Goal: Transaction & Acquisition: Purchase product/service

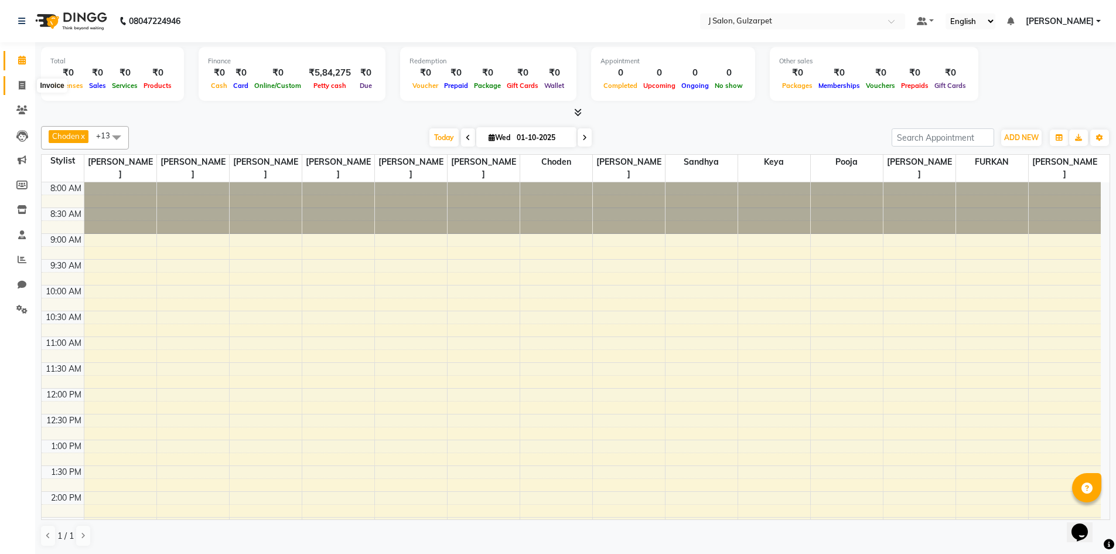
drag, startPoint x: 17, startPoint y: 87, endPoint x: 23, endPoint y: 82, distance: 8.0
click at [17, 87] on span at bounding box center [22, 85] width 21 height 13
select select "8558"
select select "service"
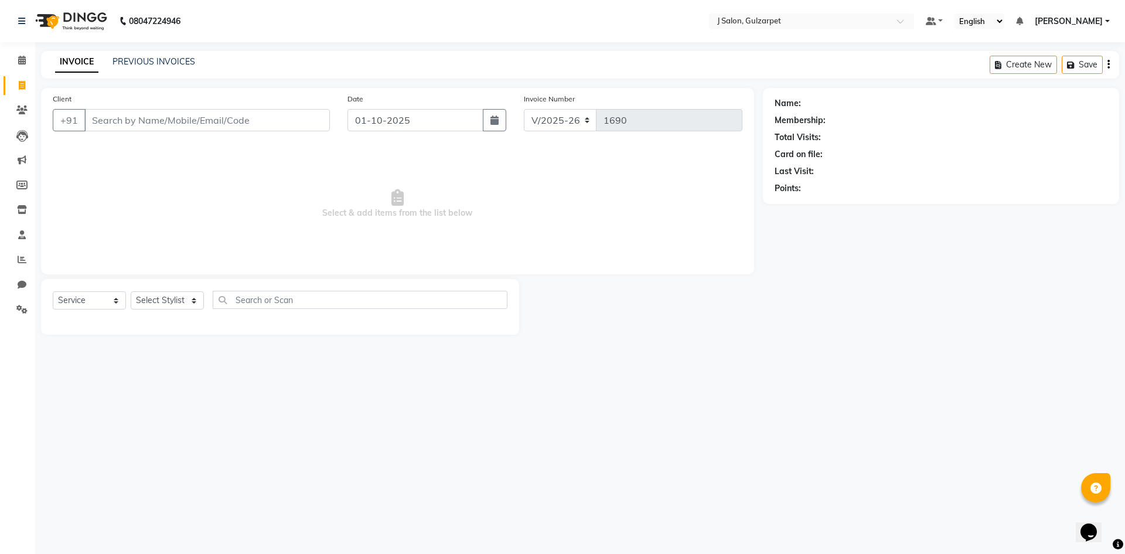
click at [137, 116] on input "Client" at bounding box center [206, 120] width 245 height 22
type input "8106451551"
click at [291, 118] on span "Add Client" at bounding box center [300, 120] width 46 height 12
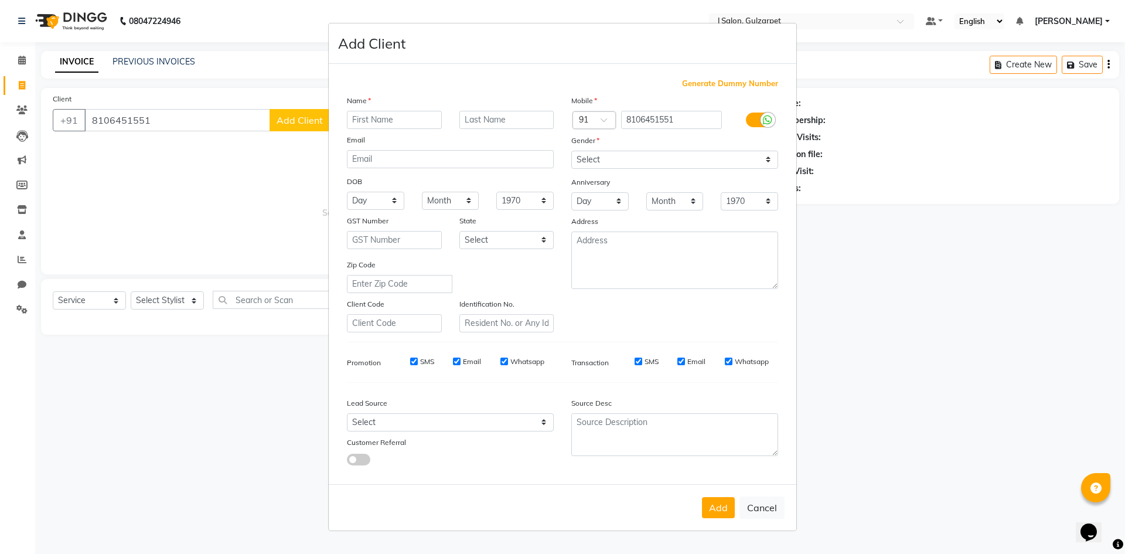
click at [387, 119] on input "text" at bounding box center [394, 120] width 95 height 18
type input "SATHVIKI"
drag, startPoint x: 606, startPoint y: 158, endPoint x: 610, endPoint y: 166, distance: 10.0
click at [606, 158] on select "Select [DEMOGRAPHIC_DATA] [DEMOGRAPHIC_DATA] Other Prefer Not To Say" at bounding box center [674, 160] width 207 height 18
select select "[DEMOGRAPHIC_DATA]"
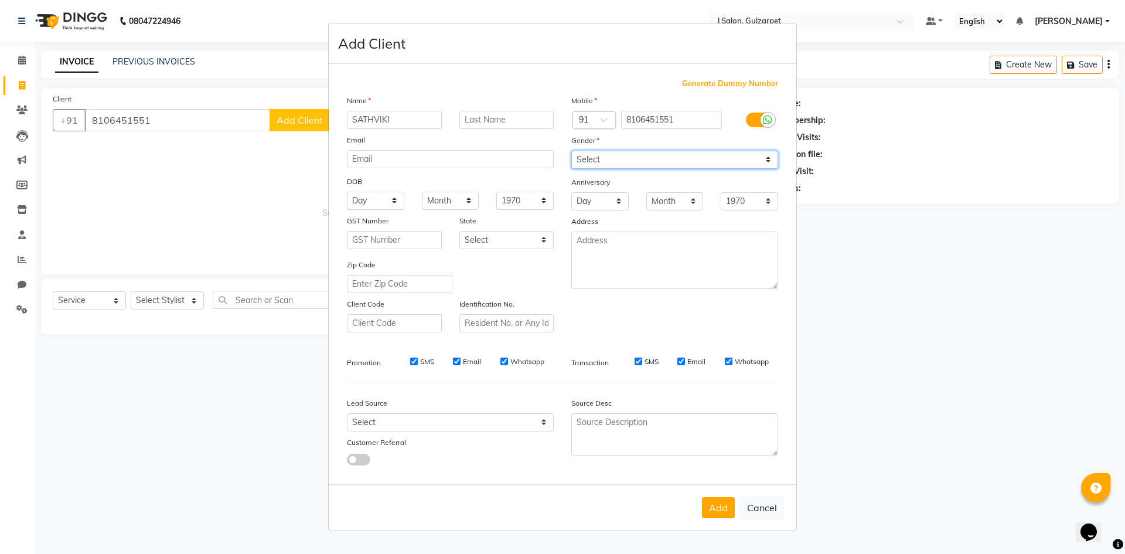
click at [571, 151] on select "Select [DEMOGRAPHIC_DATA] [DEMOGRAPHIC_DATA] Other Prefer Not To Say" at bounding box center [674, 160] width 207 height 18
click at [718, 504] on button "Add" at bounding box center [718, 507] width 33 height 21
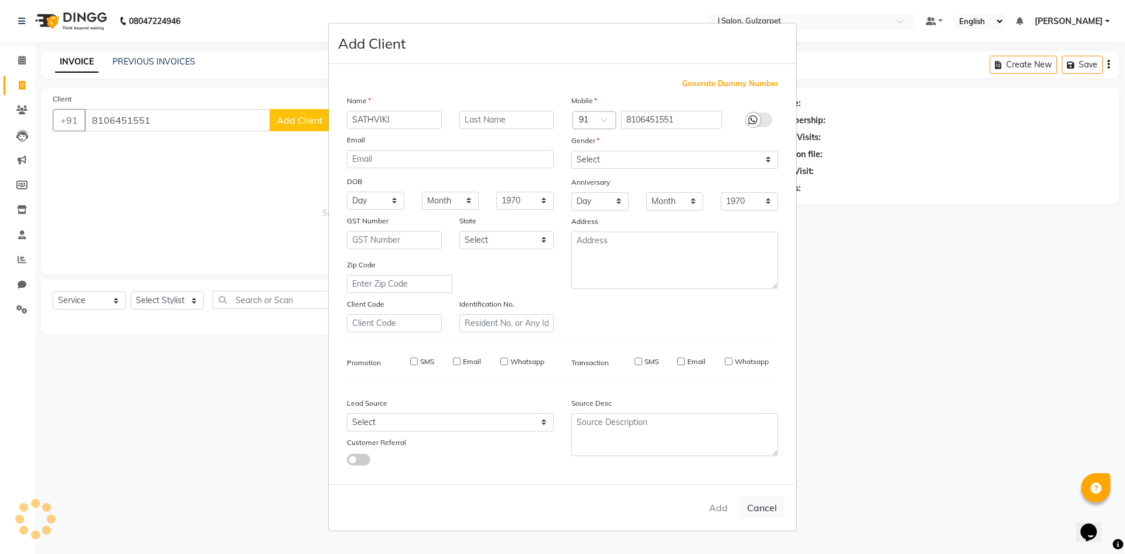
select select
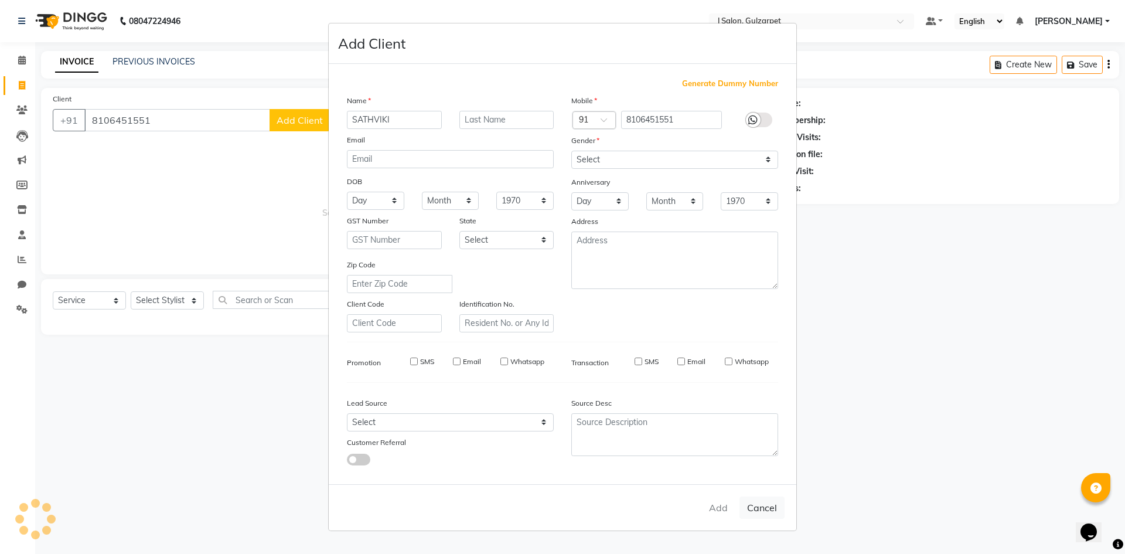
select select
checkbox input "false"
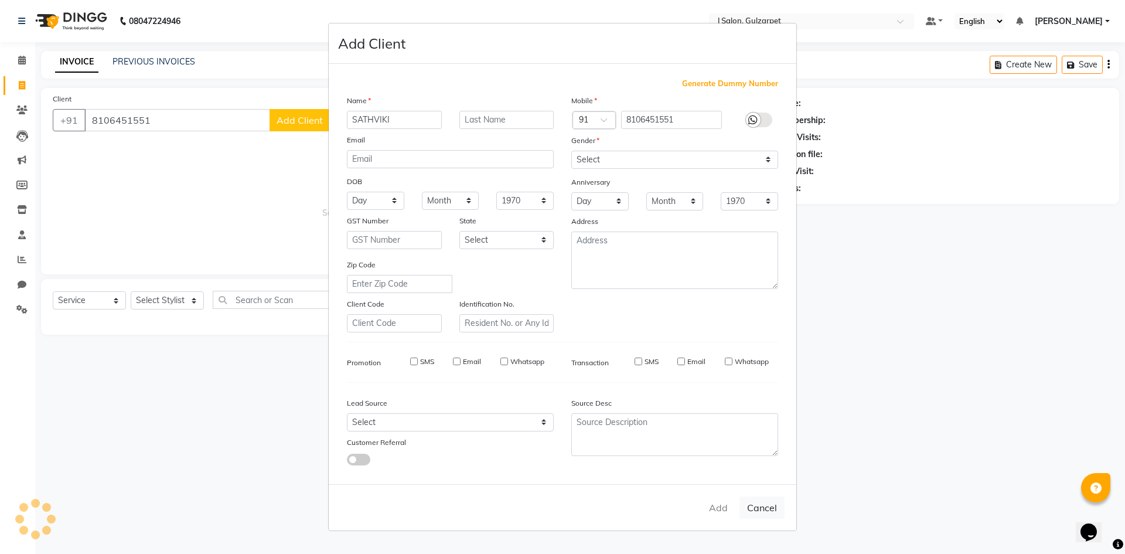
checkbox input "false"
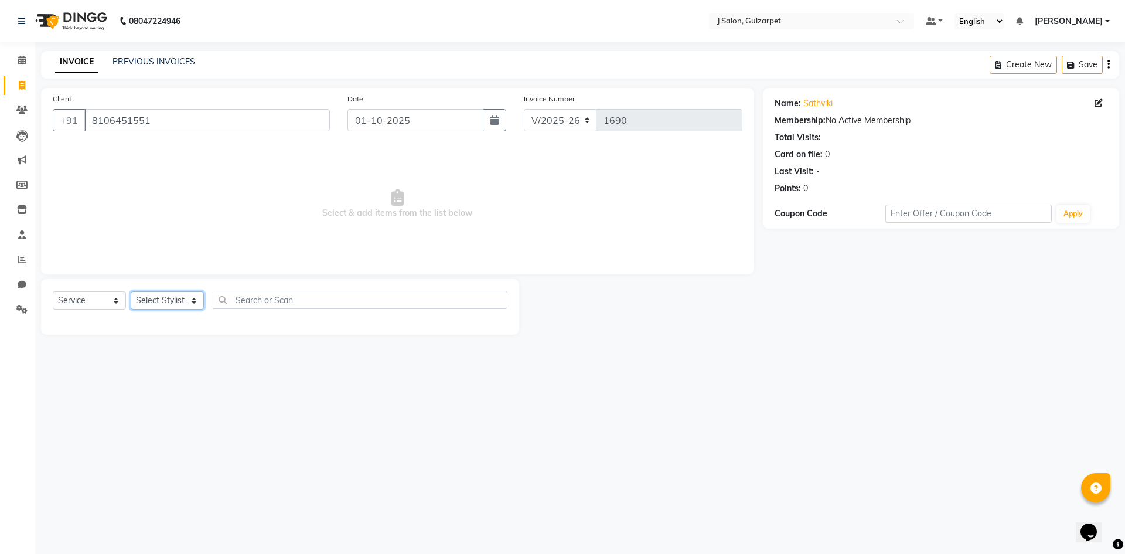
click at [162, 300] on select "Select Stylist Admin [PERSON_NAME] [PERSON_NAME] Gulfam [PERSON_NAME] [PERSON_N…" at bounding box center [167, 300] width 73 height 18
select select "84895"
click at [131, 291] on select "Select Stylist Admin [PERSON_NAME] [PERSON_NAME] Gulfam [PERSON_NAME] [PERSON_N…" at bounding box center [167, 300] width 73 height 18
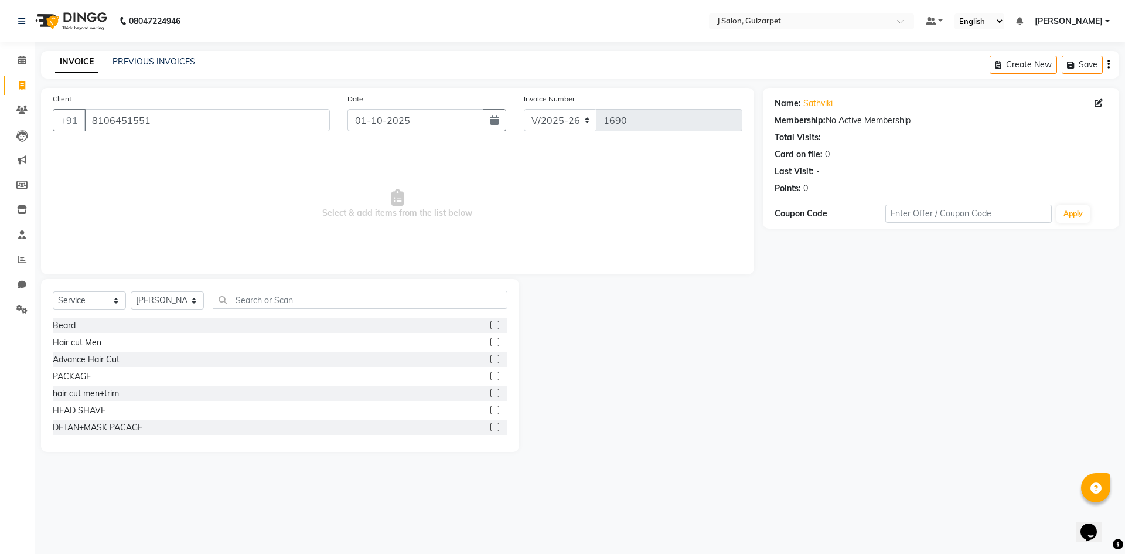
click at [490, 393] on label at bounding box center [494, 392] width 9 height 9
click at [490, 393] on input "checkbox" at bounding box center [494, 394] width 8 height 8
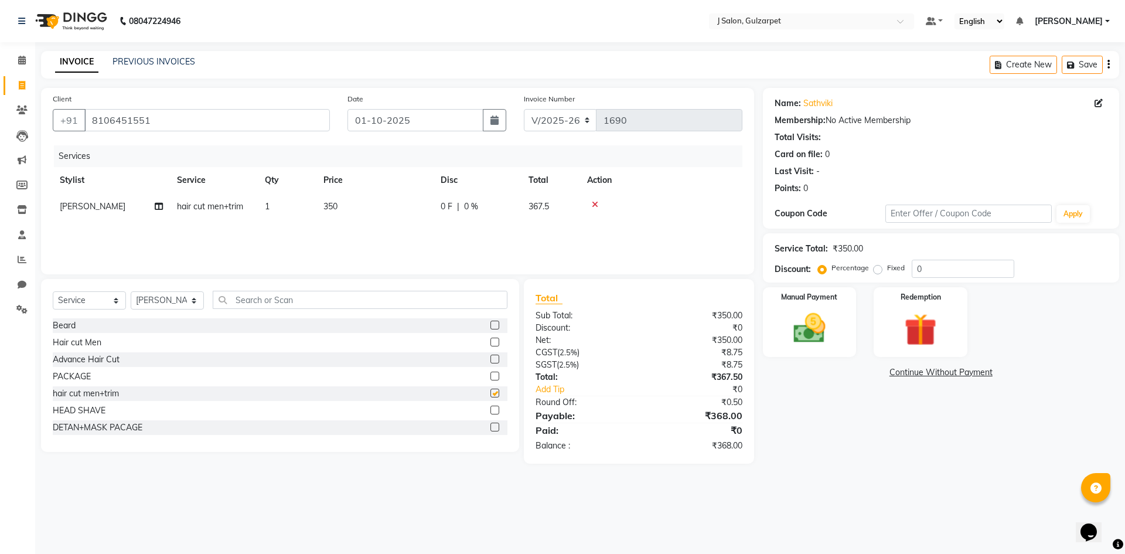
checkbox input "false"
click at [166, 298] on select "Select Stylist Admin [PERSON_NAME] [PERSON_NAME] Gulfam [PERSON_NAME] [PERSON_N…" at bounding box center [167, 300] width 73 height 18
select select "84899"
click at [131, 291] on select "Select Stylist Admin [PERSON_NAME] [PERSON_NAME] Gulfam [PERSON_NAME] [PERSON_N…" at bounding box center [167, 300] width 73 height 18
click at [490, 344] on label at bounding box center [494, 341] width 9 height 9
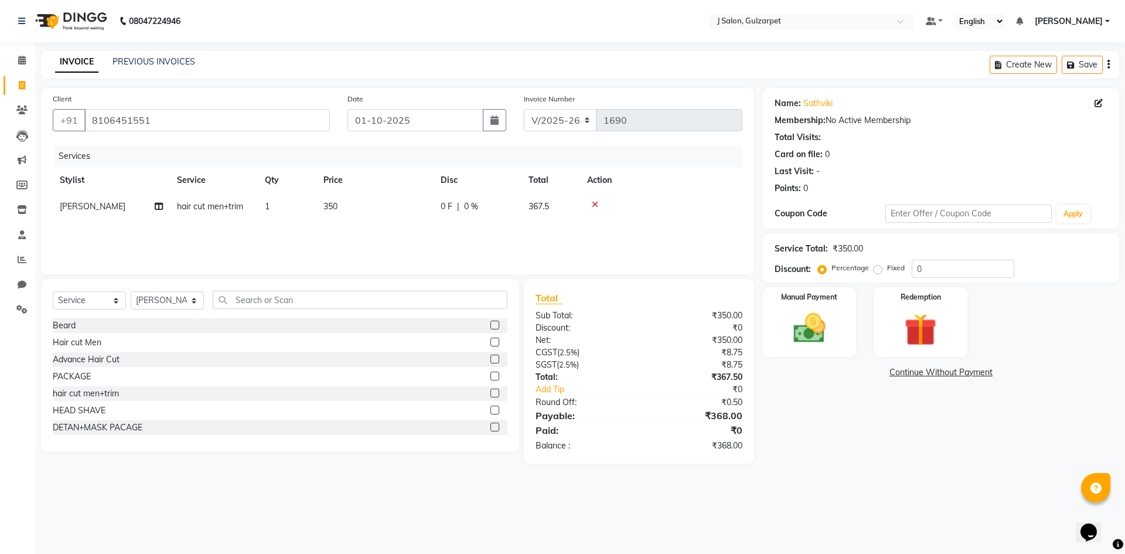
click at [490, 344] on input "checkbox" at bounding box center [494, 343] width 8 height 8
checkbox input "false"
click at [164, 306] on select "Select Stylist Admin [PERSON_NAME] [PERSON_NAME] Gulfam [PERSON_NAME] [PERSON_N…" at bounding box center [167, 300] width 73 height 18
select select "86821"
click at [131, 293] on select "Select Stylist Admin [PERSON_NAME] [PERSON_NAME] Gulfam [PERSON_NAME] [PERSON_N…" at bounding box center [167, 300] width 73 height 18
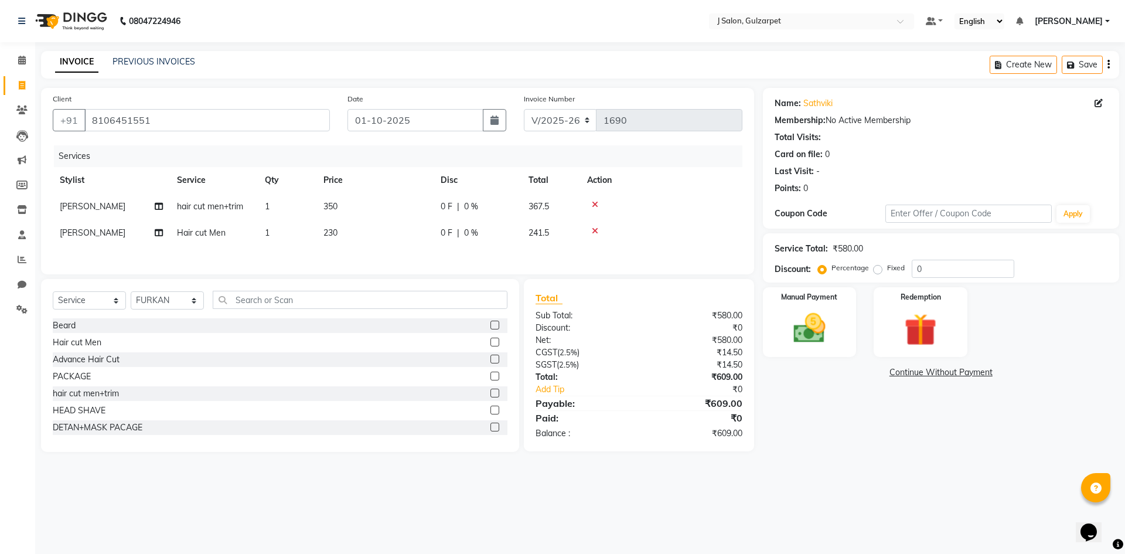
click at [481, 393] on div "hair cut men+trim" at bounding box center [280, 393] width 455 height 15
click at [490, 391] on label at bounding box center [494, 392] width 9 height 9
click at [490, 391] on input "checkbox" at bounding box center [494, 394] width 8 height 8
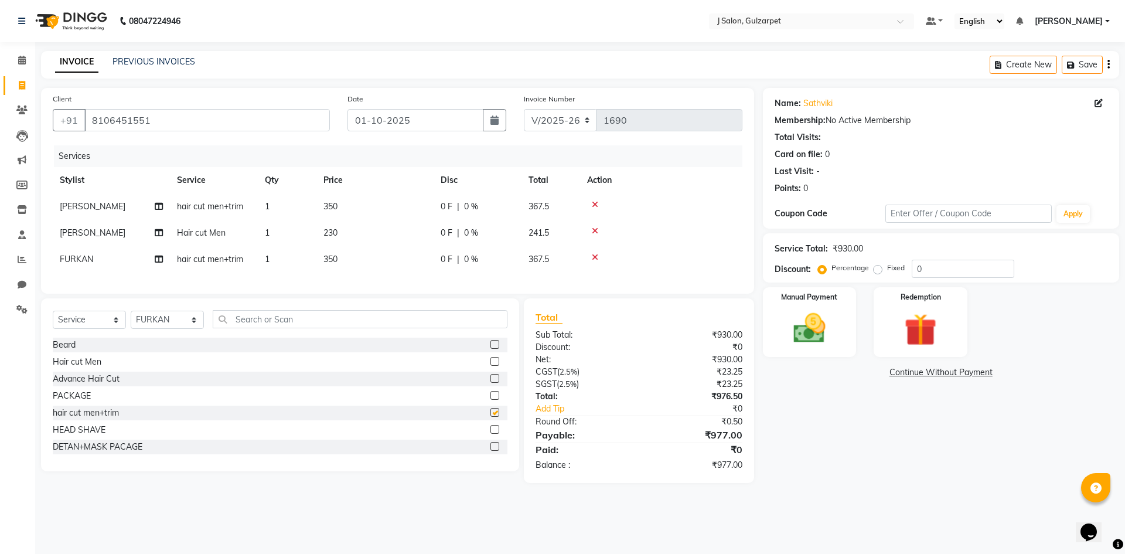
checkbox input "false"
click at [161, 329] on select "Select Stylist Admin [PERSON_NAME] [PERSON_NAME] Gulfam [PERSON_NAME] [PERSON_N…" at bounding box center [167, 320] width 73 height 18
select select "84897"
click at [131, 319] on select "Select Stylist Admin [PERSON_NAME] [PERSON_NAME] Gulfam [PERSON_NAME] [PERSON_N…" at bounding box center [167, 320] width 73 height 18
click at [490, 417] on label at bounding box center [494, 412] width 9 height 9
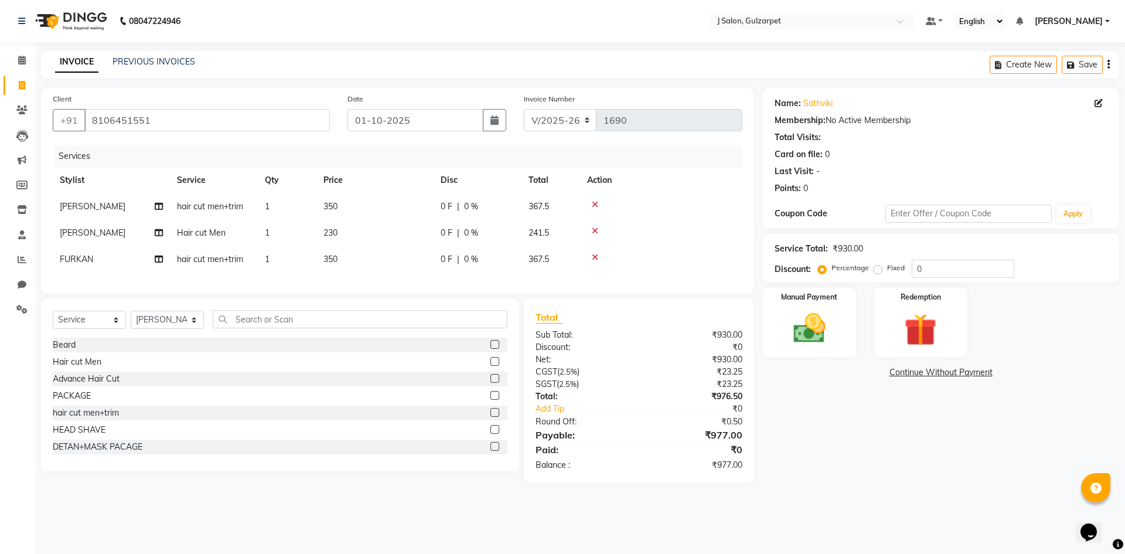
click at [490, 417] on input "checkbox" at bounding box center [494, 413] width 8 height 8
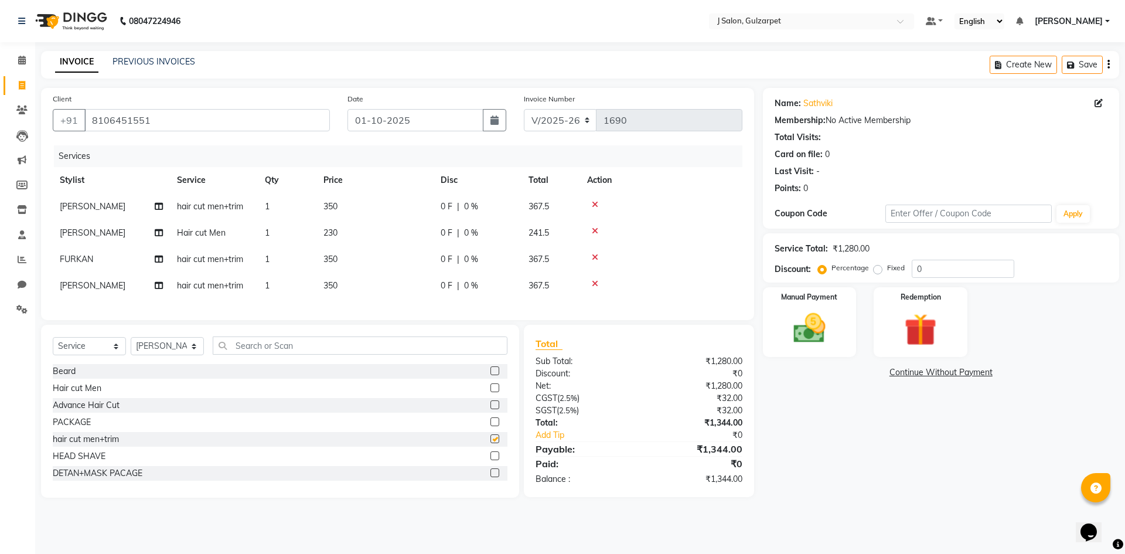
checkbox input "false"
click at [163, 355] on select "Select Stylist Admin [PERSON_NAME] [PERSON_NAME] Gulfam [PERSON_NAME] [PERSON_N…" at bounding box center [167, 346] width 73 height 18
select select "84894"
click at [131, 346] on select "Select Stylist Admin [PERSON_NAME] [PERSON_NAME] Gulfam [PERSON_NAME] [PERSON_N…" at bounding box center [167, 346] width 73 height 18
click at [490, 392] on label at bounding box center [494, 387] width 9 height 9
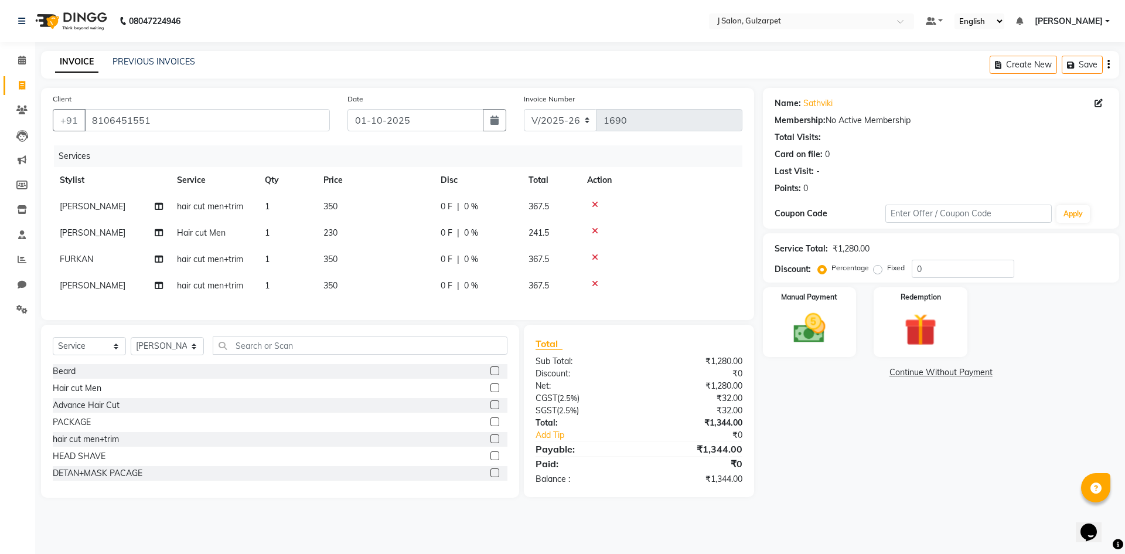
click at [490, 392] on input "checkbox" at bounding box center [494, 388] width 8 height 8
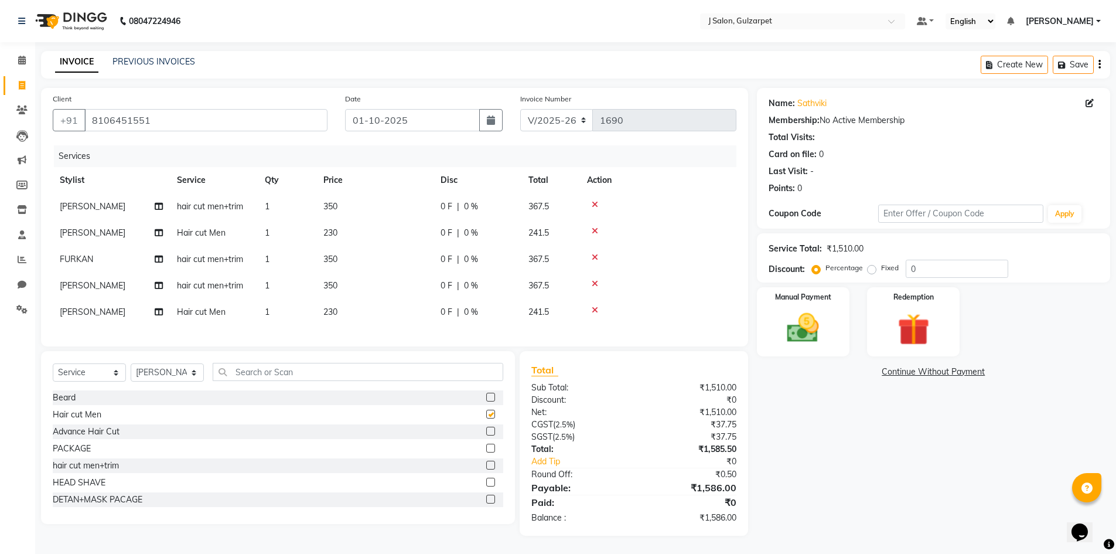
checkbox input "false"
click at [183, 381] on select "Select Stylist Admin [PERSON_NAME] [PERSON_NAME] Gulfam [PERSON_NAME] [PERSON_N…" at bounding box center [167, 372] width 73 height 18
select select "84899"
click at [131, 372] on select "Select Stylist Admin [PERSON_NAME] [PERSON_NAME] Gulfam [PERSON_NAME] [PERSON_N…" at bounding box center [167, 372] width 73 height 18
click at [486, 418] on label at bounding box center [490, 414] width 9 height 9
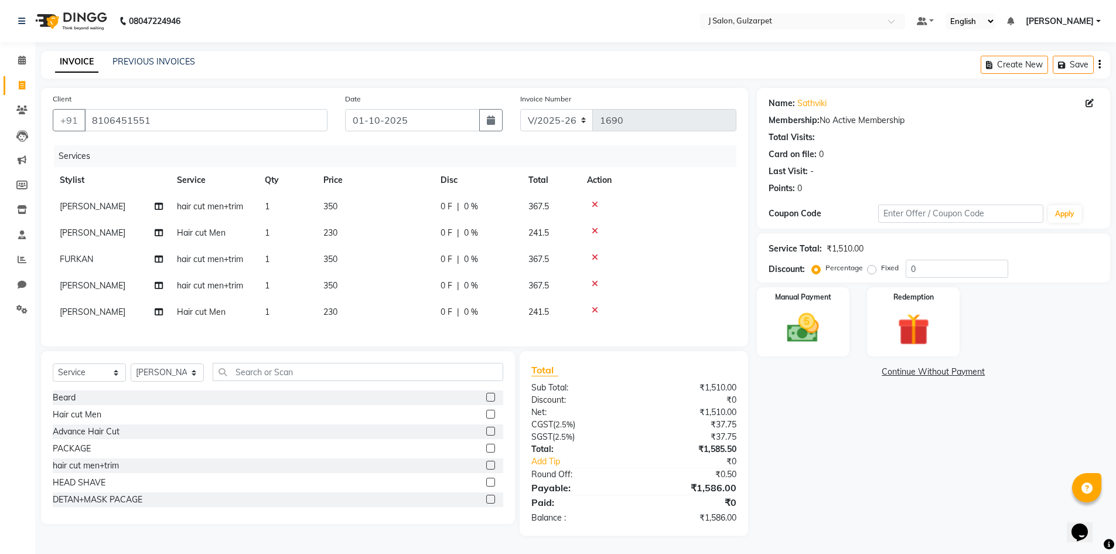
click at [486, 418] on input "checkbox" at bounding box center [490, 415] width 8 height 8
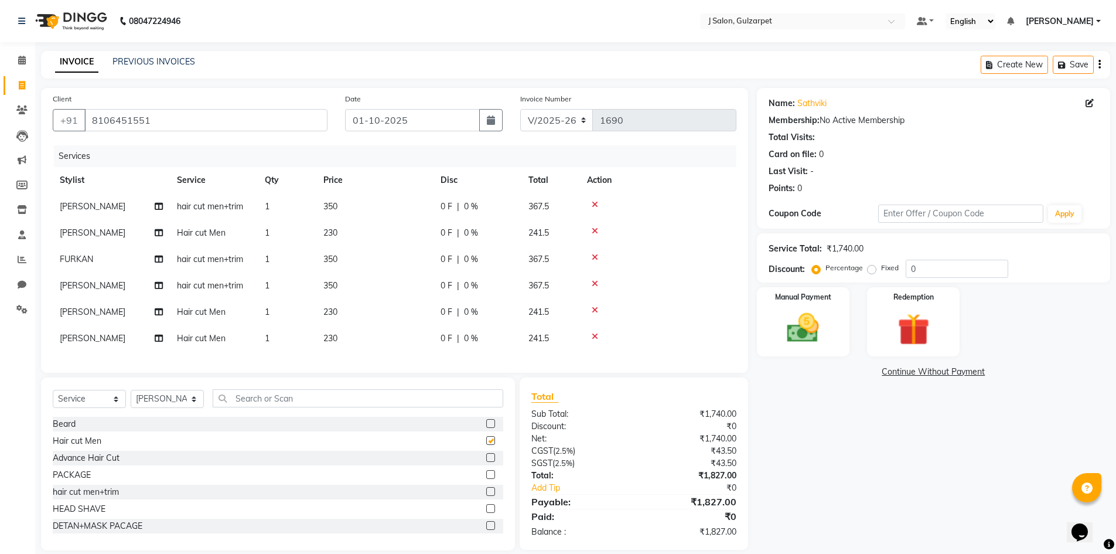
checkbox input "false"
click at [173, 408] on select "Select Stylist Admin [PERSON_NAME] [PERSON_NAME] Gulfam [PERSON_NAME] [PERSON_N…" at bounding box center [167, 399] width 73 height 18
click at [269, 260] on span "1" at bounding box center [267, 259] width 5 height 11
select select "86821"
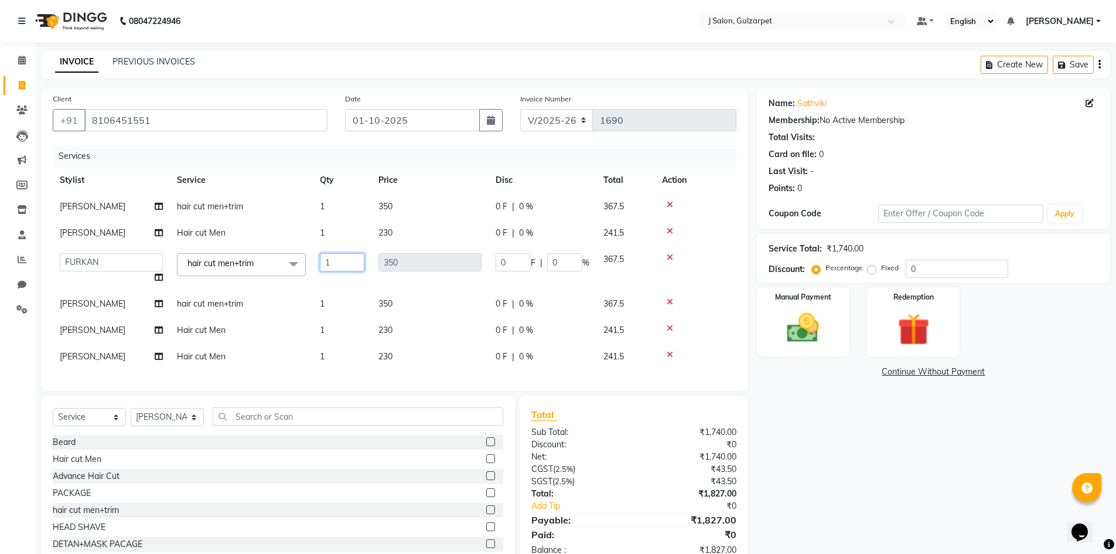
click at [336, 261] on input "1" at bounding box center [342, 262] width 45 height 18
type input "2"
click at [327, 234] on tr "[PERSON_NAME] Hair cut Men 1 230 0 F | 0 % 241.5" at bounding box center [395, 233] width 684 height 26
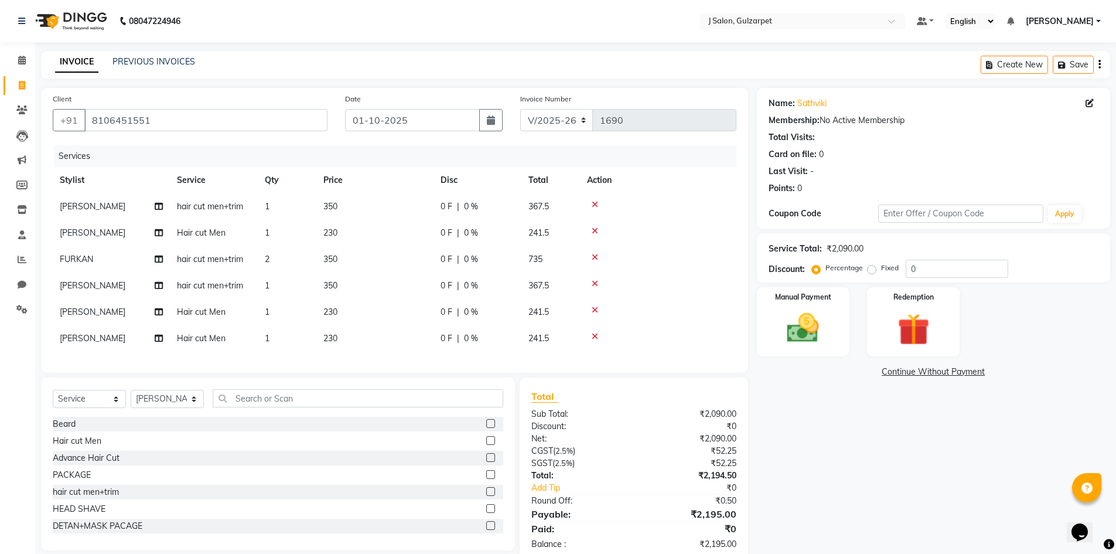
click at [274, 228] on td "1" at bounding box center [287, 233] width 59 height 26
select select "84899"
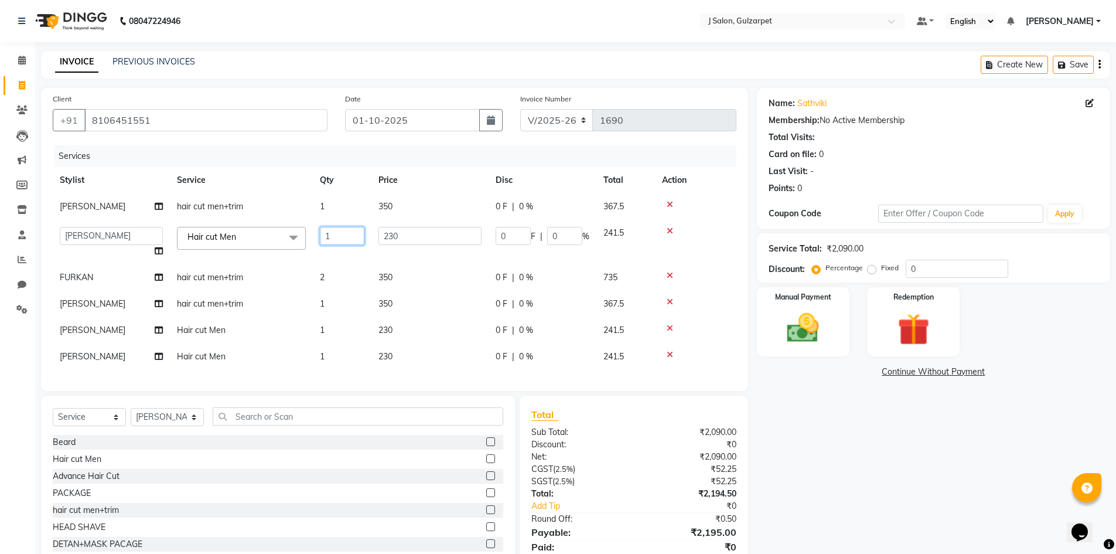
click at [337, 231] on input "1" at bounding box center [342, 236] width 45 height 18
type input "2"
click at [670, 354] on div "Services Stylist Service Qty Price Disc Total Action [PERSON_NAME] hair cut men…" at bounding box center [395, 262] width 684 height 234
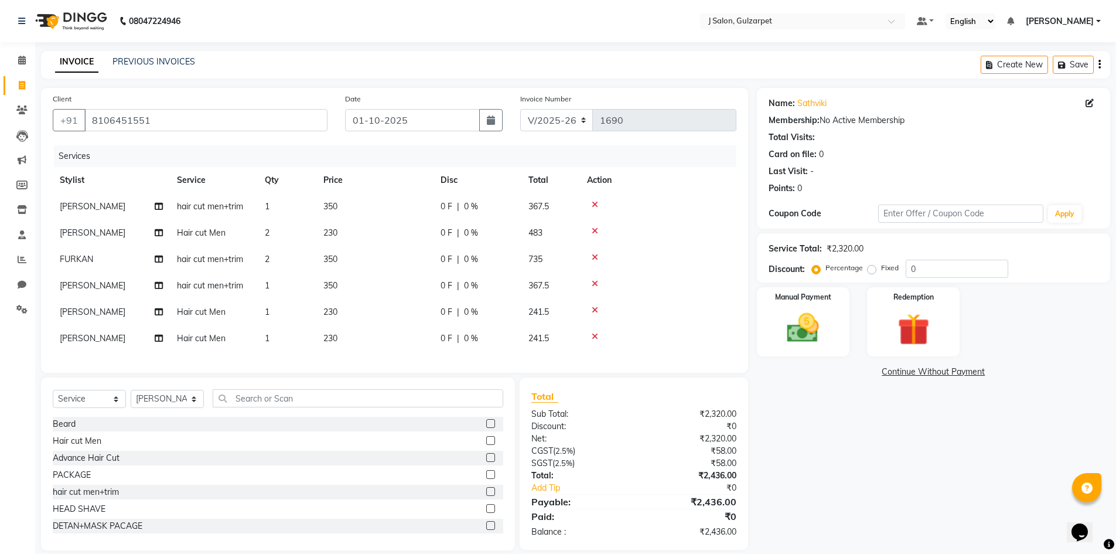
click at [595, 336] on icon at bounding box center [595, 336] width 6 height 8
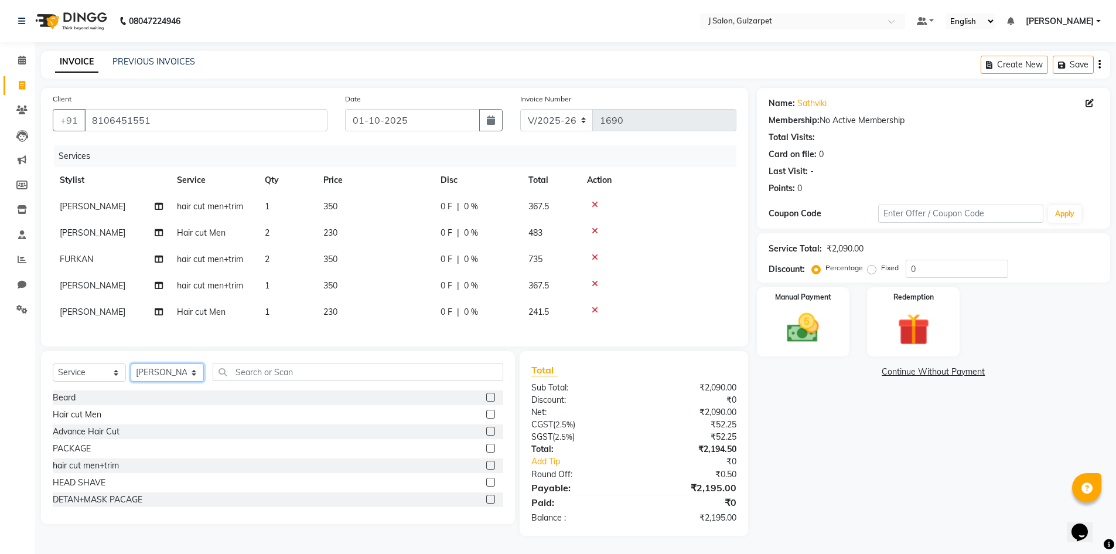
click at [158, 381] on select "Select Stylist Admin [PERSON_NAME] [PERSON_NAME] Gulfam [PERSON_NAME] [PERSON_N…" at bounding box center [167, 372] width 73 height 18
select select "84897"
click at [131, 372] on select "Select Stylist Admin [PERSON_NAME] [PERSON_NAME] Gulfam [PERSON_NAME] [PERSON_N…" at bounding box center [167, 372] width 73 height 18
click at [486, 401] on label at bounding box center [490, 397] width 9 height 9
click at [486, 401] on input "checkbox" at bounding box center [490, 398] width 8 height 8
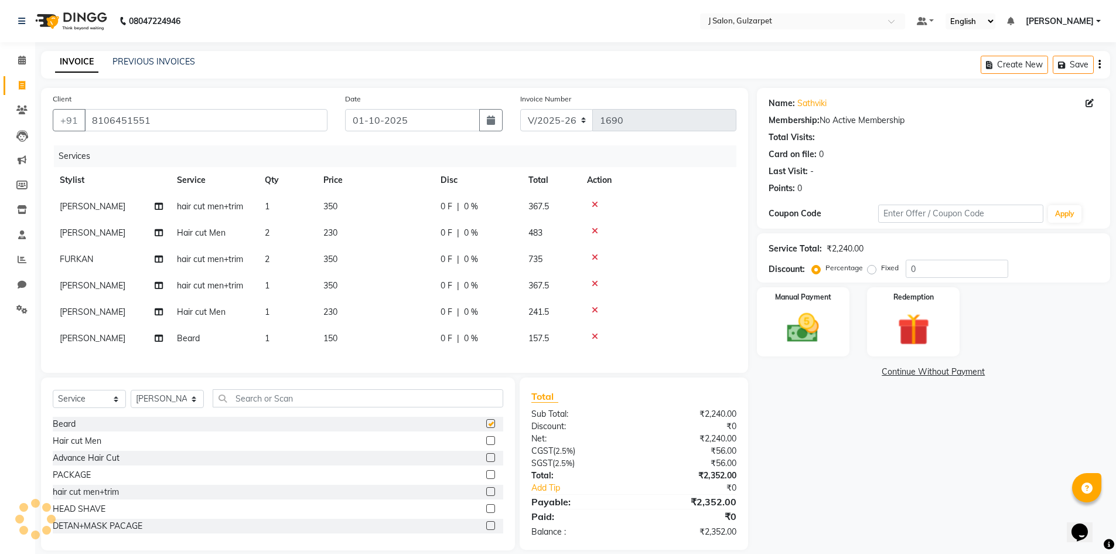
checkbox input "false"
click at [299, 407] on input "text" at bounding box center [358, 398] width 291 height 18
click at [270, 230] on td "2" at bounding box center [287, 233] width 59 height 26
select select "84899"
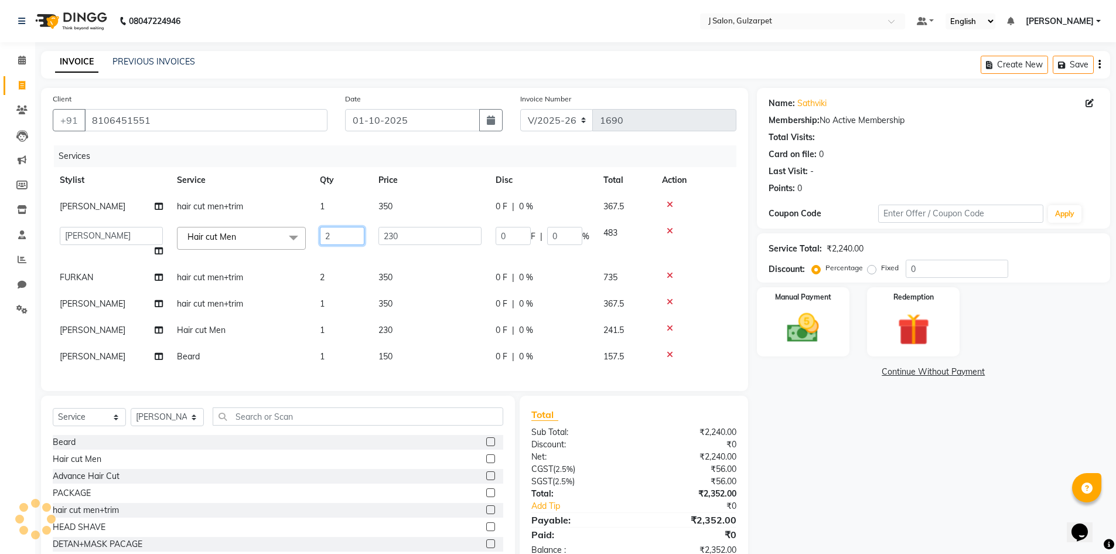
click at [343, 241] on input "2" at bounding box center [342, 236] width 45 height 18
type input "3"
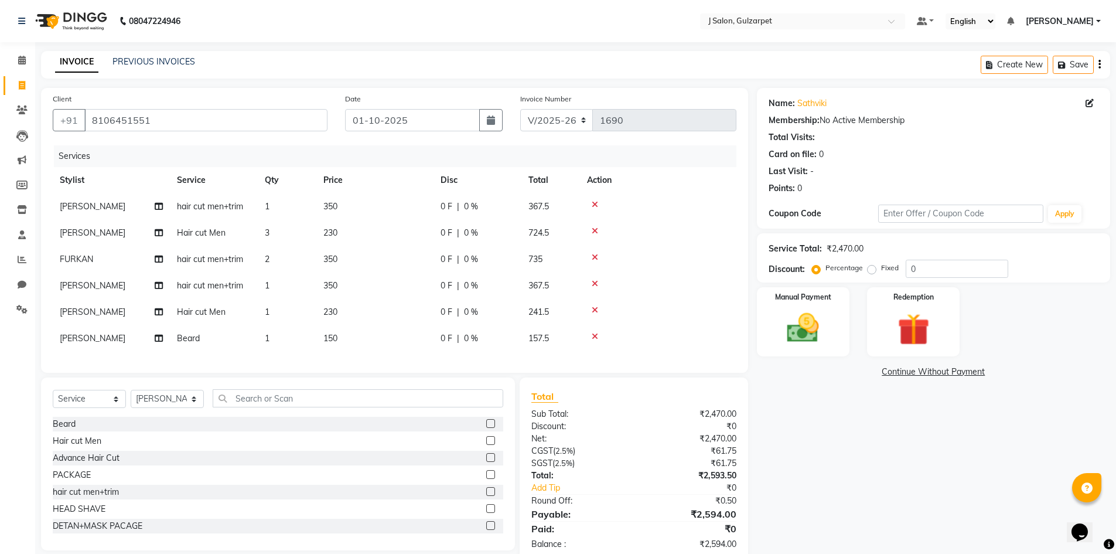
click at [349, 361] on div "Services Stylist Service Qty Price Disc Total Action [PERSON_NAME] hair cut men…" at bounding box center [395, 253] width 684 height 216
click at [486, 479] on label at bounding box center [490, 474] width 9 height 9
click at [486, 479] on input "checkbox" at bounding box center [490, 475] width 8 height 8
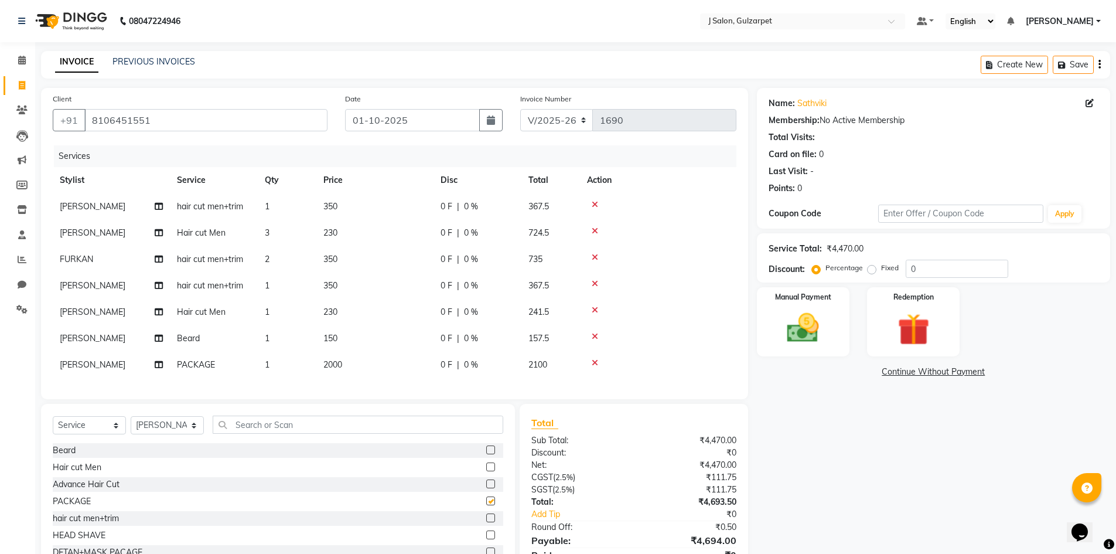
checkbox input "false"
click at [330, 365] on span "2000" at bounding box center [332, 364] width 19 height 11
select select "84897"
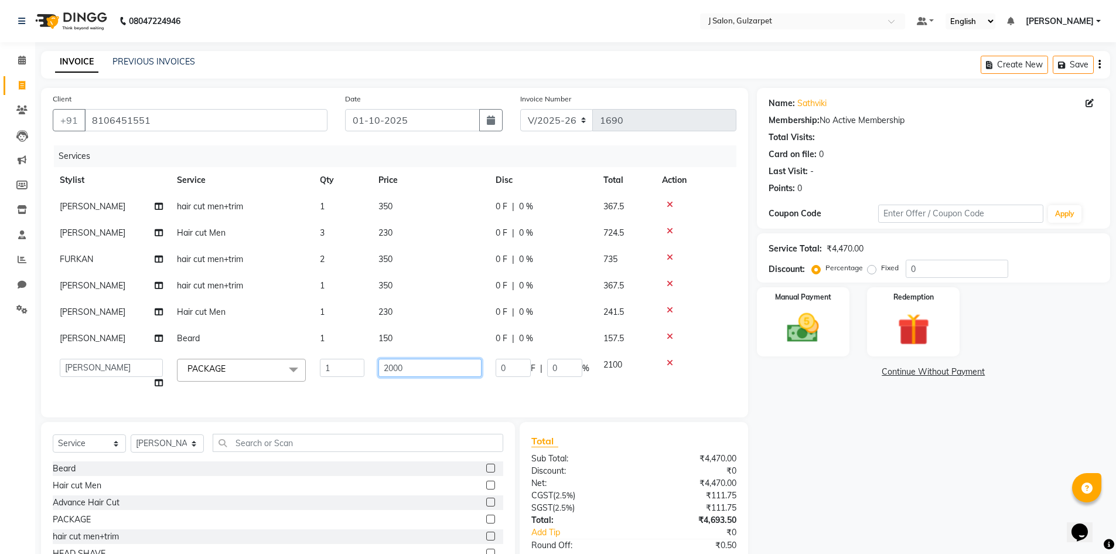
click at [394, 370] on input "2000" at bounding box center [429, 368] width 103 height 18
type input "1500"
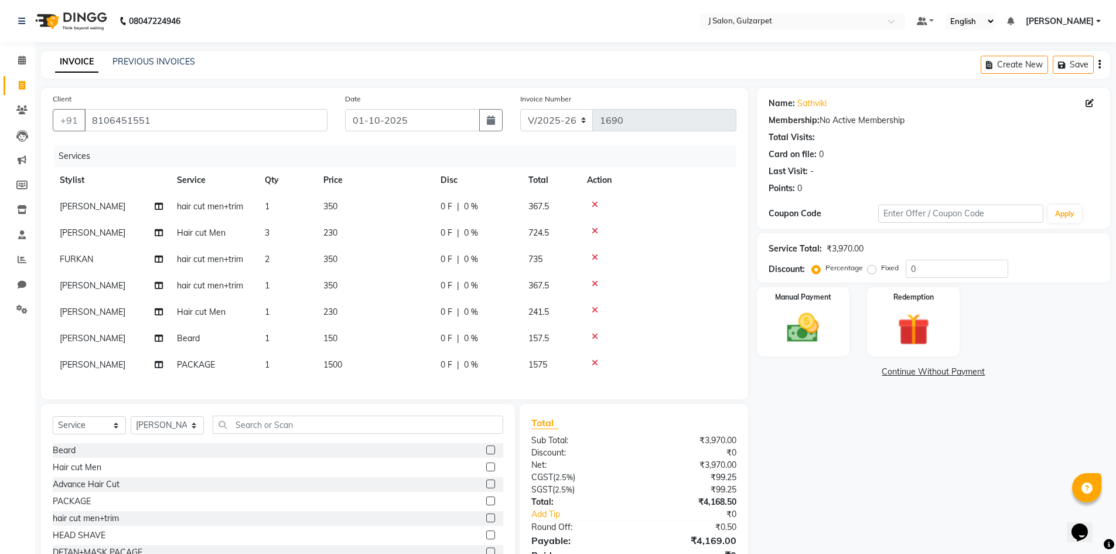
click at [497, 387] on div "Services Stylist Service Qty Price Disc Total Action [PERSON_NAME] hair cut men…" at bounding box center [395, 266] width 684 height 242
click at [187, 434] on select "Select Stylist Admin [PERSON_NAME] [PERSON_NAME] Gulfam [PERSON_NAME] [PERSON_N…" at bounding box center [167, 425] width 73 height 18
select select "84903"
click at [131, 425] on select "Select Stylist Admin [PERSON_NAME] [PERSON_NAME] Gulfam [PERSON_NAME] [PERSON_N…" at bounding box center [167, 425] width 73 height 18
click at [307, 421] on div "Select Service Product Membership Package Voucher Prepaid Gift Card Select Styl…" at bounding box center [278, 490] width 474 height 173
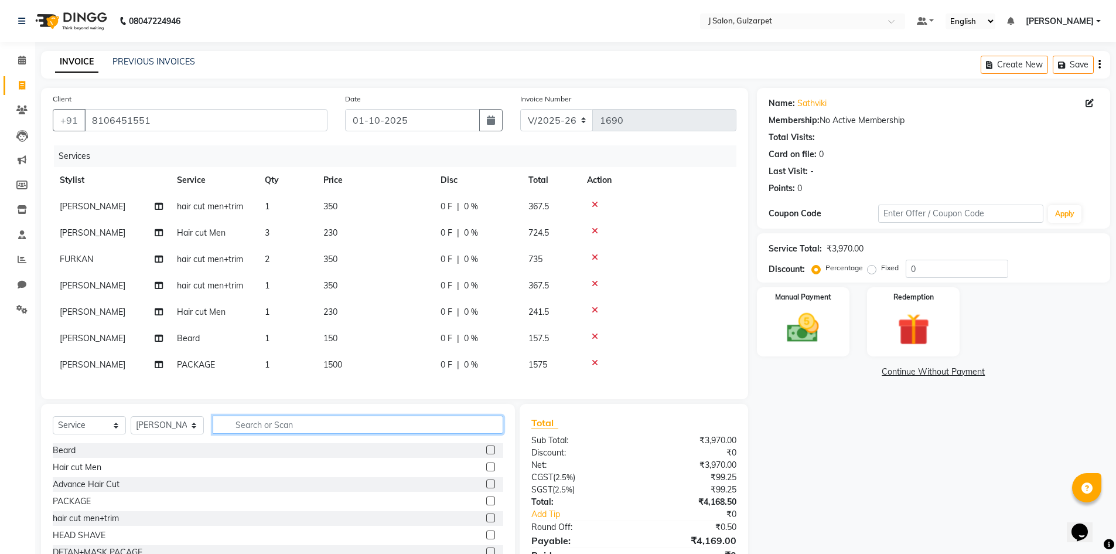
click at [306, 429] on input "text" at bounding box center [358, 424] width 291 height 18
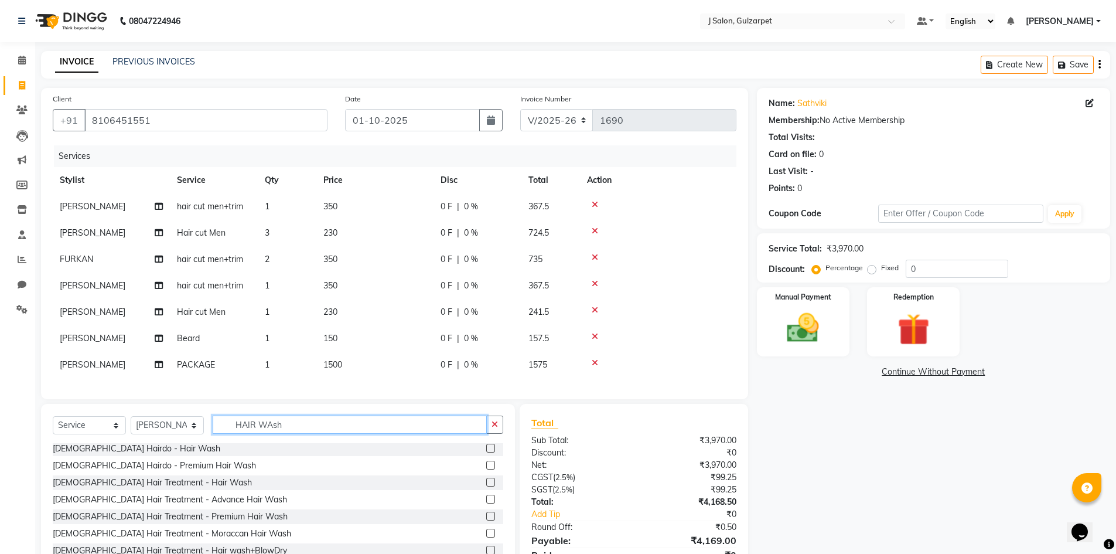
scroll to position [61, 0]
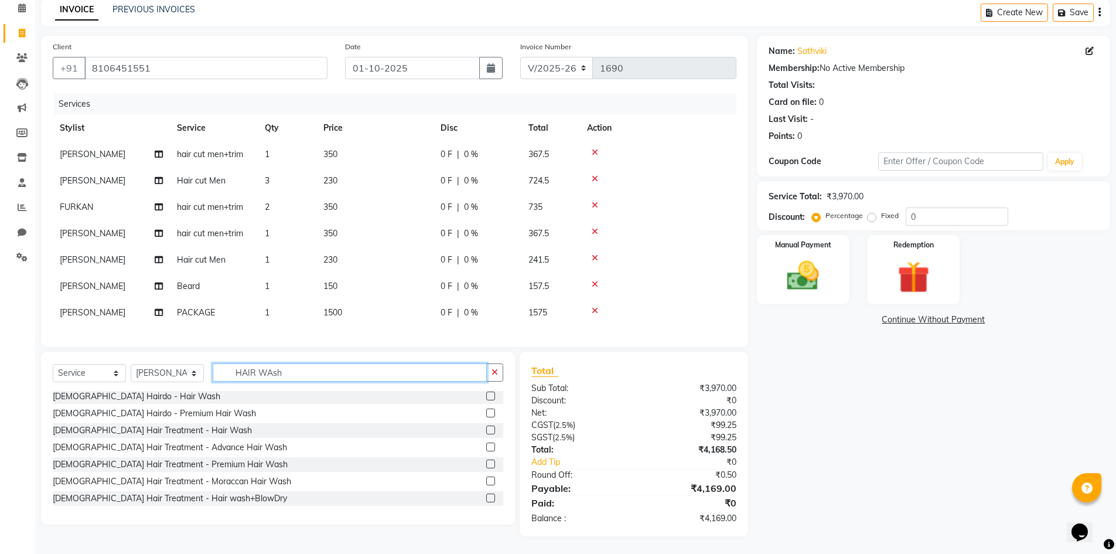
type input "HAIR WAsh"
click at [486, 496] on label at bounding box center [490, 497] width 9 height 9
click at [486, 496] on input "checkbox" at bounding box center [490, 498] width 8 height 8
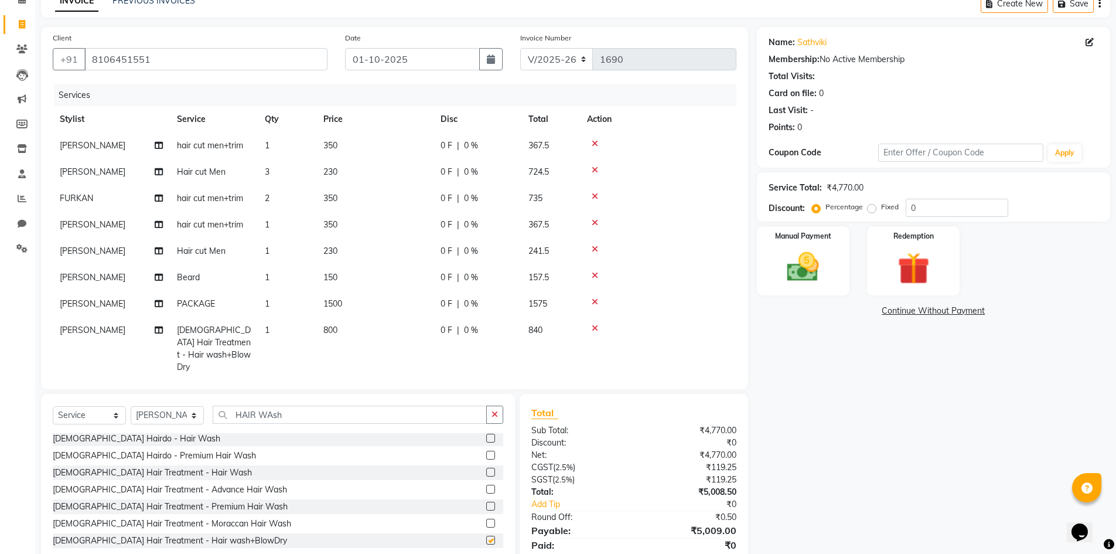
checkbox input "false"
click at [335, 330] on span "800" at bounding box center [330, 330] width 14 height 11
select select "84903"
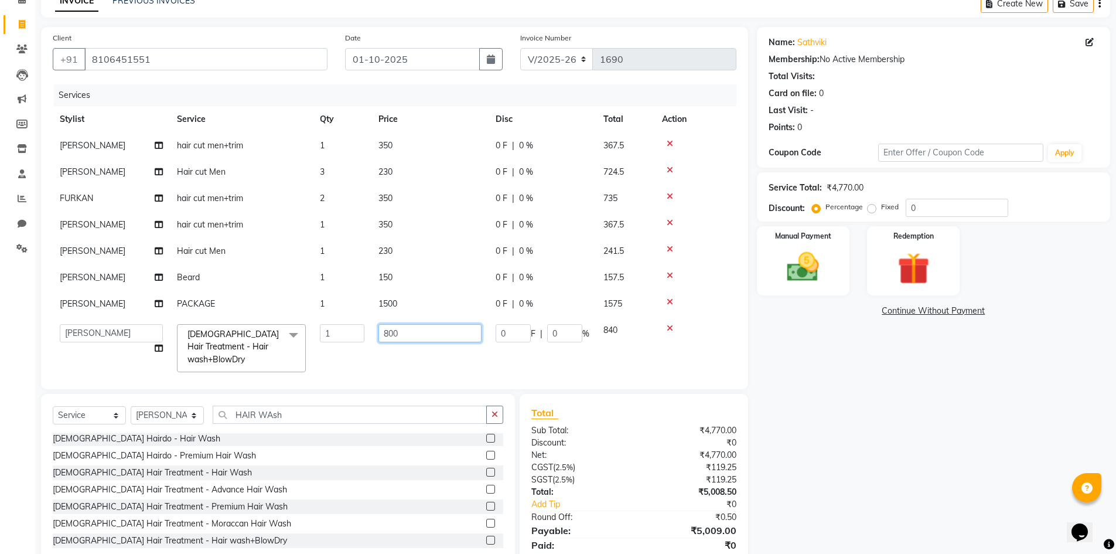
click at [388, 329] on input "800" at bounding box center [429, 333] width 103 height 18
type input "1100"
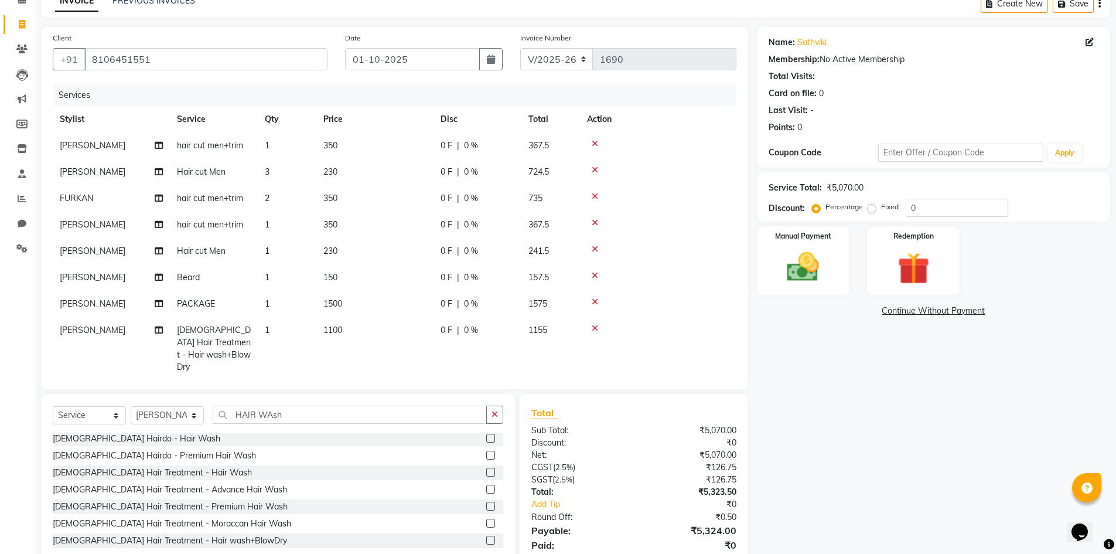
click at [475, 361] on tr "[PERSON_NAME] [DEMOGRAPHIC_DATA] Hair Treatment - Hair wash+BlowDry 1 1100 0 F …" at bounding box center [395, 348] width 684 height 63
click at [169, 414] on select "Select Stylist Admin [PERSON_NAME] [PERSON_NAME] Gulfam [PERSON_NAME] [PERSON_N…" at bounding box center [167, 415] width 73 height 18
click at [256, 417] on input "HAIR WAsh" at bounding box center [350, 414] width 274 height 18
click at [494, 417] on icon "button" at bounding box center [495, 414] width 6 height 8
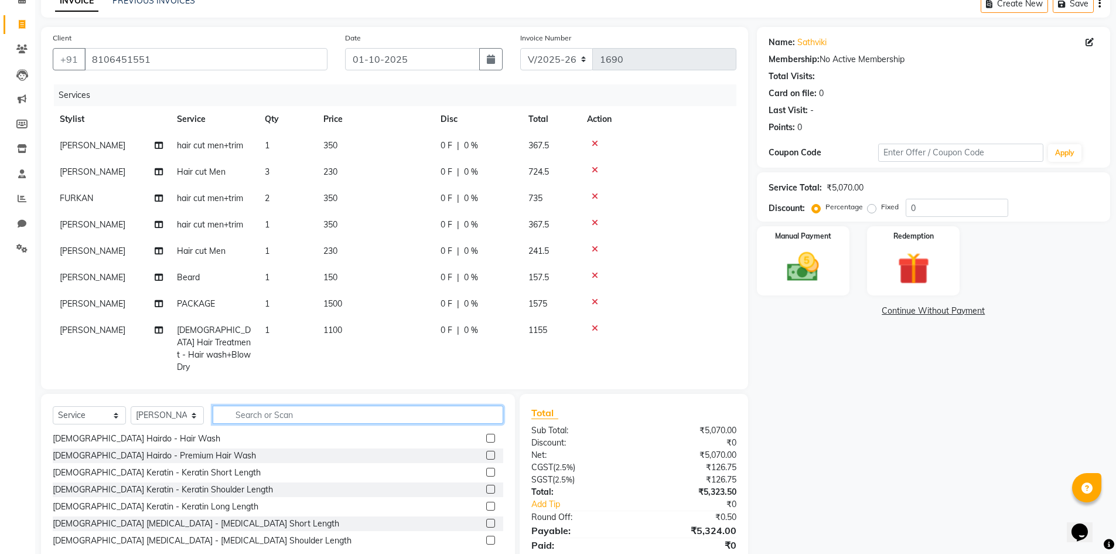
click at [330, 413] on input "text" at bounding box center [358, 414] width 291 height 18
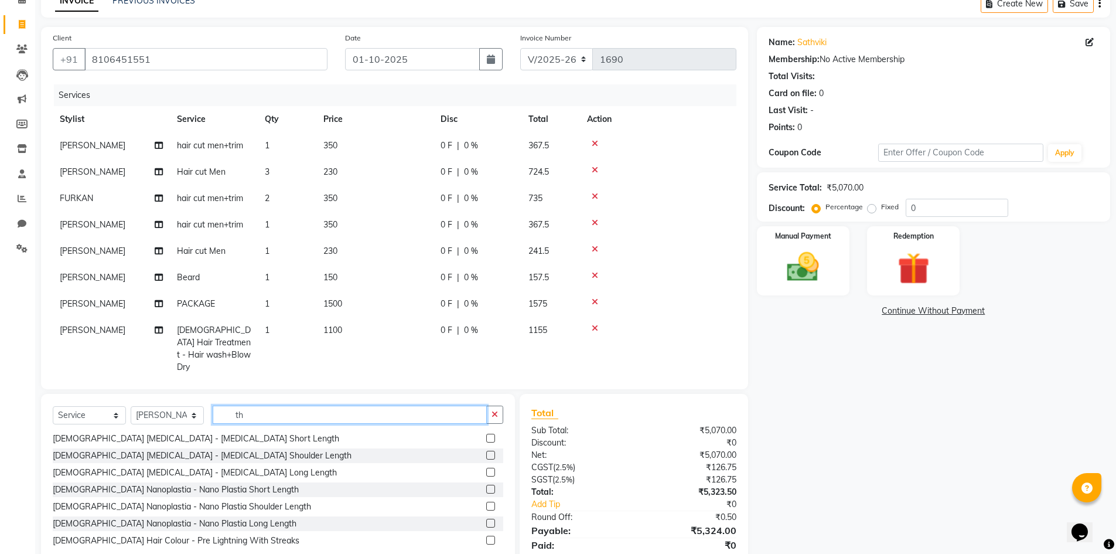
scroll to position [0, 0]
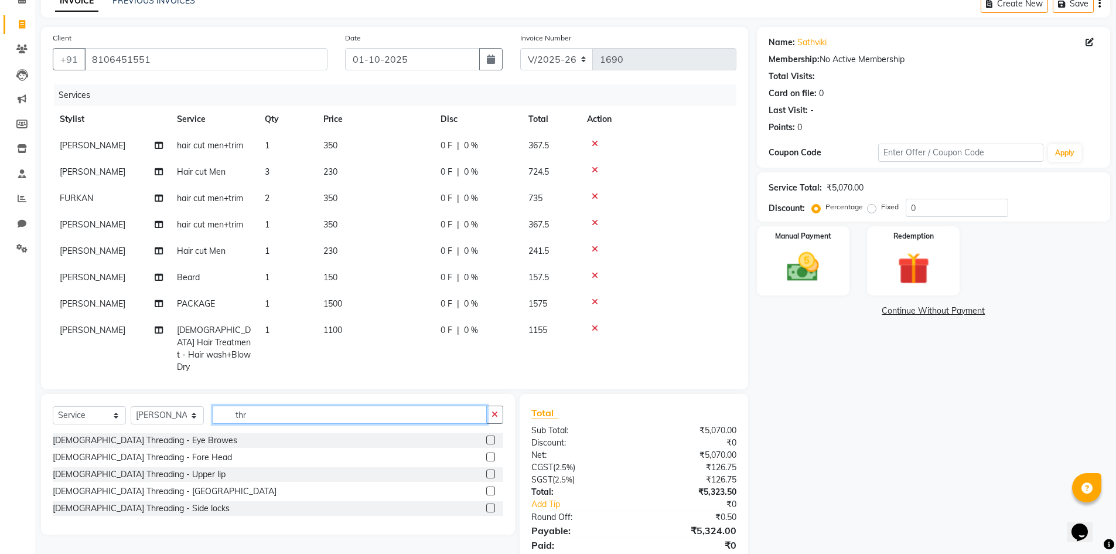
type input "thr"
click at [492, 438] on label at bounding box center [490, 439] width 9 height 9
click at [492, 438] on input "checkbox" at bounding box center [490, 440] width 8 height 8
checkbox input "false"
click at [489, 477] on label at bounding box center [490, 473] width 9 height 9
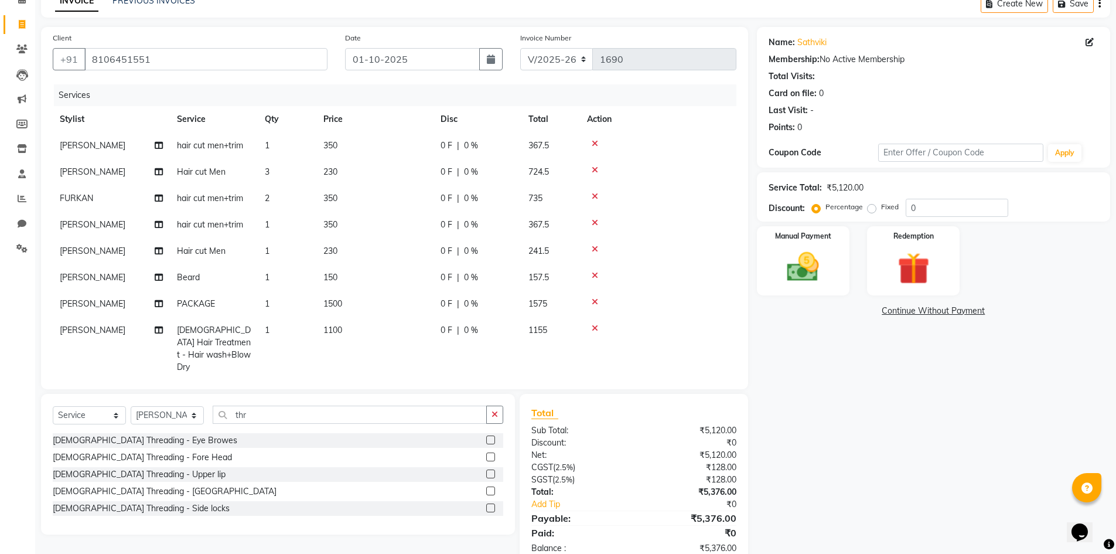
click at [489, 477] on input "checkbox" at bounding box center [490, 474] width 8 height 8
checkbox input "false"
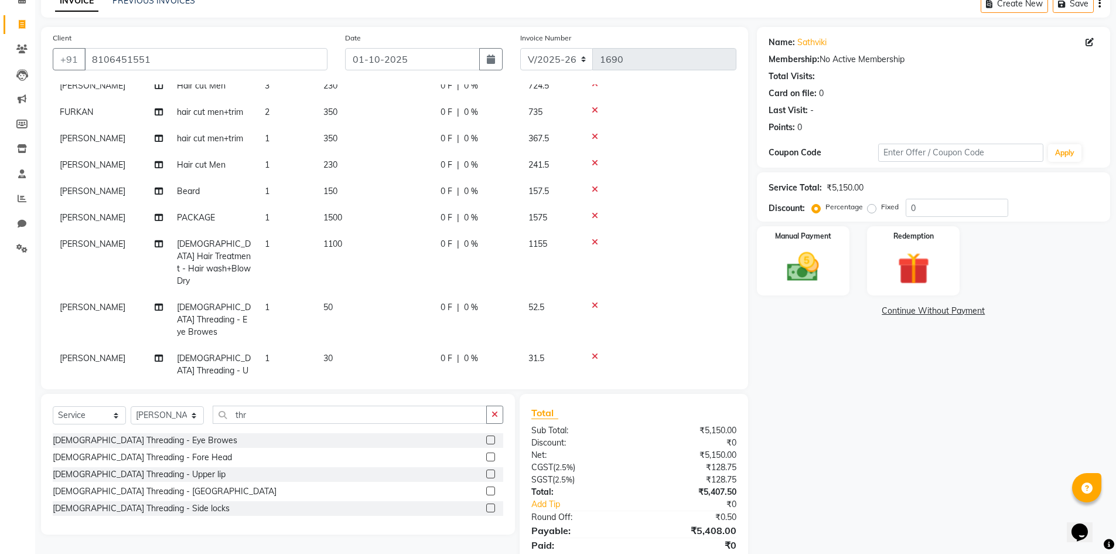
scroll to position [103, 0]
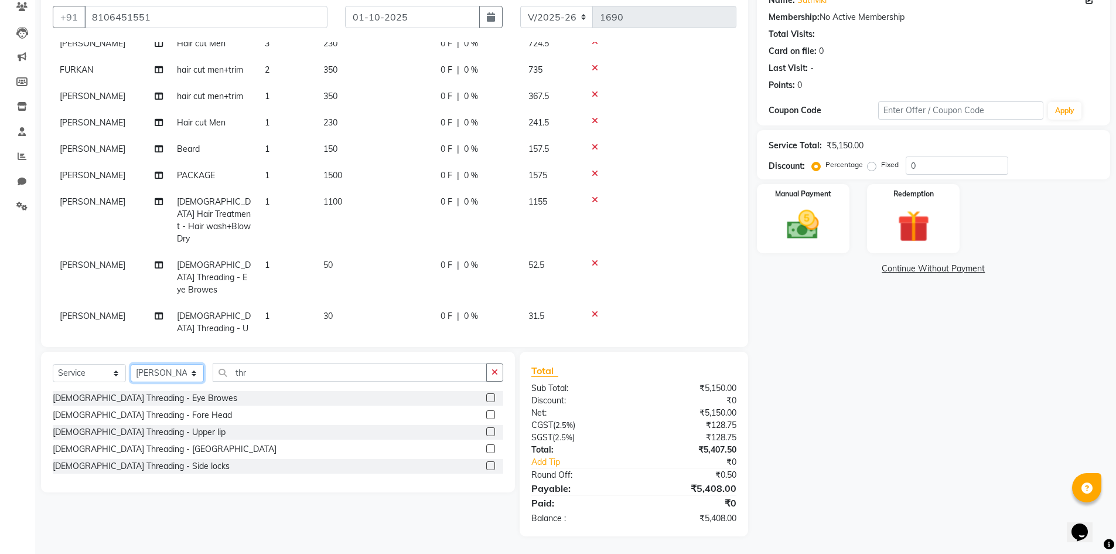
click at [161, 369] on select "Select Stylist Admin [PERSON_NAME] [PERSON_NAME] Gulfam [PERSON_NAME] [PERSON_N…" at bounding box center [167, 373] width 73 height 18
select select "84902"
click at [131, 364] on select "Select Stylist Admin [PERSON_NAME] [PERSON_NAME] Gulfam [PERSON_NAME] [PERSON_N…" at bounding box center [167, 373] width 73 height 18
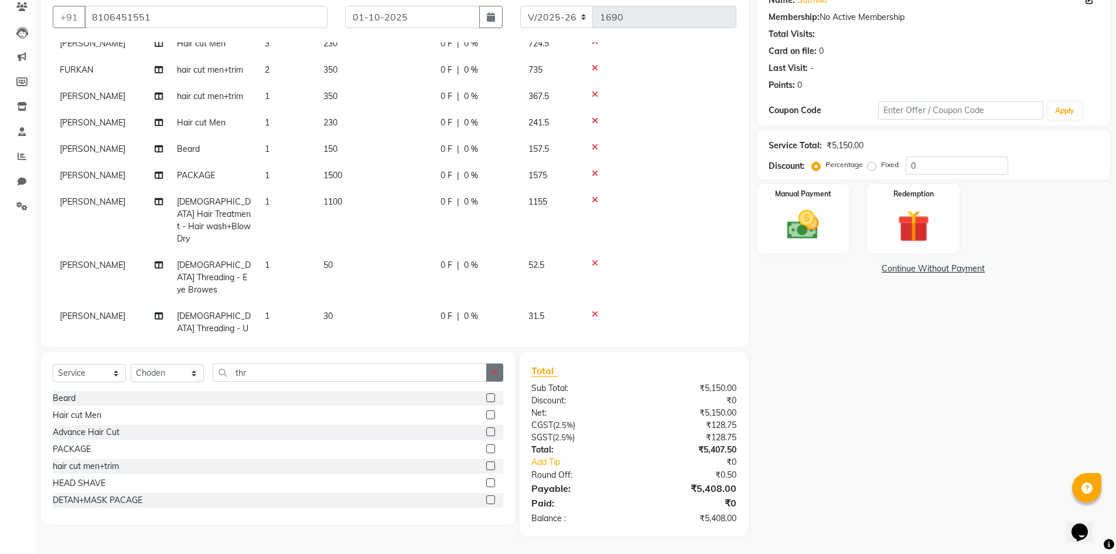
click at [500, 367] on button "button" at bounding box center [494, 372] width 17 height 18
click at [253, 369] on input "text" at bounding box center [358, 372] width 291 height 18
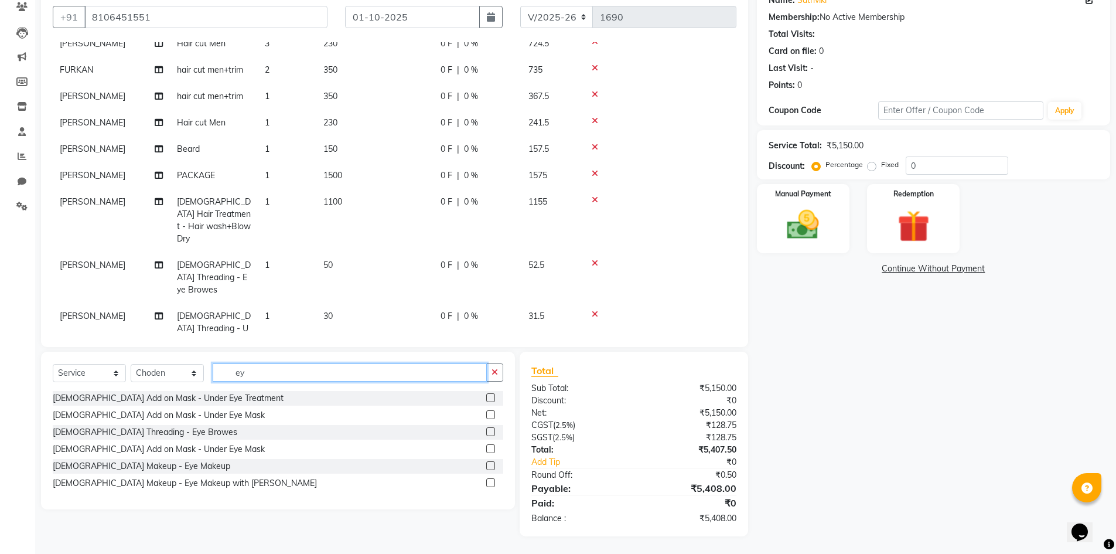
type input "e"
type input "thre"
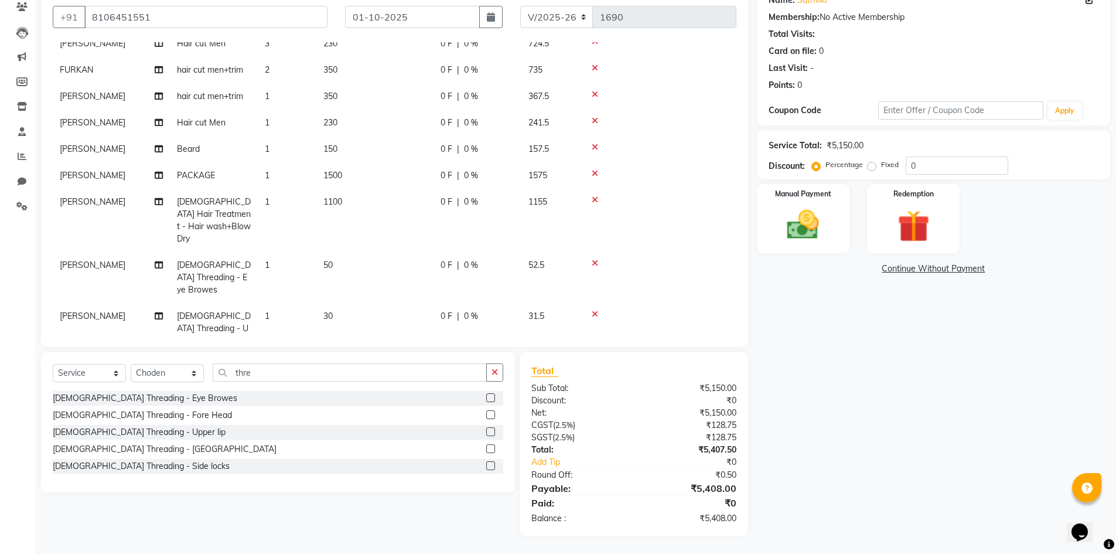
click at [489, 395] on label at bounding box center [490, 397] width 9 height 9
click at [489, 395] on input "checkbox" at bounding box center [490, 398] width 8 height 8
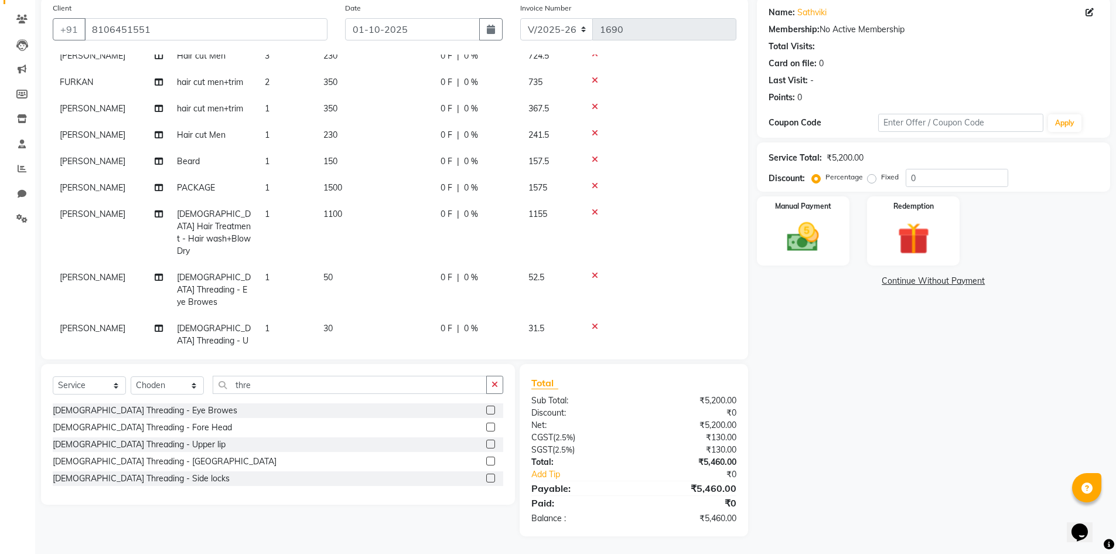
checkbox input "false"
click at [493, 384] on icon "button" at bounding box center [495, 384] width 6 height 8
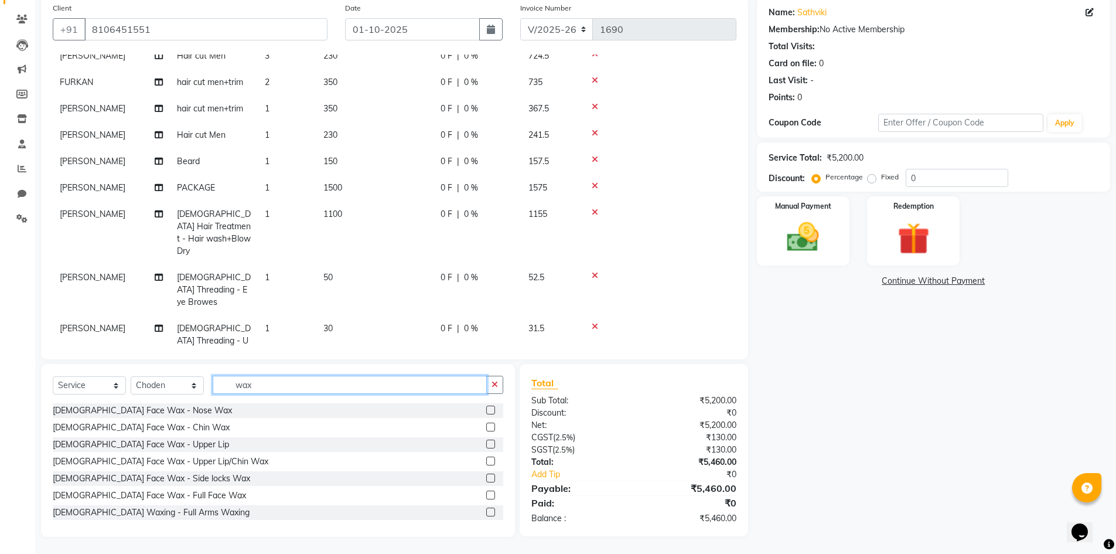
type input "wax"
click at [486, 443] on label at bounding box center [490, 443] width 9 height 9
click at [486, 443] on input "checkbox" at bounding box center [490, 445] width 8 height 8
checkbox input "false"
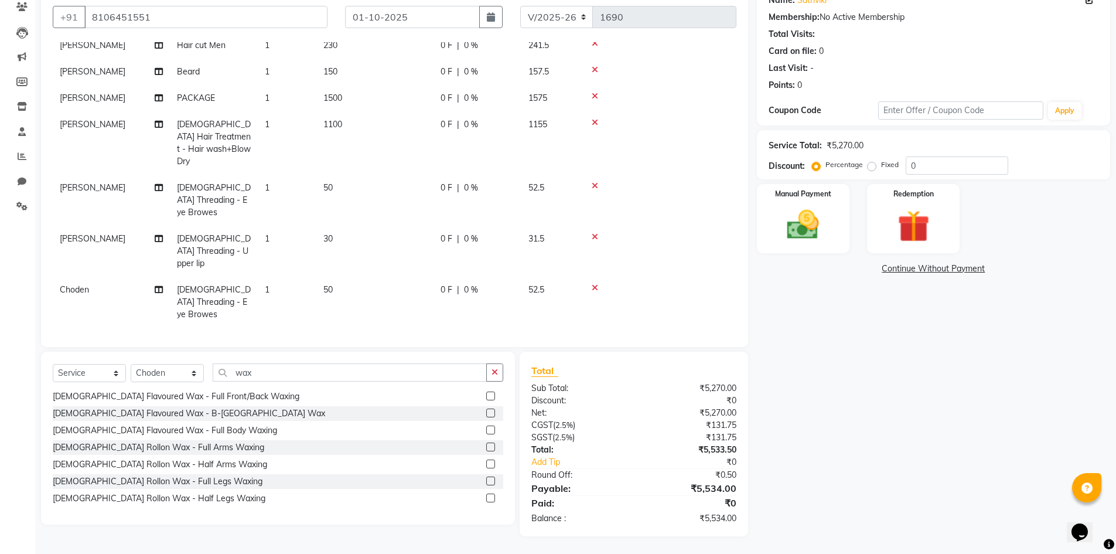
scroll to position [300, 0]
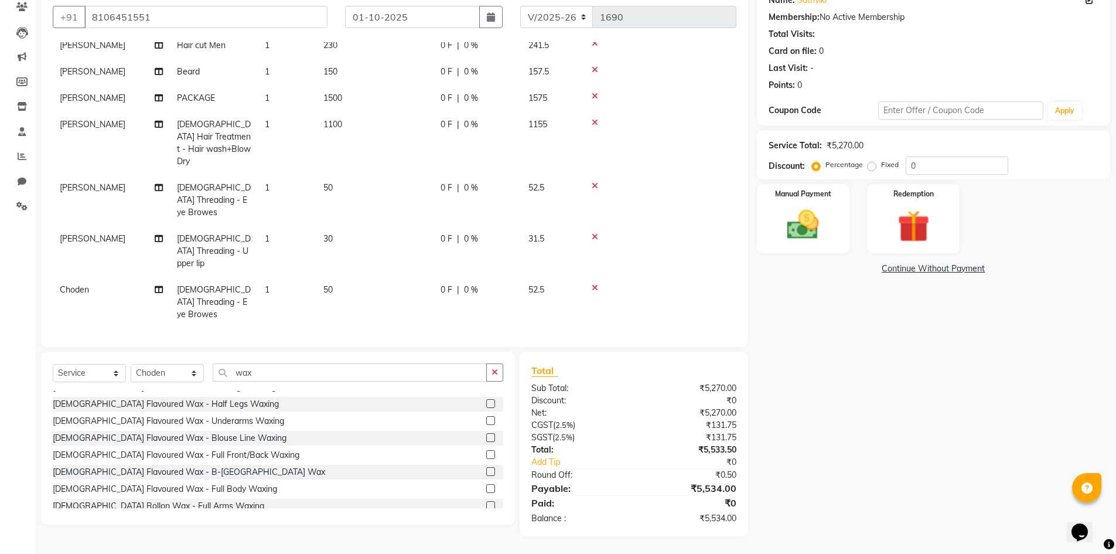
click at [486, 421] on label at bounding box center [490, 420] width 9 height 9
click at [486, 421] on input "checkbox" at bounding box center [490, 421] width 8 height 8
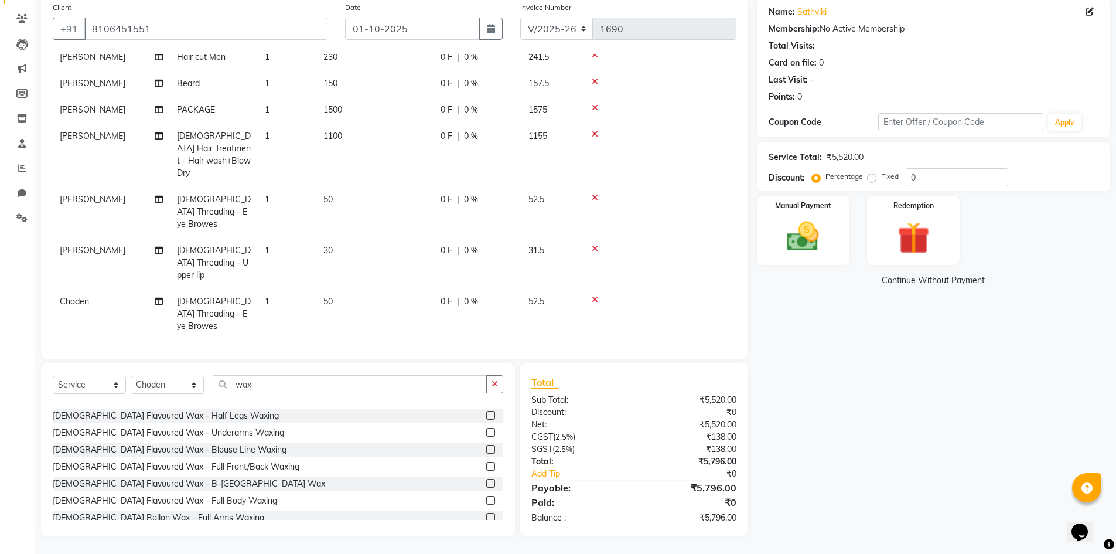
checkbox input "false"
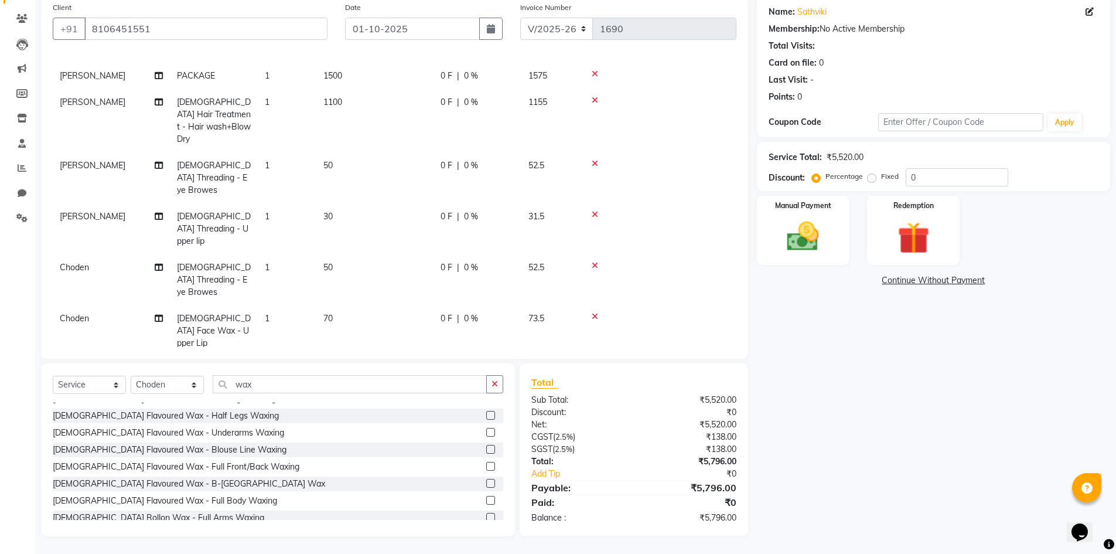
scroll to position [214, 0]
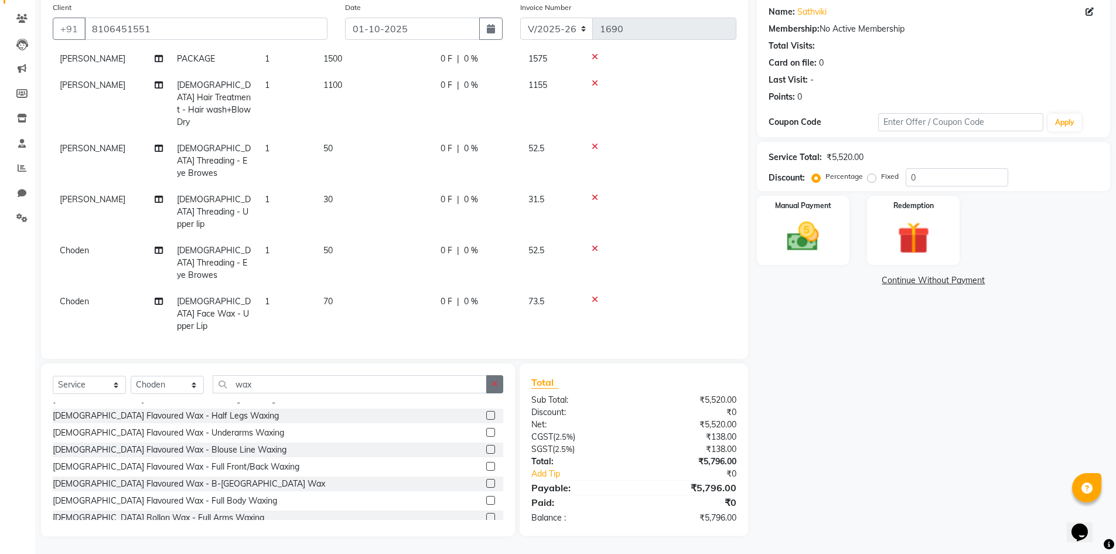
click at [492, 390] on button "button" at bounding box center [494, 384] width 17 height 18
click at [309, 383] on input "text" at bounding box center [358, 384] width 291 height 18
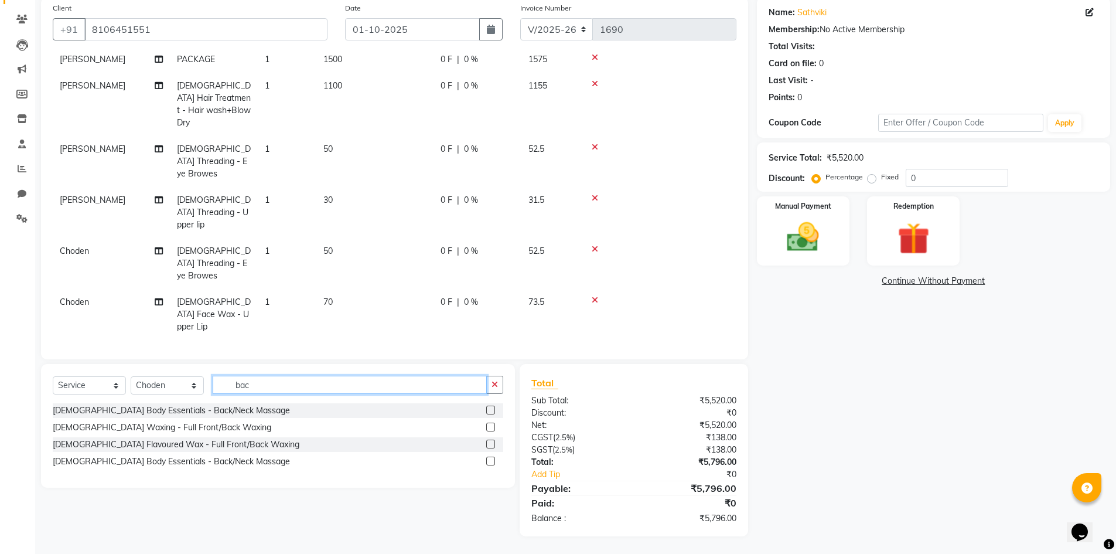
scroll to position [0, 0]
type input "back"
click at [492, 462] on label at bounding box center [490, 460] width 9 height 9
click at [492, 462] on input "checkbox" at bounding box center [490, 462] width 8 height 8
checkbox input "false"
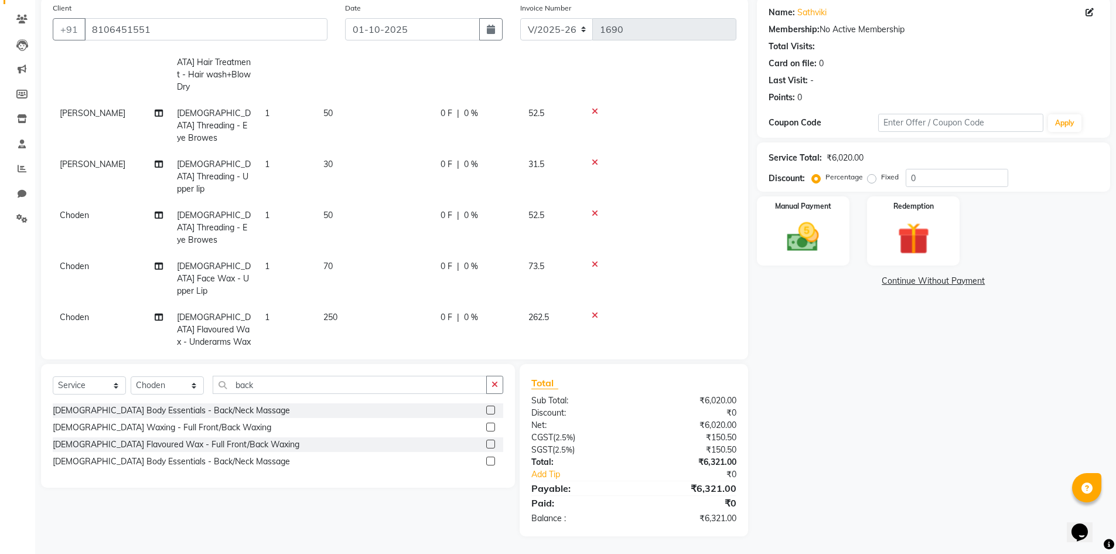
scroll to position [265, 0]
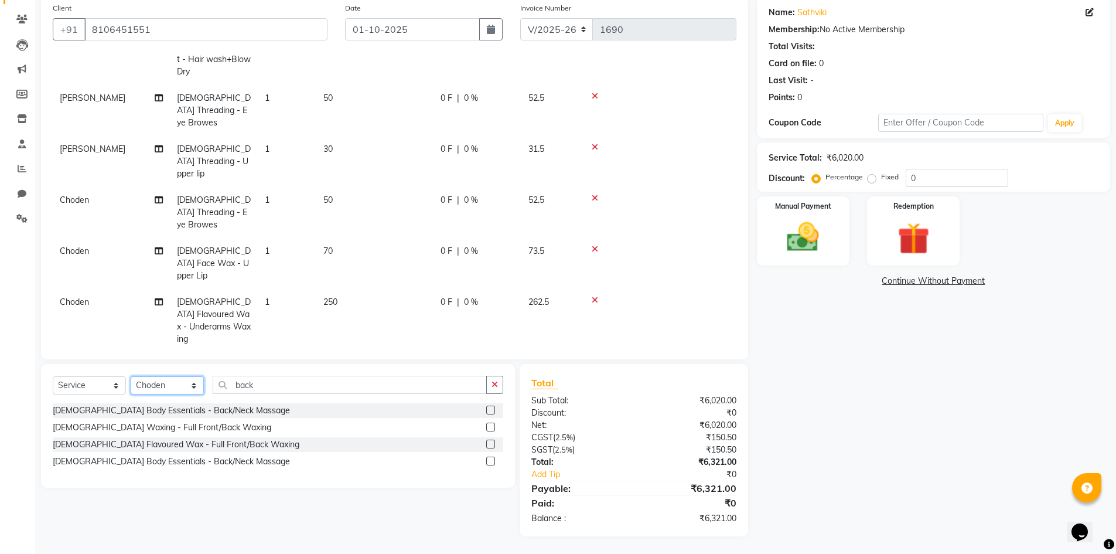
click at [151, 387] on select "Select Stylist Admin [PERSON_NAME] [PERSON_NAME] Gulfam [PERSON_NAME] [PERSON_N…" at bounding box center [167, 385] width 73 height 18
select select "84897"
click at [131, 376] on select "Select Stylist Admin [PERSON_NAME] [PERSON_NAME] Gulfam [PERSON_NAME] [PERSON_N…" at bounding box center [167, 385] width 73 height 18
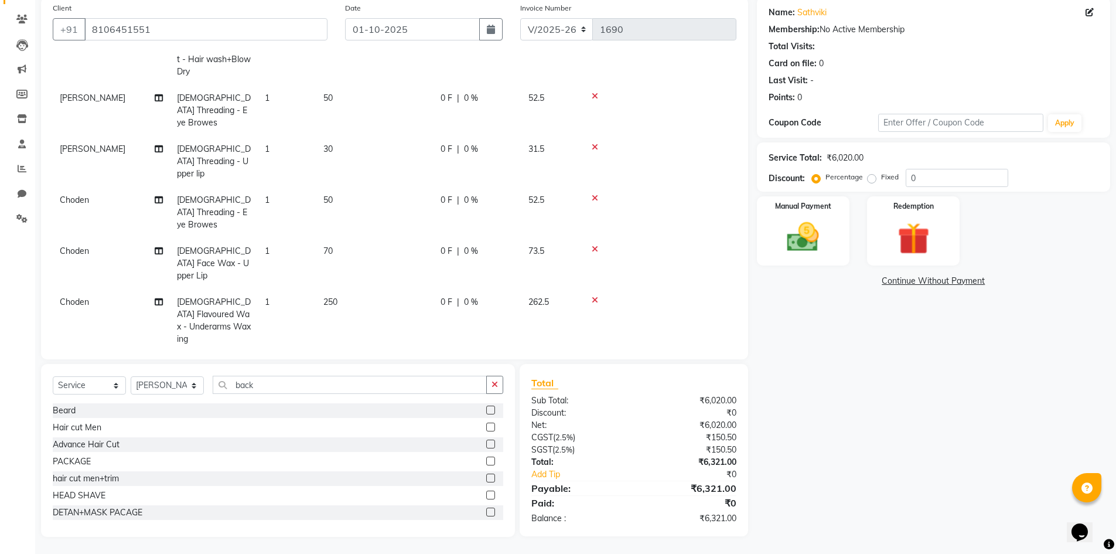
click at [486, 476] on label at bounding box center [490, 477] width 9 height 9
click at [486, 476] on input "checkbox" at bounding box center [490, 479] width 8 height 8
checkbox input "false"
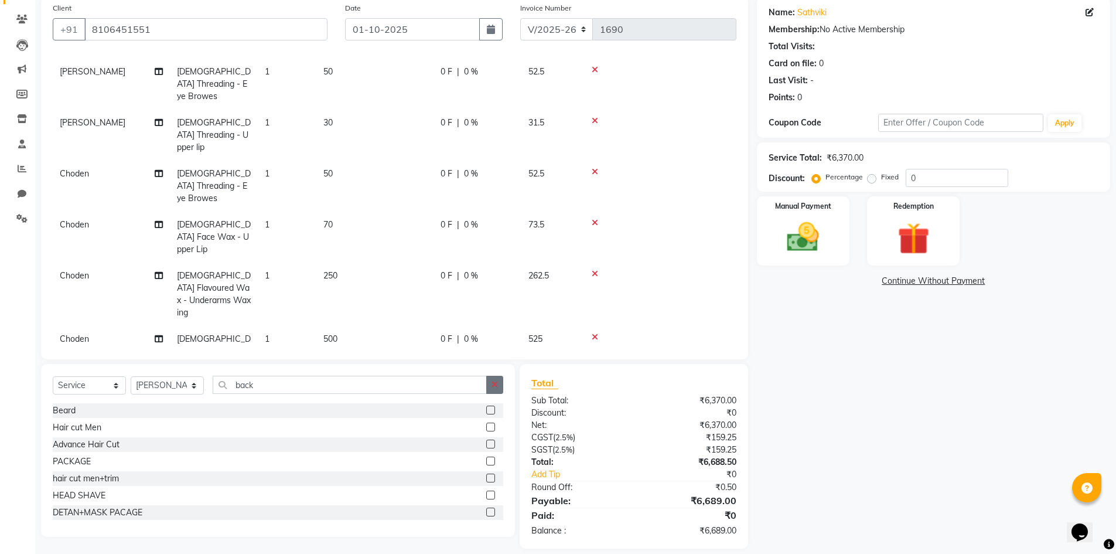
click at [489, 385] on button "button" at bounding box center [494, 385] width 17 height 18
click at [158, 393] on select "Select Stylist Admin [PERSON_NAME] [PERSON_NAME] Gulfam [PERSON_NAME] [PERSON_N…" at bounding box center [167, 385] width 73 height 18
select select "84894"
click at [131, 376] on select "Select Stylist Admin [PERSON_NAME] [PERSON_NAME] Gulfam [PERSON_NAME] [PERSON_N…" at bounding box center [167, 385] width 73 height 18
click at [486, 426] on label at bounding box center [490, 426] width 9 height 9
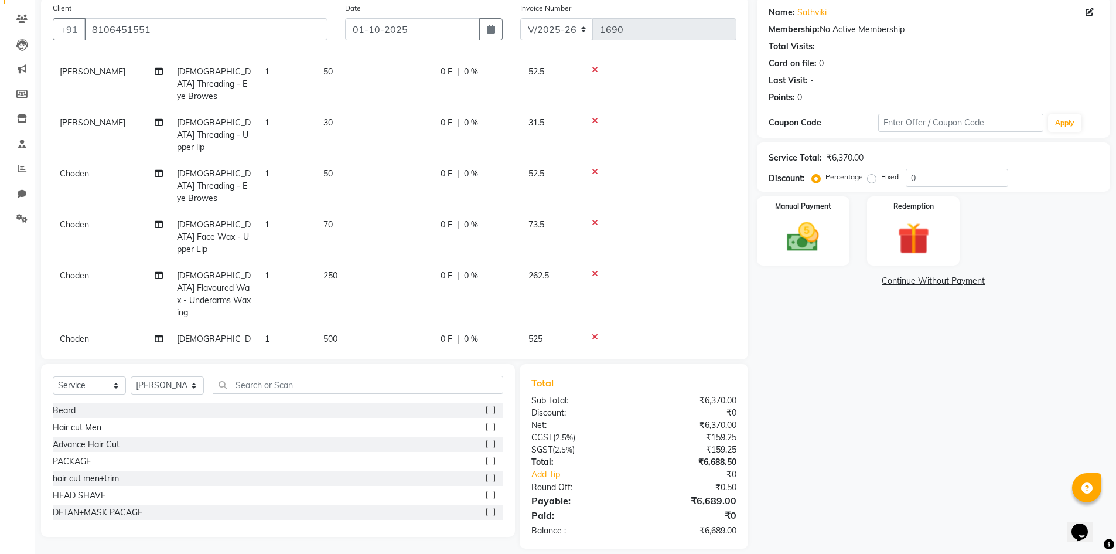
click at [486, 426] on input "checkbox" at bounding box center [490, 428] width 8 height 8
checkbox input "false"
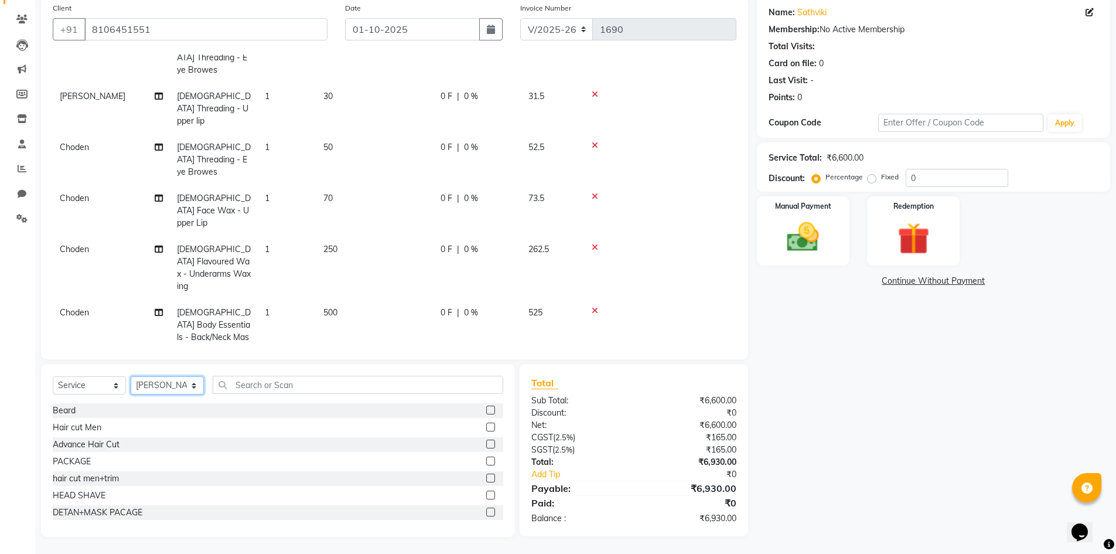
click at [160, 386] on select "Select Stylist Admin [PERSON_NAME] [PERSON_NAME] Gulfam [PERSON_NAME] [PERSON_N…" at bounding box center [167, 385] width 73 height 18
select select "84902"
click at [131, 376] on select "Select Stylist Admin [PERSON_NAME] [PERSON_NAME] Gulfam [PERSON_NAME] [PERSON_N…" at bounding box center [167, 385] width 73 height 18
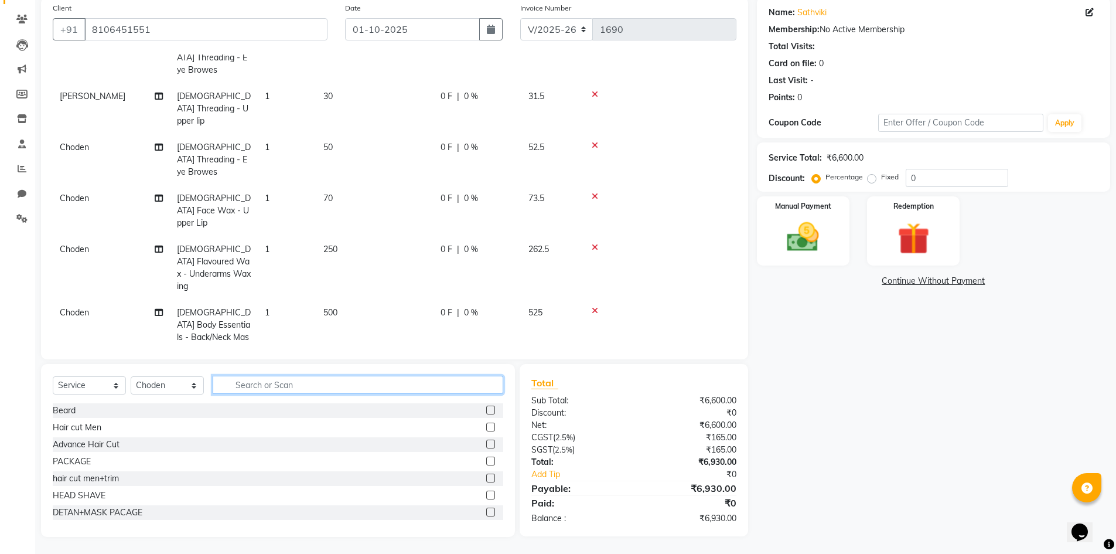
click at [287, 382] on input "text" at bounding box center [358, 385] width 291 height 18
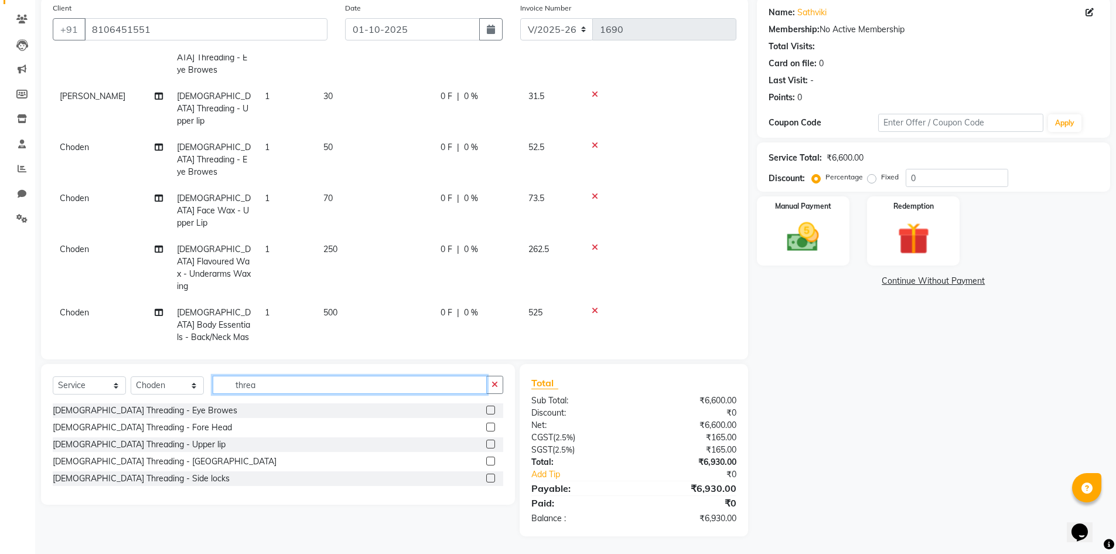
type input "threa"
click at [488, 411] on label at bounding box center [490, 409] width 9 height 9
click at [488, 411] on input "checkbox" at bounding box center [490, 411] width 8 height 8
checkbox input "false"
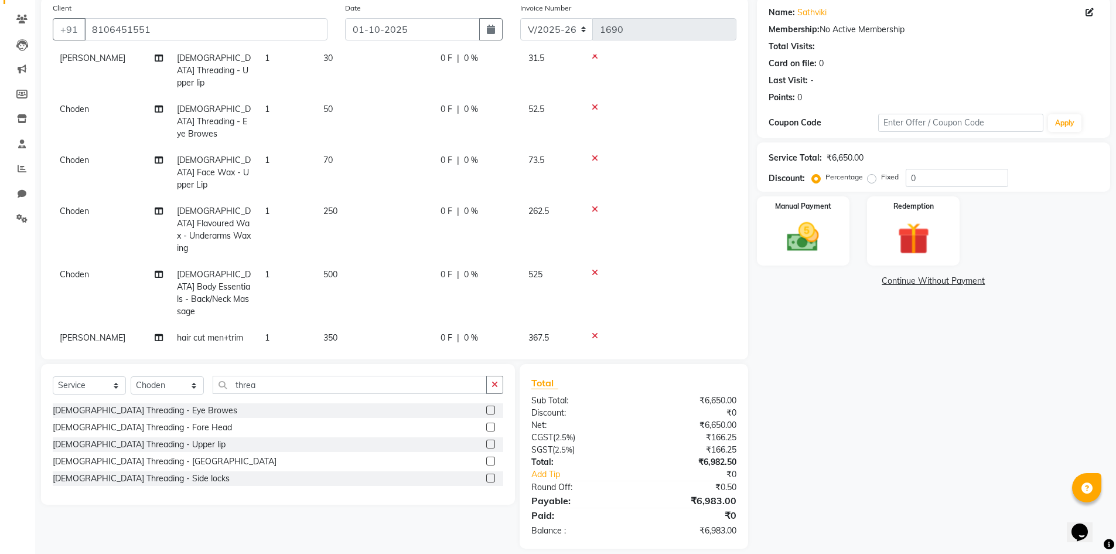
scroll to position [357, 0]
click at [174, 380] on select "Select Stylist Admin [PERSON_NAME] [PERSON_NAME] Gulfam [PERSON_NAME] [PERSON_N…" at bounding box center [167, 385] width 73 height 18
select select "84899"
click at [131, 376] on select "Select Stylist Admin [PERSON_NAME] [PERSON_NAME] Gulfam [PERSON_NAME] [PERSON_N…" at bounding box center [167, 385] width 73 height 18
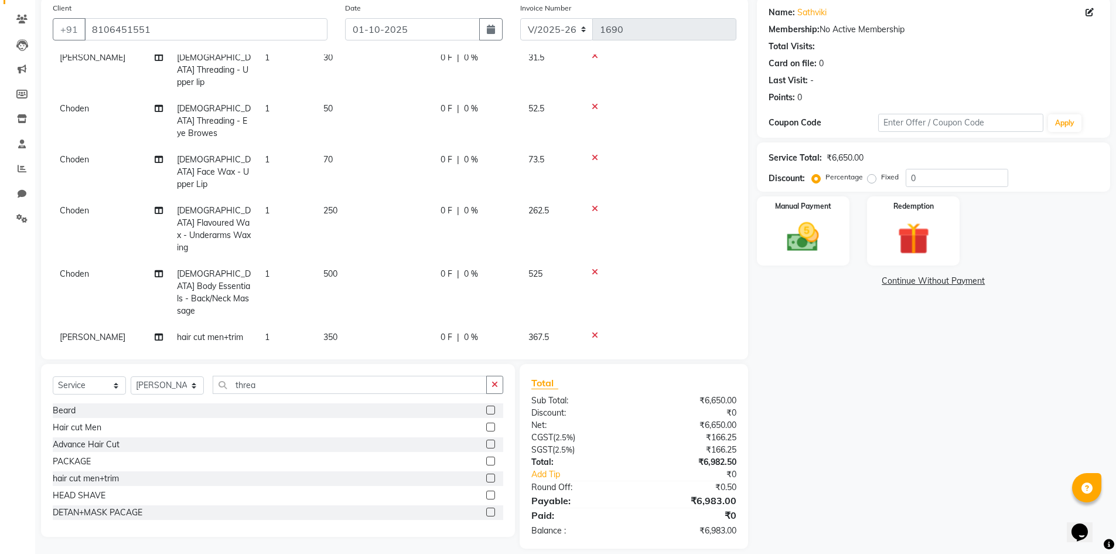
click at [486, 408] on label at bounding box center [490, 409] width 9 height 9
click at [486, 408] on input "checkbox" at bounding box center [490, 411] width 8 height 8
checkbox input "false"
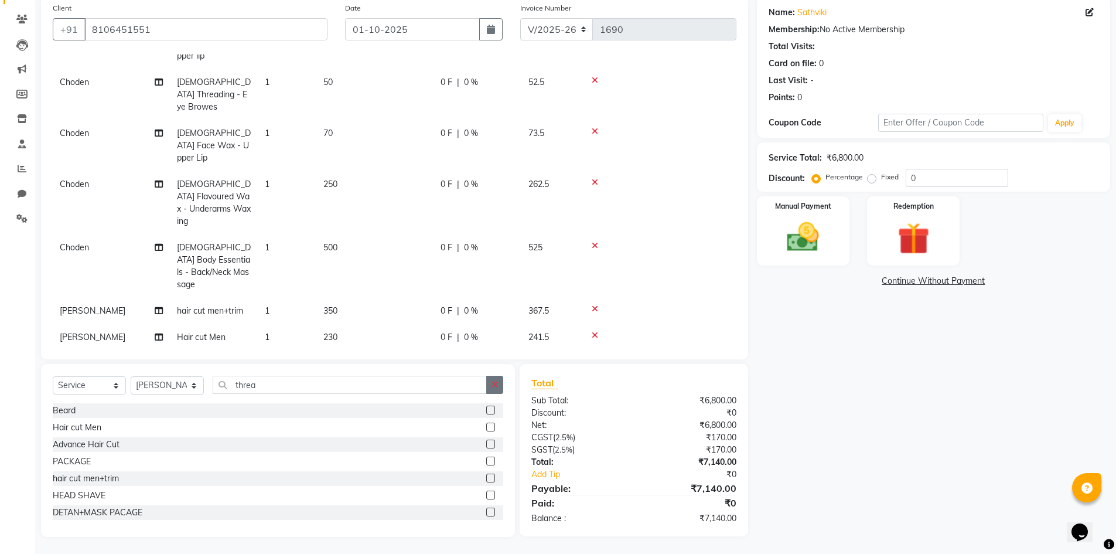
click at [490, 376] on button "button" at bounding box center [494, 385] width 17 height 18
click at [155, 385] on select "Select Stylist Admin [PERSON_NAME] [PERSON_NAME] Gulfam [PERSON_NAME] [PERSON_N…" at bounding box center [167, 385] width 73 height 18
select select "85375"
click at [131, 376] on select "Select Stylist Admin [PERSON_NAME] [PERSON_NAME] Gulfam [PERSON_NAME] [PERSON_N…" at bounding box center [167, 385] width 73 height 18
click at [265, 384] on input "text" at bounding box center [358, 385] width 291 height 18
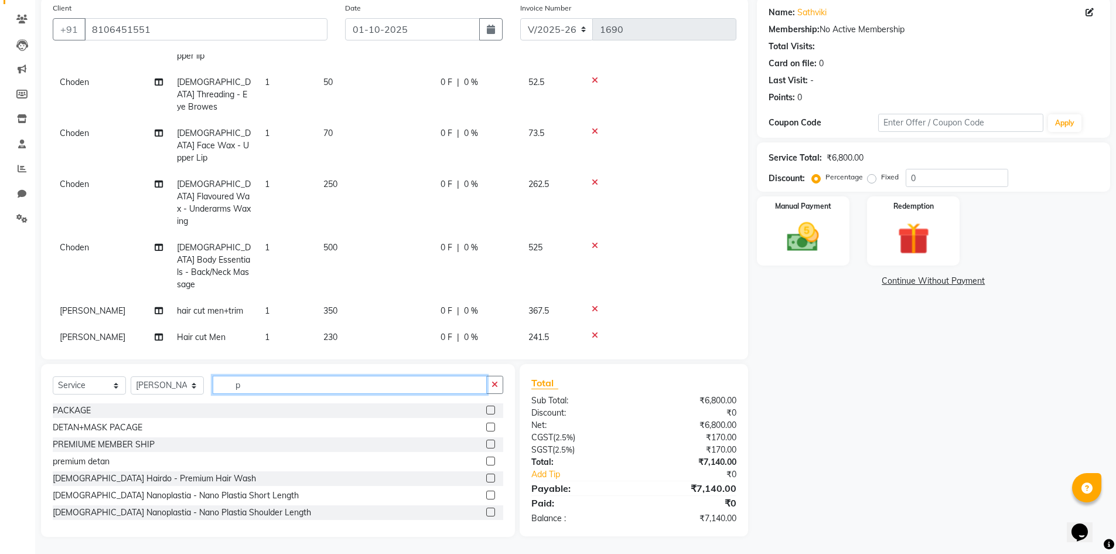
type input "p"
click at [486, 410] on label at bounding box center [490, 409] width 9 height 9
click at [486, 410] on input "checkbox" at bounding box center [490, 411] width 8 height 8
checkbox input "false"
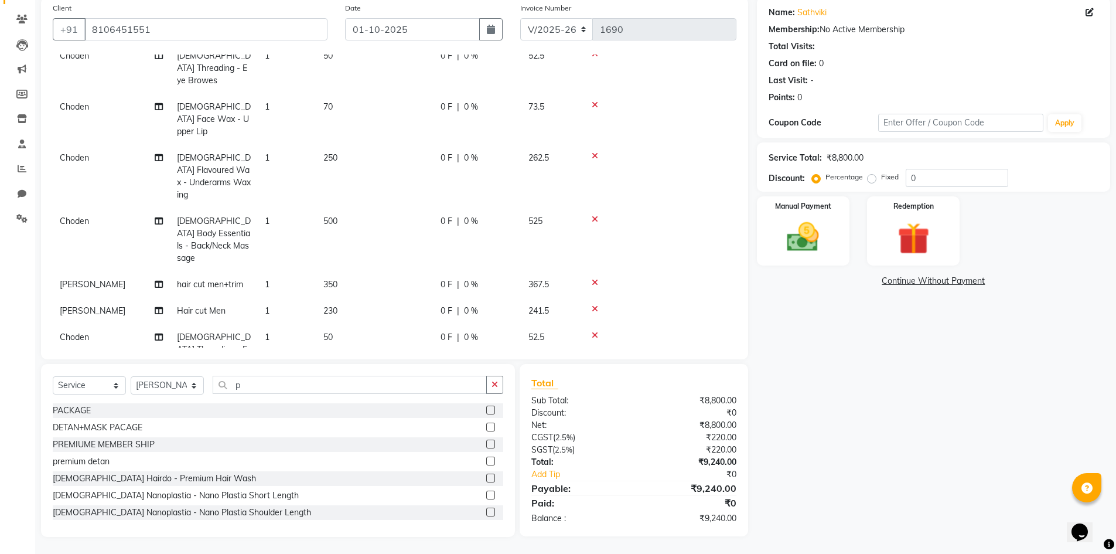
click at [329, 409] on span "2000" at bounding box center [332, 414] width 19 height 11
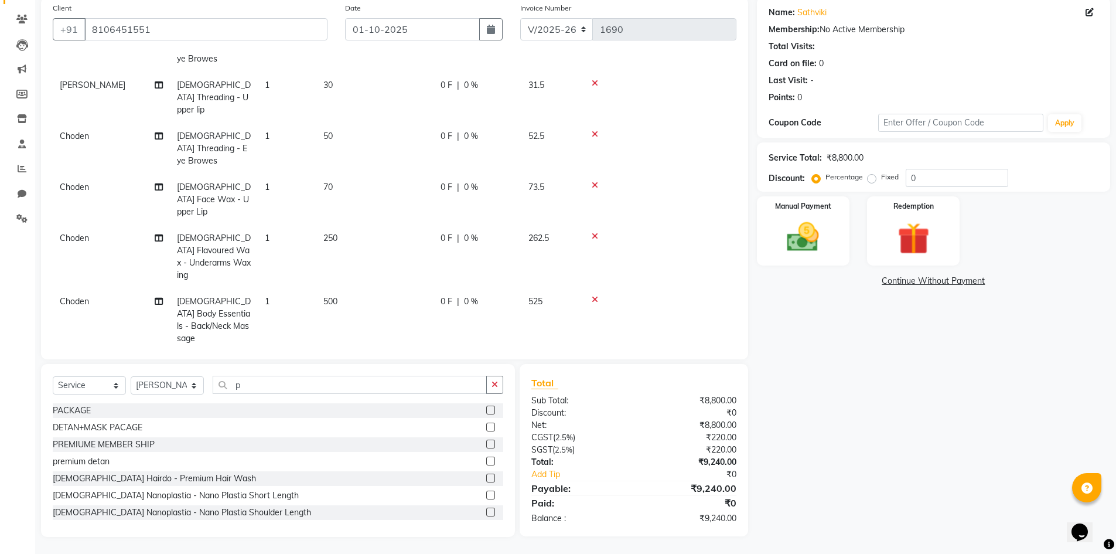
select select "85375"
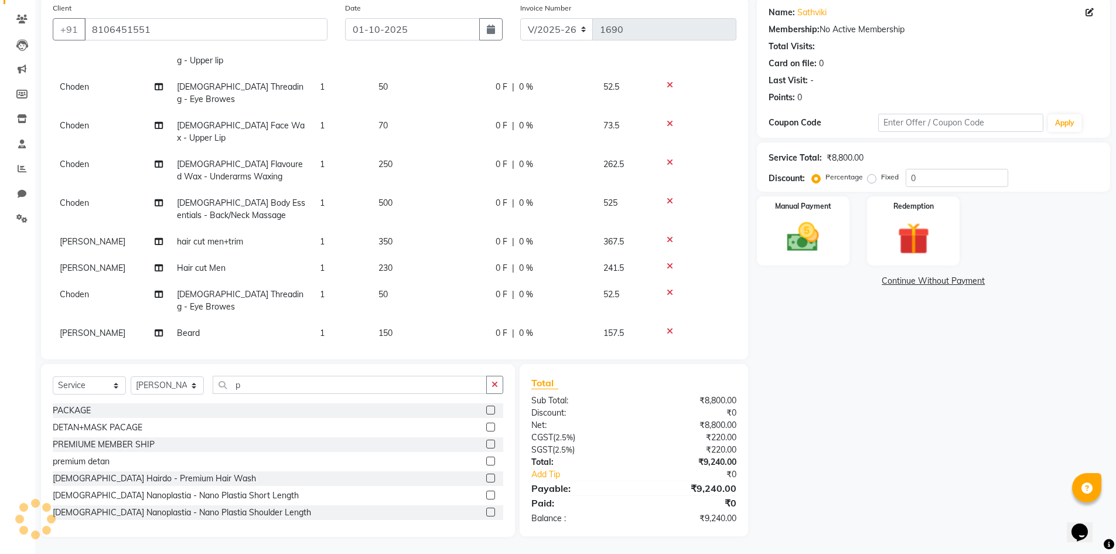
click at [404, 353] on input "2000" at bounding box center [429, 362] width 103 height 18
type input "2"
type input "1350"
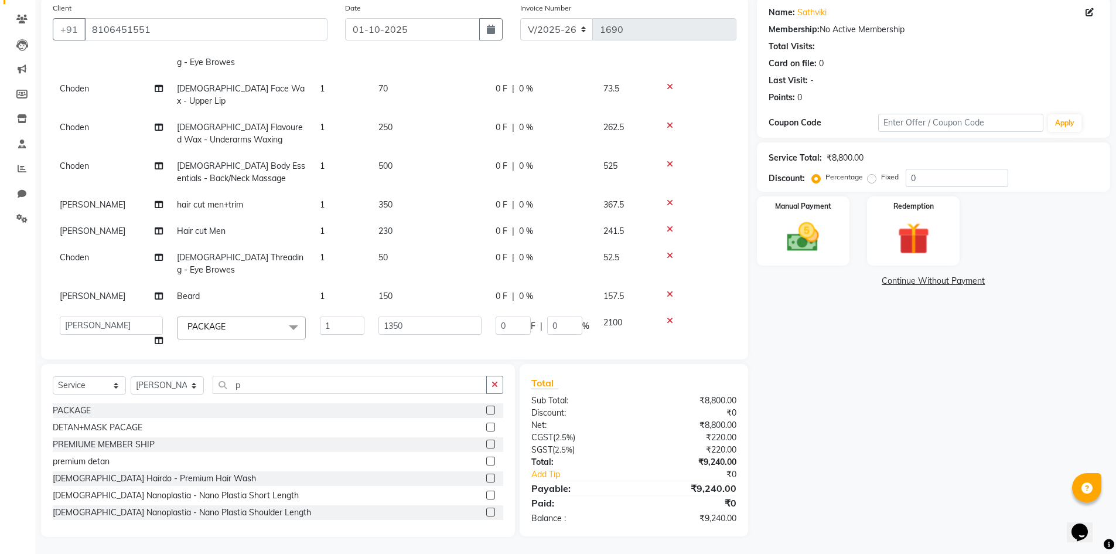
click at [434, 328] on tbody "[PERSON_NAME] hair cut men+trim 1 350 0 F | 0 % 367.5 [PERSON_NAME] Hair cut Me…" at bounding box center [395, 45] width 684 height 618
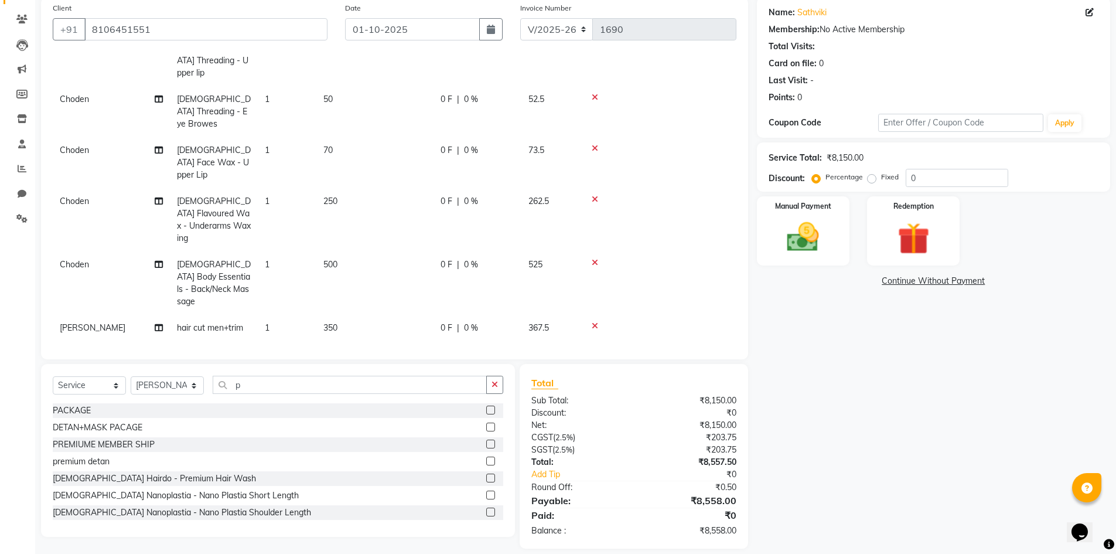
scroll to position [410, 0]
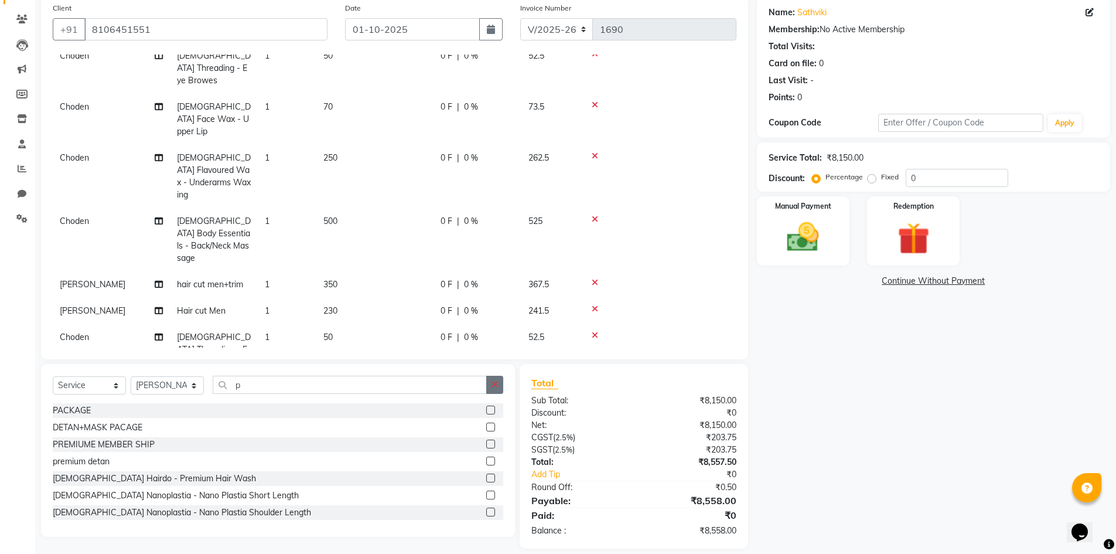
click at [494, 384] on icon "button" at bounding box center [495, 384] width 6 height 8
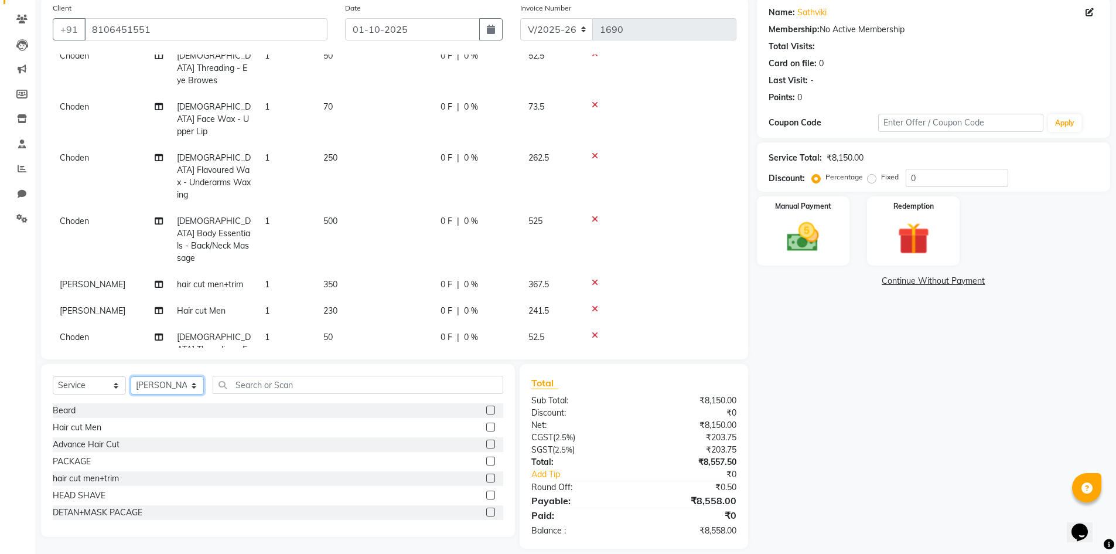
click at [155, 384] on select "Select Stylist Admin [PERSON_NAME] [PERSON_NAME] Gulfam [PERSON_NAME] [PERSON_N…" at bounding box center [167, 385] width 73 height 18
select select "84895"
click at [131, 376] on select "Select Stylist Admin [PERSON_NAME] [PERSON_NAME] Gulfam [PERSON_NAME] [PERSON_N…" at bounding box center [167, 385] width 73 height 18
click at [486, 459] on label at bounding box center [490, 460] width 9 height 9
click at [486, 459] on input "checkbox" at bounding box center [490, 462] width 8 height 8
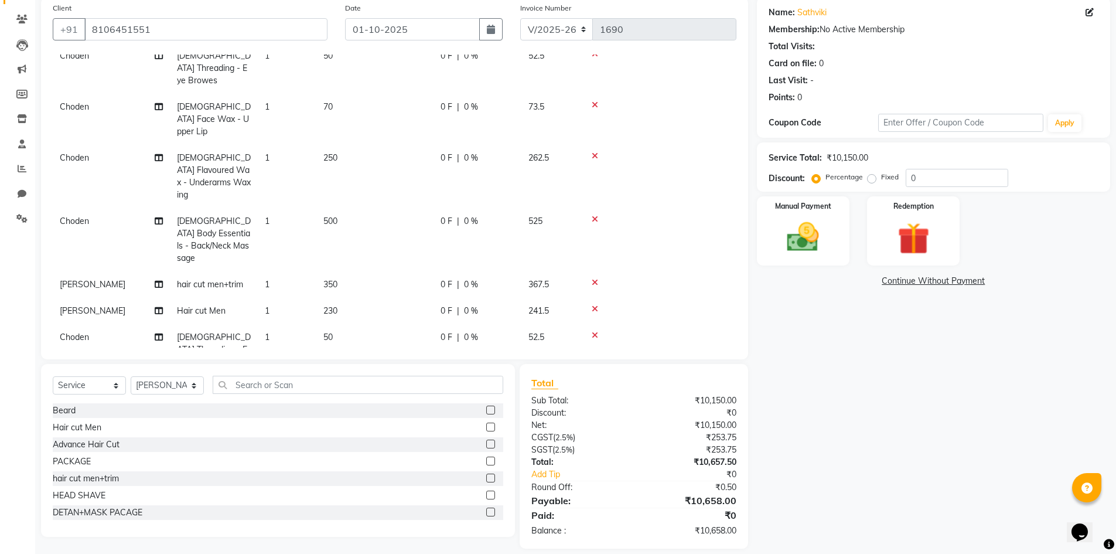
click at [486, 462] on label at bounding box center [490, 460] width 9 height 9
click at [486, 462] on input "checkbox" at bounding box center [490, 462] width 8 height 8
checkbox input "false"
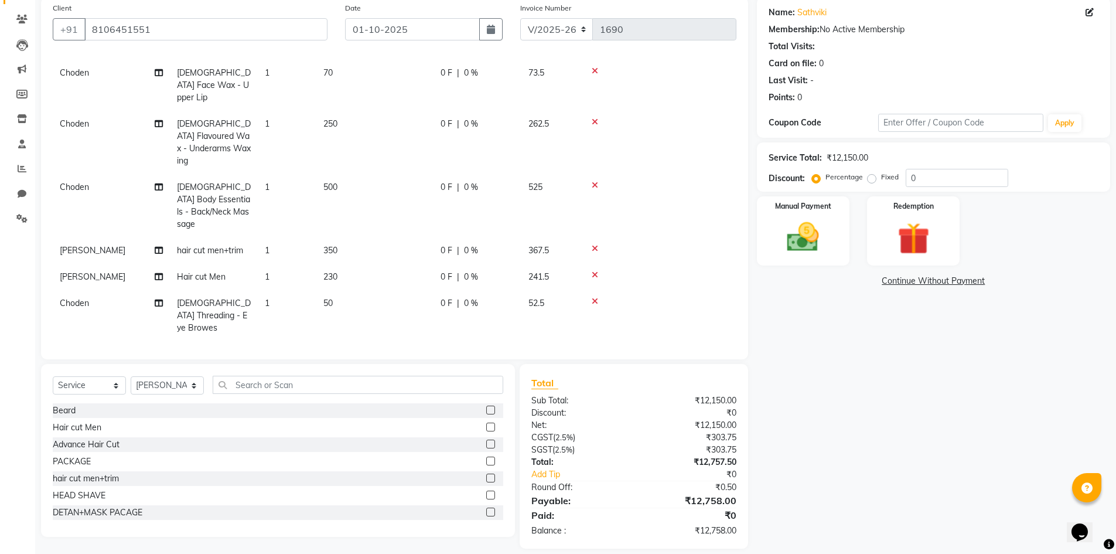
scroll to position [462, 0]
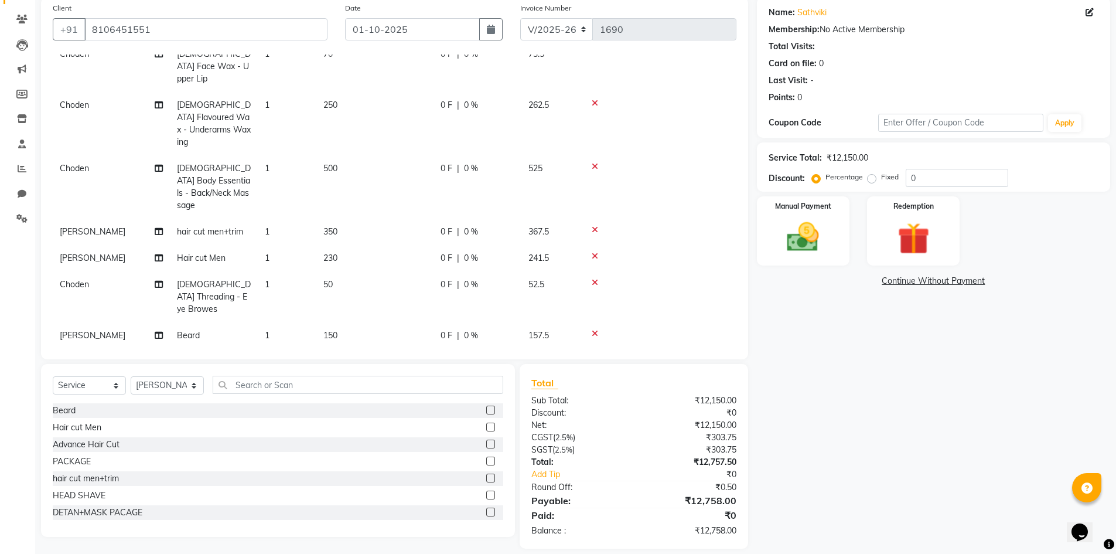
click at [597, 408] on icon at bounding box center [595, 412] width 6 height 8
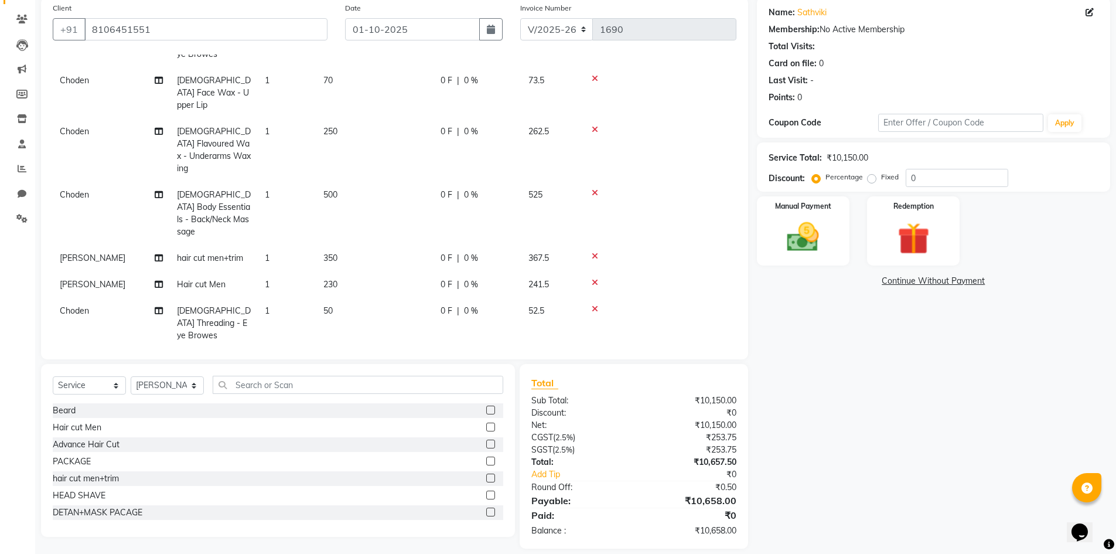
click at [332, 409] on span "2000" at bounding box center [332, 414] width 19 height 11
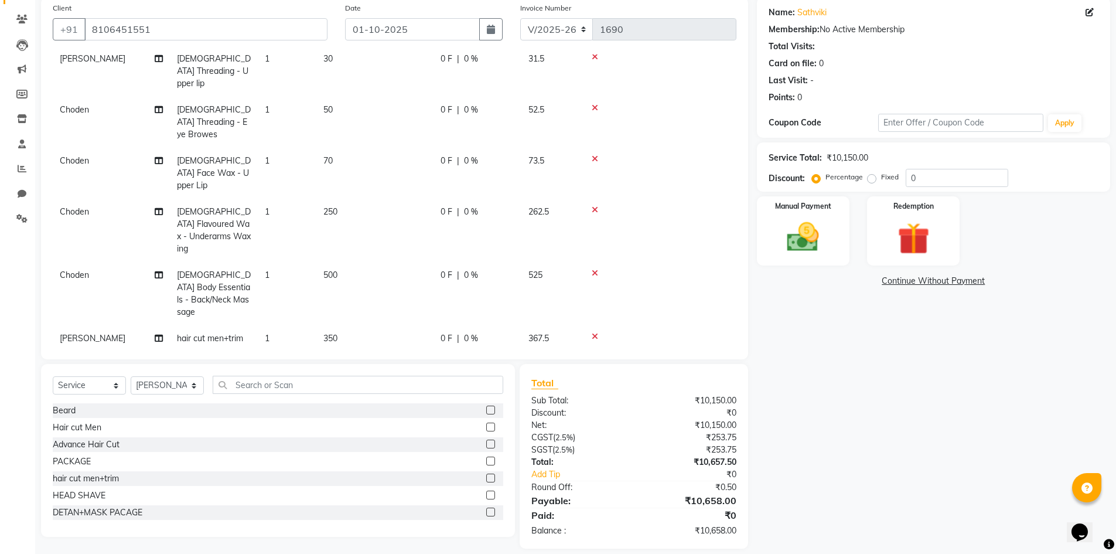
select select "84895"
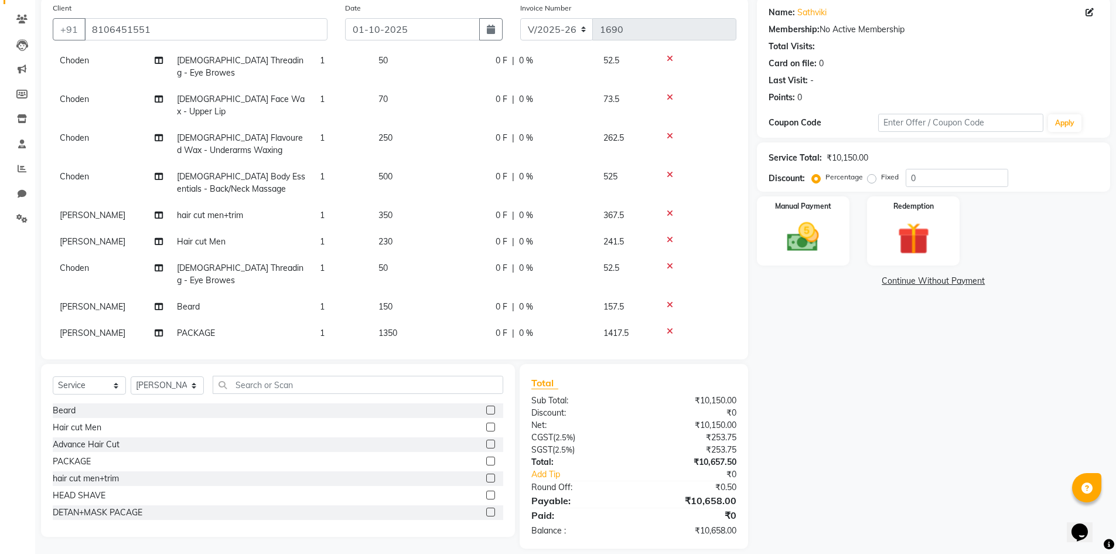
click at [394, 353] on input "2000" at bounding box center [429, 362] width 103 height 18
type input "2700"
click at [456, 324] on tbody "[PERSON_NAME] hair cut men+trim 1 350 0 F | 0 % 367.5 [PERSON_NAME] Hair cut Me…" at bounding box center [395, 69] width 684 height 644
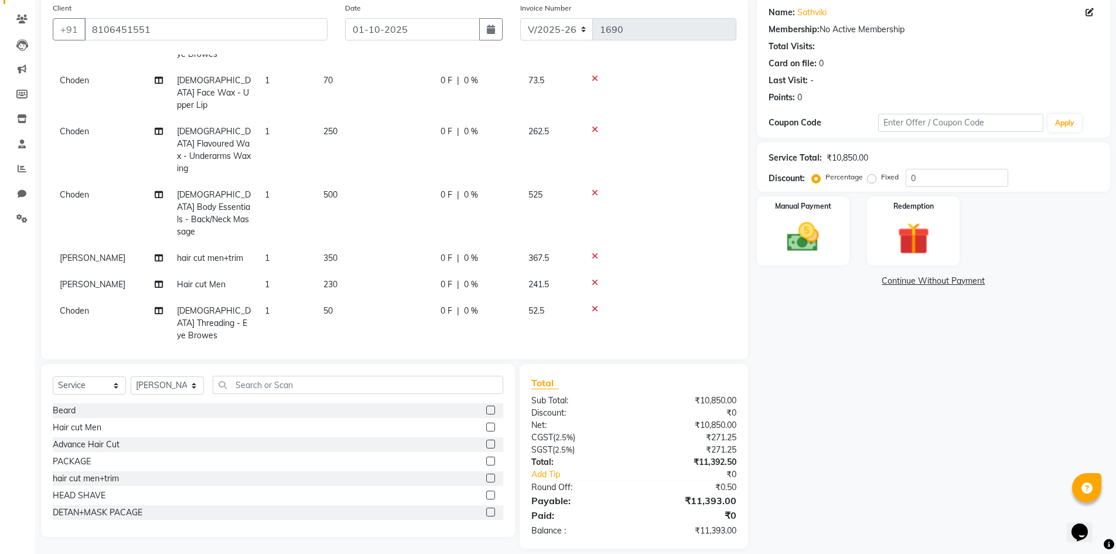
scroll to position [103, 0]
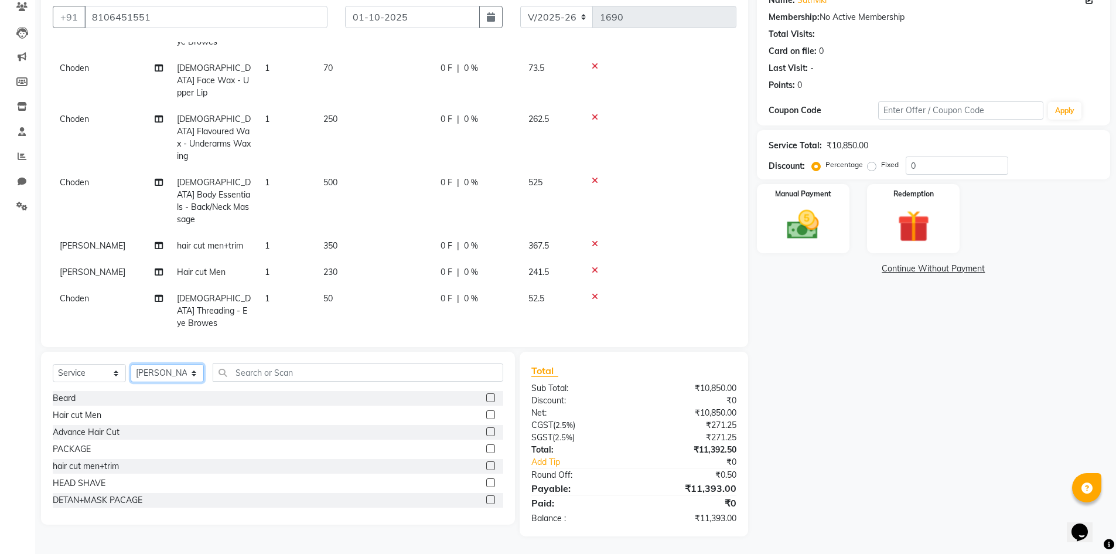
click at [147, 371] on select "Select Stylist Admin [PERSON_NAME] [PERSON_NAME] Gulfam [PERSON_NAME] [PERSON_N…" at bounding box center [167, 373] width 73 height 18
select select "85374"
click at [131, 364] on select "Select Stylist Admin [PERSON_NAME] [PERSON_NAME] Gulfam [PERSON_NAME] [PERSON_N…" at bounding box center [167, 373] width 73 height 18
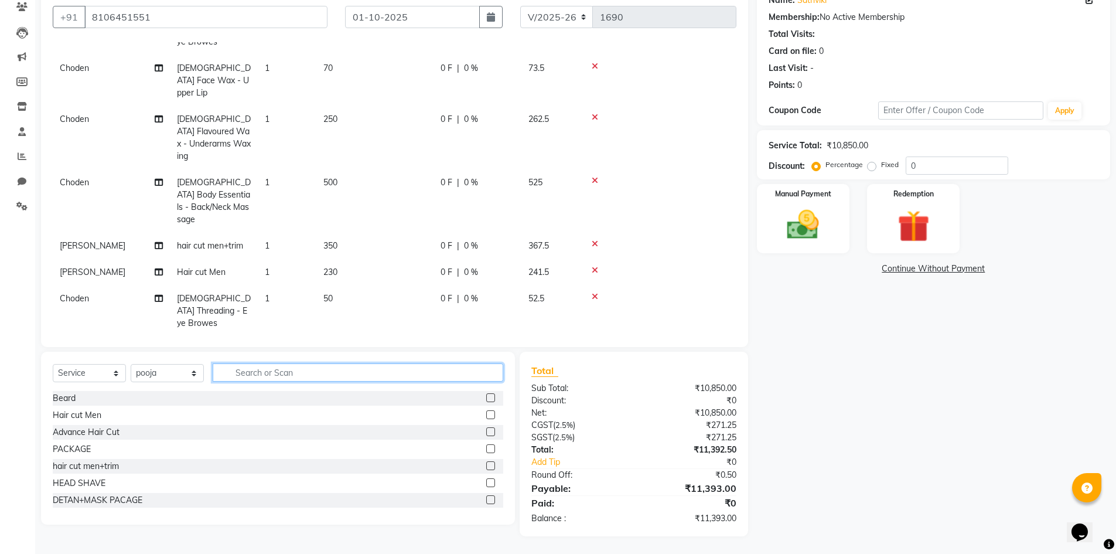
click at [269, 372] on input "text" at bounding box center [358, 372] width 291 height 18
click at [486, 447] on label at bounding box center [490, 448] width 9 height 9
click at [486, 447] on input "checkbox" at bounding box center [490, 449] width 8 height 8
checkbox input "false"
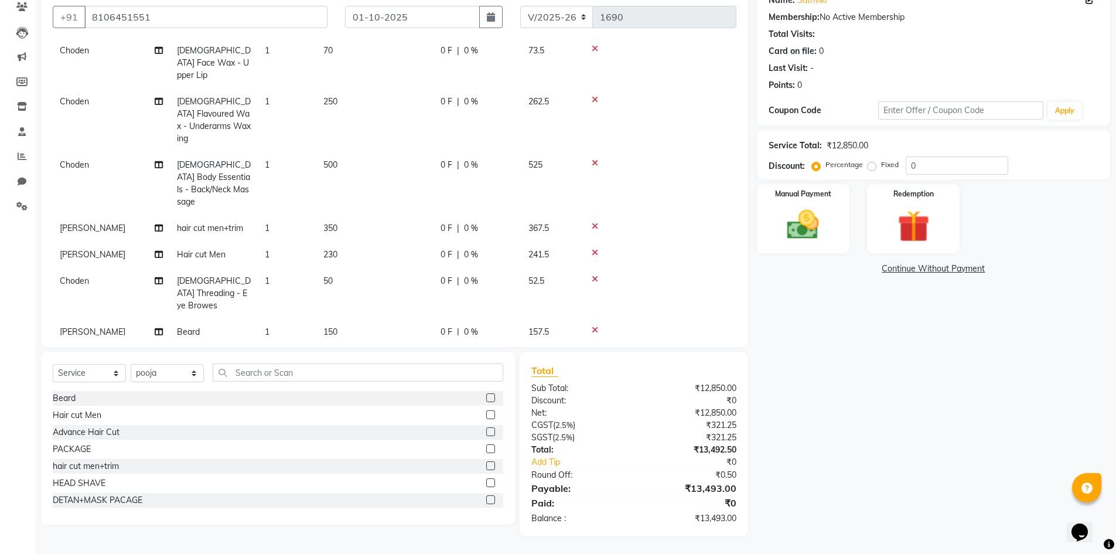
scroll to position [462, 0]
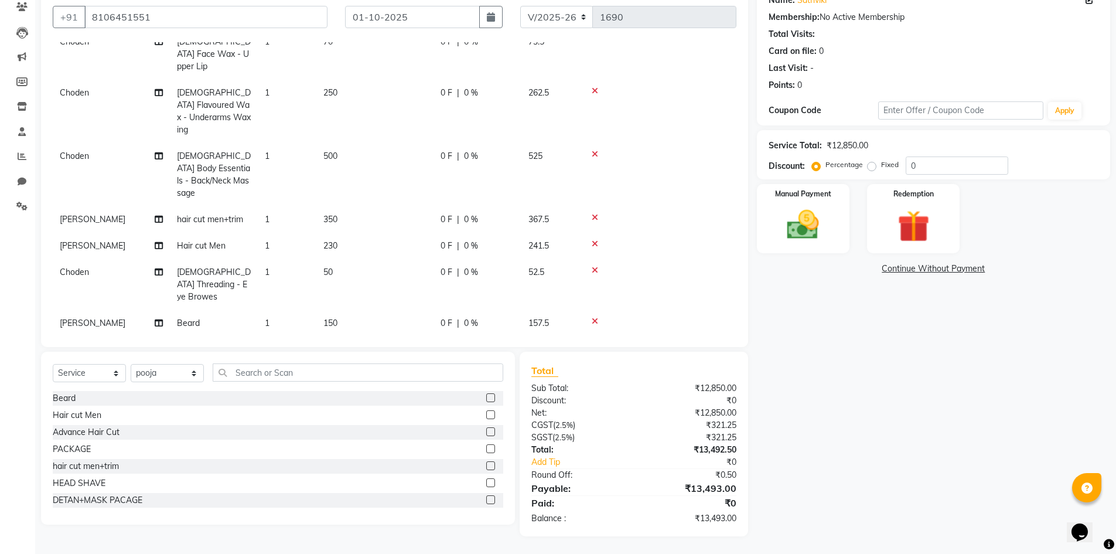
click at [334, 397] on span "2000" at bounding box center [332, 402] width 19 height 11
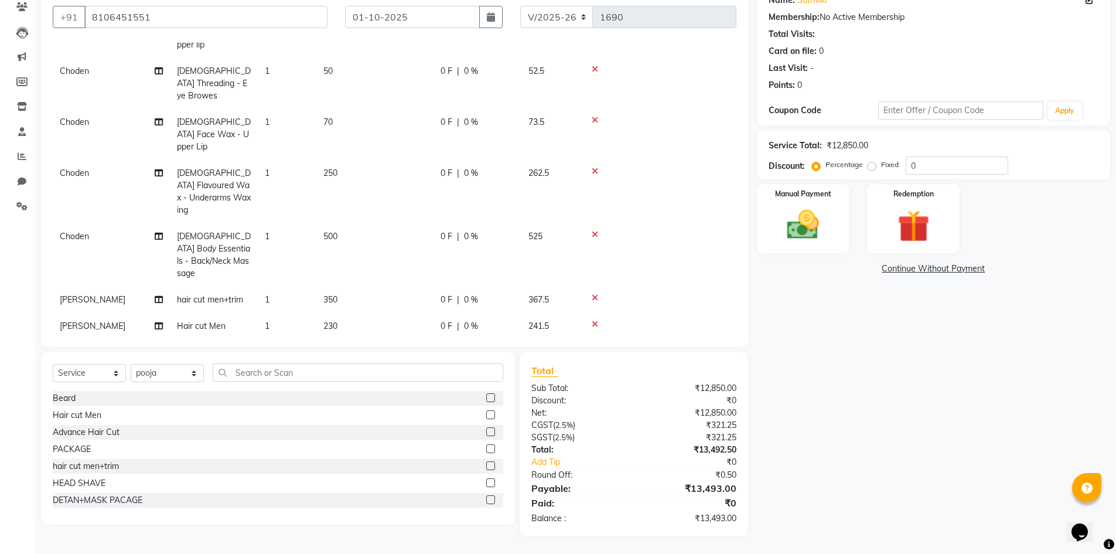
select select "85374"
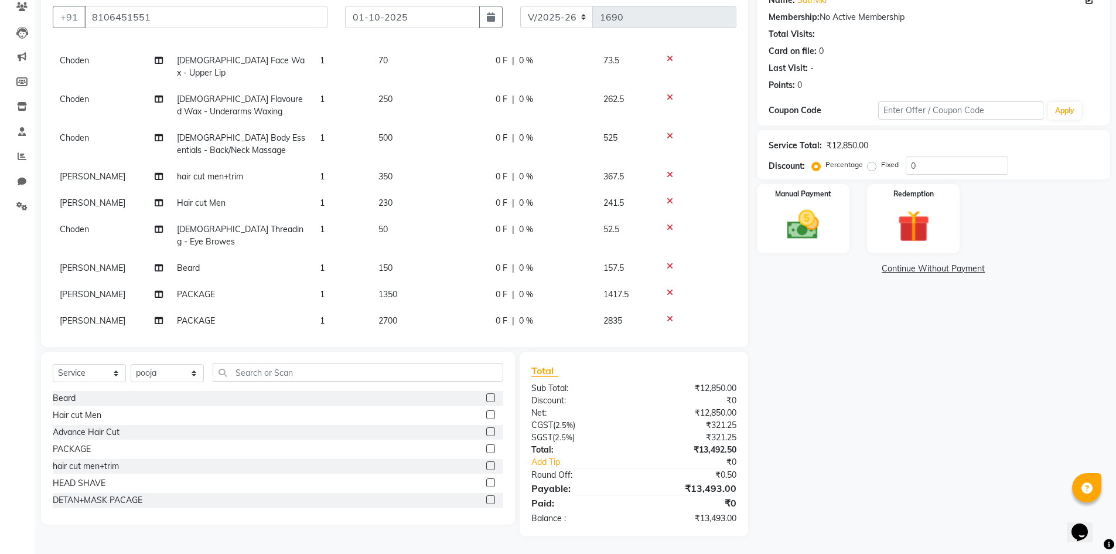
click at [393, 341] on input "2000" at bounding box center [429, 350] width 103 height 18
type input "2500"
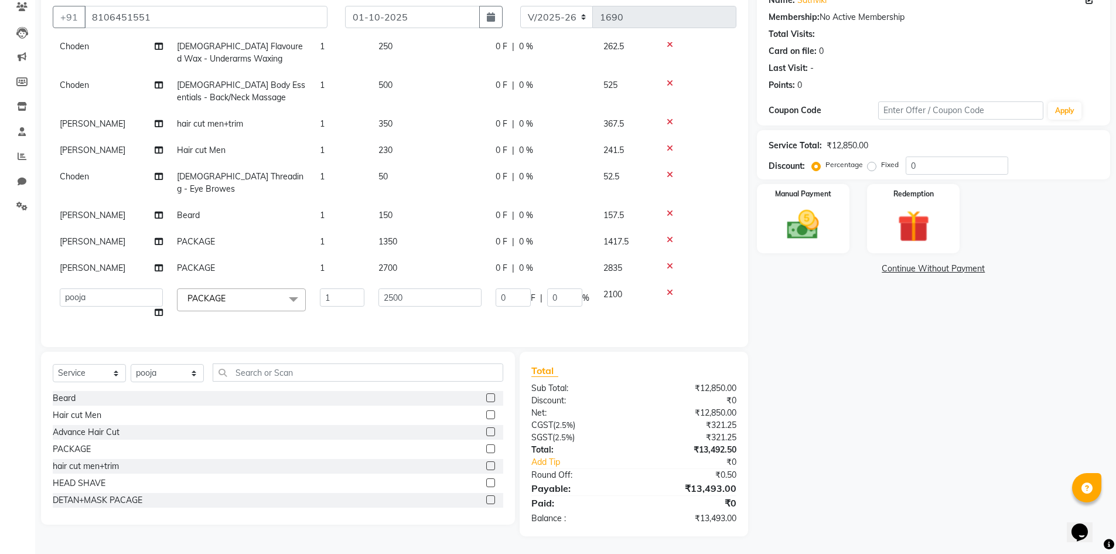
click at [463, 314] on tr "Admin [PERSON_NAME] [PERSON_NAME] FURKAN Gulfam [PERSON_NAME] [PERSON_NAME] [PE…" at bounding box center [395, 303] width 684 height 45
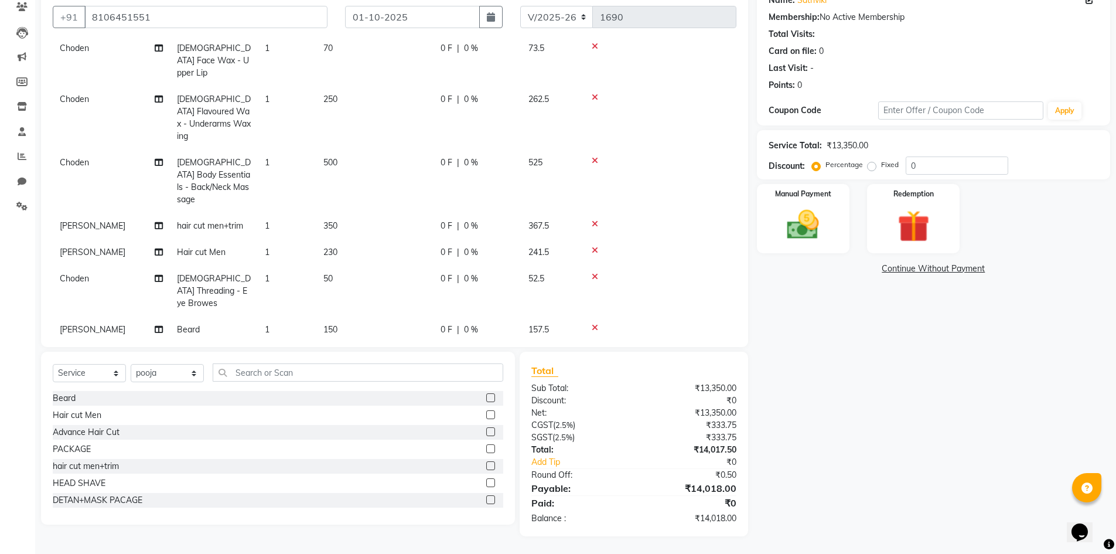
scroll to position [462, 0]
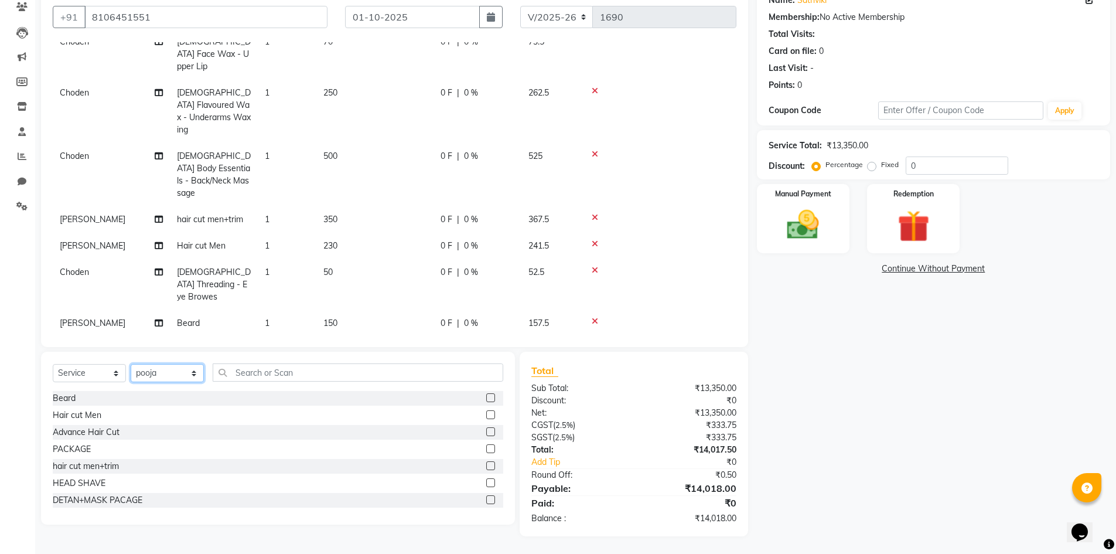
click at [152, 371] on select "Select Stylist Admin [PERSON_NAME] [PERSON_NAME] Gulfam [PERSON_NAME] [PERSON_N…" at bounding box center [167, 373] width 73 height 18
select select "84899"
click at [131, 364] on select "Select Stylist Admin [PERSON_NAME] [PERSON_NAME] Gulfam [PERSON_NAME] [PERSON_N…" at bounding box center [167, 373] width 73 height 18
click at [486, 412] on label at bounding box center [490, 414] width 9 height 9
click at [486, 412] on input "checkbox" at bounding box center [490, 415] width 8 height 8
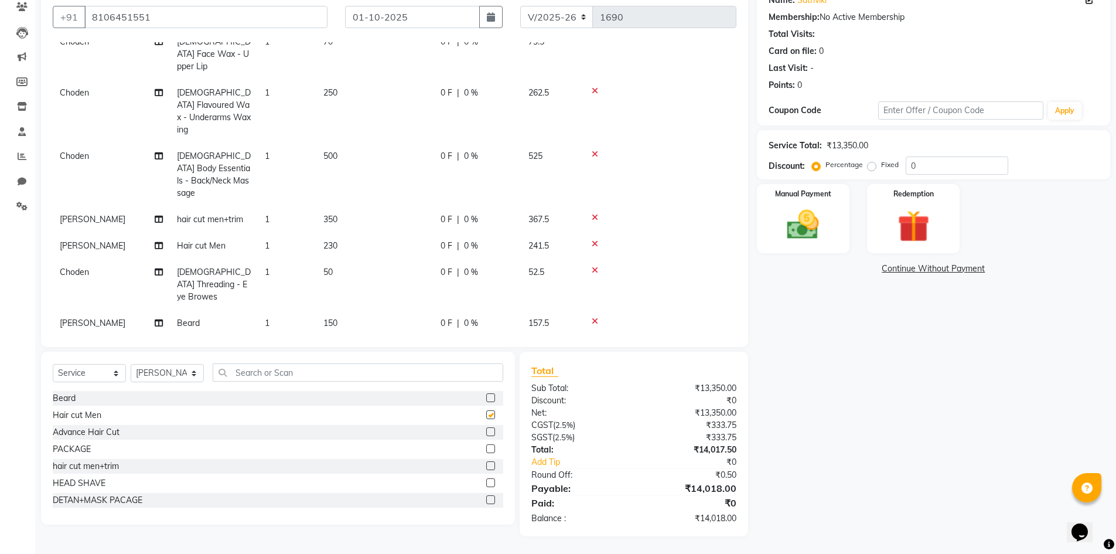
scroll to position [91, 0]
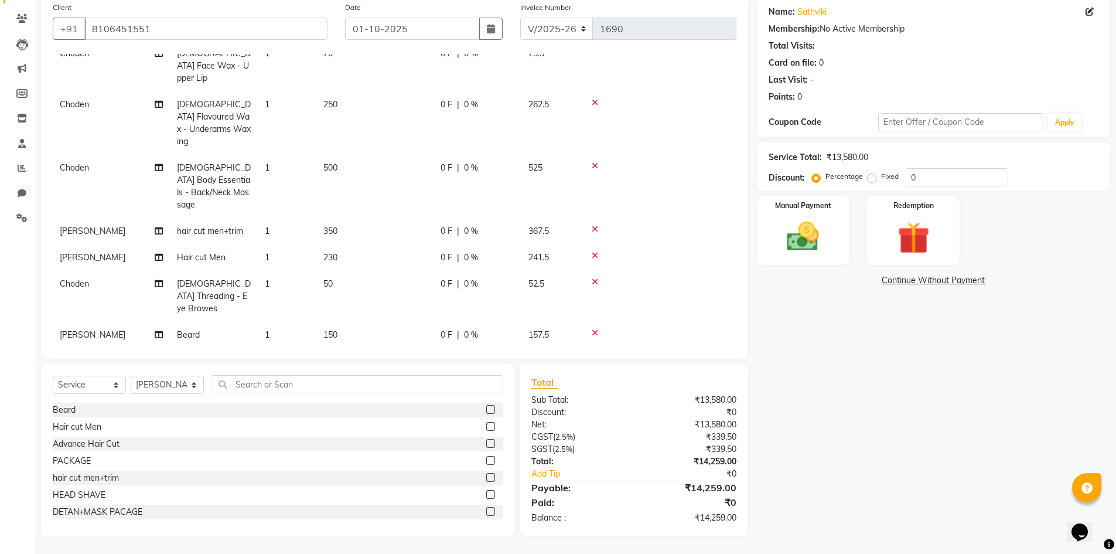
checkbox input "false"
click at [174, 388] on select "Select Stylist Admin [PERSON_NAME] [PERSON_NAME] Gulfam [PERSON_NAME] [PERSON_N…" at bounding box center [167, 385] width 73 height 18
select select "84894"
click at [131, 376] on select "Select Stylist Admin [PERSON_NAME] [PERSON_NAME] Gulfam [PERSON_NAME] [PERSON_N…" at bounding box center [167, 385] width 73 height 18
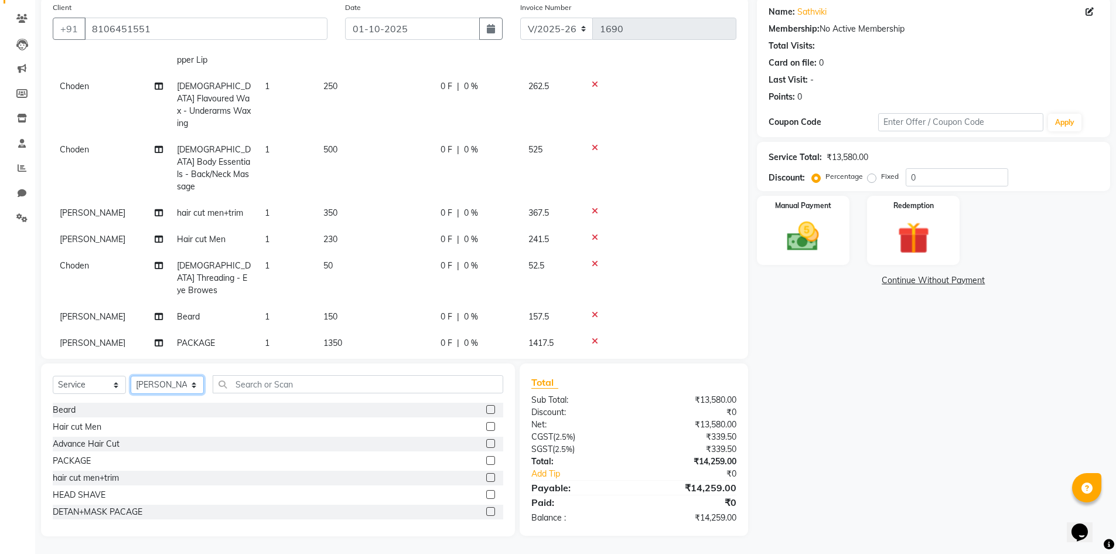
scroll to position [489, 0]
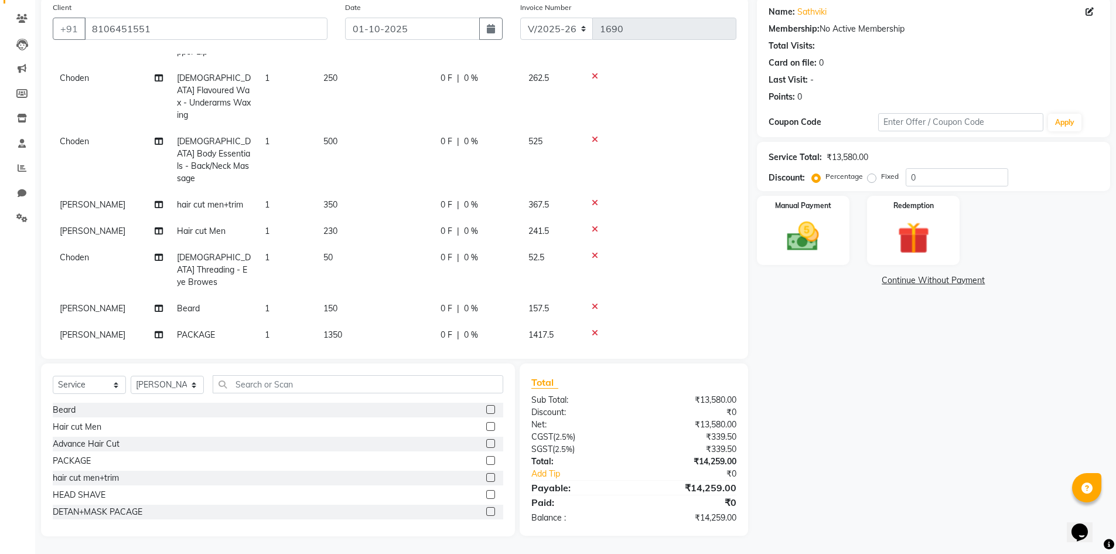
click at [486, 477] on label at bounding box center [490, 477] width 9 height 9
click at [486, 477] on input "checkbox" at bounding box center [490, 478] width 8 height 8
checkbox input "false"
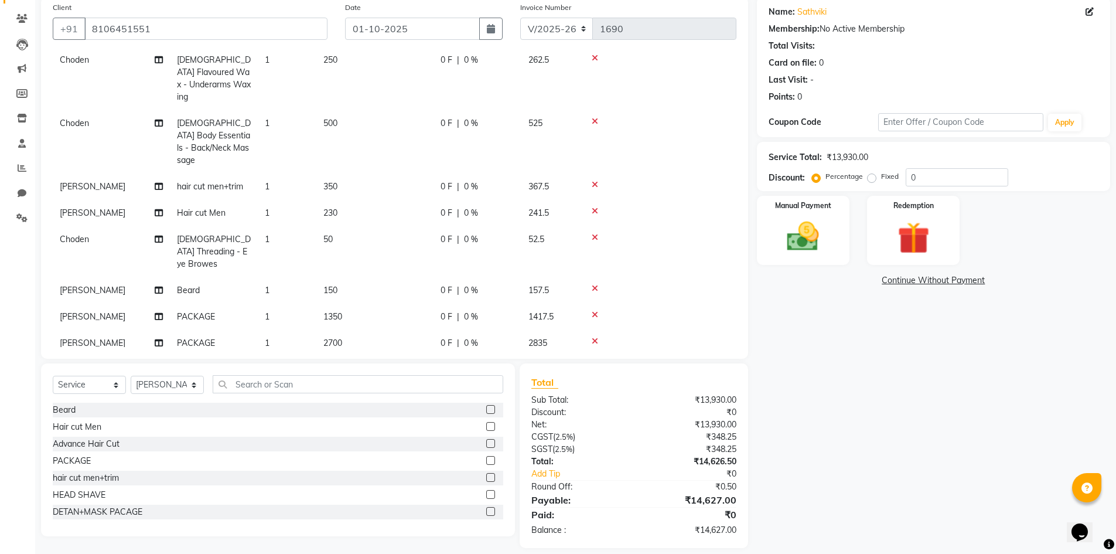
scroll to position [515, 0]
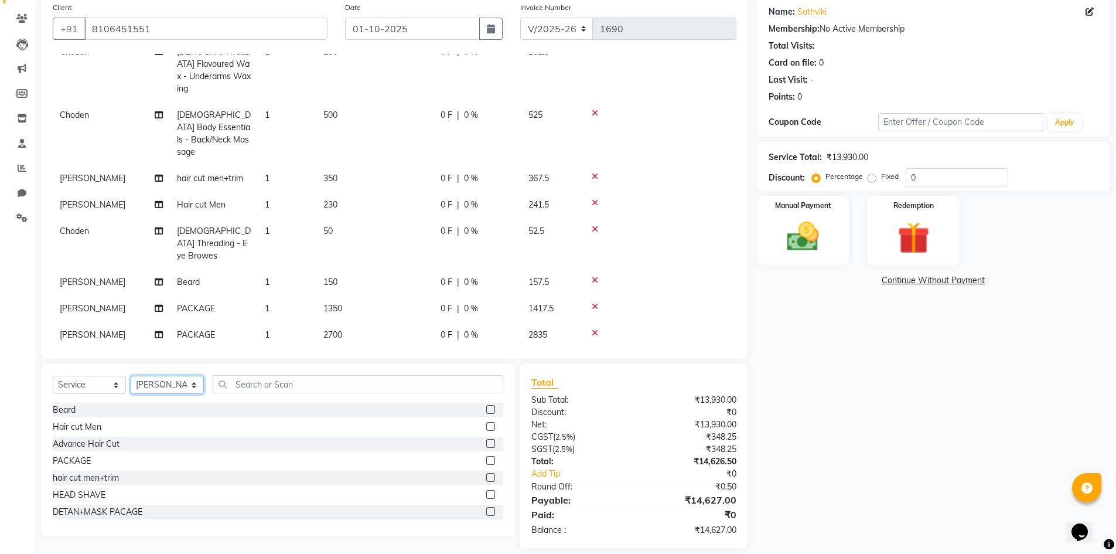
click at [170, 388] on select "Select Stylist Admin [PERSON_NAME] [PERSON_NAME] Gulfam [PERSON_NAME] [PERSON_N…" at bounding box center [167, 385] width 73 height 18
select select "85374"
click at [131, 376] on select "Select Stylist Admin [PERSON_NAME] [PERSON_NAME] Gulfam [PERSON_NAME] [PERSON_N…" at bounding box center [167, 385] width 73 height 18
click at [240, 386] on input "text" at bounding box center [358, 384] width 291 height 18
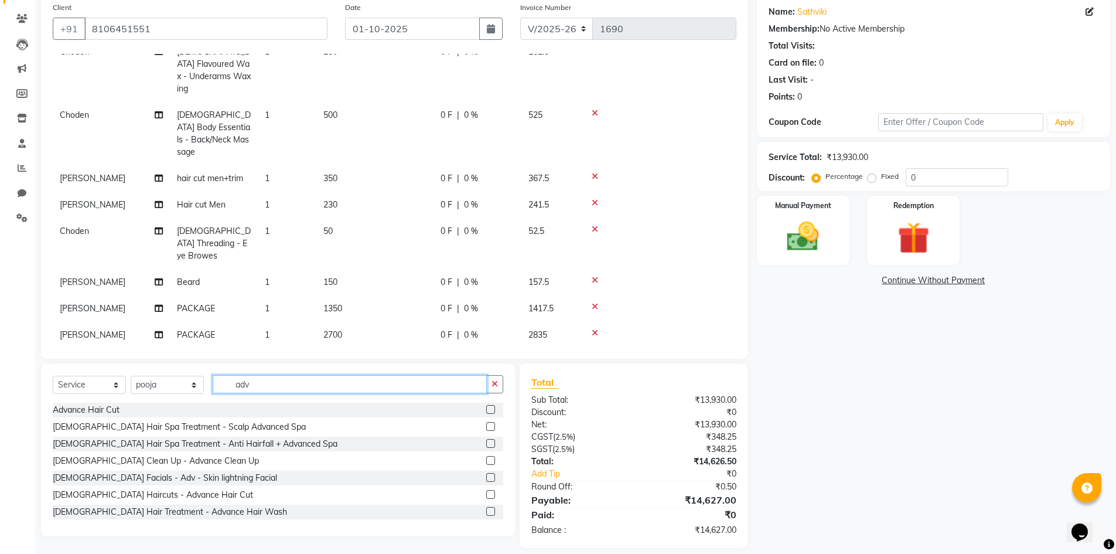
type input "adv"
click at [486, 496] on label at bounding box center [490, 494] width 9 height 9
click at [486, 496] on input "checkbox" at bounding box center [490, 495] width 8 height 8
checkbox input "false"
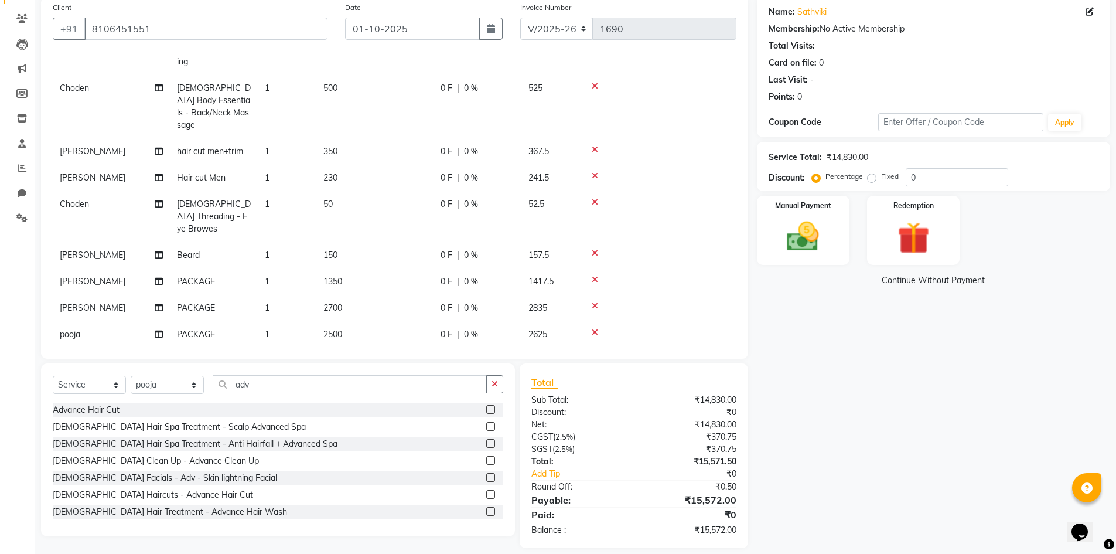
scroll to position [554, 0]
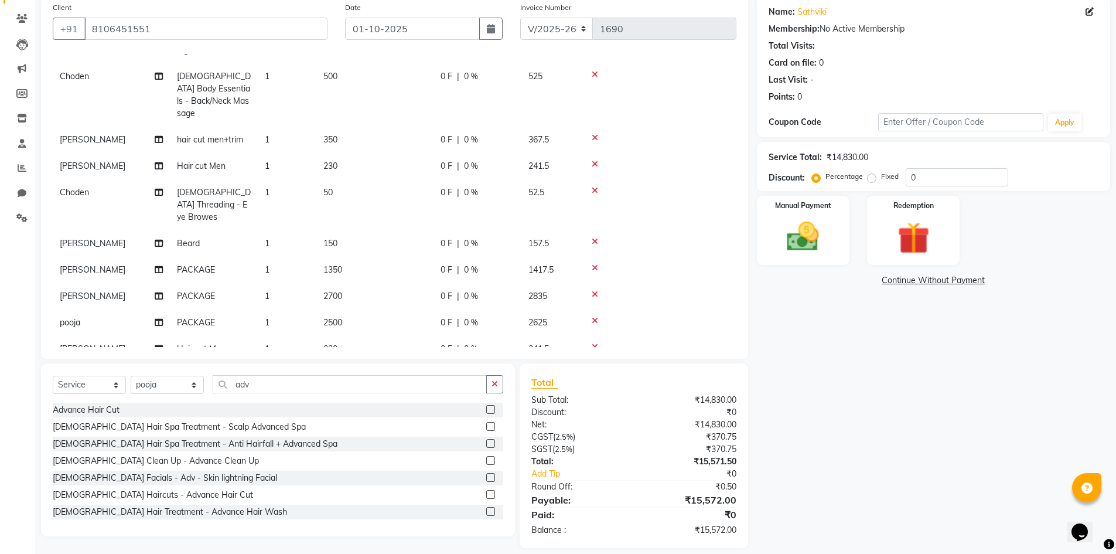
click at [270, 388] on td "1" at bounding box center [287, 413] width 59 height 51
select select "85374"
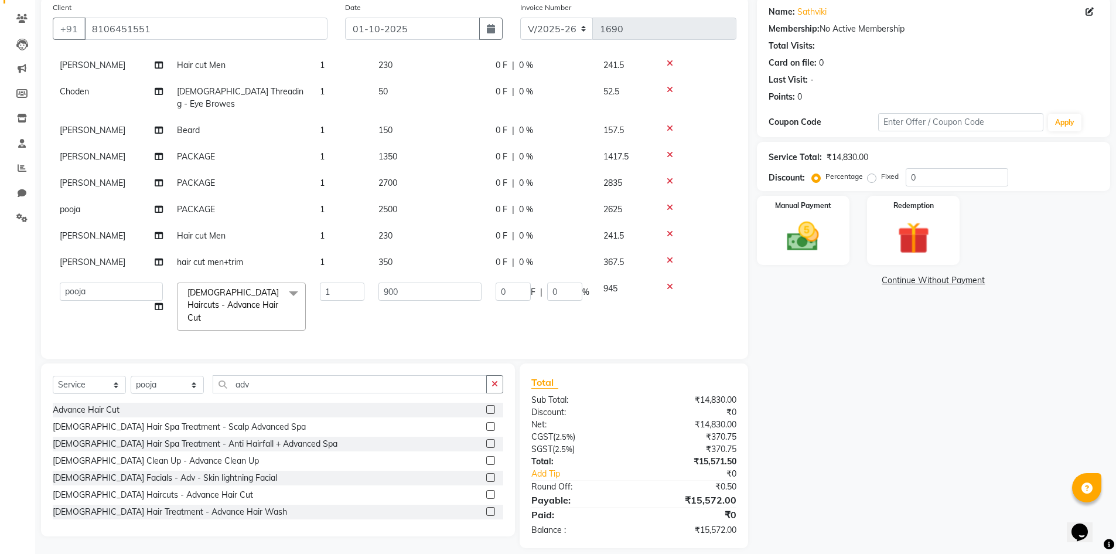
scroll to position [466, 0]
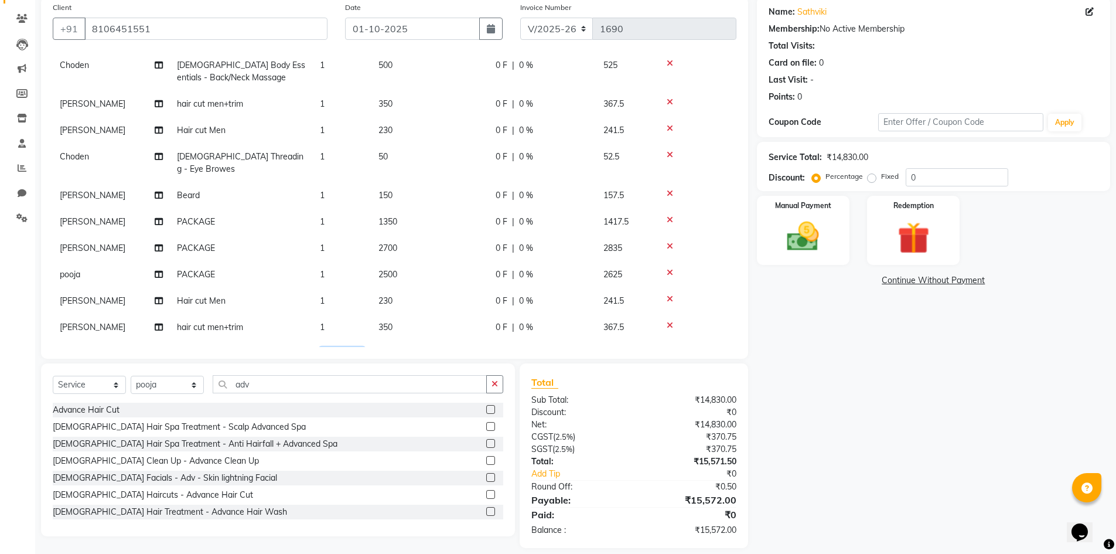
click at [339, 347] on input "1" at bounding box center [342, 356] width 45 height 18
type input "2"
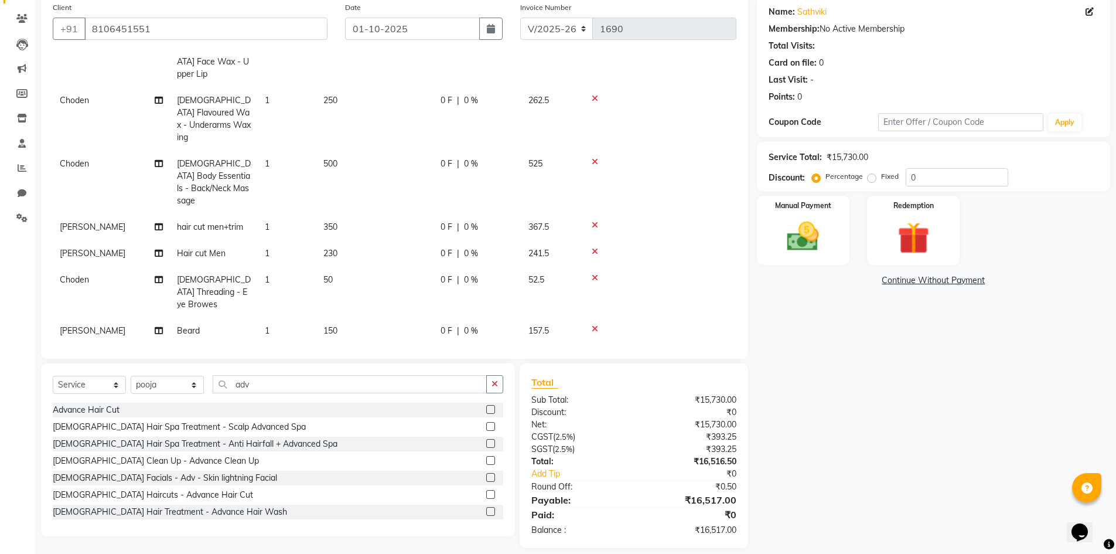
click at [382, 476] on td "900" at bounding box center [374, 501] width 117 height 51
select select "85374"
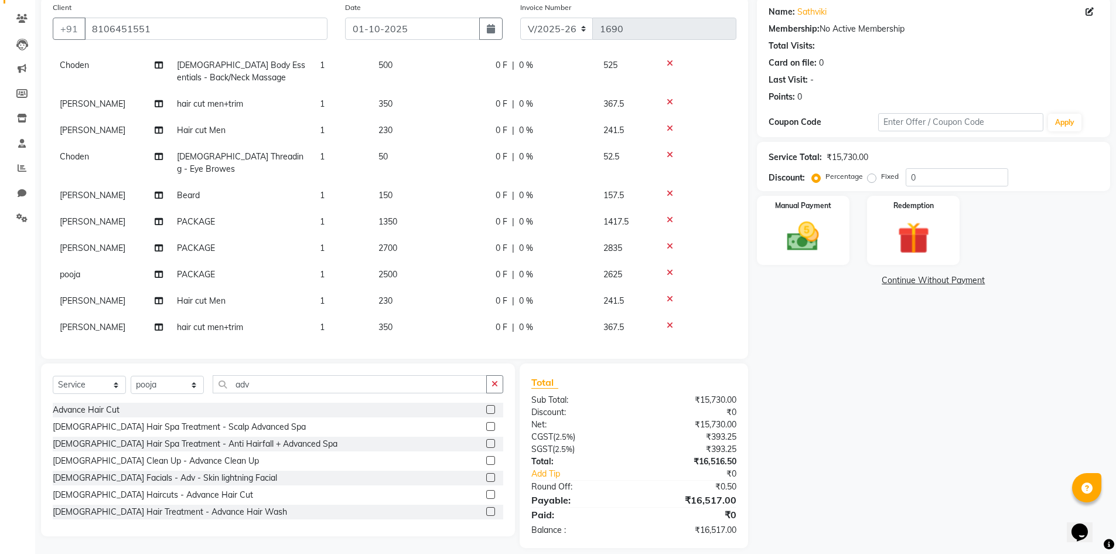
scroll to position [103, 0]
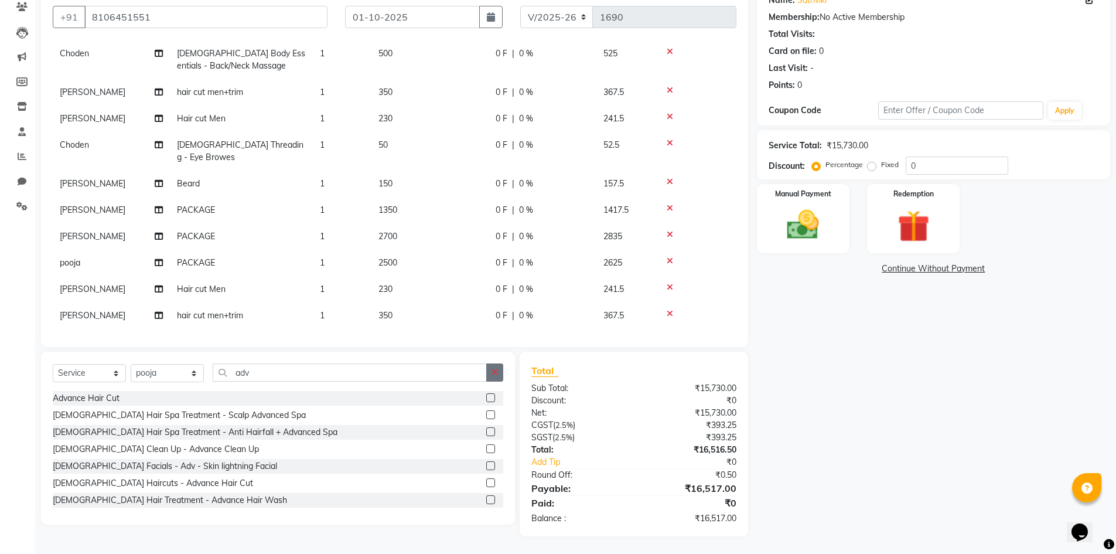
click at [499, 371] on button "button" at bounding box center [494, 372] width 17 height 18
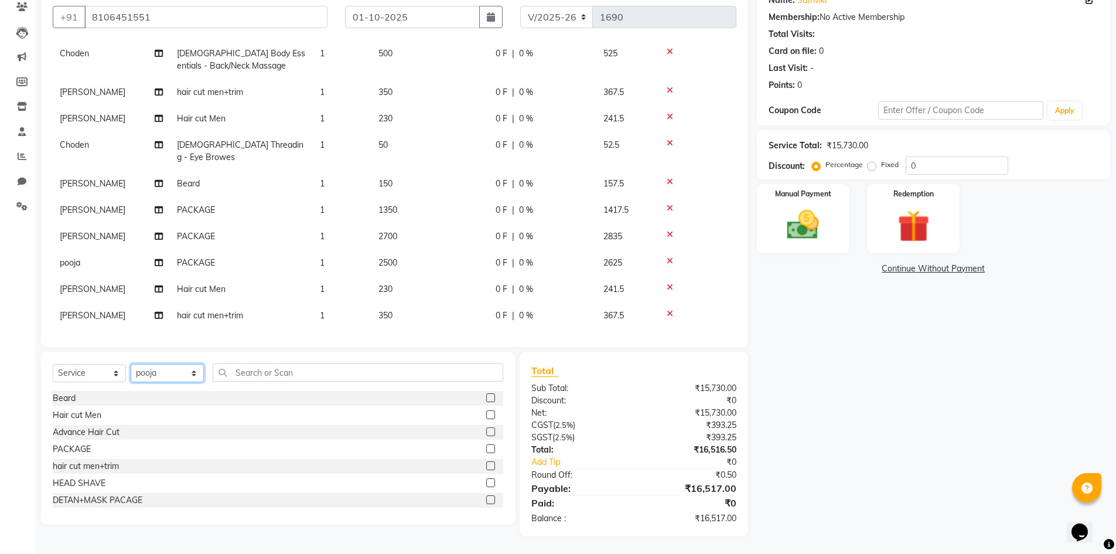
click at [158, 370] on select "Select Stylist Admin [PERSON_NAME] [PERSON_NAME] Gulfam [PERSON_NAME] [PERSON_N…" at bounding box center [167, 373] width 73 height 18
select select "85375"
click at [131, 364] on select "Select Stylist Admin [PERSON_NAME] [PERSON_NAME] Gulfam [PERSON_NAME] [PERSON_N…" at bounding box center [167, 373] width 73 height 18
click at [265, 369] on input "text" at bounding box center [358, 372] width 291 height 18
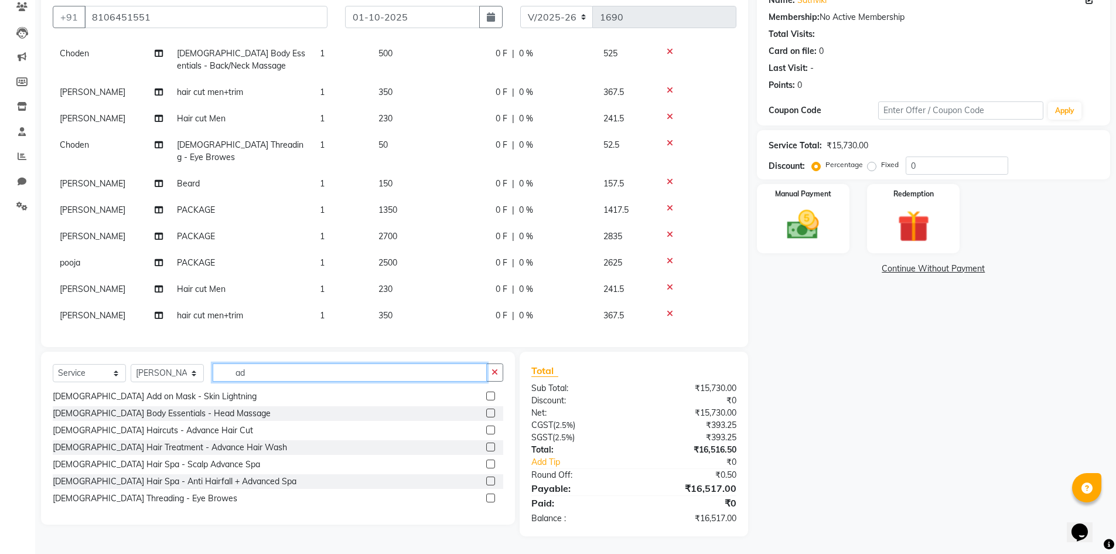
scroll to position [176, 0]
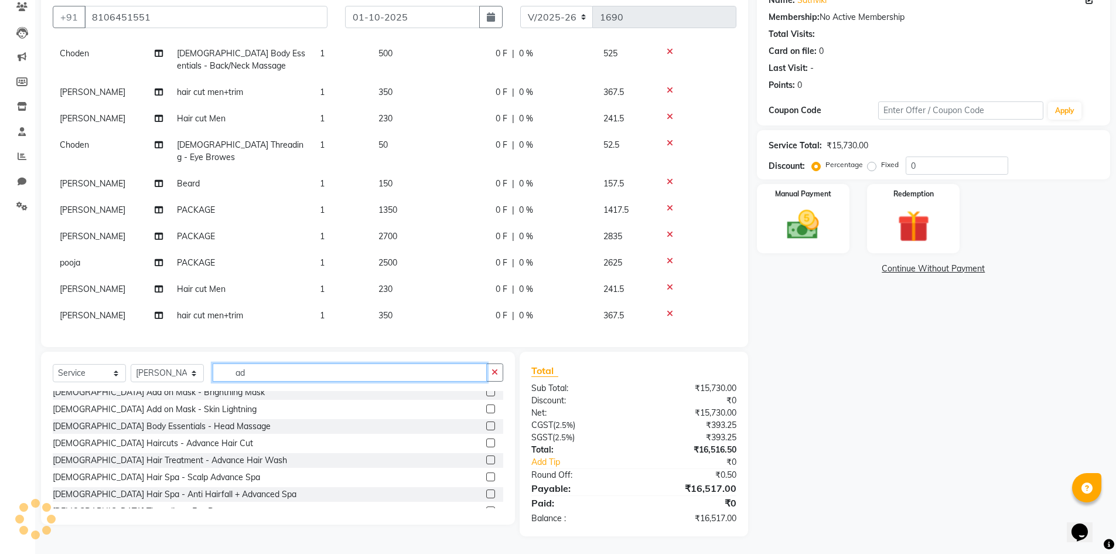
type input "ad"
click at [486, 440] on label at bounding box center [490, 442] width 9 height 9
click at [486, 440] on input "checkbox" at bounding box center [490, 443] width 8 height 8
checkbox input "false"
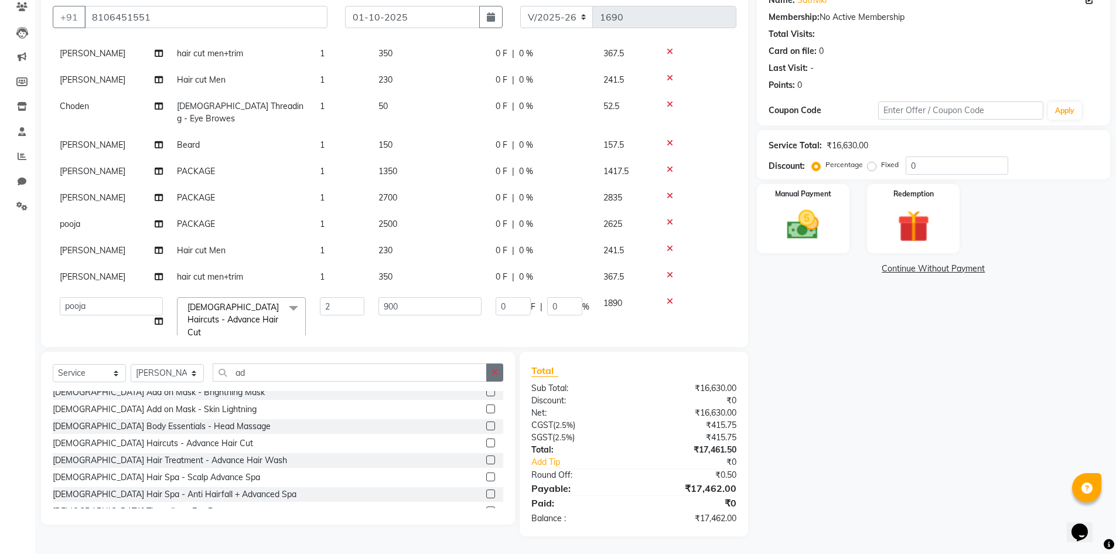
click at [492, 373] on icon "button" at bounding box center [495, 372] width 6 height 8
click at [394, 352] on td "900" at bounding box center [429, 371] width 117 height 39
select select "85375"
click at [407, 359] on input "900" at bounding box center [429, 368] width 103 height 18
type input "9"
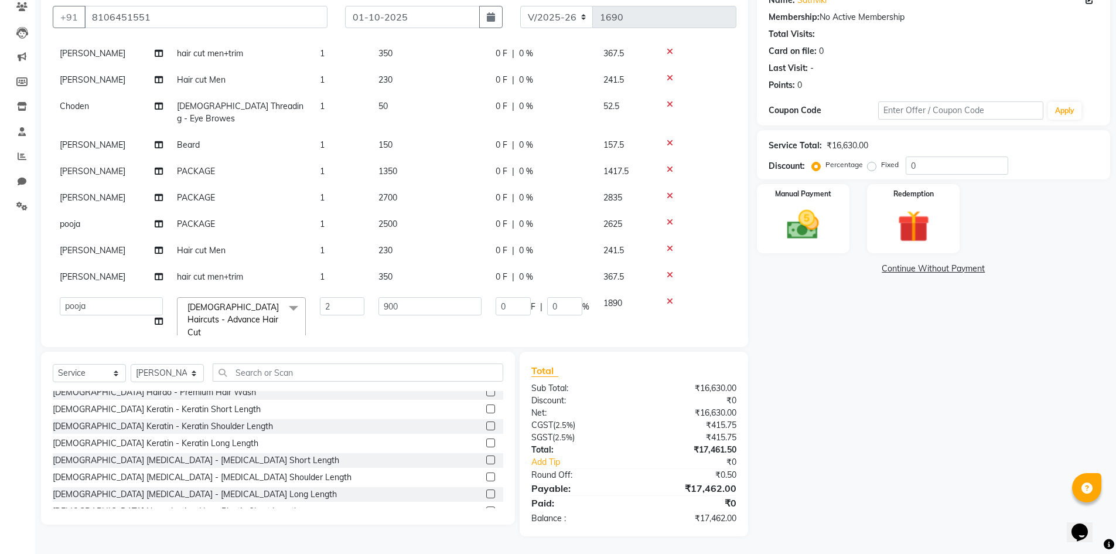
type input "800"
click at [418, 352] on td "800" at bounding box center [429, 383] width 117 height 62
select select "85375"
click at [255, 370] on input "text" at bounding box center [358, 372] width 291 height 18
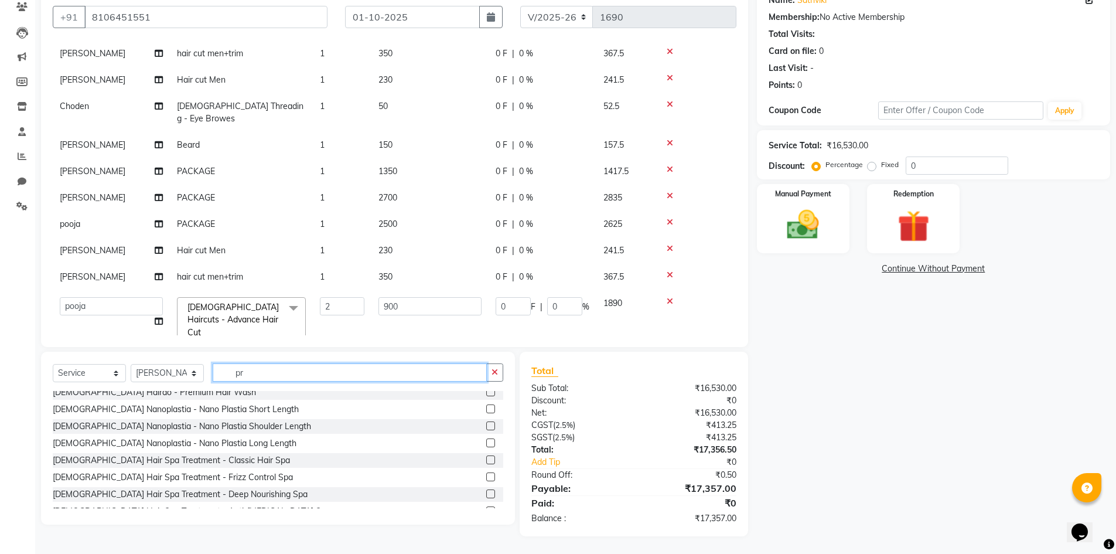
scroll to position [40, 0]
type input "p"
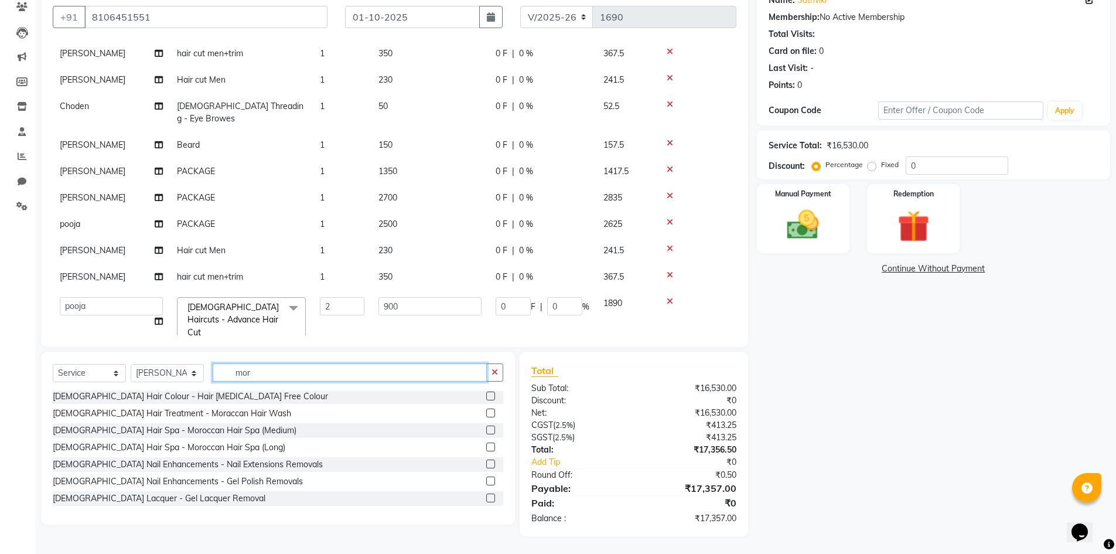
scroll to position [0, 0]
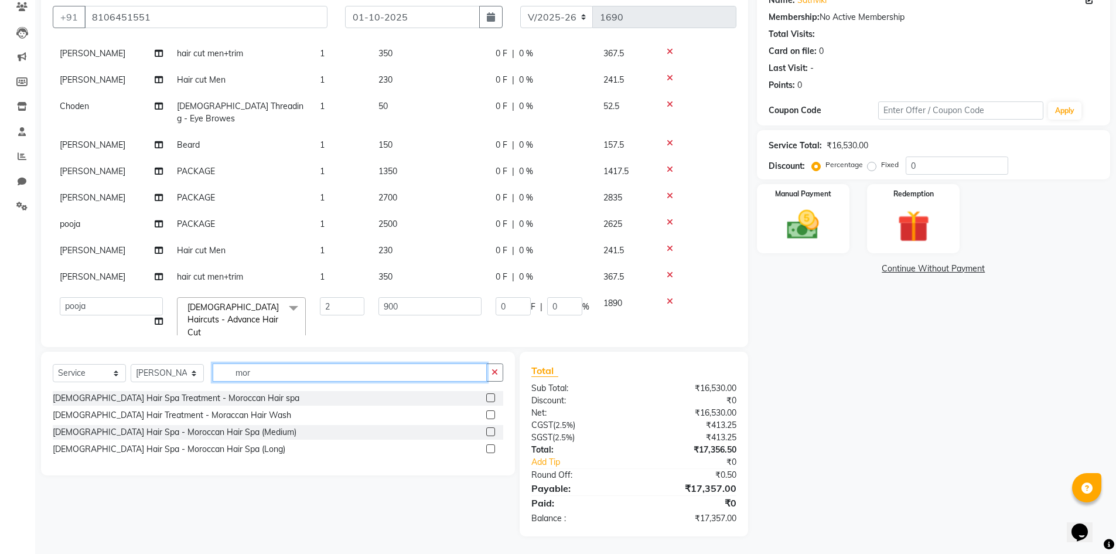
type input "mor"
click at [492, 413] on label at bounding box center [490, 414] width 9 height 9
click at [492, 413] on input "checkbox" at bounding box center [490, 415] width 8 height 8
checkbox input "false"
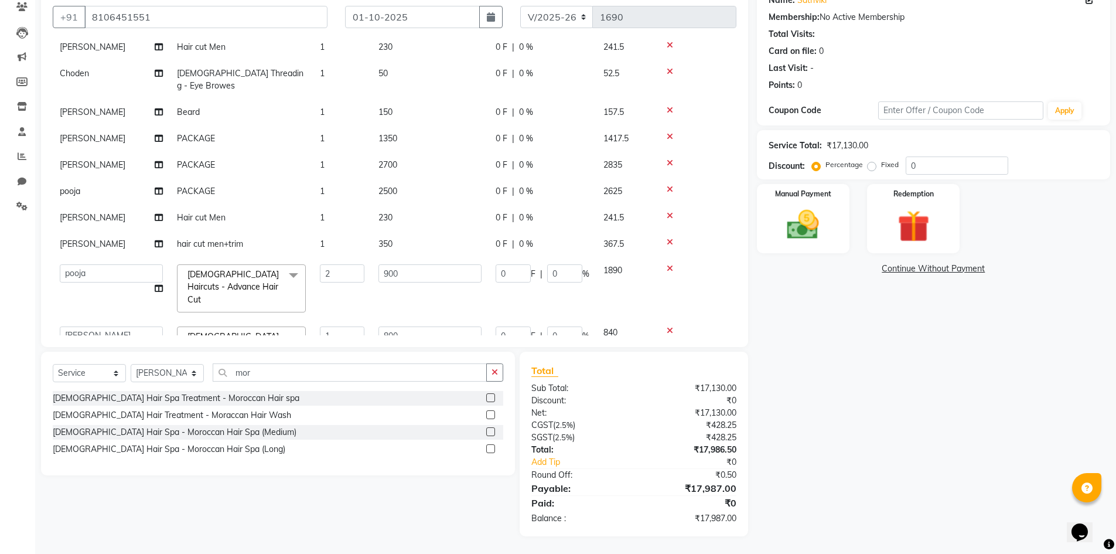
scroll to position [555, 0]
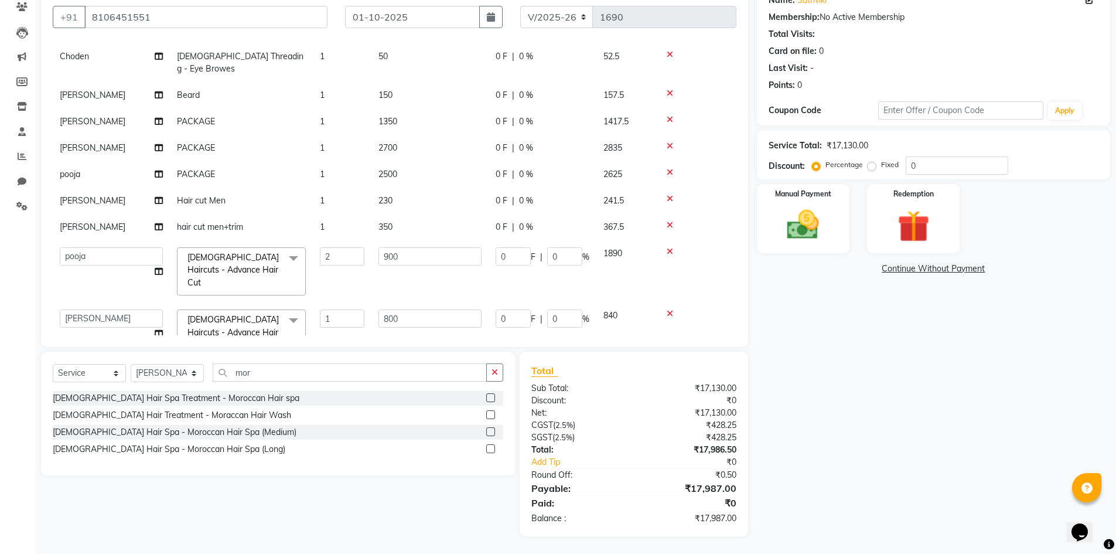
click at [387, 372] on span "600" at bounding box center [385, 377] width 14 height 11
select select "85375"
click at [407, 371] on input "600" at bounding box center [429, 380] width 103 height 18
type input "6"
type input "500"
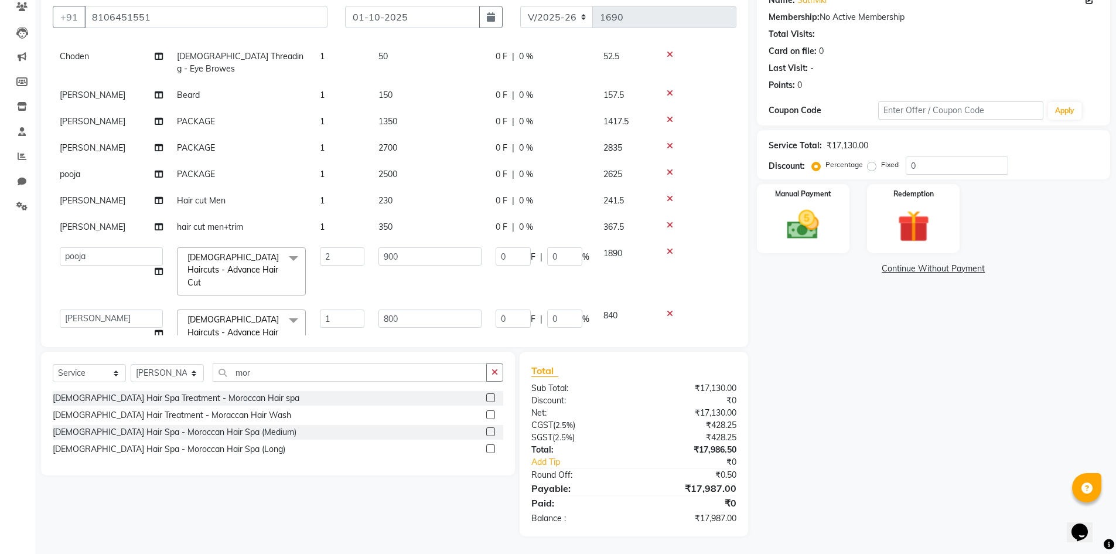
click at [447, 364] on td "500" at bounding box center [429, 395] width 117 height 62
select select "85375"
click at [138, 371] on select "Admin [PERSON_NAME] [PERSON_NAME] Gulfam [PERSON_NAME] [PERSON_NAME] [PERSON_NA…" at bounding box center [111, 380] width 103 height 18
select select "84902"
click at [182, 370] on select "Select Stylist Admin [PERSON_NAME] [PERSON_NAME] Gulfam [PERSON_NAME] [PERSON_N…" at bounding box center [167, 373] width 73 height 18
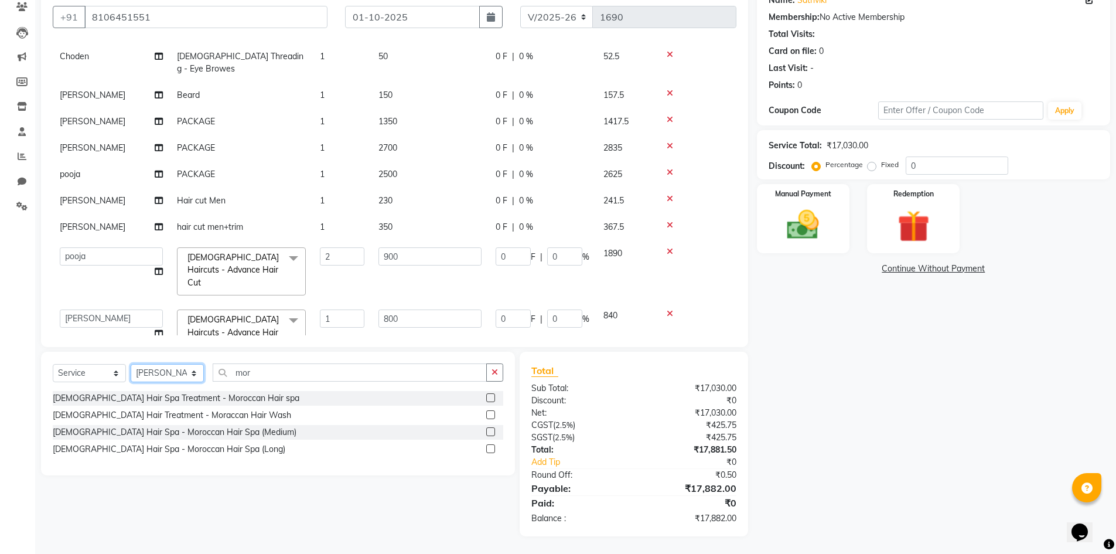
select select "84905"
click at [131, 364] on select "Select Stylist Admin [PERSON_NAME] [PERSON_NAME] Gulfam [PERSON_NAME] [PERSON_N…" at bounding box center [167, 373] width 73 height 18
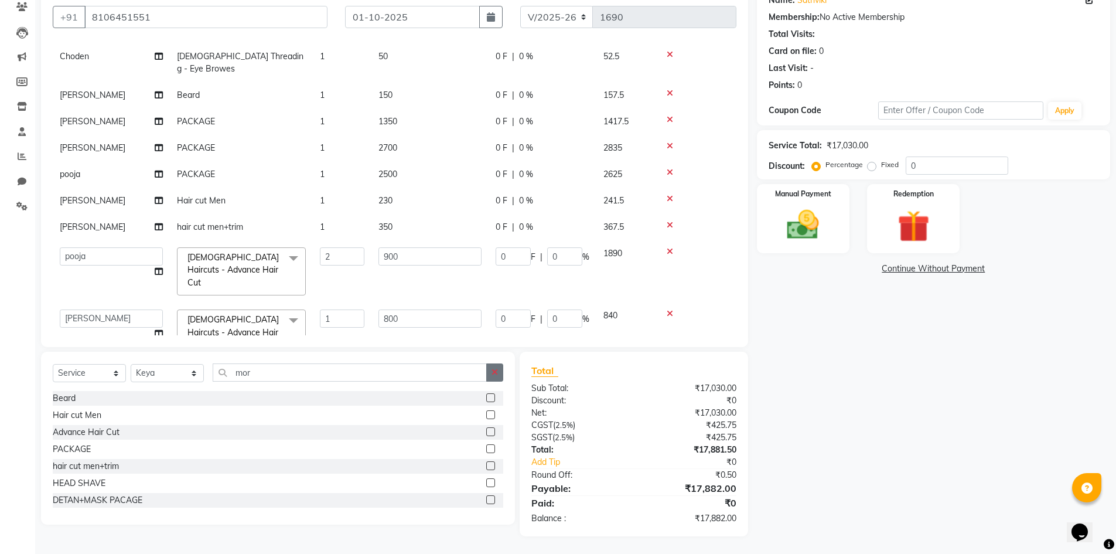
click at [502, 372] on button "button" at bounding box center [494, 372] width 17 height 18
click at [236, 373] on input "text" at bounding box center [358, 372] width 291 height 18
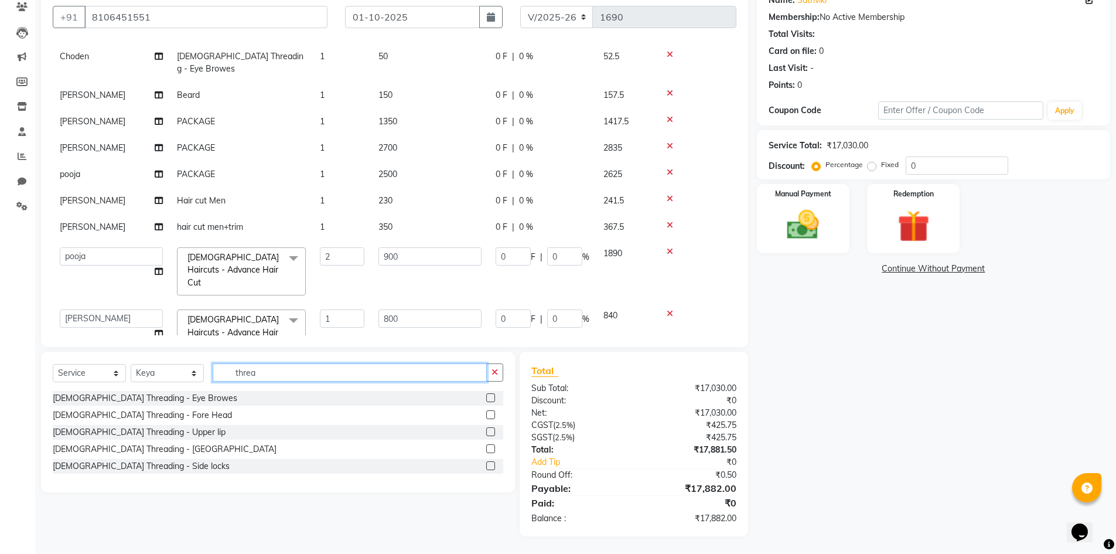
type input "threa"
click at [492, 398] on label at bounding box center [490, 397] width 9 height 9
click at [492, 398] on input "checkbox" at bounding box center [490, 398] width 8 height 8
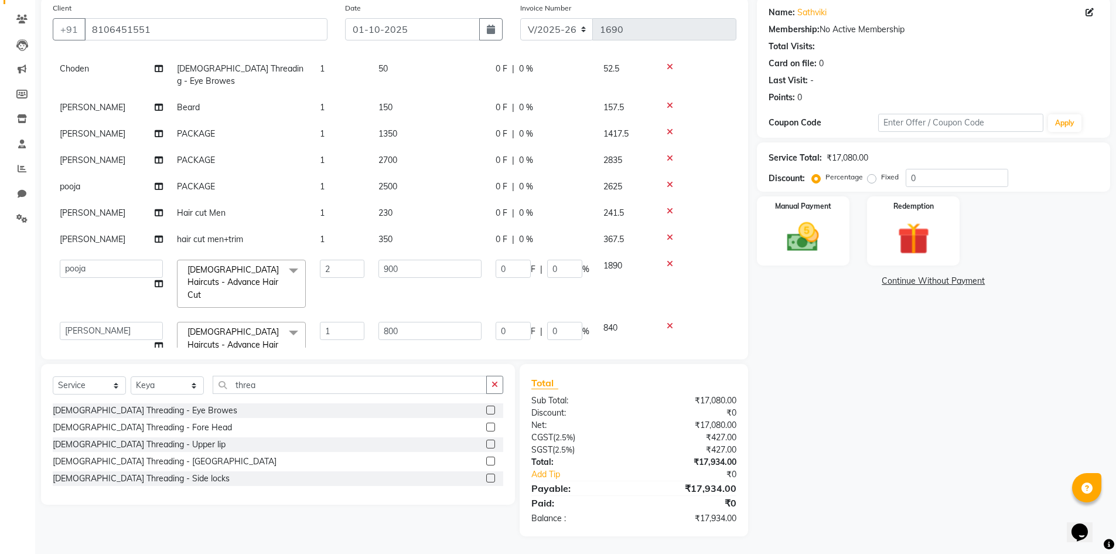
checkbox input "false"
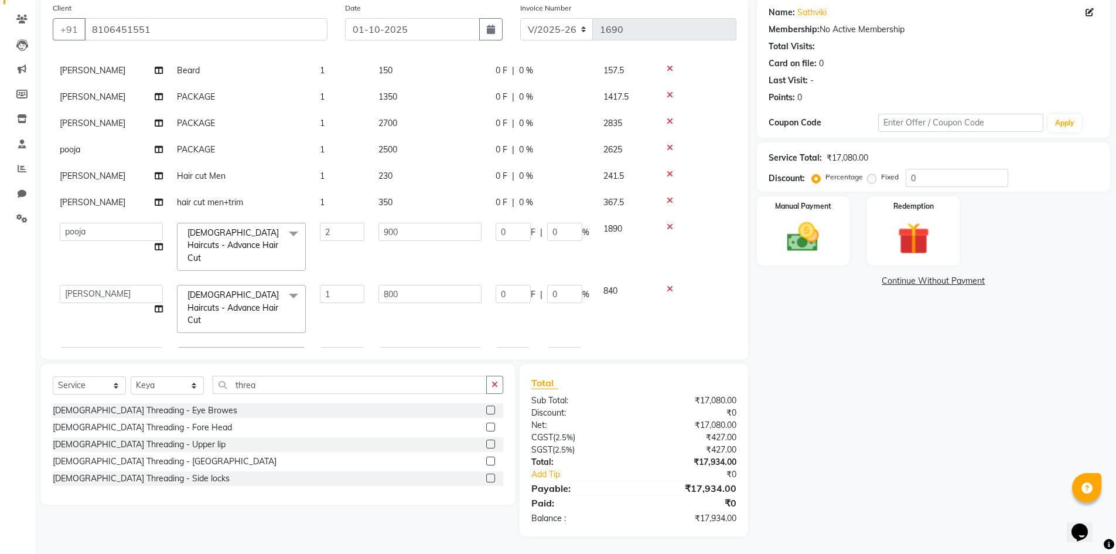
click at [498, 385] on icon "button" at bounding box center [495, 384] width 6 height 8
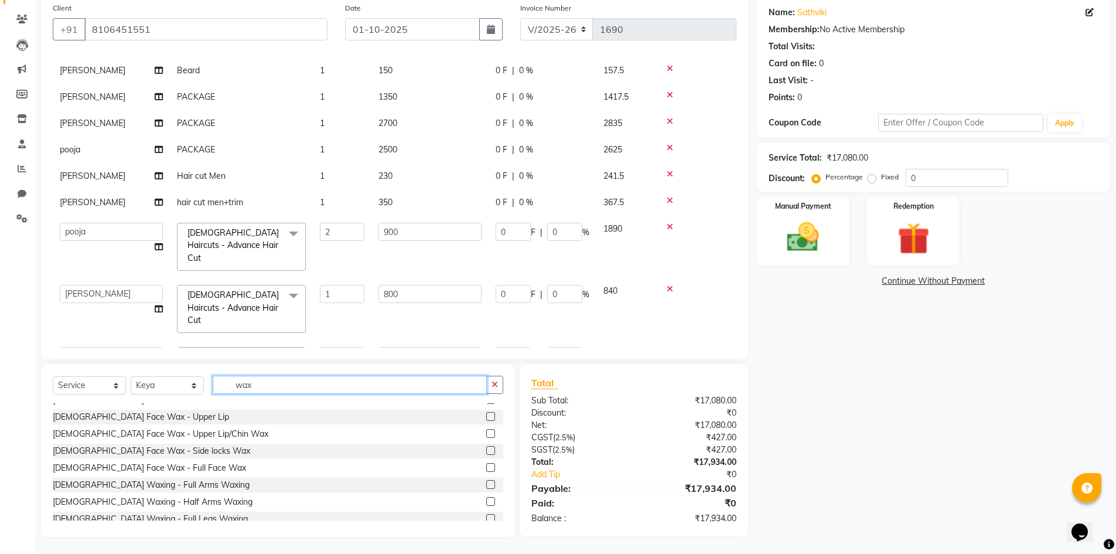
scroll to position [0, 0]
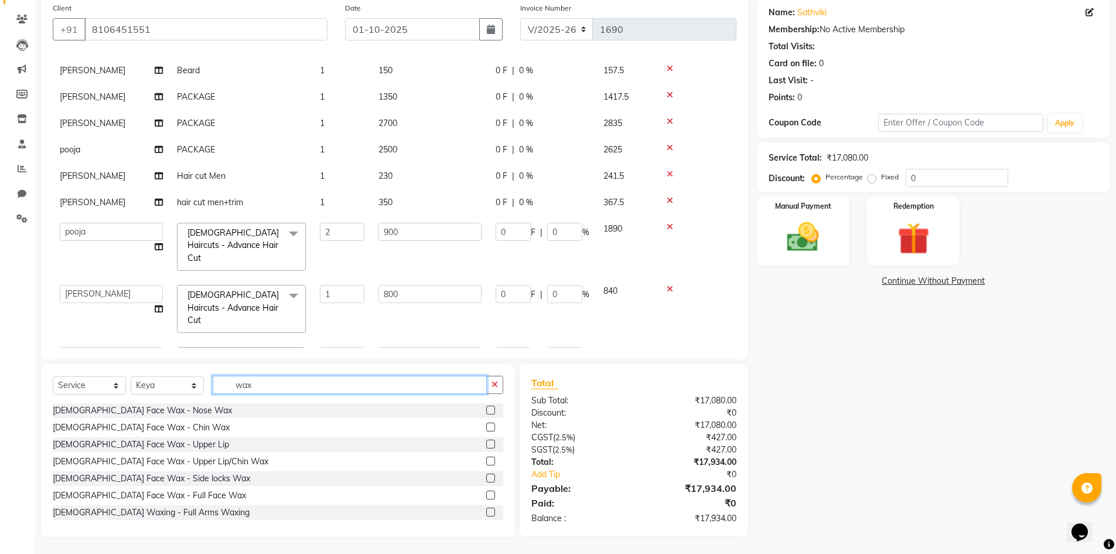
type input "wax"
click at [486, 511] on label at bounding box center [490, 511] width 9 height 9
click at [486, 511] on input "checkbox" at bounding box center [490, 513] width 8 height 8
checkbox input "false"
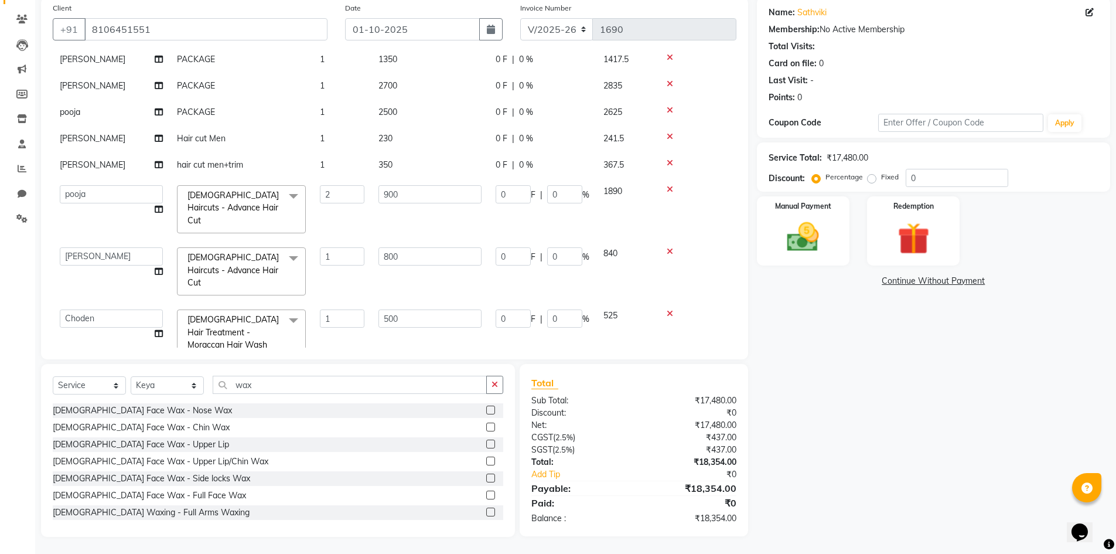
scroll to position [630, 0]
click at [387, 410] on span "400" at bounding box center [385, 415] width 14 height 11
select select "84905"
click at [387, 410] on input "400" at bounding box center [429, 419] width 103 height 18
type input "600"
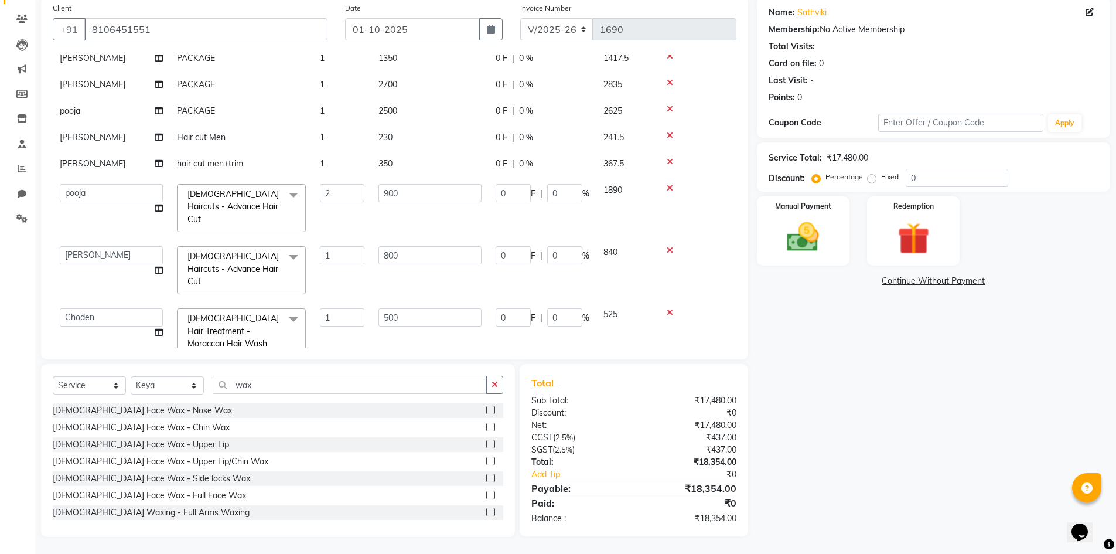
click at [448, 402] on td "600" at bounding box center [429, 433] width 117 height 62
select select "84905"
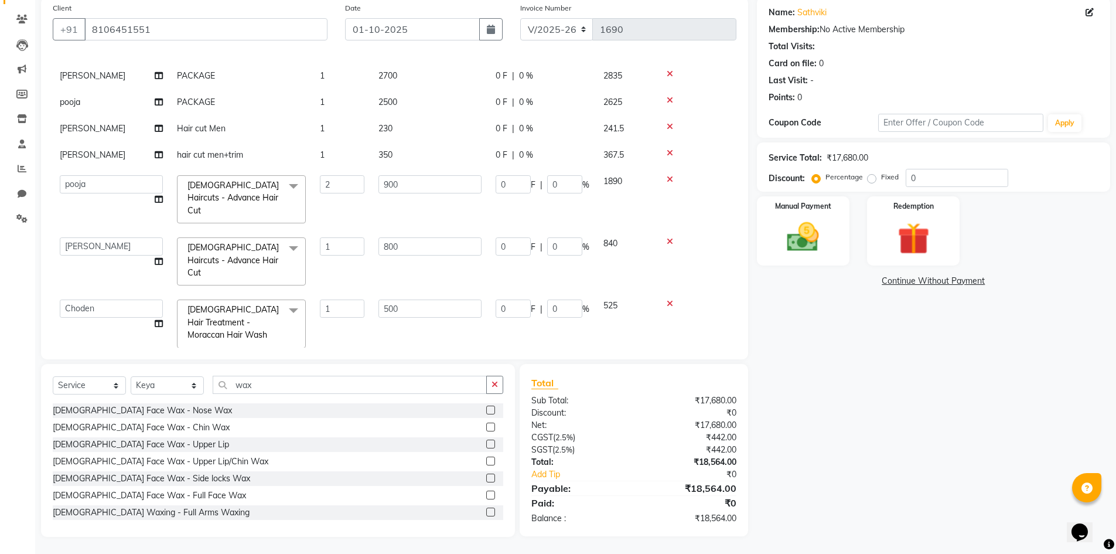
scroll to position [642, 0]
click at [496, 385] on icon "button" at bounding box center [495, 384] width 6 height 8
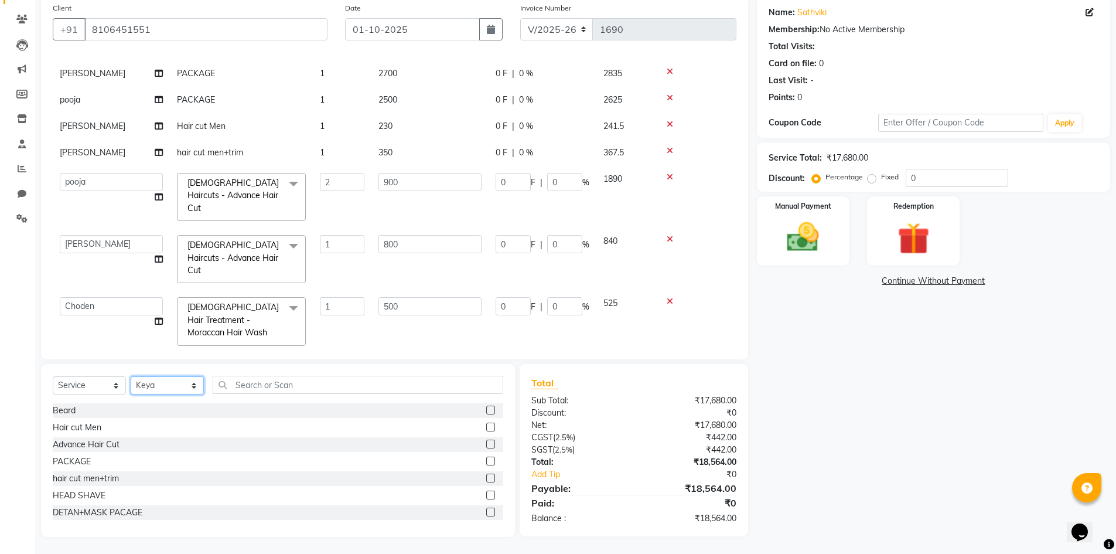
click at [175, 383] on select "Select Stylist Admin [PERSON_NAME] [PERSON_NAME] Gulfam [PERSON_NAME] [PERSON_N…" at bounding box center [167, 385] width 73 height 18
select select "86821"
click at [131, 376] on select "Select Stylist Admin [PERSON_NAME] [PERSON_NAME] Gulfam [PERSON_NAME] [PERSON_N…" at bounding box center [167, 385] width 73 height 18
click at [486, 427] on label at bounding box center [490, 426] width 9 height 9
click at [486, 427] on input "checkbox" at bounding box center [490, 428] width 8 height 8
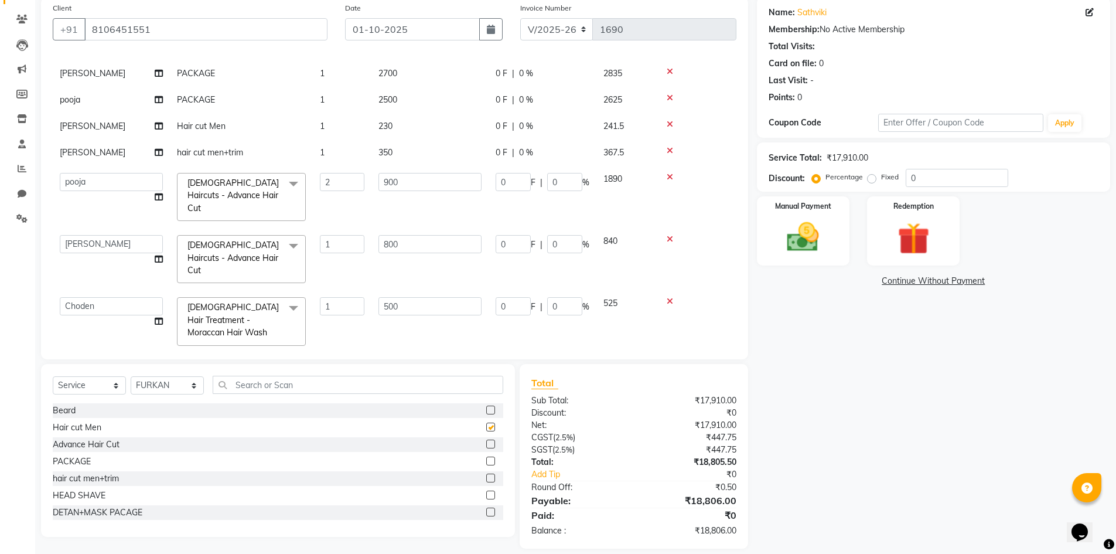
checkbox input "false"
click at [170, 387] on select "Select Stylist Admin [PERSON_NAME] [PERSON_NAME] Gulfam [PERSON_NAME] [PERSON_N…" at bounding box center [167, 385] width 73 height 18
select select "84894"
click at [131, 376] on select "Select Stylist Admin [PERSON_NAME] [PERSON_NAME] Gulfam [PERSON_NAME] [PERSON_N…" at bounding box center [167, 385] width 73 height 18
click at [486, 429] on label at bounding box center [490, 426] width 9 height 9
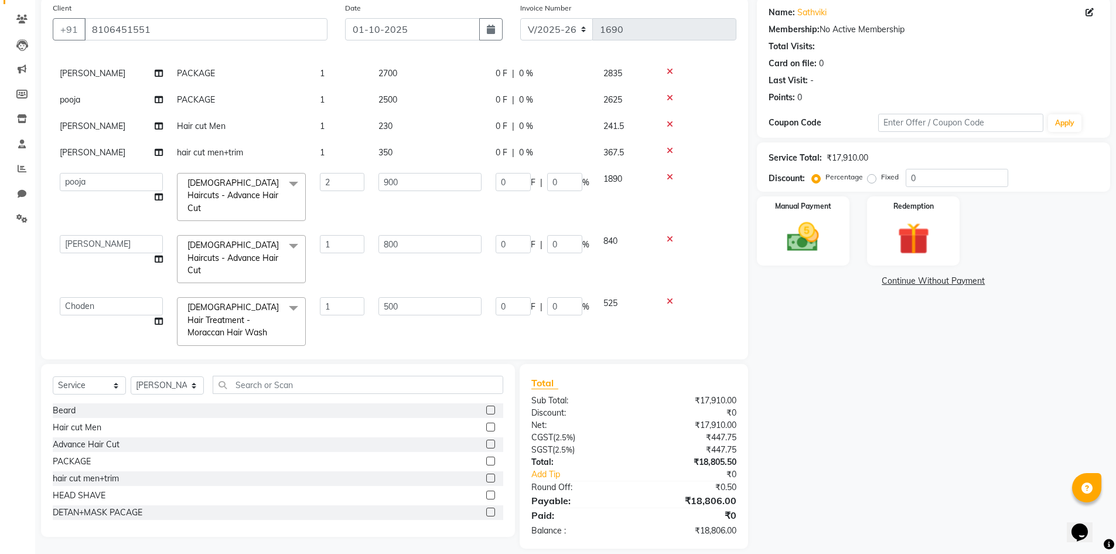
click at [486, 429] on input "checkbox" at bounding box center [490, 428] width 8 height 8
checkbox input "false"
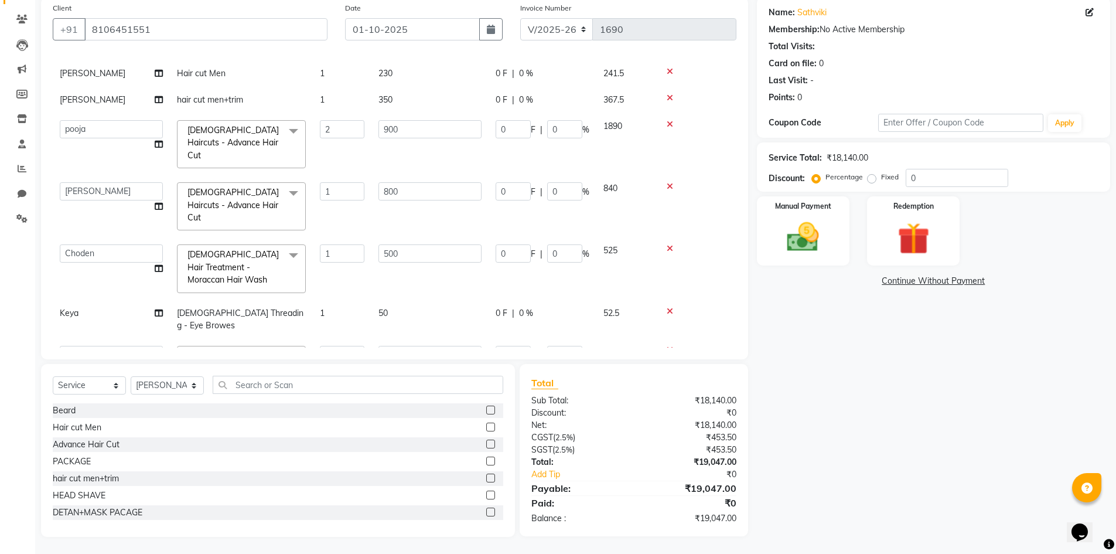
click at [329, 401] on td "1" at bounding box center [342, 414] width 59 height 26
select select "86821"
click at [338, 408] on input "1" at bounding box center [342, 417] width 45 height 18
type input "2"
click at [336, 330] on div "Services Stylist Service Qty Price Disc Total Action [PERSON_NAME] hair cut men…" at bounding box center [395, 200] width 684 height 293
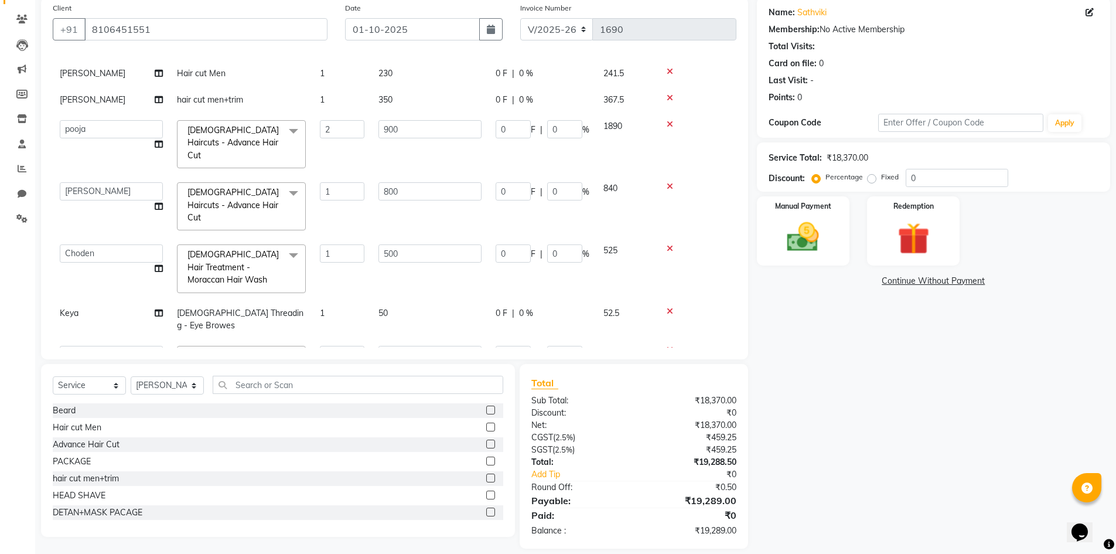
click at [336, 427] on td "1" at bounding box center [342, 440] width 59 height 26
select select "84894"
click at [339, 434] on input "1" at bounding box center [342, 443] width 45 height 18
type input "2"
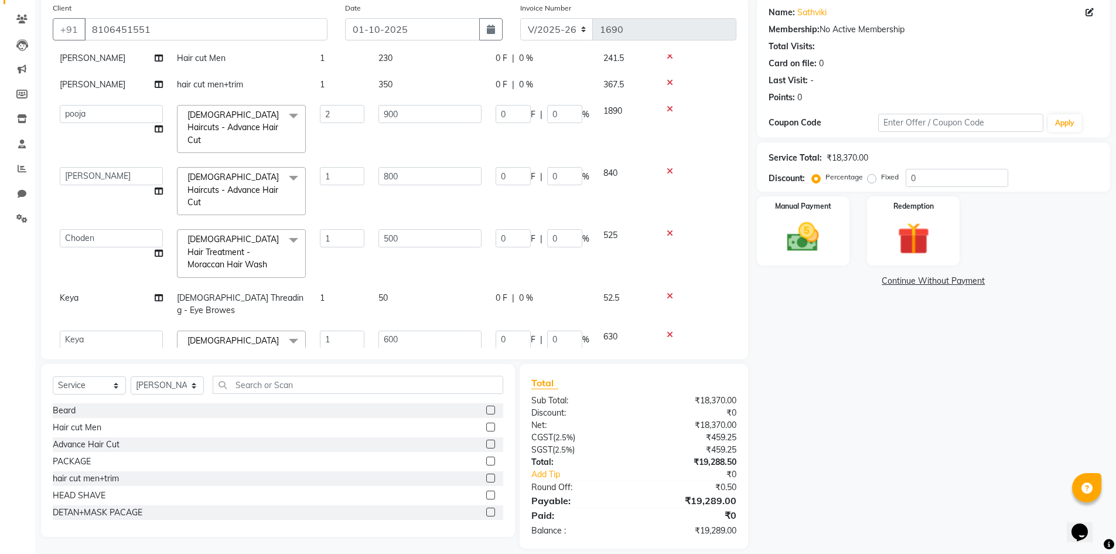
scroll to position [712, 0]
click at [622, 409] on td "241.5" at bounding box center [625, 431] width 59 height 45
select select "84894"
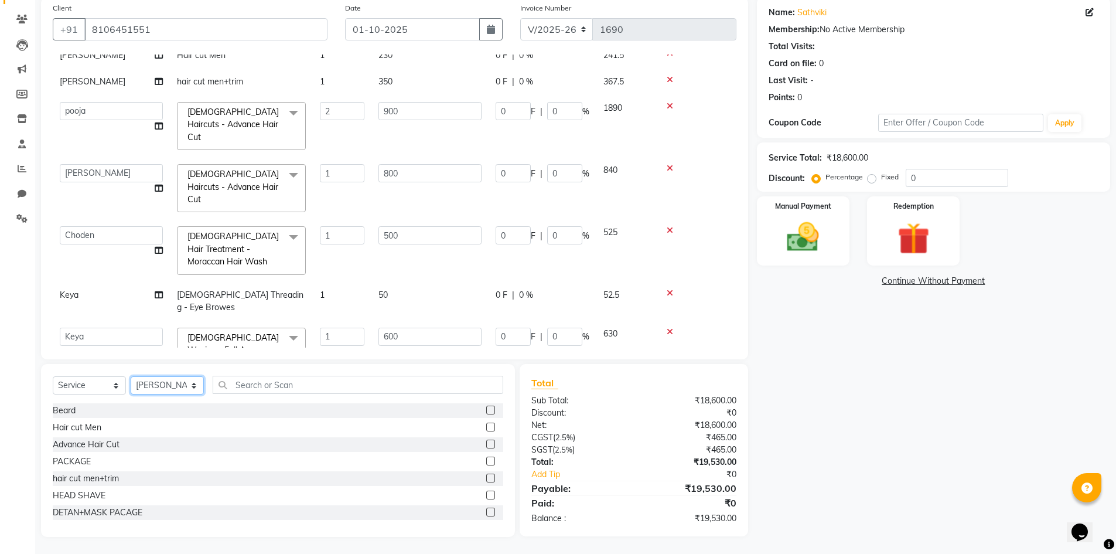
click at [154, 384] on select "Select Stylist Admin [PERSON_NAME] [PERSON_NAME] Gulfam [PERSON_NAME] [PERSON_N…" at bounding box center [167, 385] width 73 height 18
select select "84905"
click at [131, 376] on select "Select Stylist Admin [PERSON_NAME] [PERSON_NAME] Gulfam [PERSON_NAME] [PERSON_N…" at bounding box center [167, 385] width 73 height 18
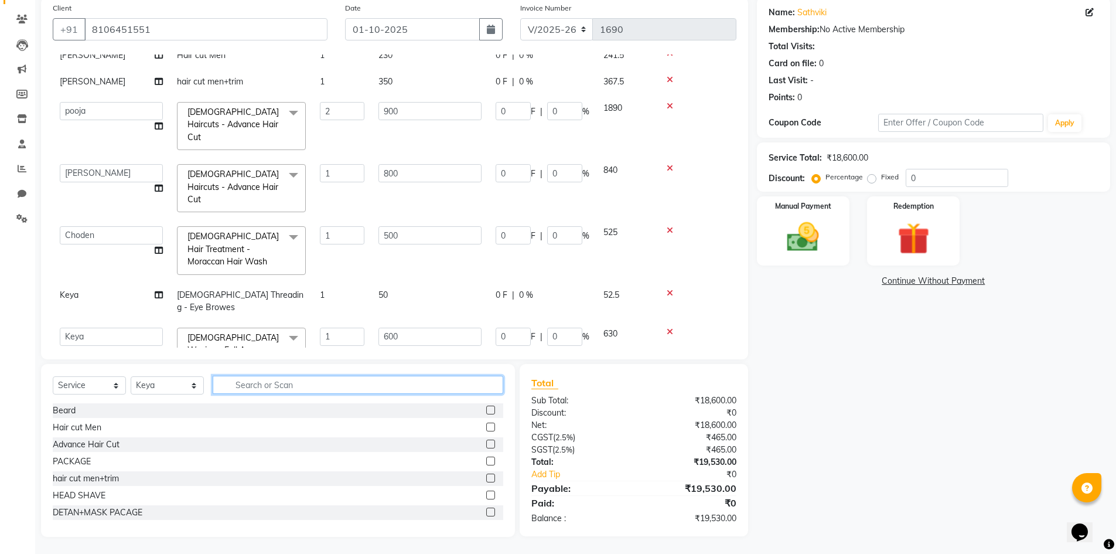
click at [254, 377] on input "text" at bounding box center [358, 385] width 291 height 18
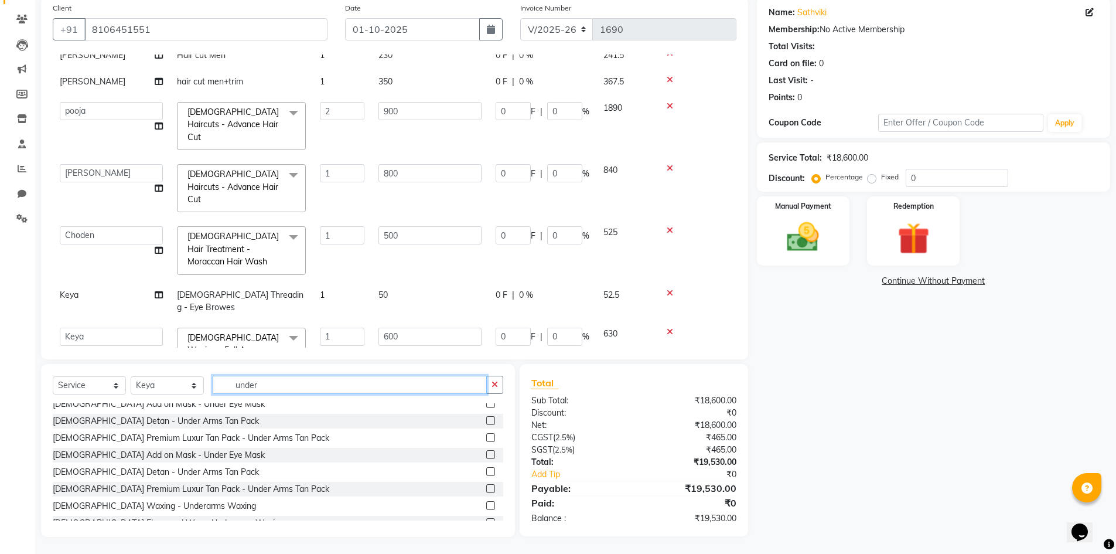
scroll to position [36, 0]
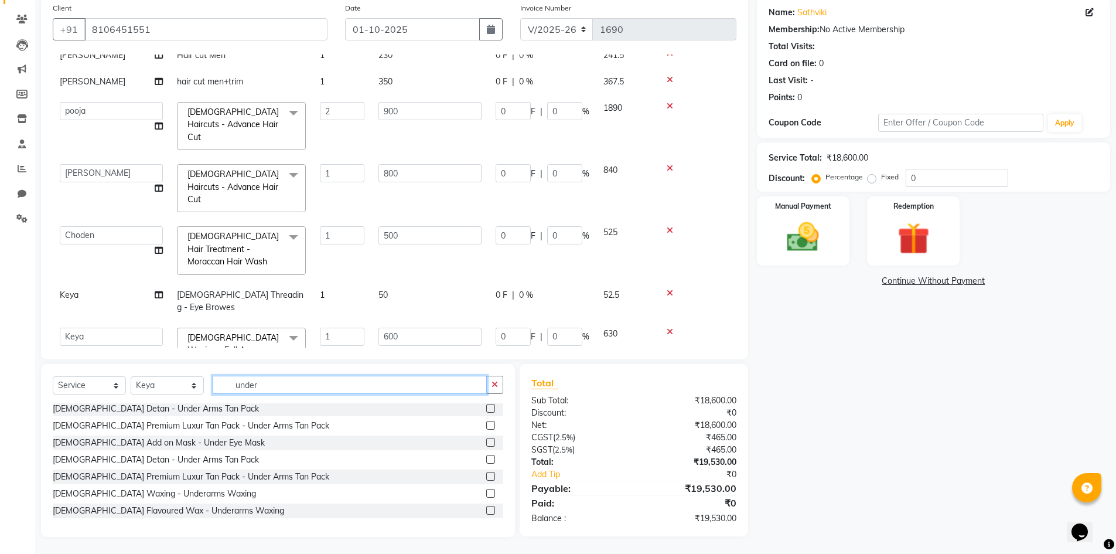
type input "under"
click at [486, 511] on label at bounding box center [490, 510] width 9 height 9
click at [486, 511] on input "checkbox" at bounding box center [490, 511] width 8 height 8
checkbox input "false"
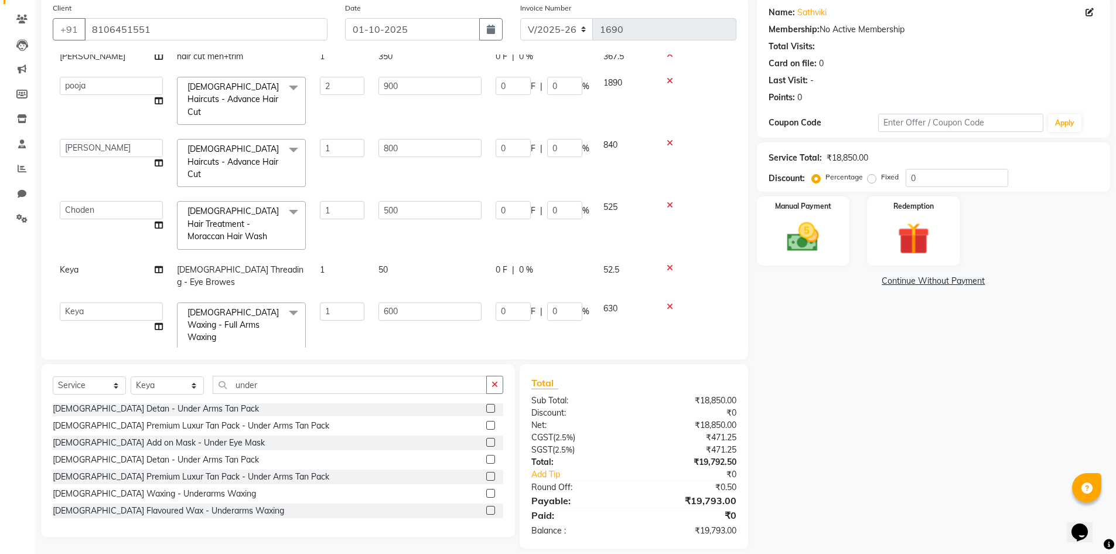
scroll to position [751, 0]
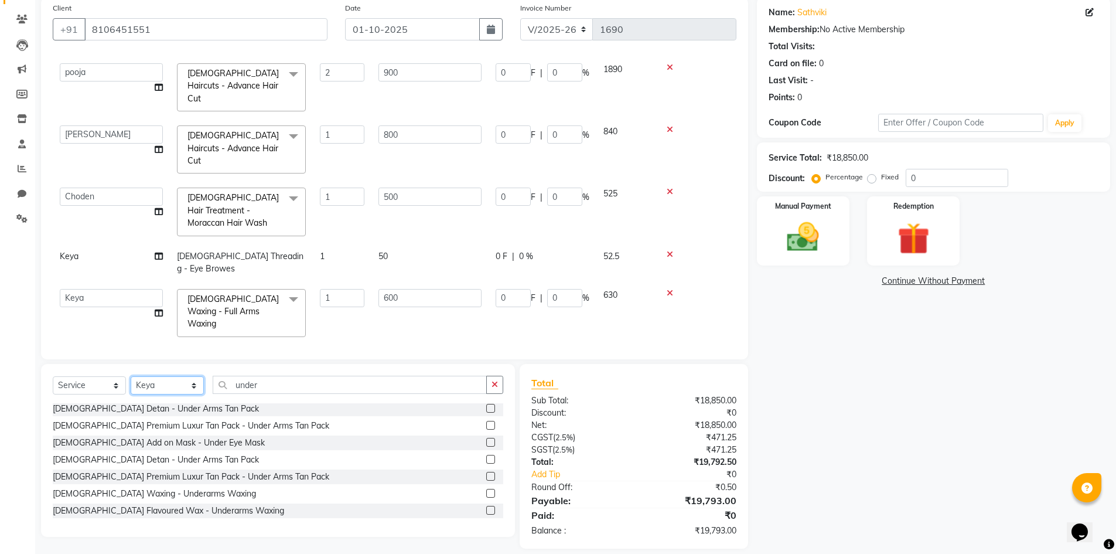
click at [150, 377] on select "Select Stylist Admin [PERSON_NAME] [PERSON_NAME] Gulfam [PERSON_NAME] [PERSON_N…" at bounding box center [167, 385] width 73 height 18
select select "84903"
click at [131, 376] on select "Select Stylist Admin [PERSON_NAME] [PERSON_NAME] Gulfam [PERSON_NAME] [PERSON_N…" at bounding box center [167, 385] width 73 height 18
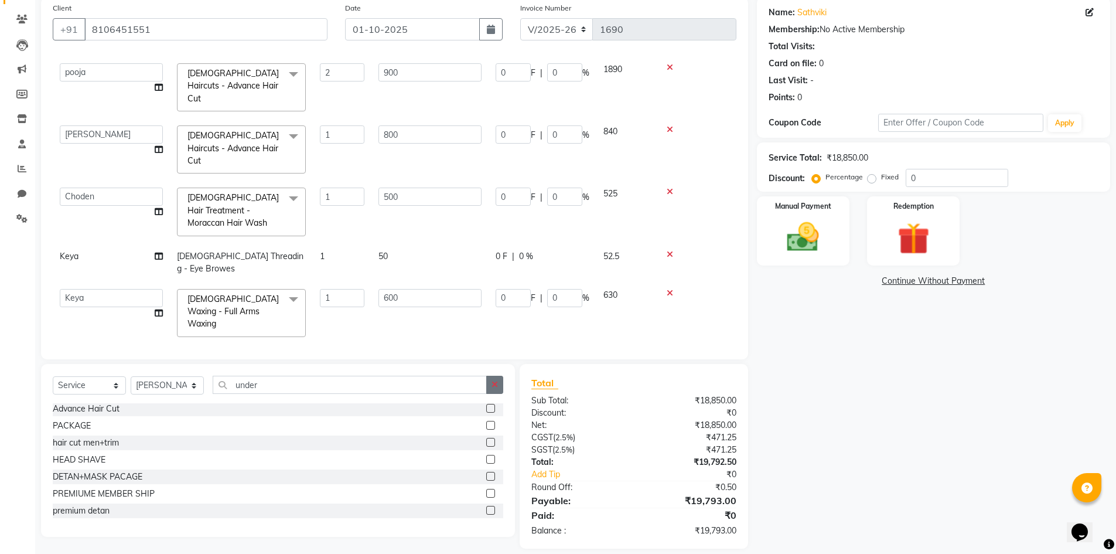
click at [501, 386] on button "button" at bounding box center [494, 385] width 17 height 18
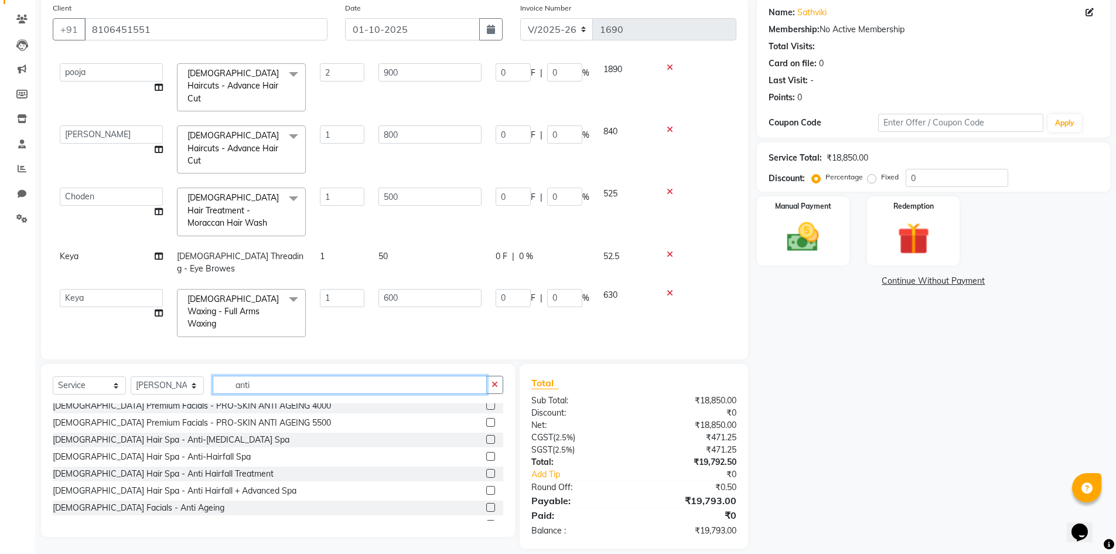
scroll to position [155, 0]
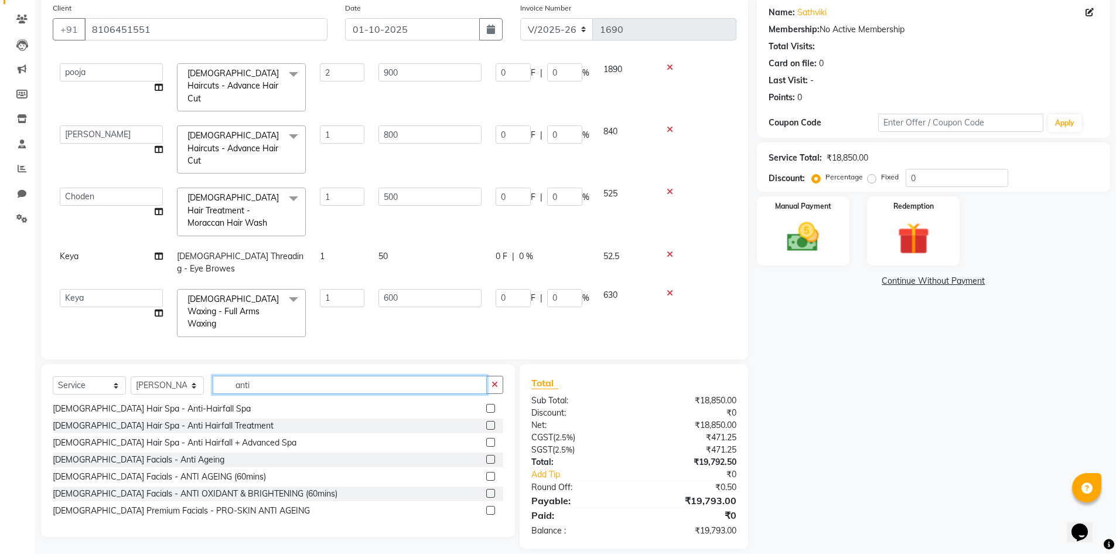
type input "anti"
click at [486, 460] on label at bounding box center [490, 459] width 9 height 9
click at [486, 460] on input "checkbox" at bounding box center [490, 460] width 8 height 8
checkbox input "false"
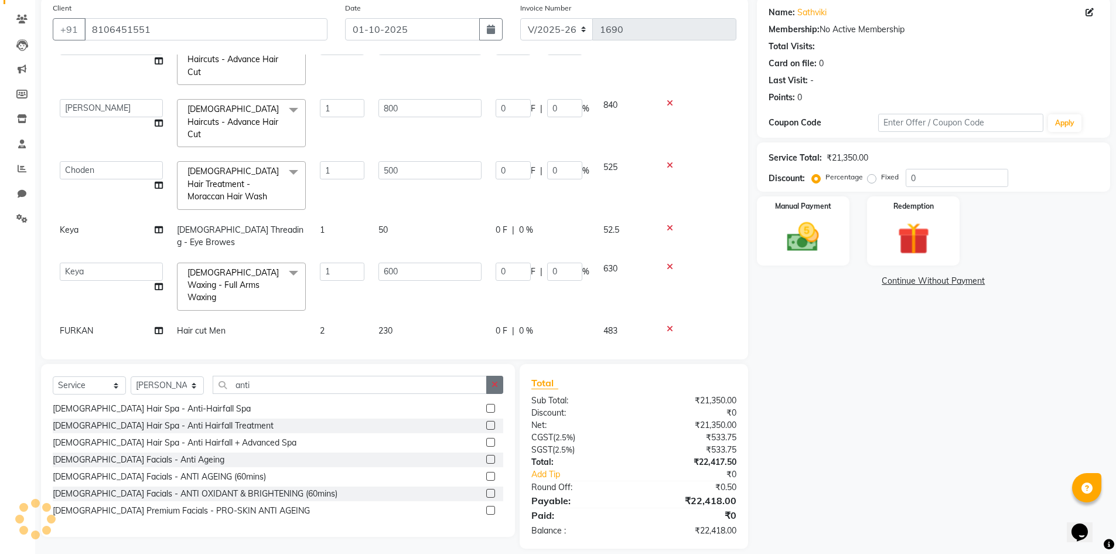
click at [490, 380] on button "button" at bounding box center [494, 385] width 17 height 18
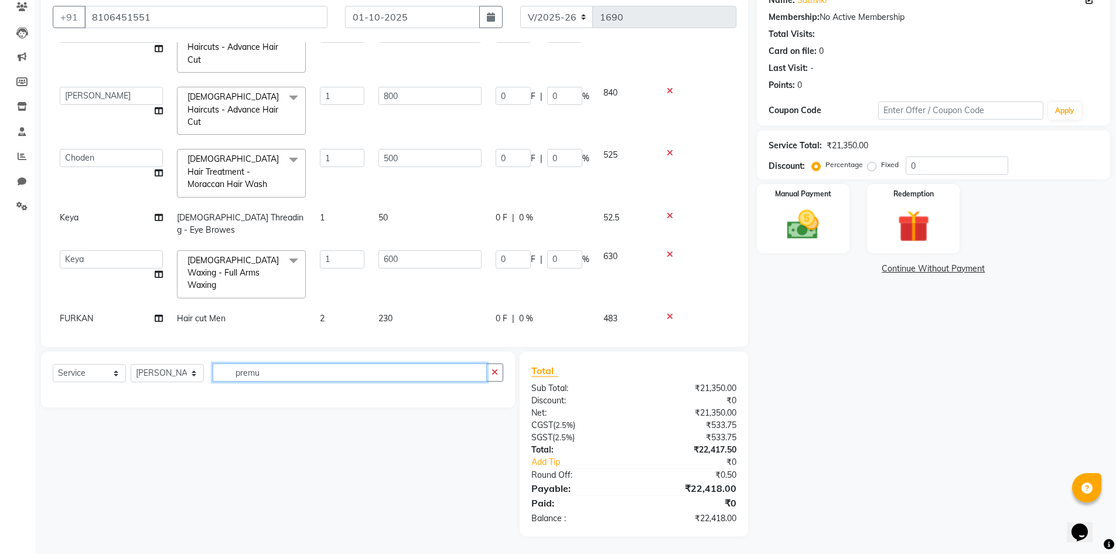
scroll to position [0, 0]
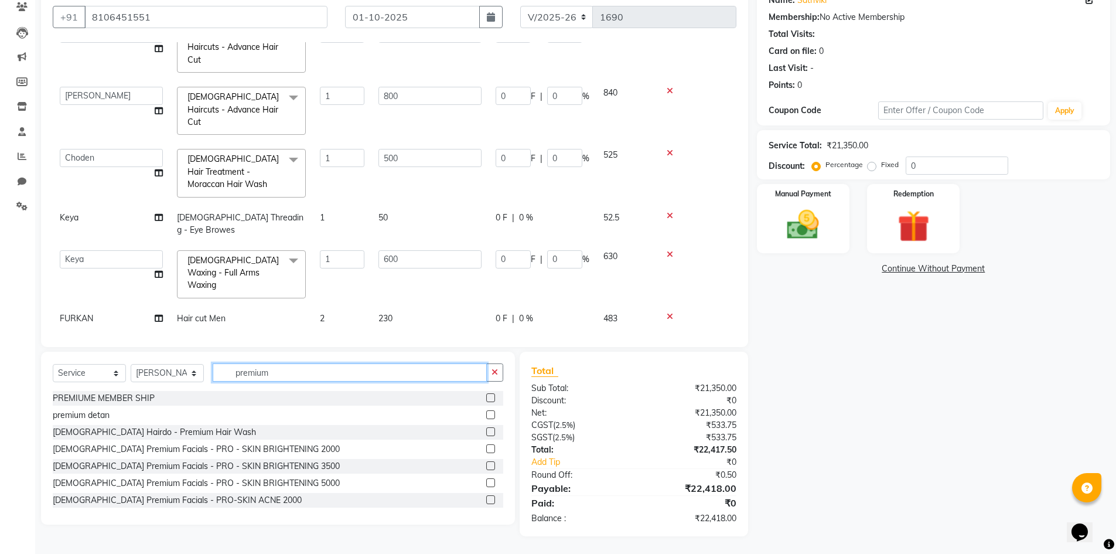
type input "premium"
click at [486, 413] on label at bounding box center [490, 414] width 9 height 9
click at [486, 413] on input "checkbox" at bounding box center [490, 415] width 8 height 8
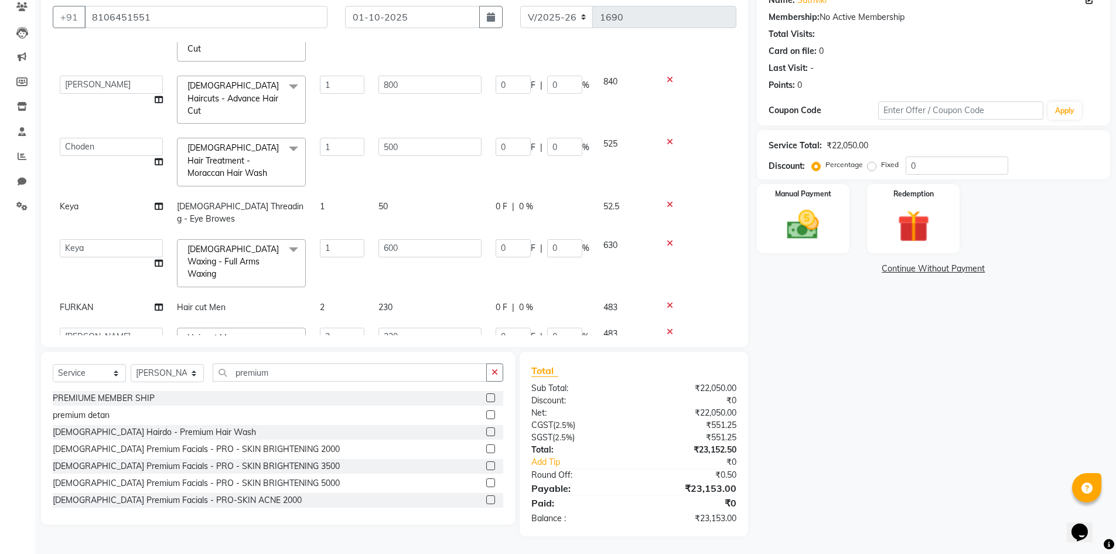
checkbox input "false"
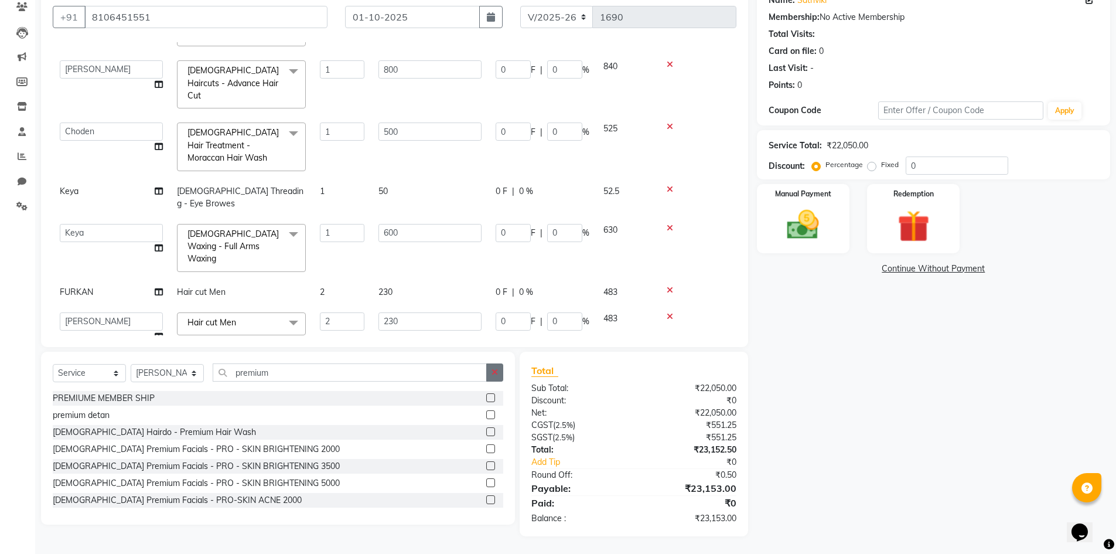
click at [490, 374] on button "button" at bounding box center [494, 372] width 17 height 18
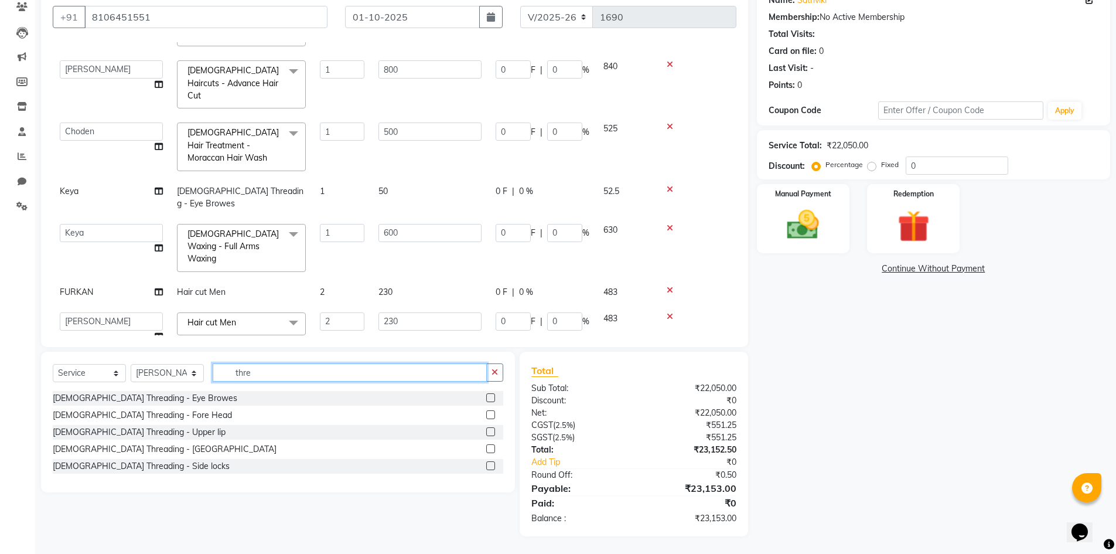
type input "thre"
click at [488, 398] on label at bounding box center [490, 397] width 9 height 9
click at [488, 398] on input "checkbox" at bounding box center [490, 398] width 8 height 8
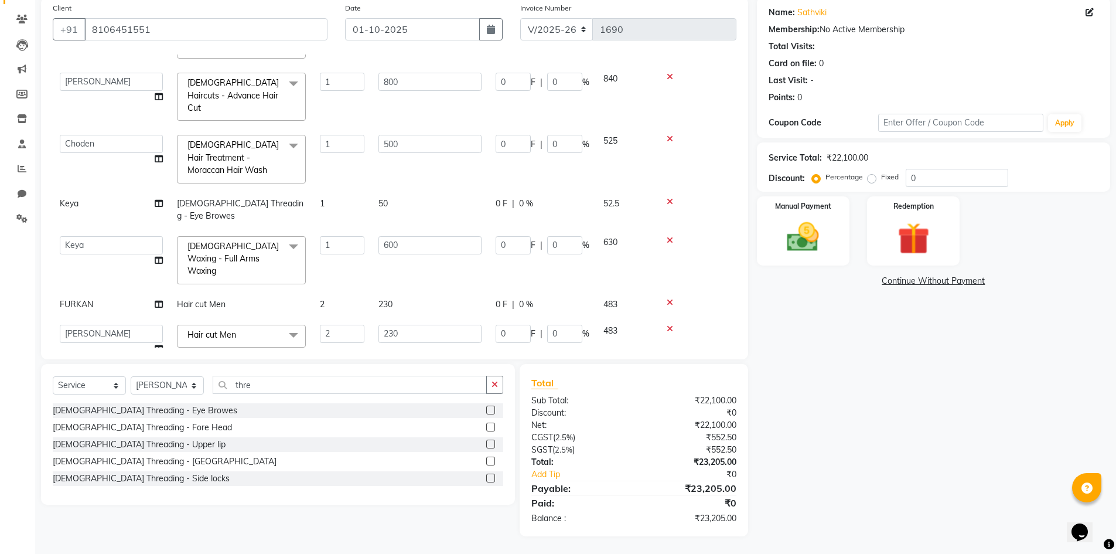
checkbox input "false"
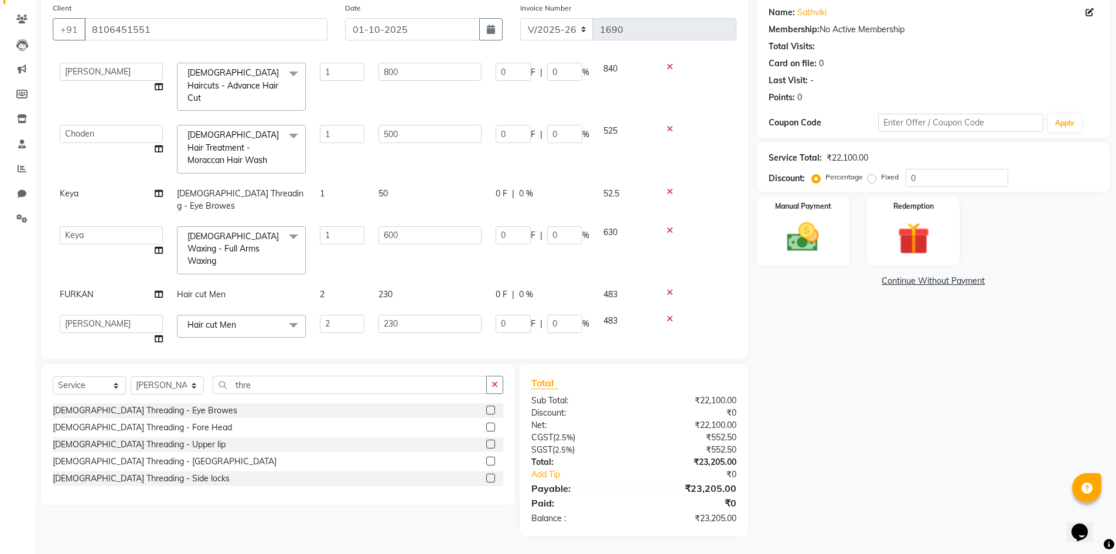
scroll to position [830, 0]
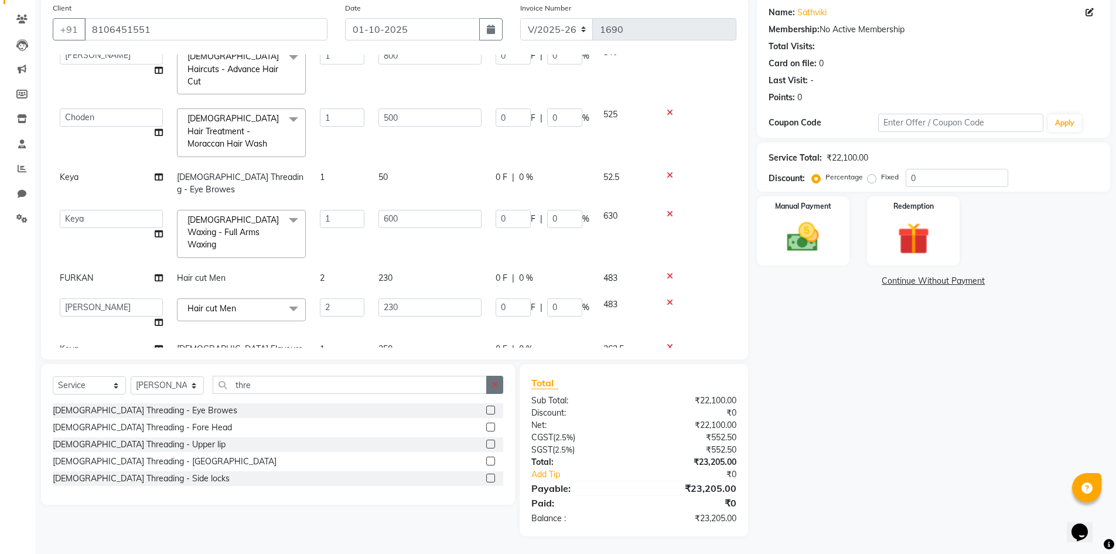
click at [496, 387] on icon "button" at bounding box center [495, 384] width 6 height 8
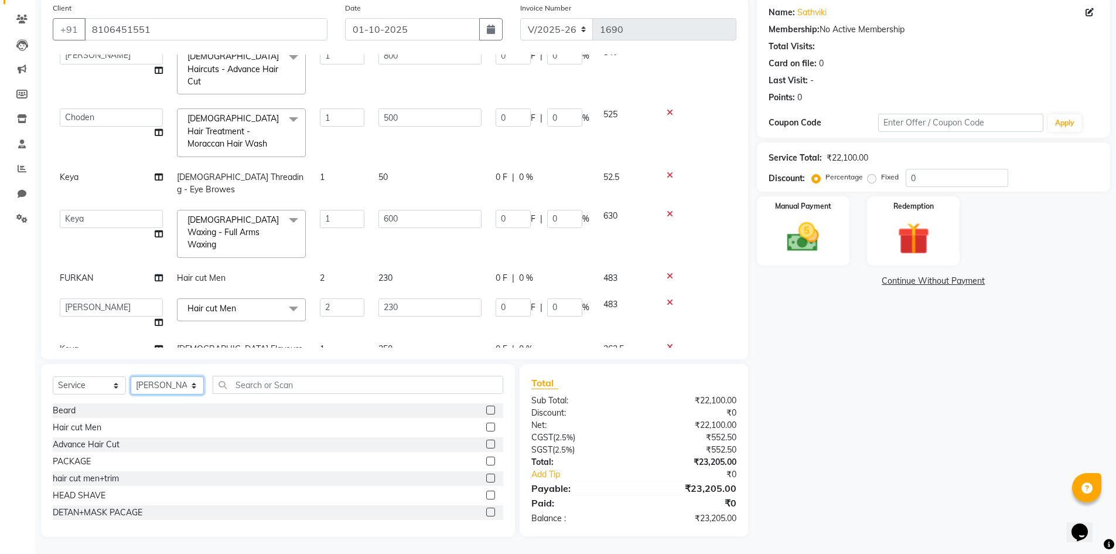
click at [171, 385] on select "Select Stylist Admin [PERSON_NAME] [PERSON_NAME] Gulfam [PERSON_NAME] [PERSON_N…" at bounding box center [167, 385] width 73 height 18
select select "85374"
click at [131, 376] on select "Select Stylist Admin [PERSON_NAME] [PERSON_NAME] Gulfam [PERSON_NAME] [PERSON_N…" at bounding box center [167, 385] width 73 height 18
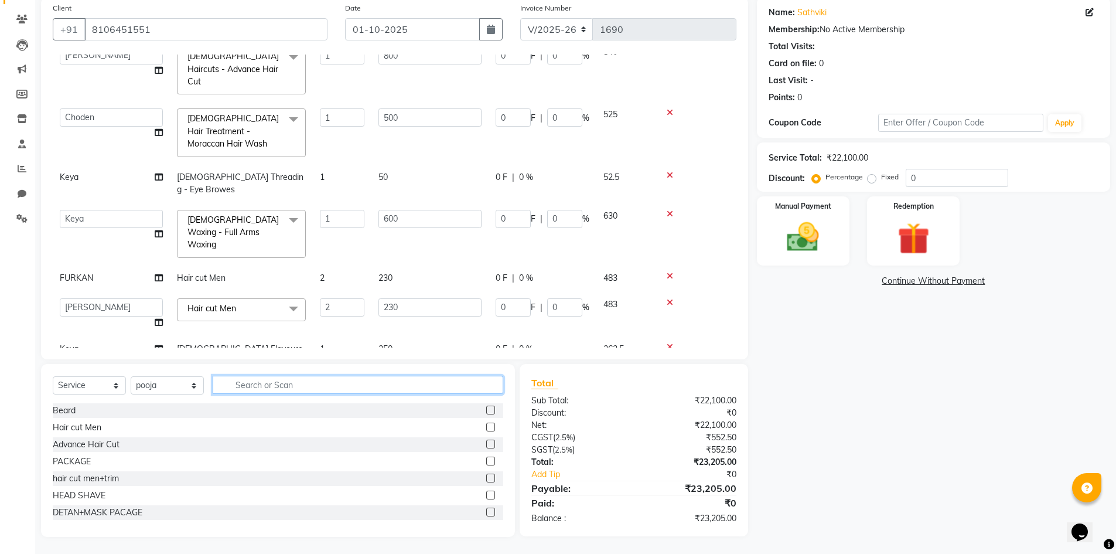
click at [282, 384] on input "text" at bounding box center [358, 385] width 291 height 18
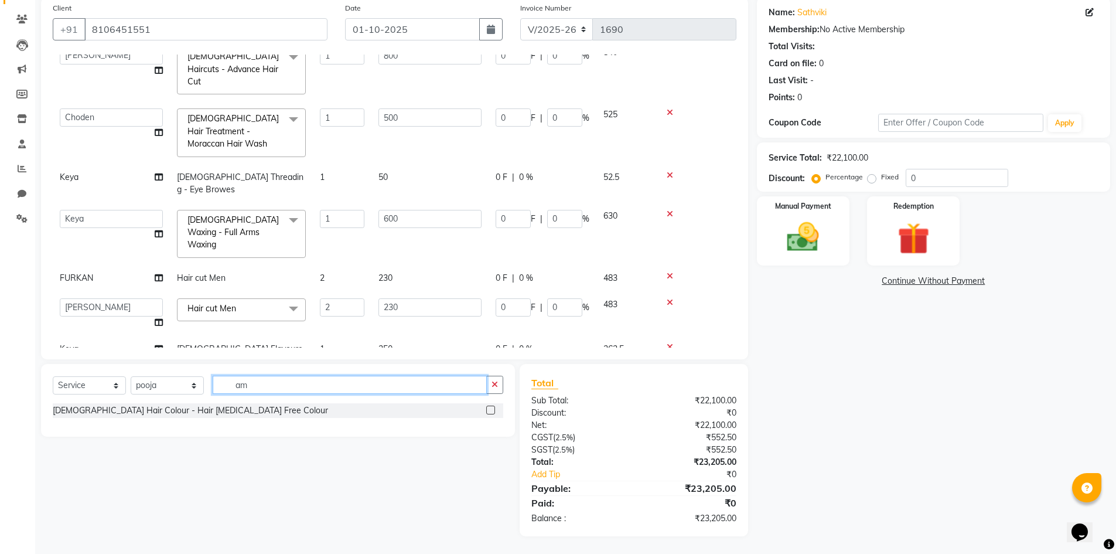
type input "a"
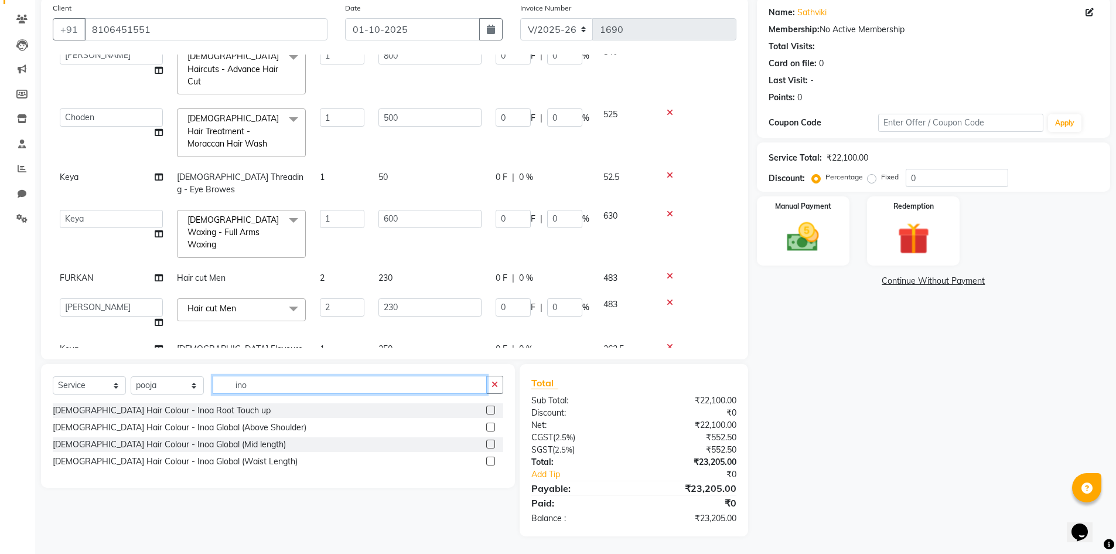
type input "ino"
click at [492, 411] on label at bounding box center [490, 409] width 9 height 9
click at [492, 411] on input "checkbox" at bounding box center [490, 411] width 8 height 8
checkbox input "false"
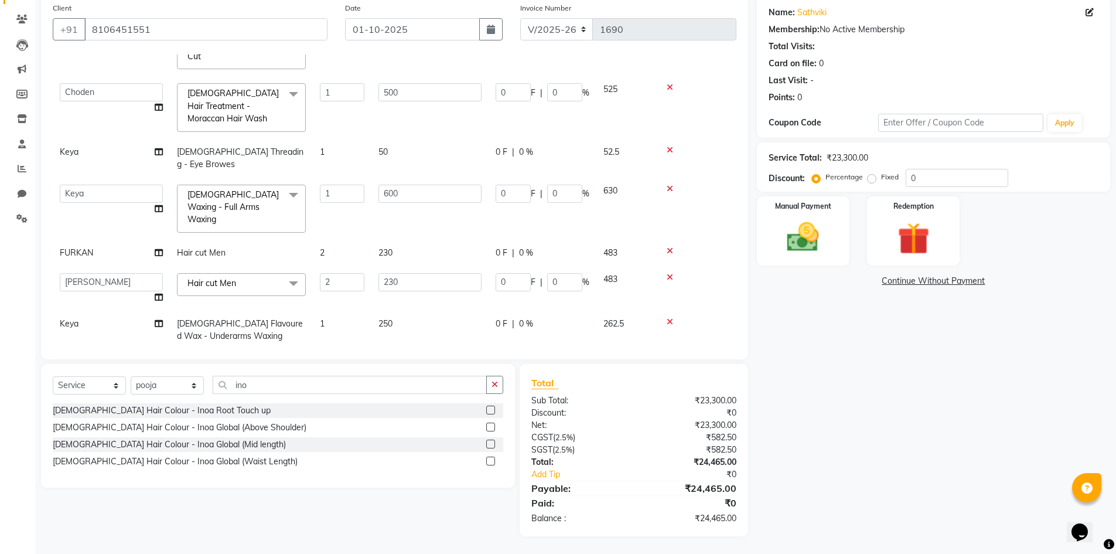
scroll to position [869, 0]
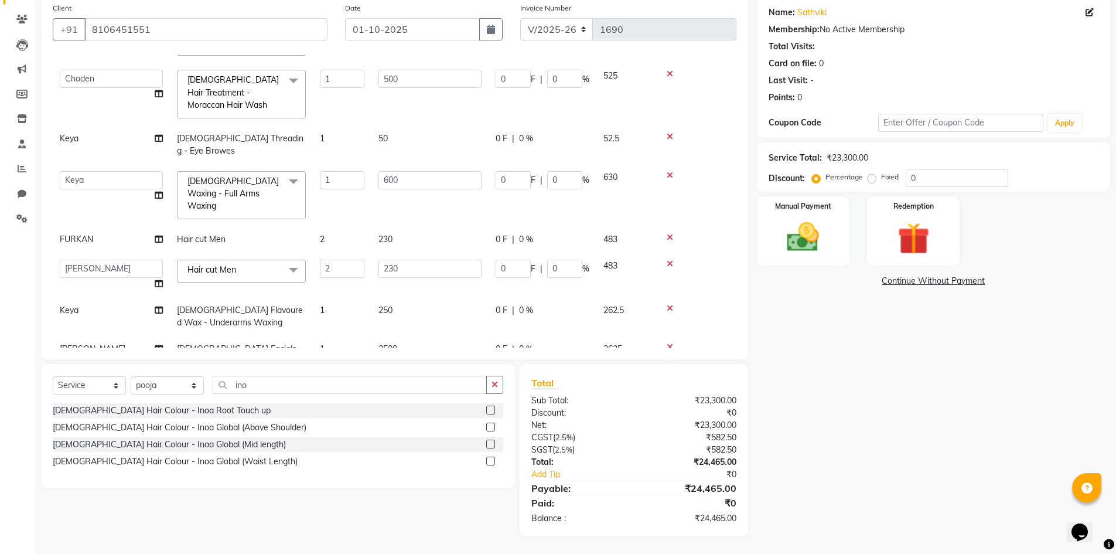
click at [325, 439] on td "1" at bounding box center [342, 458] width 59 height 39
select select "85374"
click at [339, 446] on input "1" at bounding box center [342, 455] width 45 height 18
type input "2"
click at [404, 332] on div "Services Stylist Service Qty Price Disc Total Action [PERSON_NAME] hair cut men…" at bounding box center [395, 200] width 684 height 293
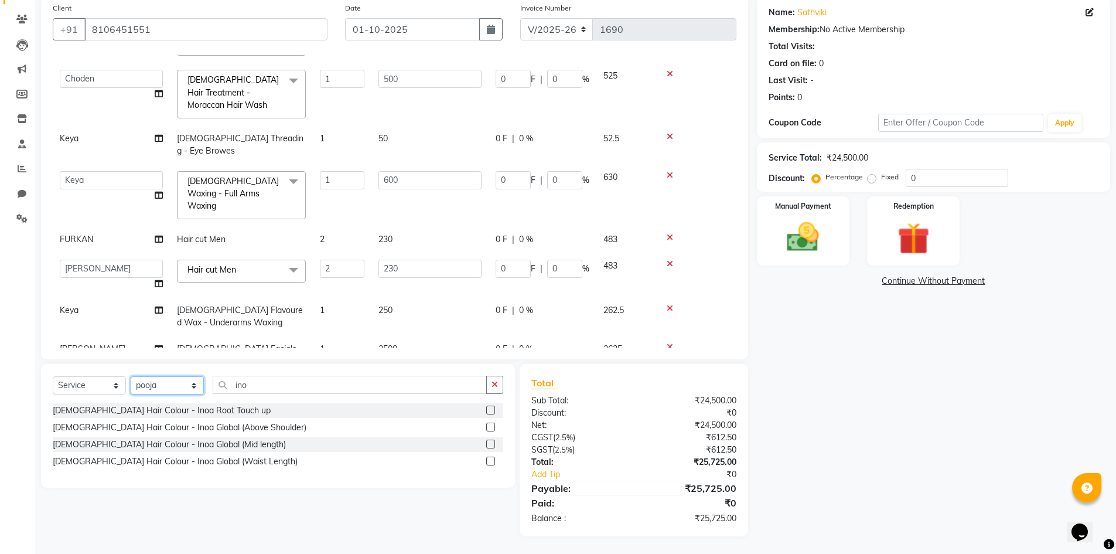
click at [165, 377] on select "Select Stylist Admin [PERSON_NAME] [PERSON_NAME] Gulfam [PERSON_NAME] [PERSON_N…" at bounding box center [167, 385] width 73 height 18
click at [324, 234] on span "2" at bounding box center [322, 239] width 5 height 11
select select "86821"
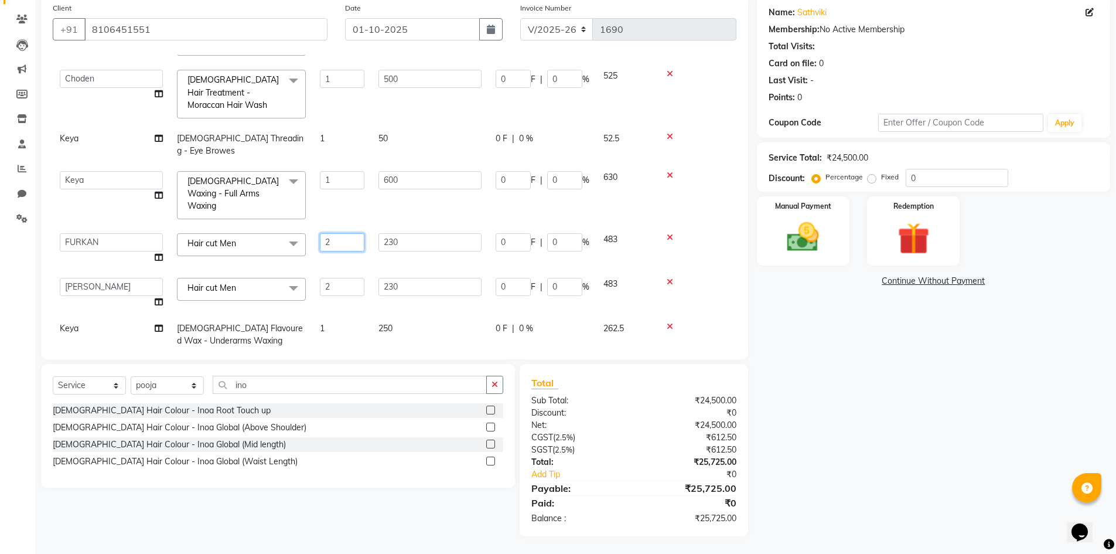
click at [330, 233] on input "2" at bounding box center [342, 242] width 45 height 18
type input "3"
click at [354, 330] on div "Services Stylist Service Qty Price Disc Total Action [PERSON_NAME] hair cut men…" at bounding box center [395, 200] width 684 height 293
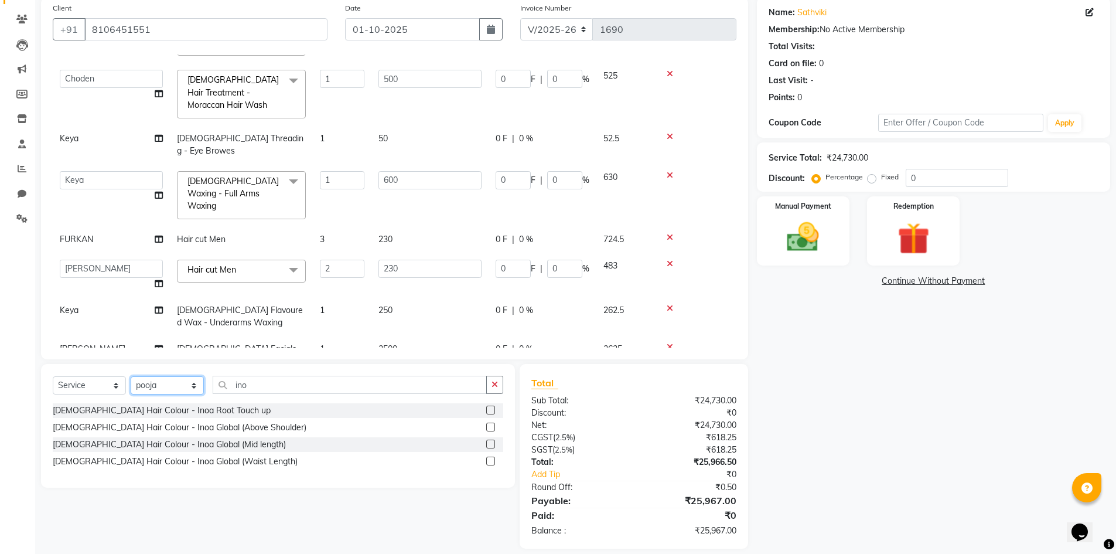
click at [182, 384] on select "Select Stylist Admin [PERSON_NAME] [PERSON_NAME] Gulfam [PERSON_NAME] [PERSON_N…" at bounding box center [167, 385] width 73 height 18
select select "84895"
click at [131, 376] on select "Select Stylist Admin [PERSON_NAME] [PERSON_NAME] Gulfam [PERSON_NAME] [PERSON_N…" at bounding box center [167, 385] width 73 height 18
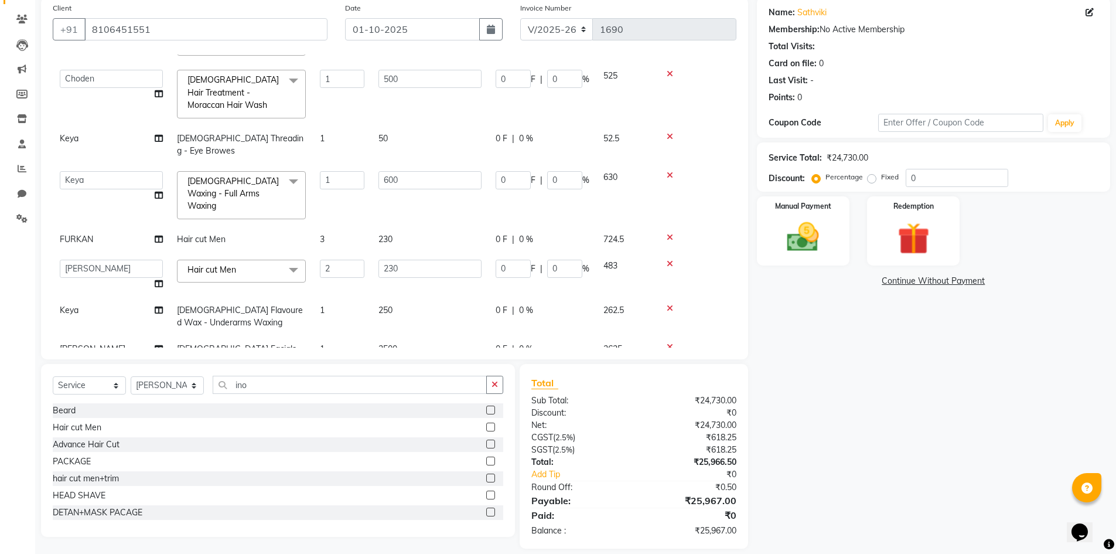
click at [486, 462] on label at bounding box center [490, 460] width 9 height 9
click at [486, 462] on input "checkbox" at bounding box center [490, 462] width 8 height 8
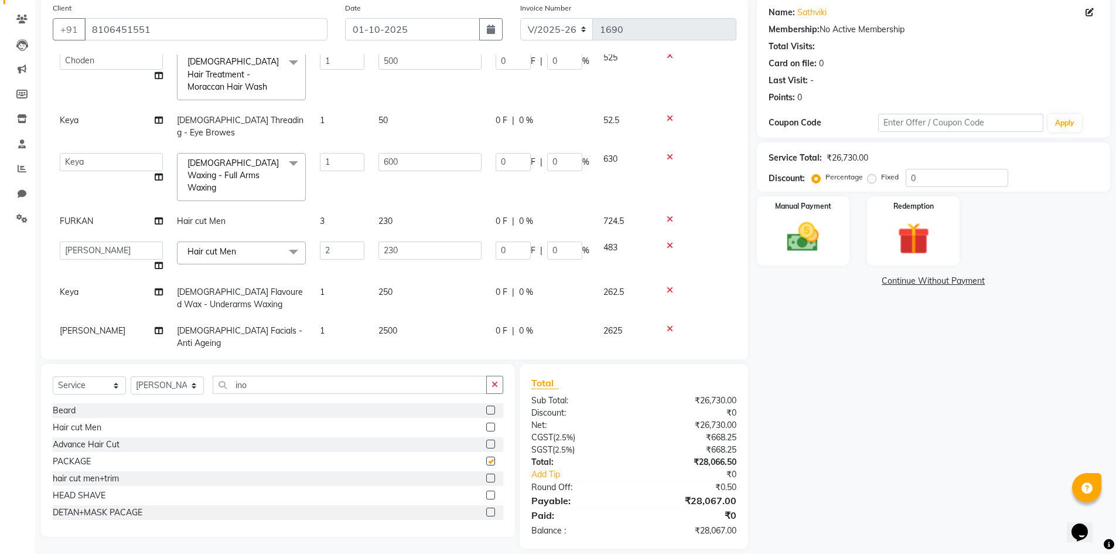
checkbox input "false"
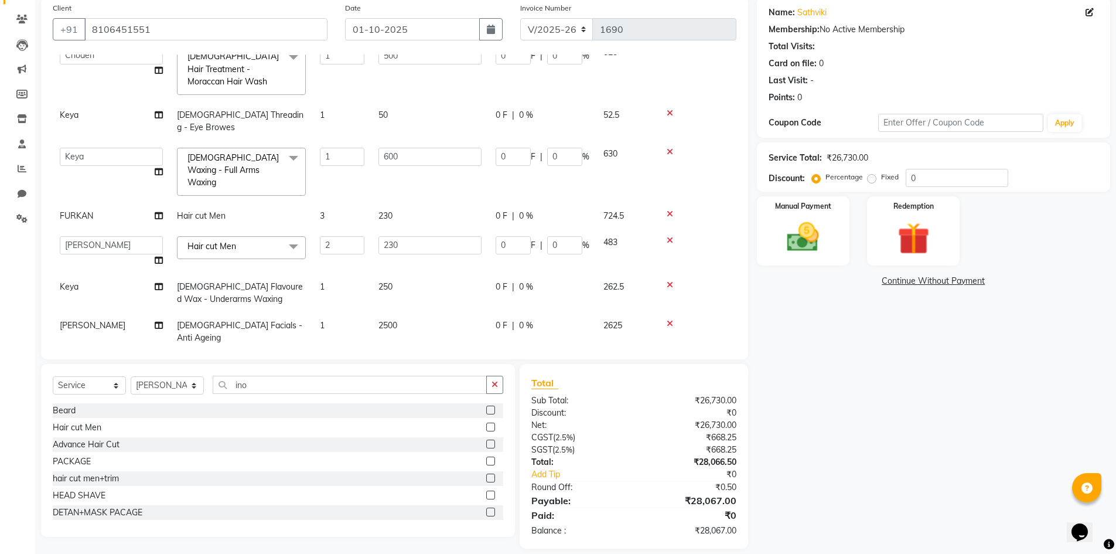
scroll to position [895, 0]
click at [385, 459] on span "2000" at bounding box center [387, 464] width 19 height 11
select select "84895"
click at [392, 459] on input "2000" at bounding box center [429, 468] width 103 height 18
type input "3300"
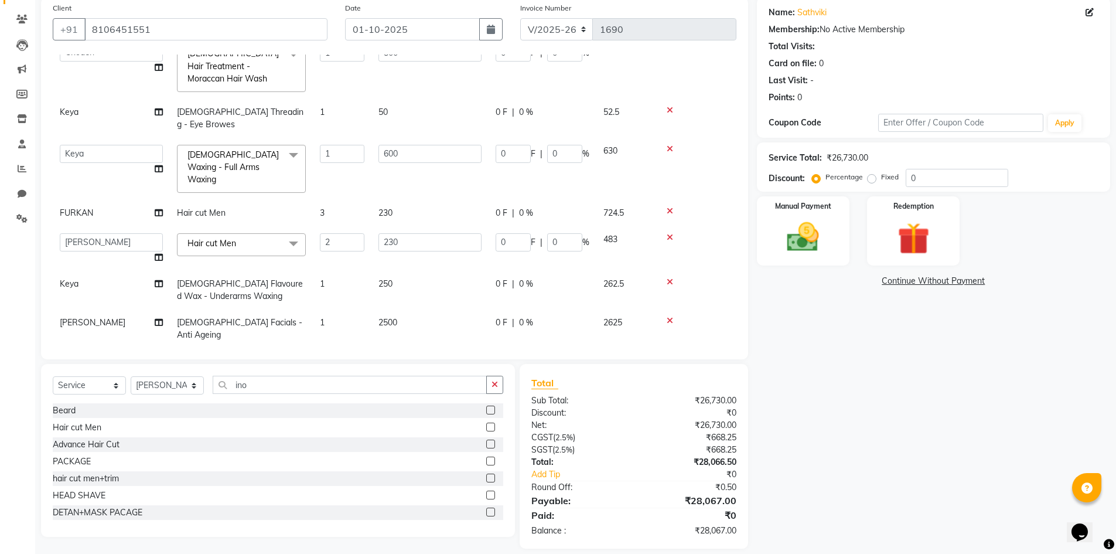
click at [619, 452] on td "2100" at bounding box center [625, 474] width 59 height 45
select select "84895"
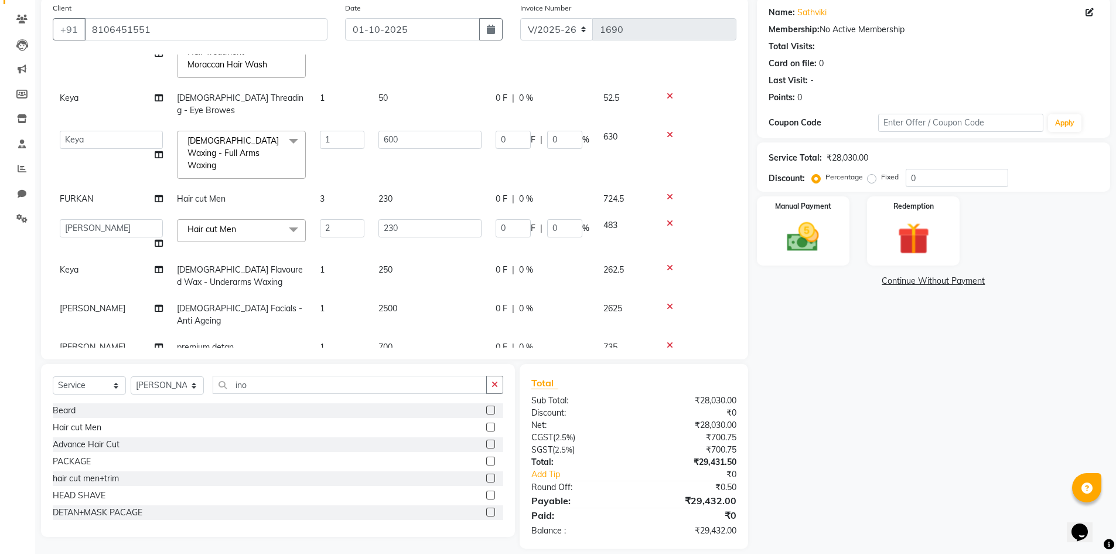
scroll to position [913, 0]
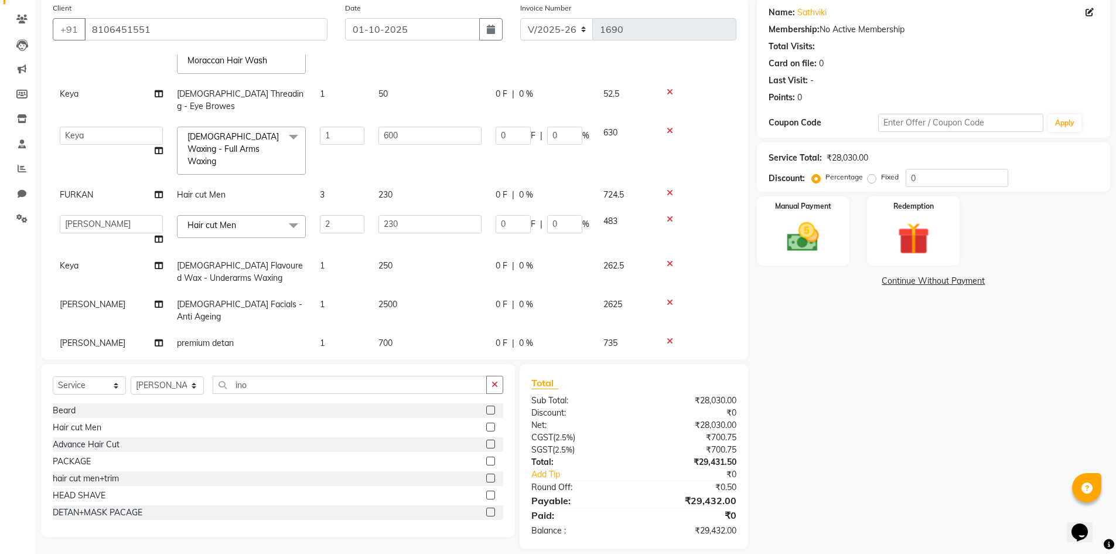
click at [438, 434] on td "3300" at bounding box center [429, 456] width 117 height 45
click at [493, 389] on button "button" at bounding box center [494, 385] width 17 height 18
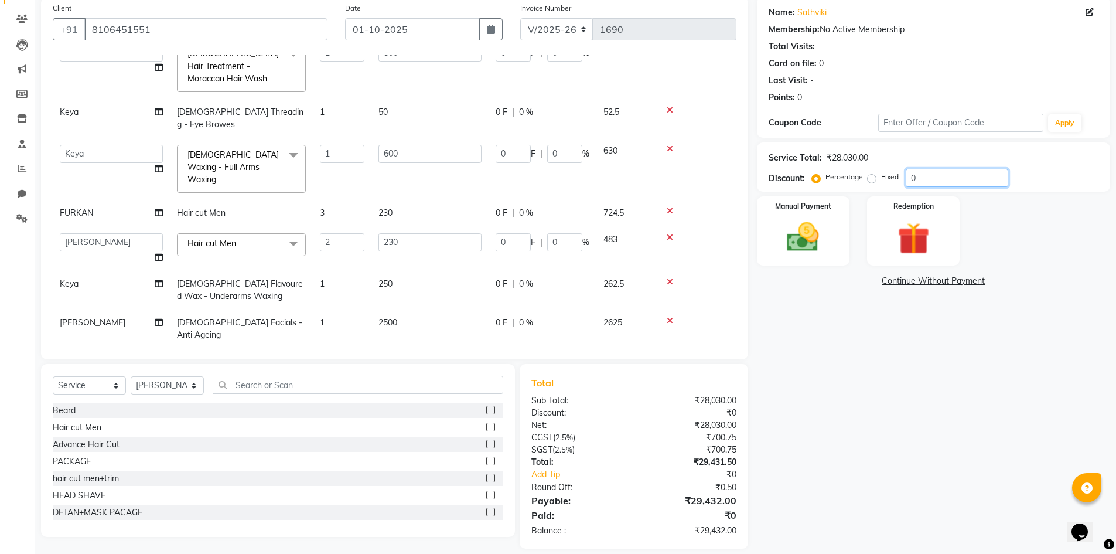
click at [930, 178] on input "0" at bounding box center [957, 178] width 103 height 18
type input "4"
type input "72"
type input "4"
type input "32"
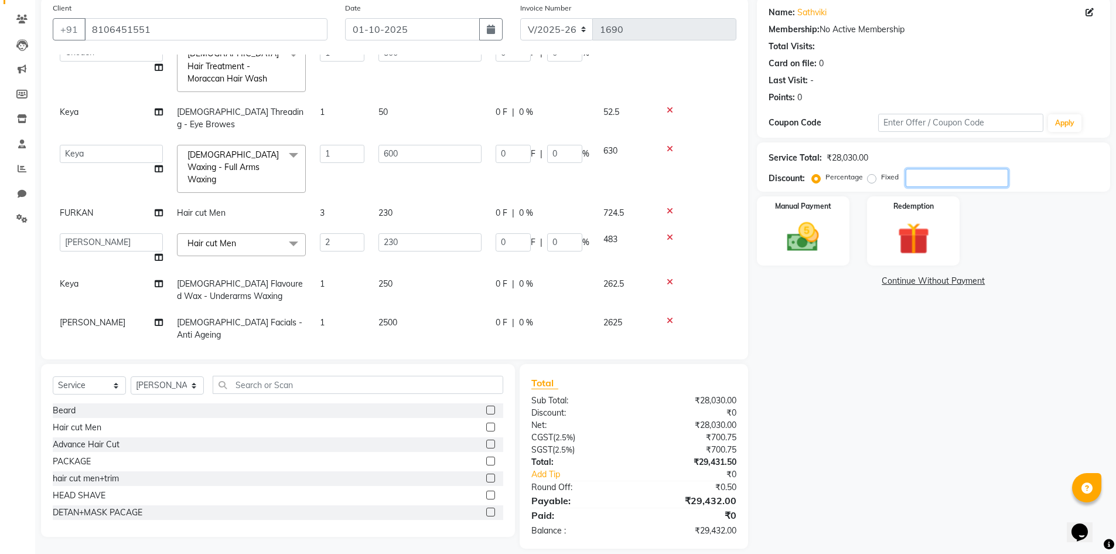
type input "4"
type input "20"
type input "4"
type input "24"
type input "4"
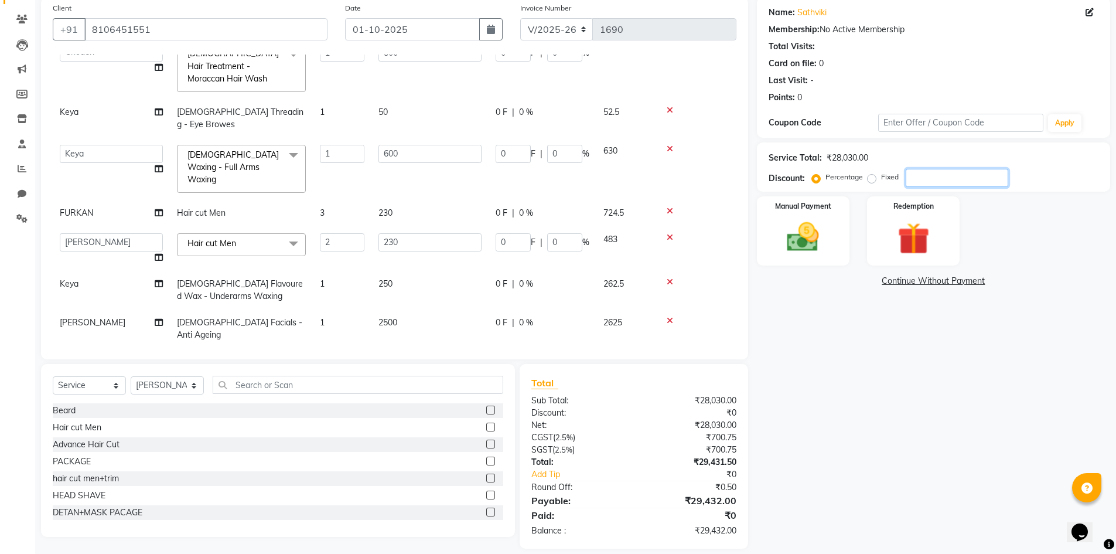
type input "18.4"
type input "4"
type input "4.8"
type input "86.4"
type input "4.8"
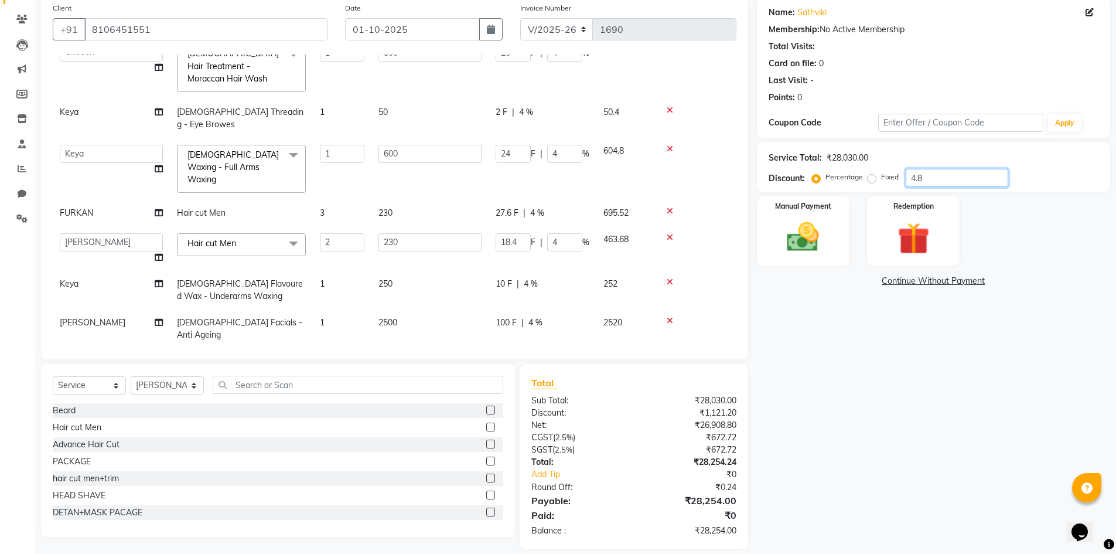
type input "38.4"
type input "4.8"
type input "24"
type input "4.8"
type input "28.8"
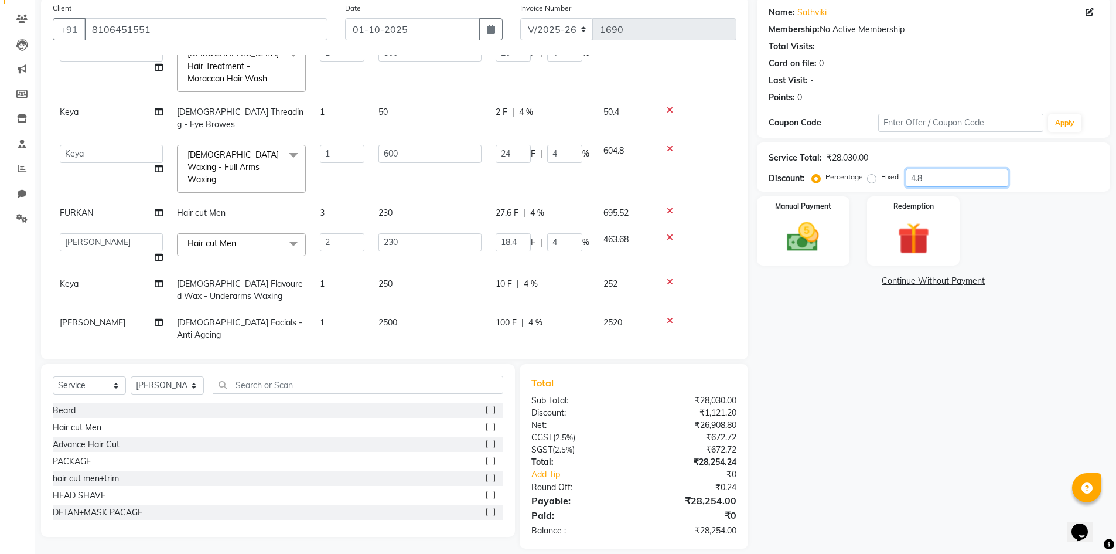
type input "4.8"
type input "22.08"
type input "4.8"
click at [814, 244] on img at bounding box center [803, 237] width 54 height 38
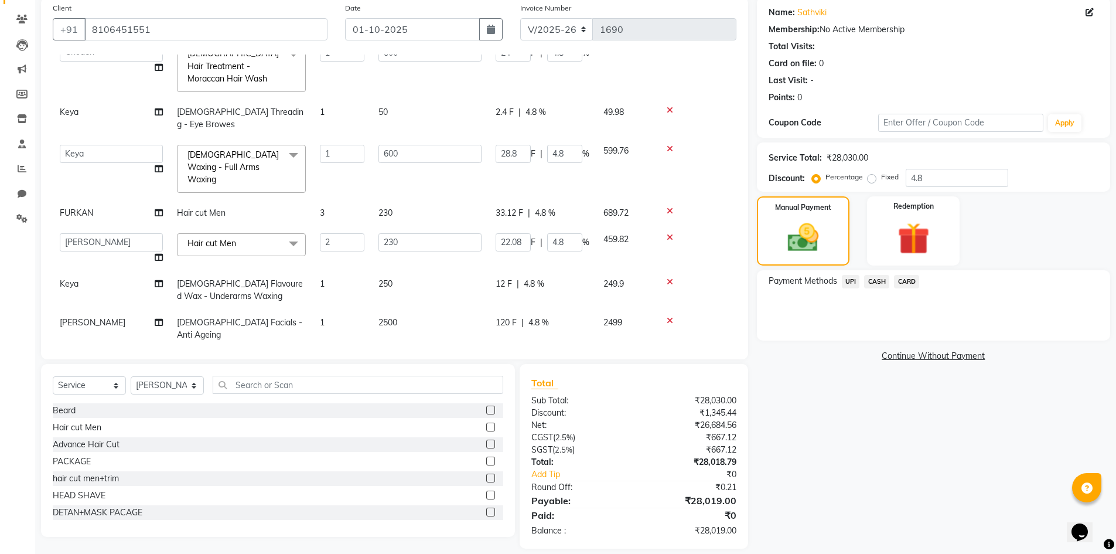
click at [881, 278] on span "CASH" at bounding box center [876, 281] width 25 height 13
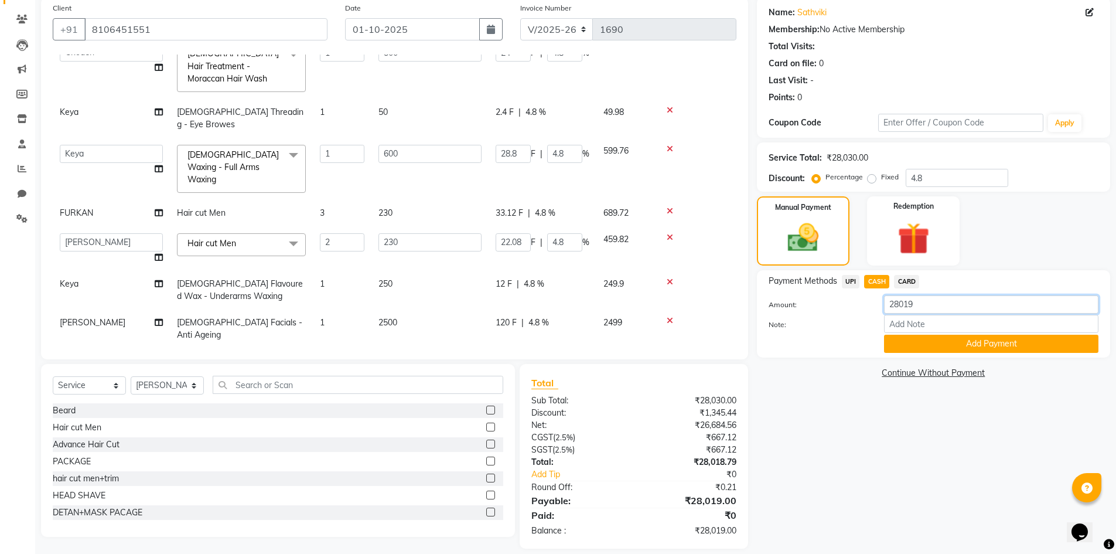
click at [927, 305] on input "28019" at bounding box center [991, 304] width 214 height 18
type input "2"
type input "2530"
click at [957, 342] on button "Add Payment" at bounding box center [991, 344] width 214 height 18
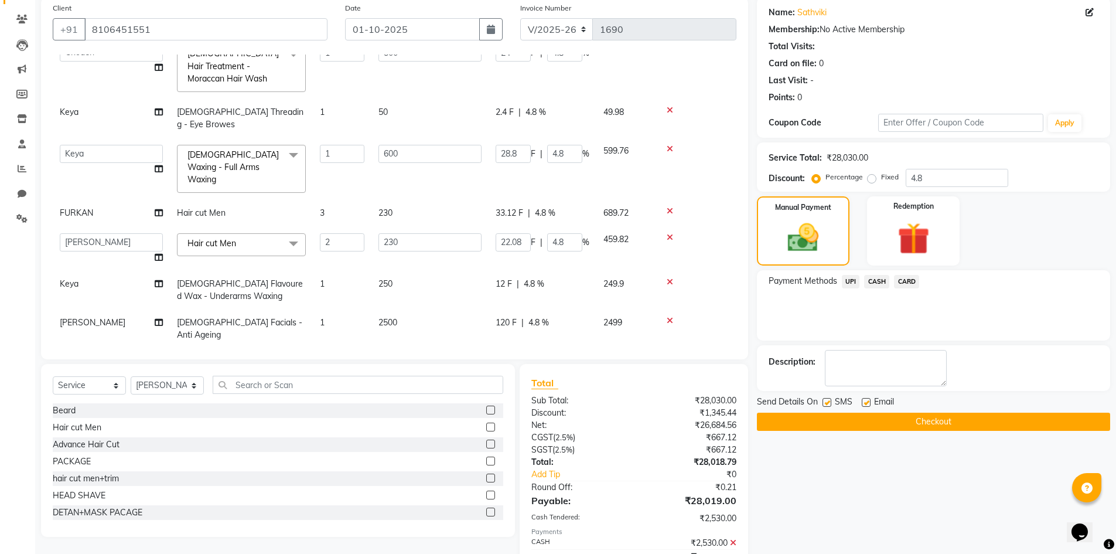
click at [848, 284] on span "UPI" at bounding box center [851, 281] width 18 height 13
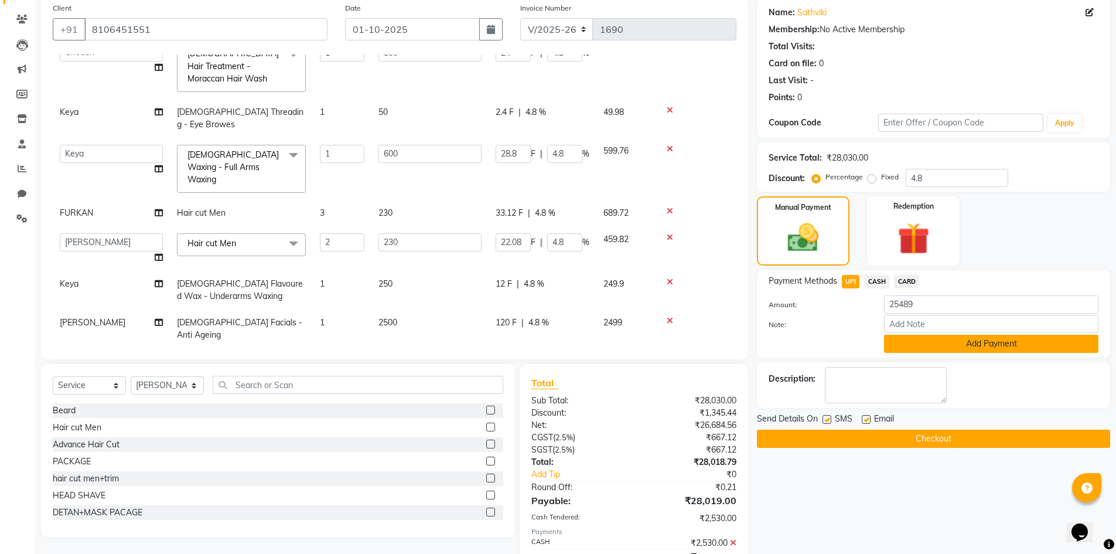
click at [927, 350] on button "Add Payment" at bounding box center [991, 344] width 214 height 18
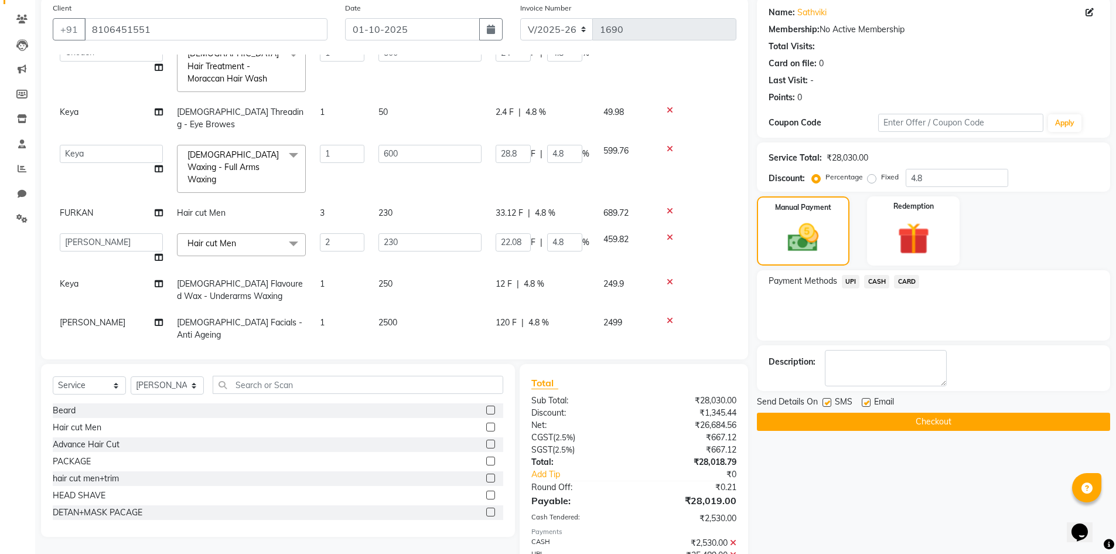
click at [920, 428] on button "Checkout" at bounding box center [933, 421] width 353 height 18
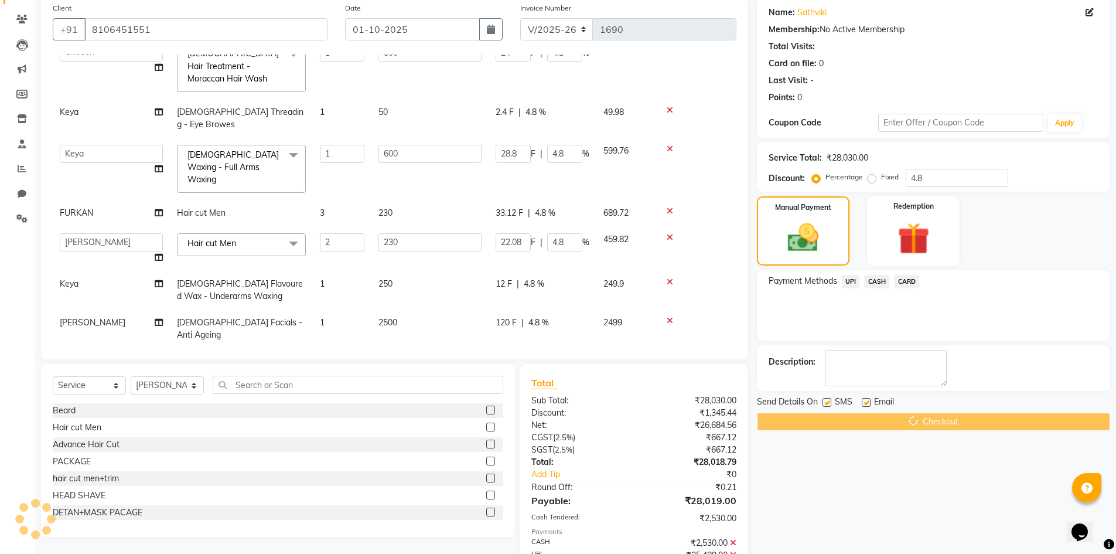
scroll to position [157, 0]
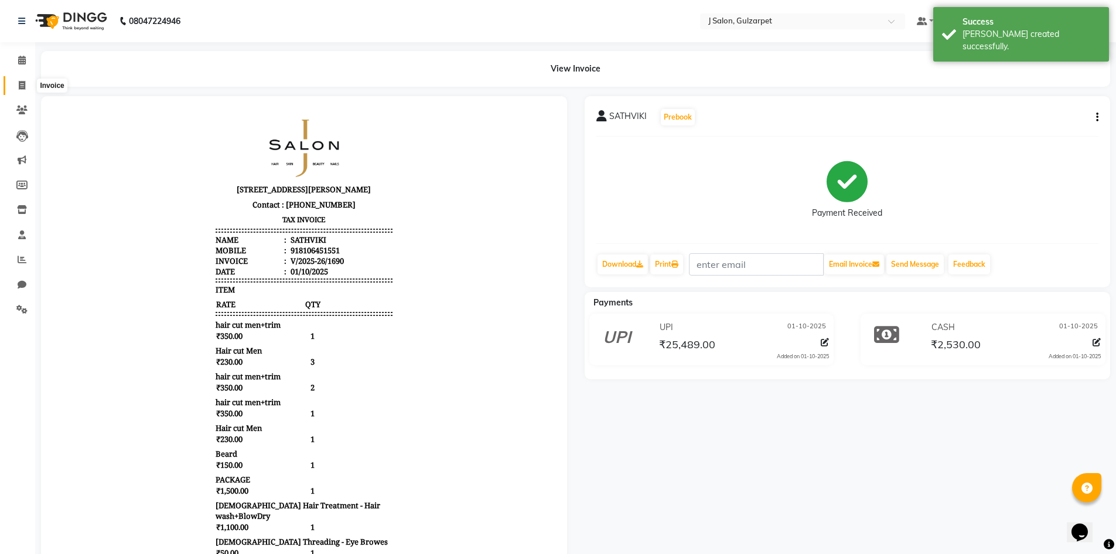
click at [23, 88] on icon at bounding box center [22, 85] width 6 height 9
select select "service"
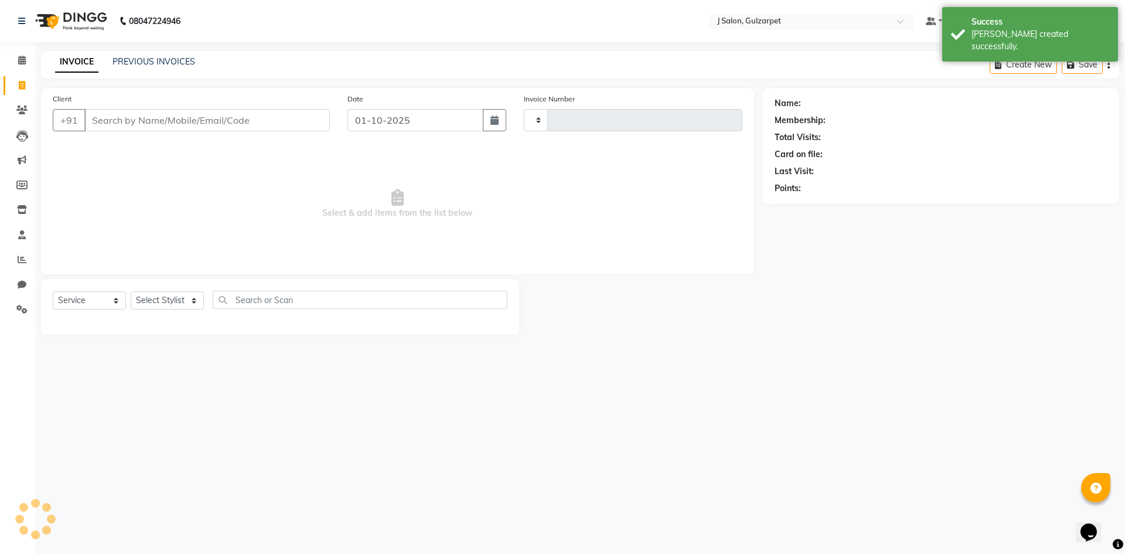
type input "1691"
select select "8558"
click at [23, 58] on icon at bounding box center [22, 60] width 8 height 9
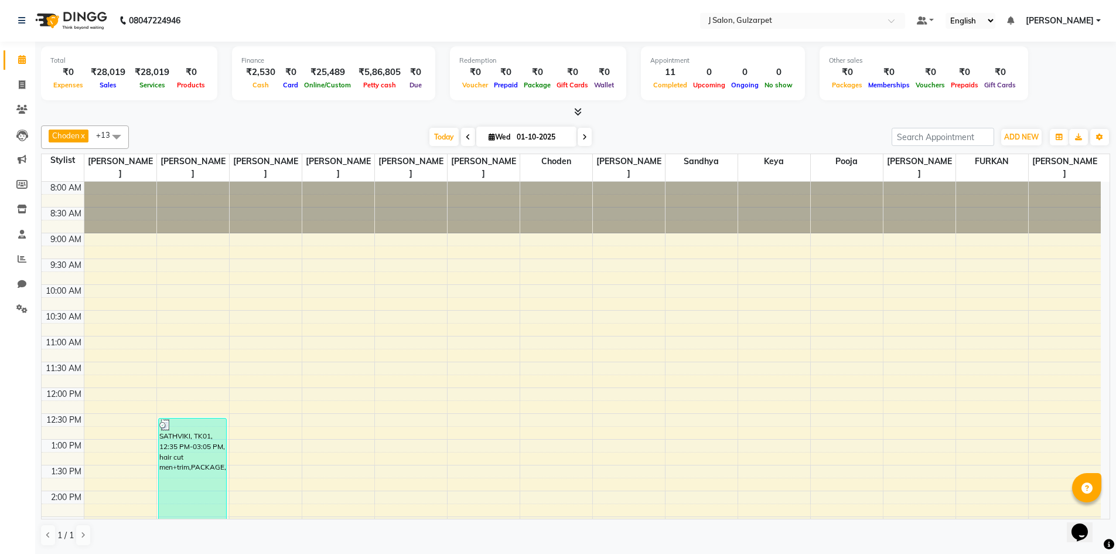
click at [118, 133] on span at bounding box center [116, 136] width 23 height 22
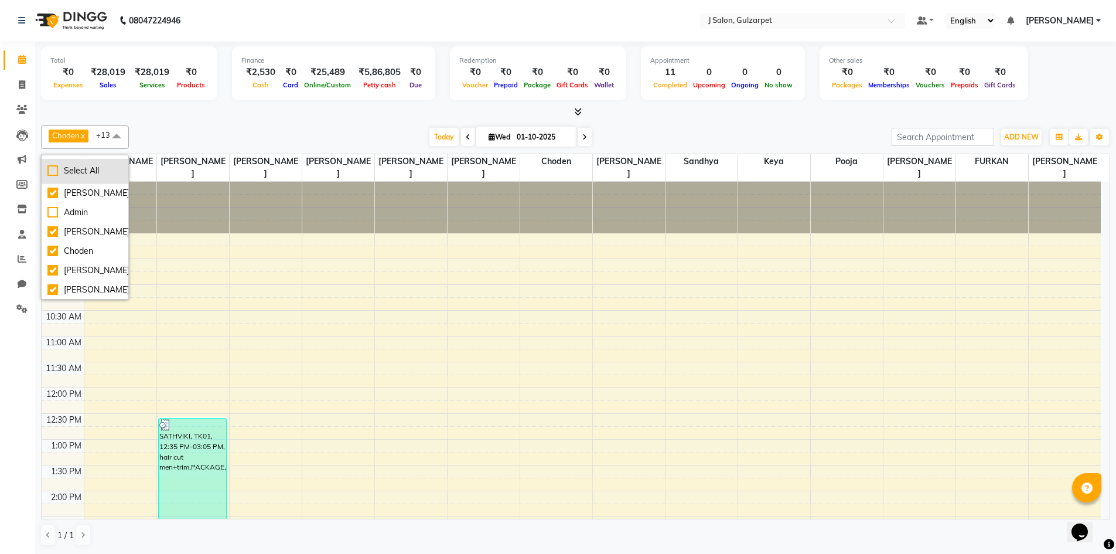
click at [52, 165] on div "Select All" at bounding box center [84, 171] width 75 height 12
checkbox input "true"
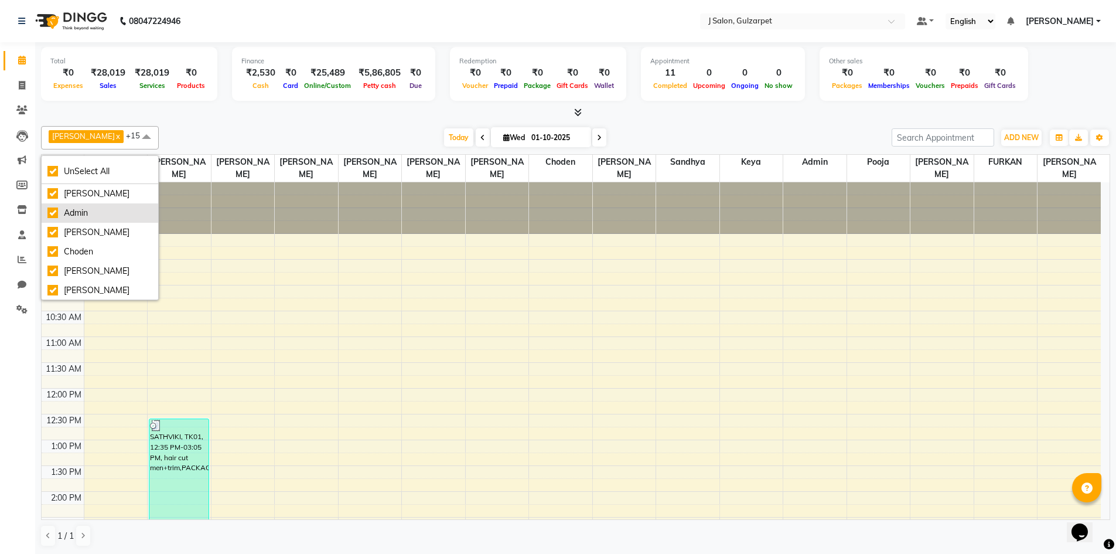
click at [52, 213] on div "Admin" at bounding box center [99, 213] width 105 height 12
checkbox input "false"
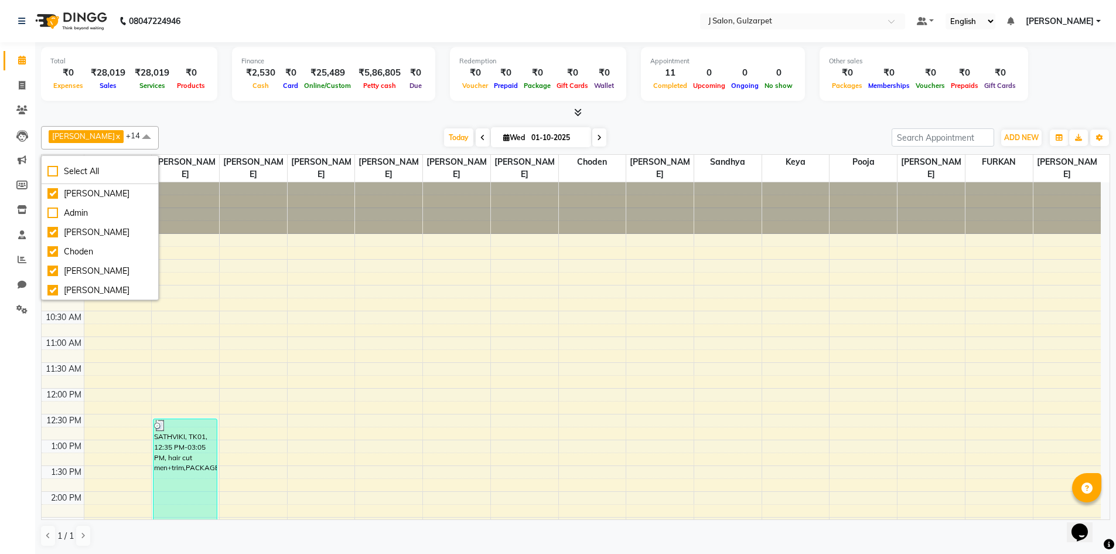
click at [218, 111] on div at bounding box center [575, 113] width 1069 height 12
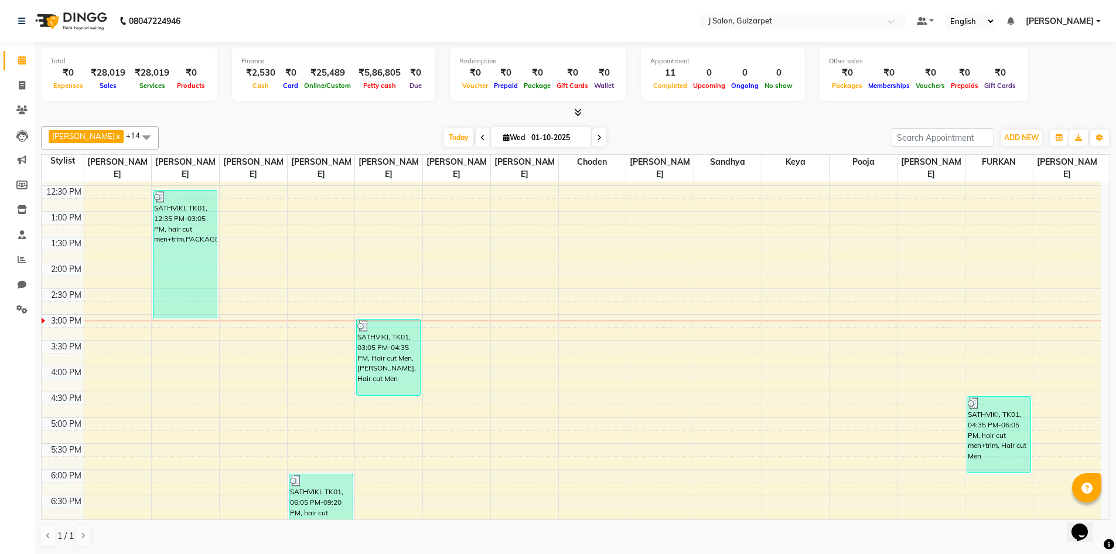
scroll to position [293, 0]
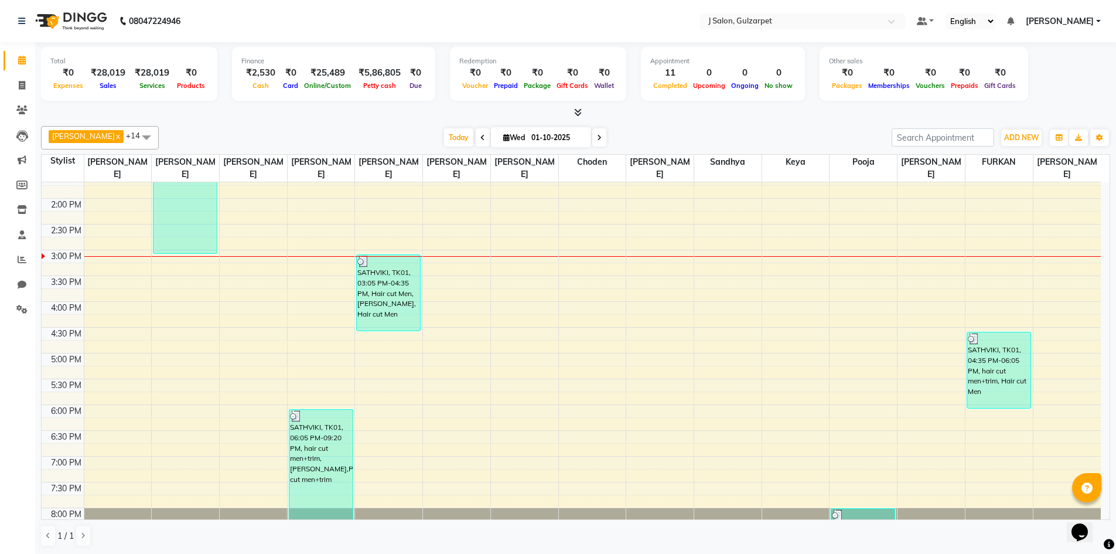
click at [70, 538] on span "1 / 1" at bounding box center [65, 536] width 16 height 12
click at [19, 88] on icon at bounding box center [22, 85] width 6 height 9
select select "service"
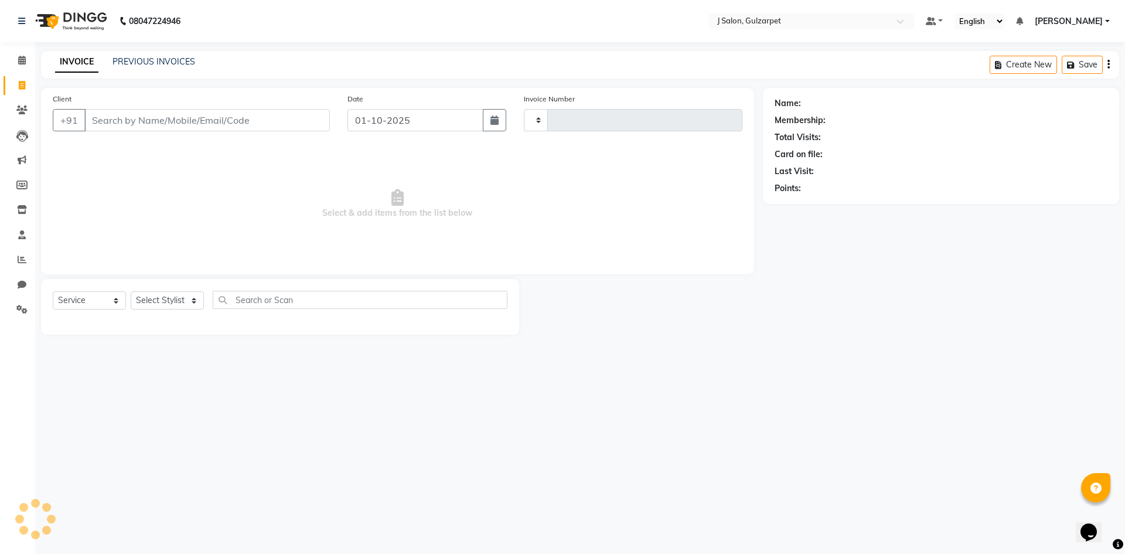
type input "1691"
select select "8558"
click at [152, 128] on input "Client" at bounding box center [206, 120] width 245 height 22
click at [152, 124] on input "Client" at bounding box center [206, 120] width 245 height 22
type input "9035083483"
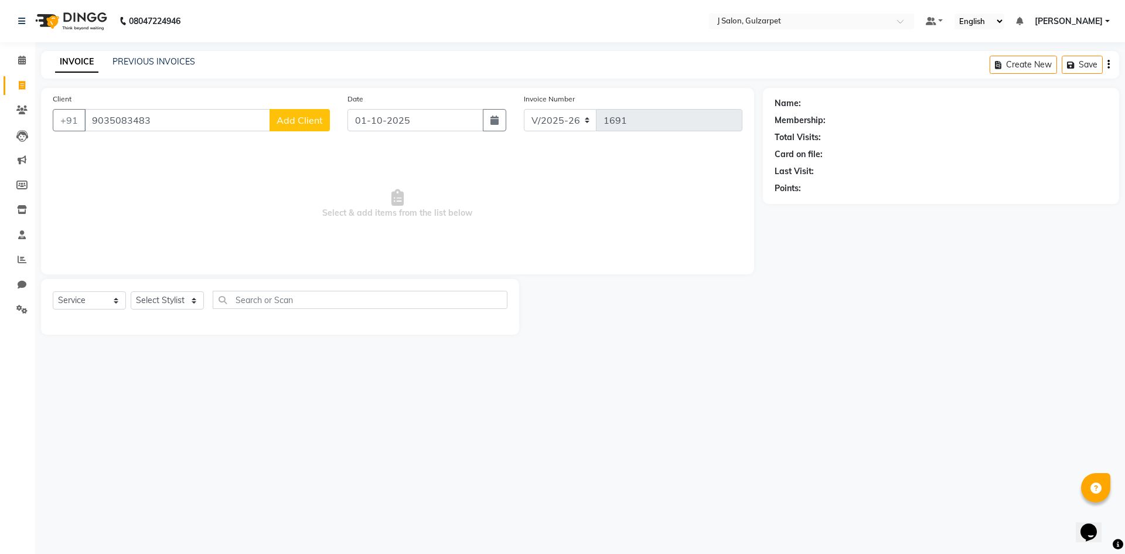
click at [311, 115] on span "Add Client" at bounding box center [300, 120] width 46 height 12
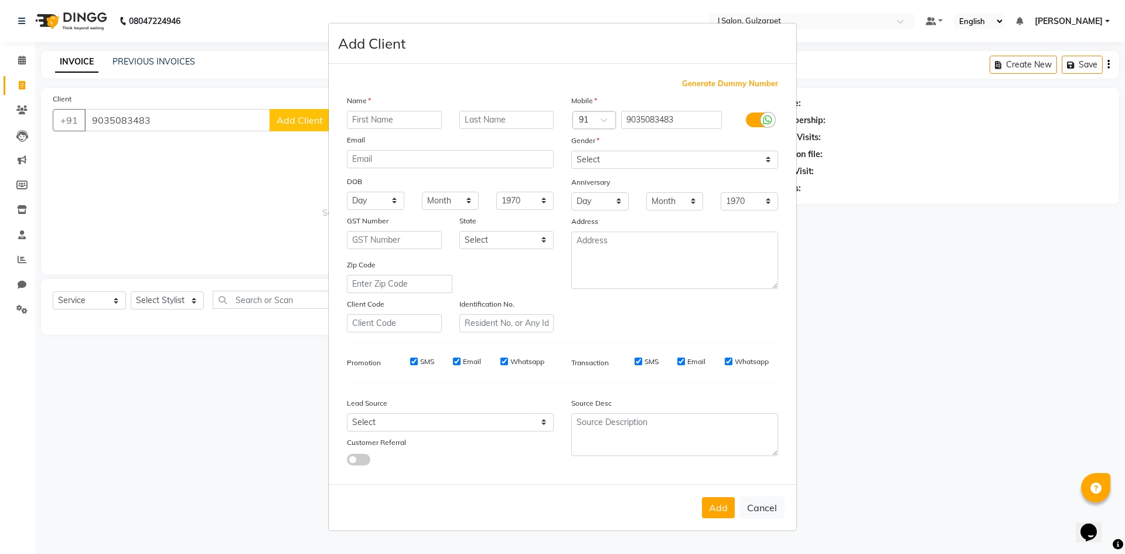
click at [411, 122] on input "text" at bounding box center [394, 120] width 95 height 18
type input "[PERSON_NAME]"
click at [633, 158] on select "Select [DEMOGRAPHIC_DATA] [DEMOGRAPHIC_DATA] Other Prefer Not To Say" at bounding box center [674, 160] width 207 height 18
select select "[DEMOGRAPHIC_DATA]"
click at [571, 151] on select "Select [DEMOGRAPHIC_DATA] [DEMOGRAPHIC_DATA] Other Prefer Not To Say" at bounding box center [674, 160] width 207 height 18
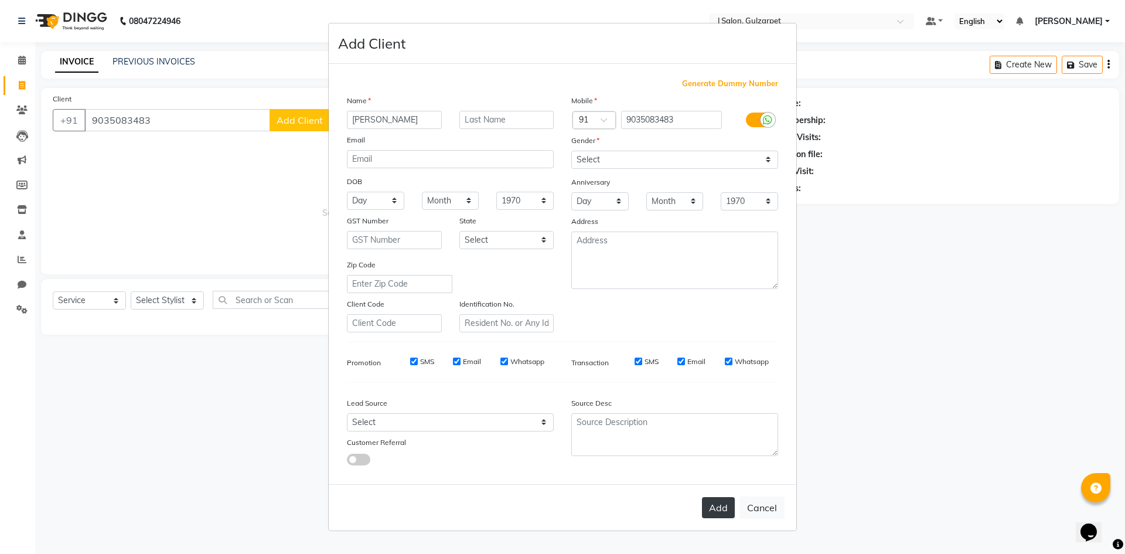
click at [722, 506] on button "Add" at bounding box center [718, 507] width 33 height 21
select select
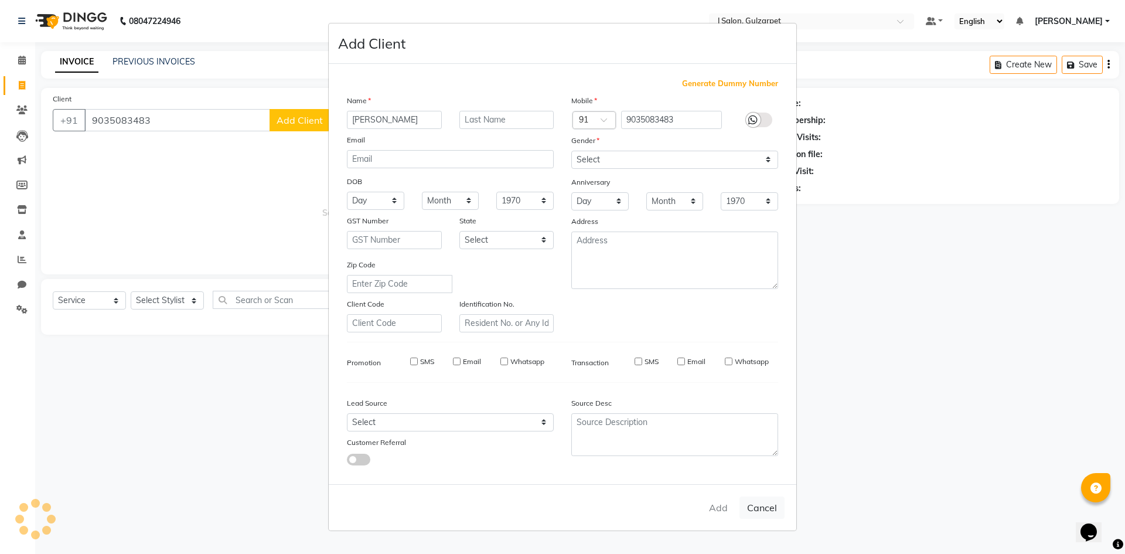
select select
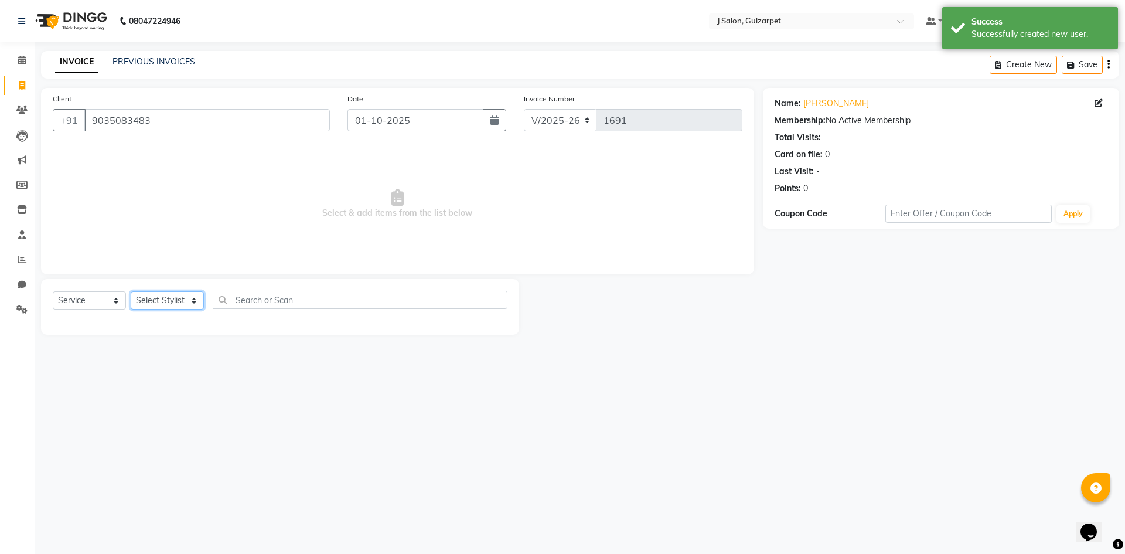
click at [165, 302] on select "Select Stylist Admin [PERSON_NAME] [PERSON_NAME] Gulfam [PERSON_NAME] [PERSON_N…" at bounding box center [167, 300] width 73 height 18
click at [131, 291] on select "Select Stylist Admin [PERSON_NAME] [PERSON_NAME] Gulfam [PERSON_NAME] [PERSON_N…" at bounding box center [167, 300] width 73 height 18
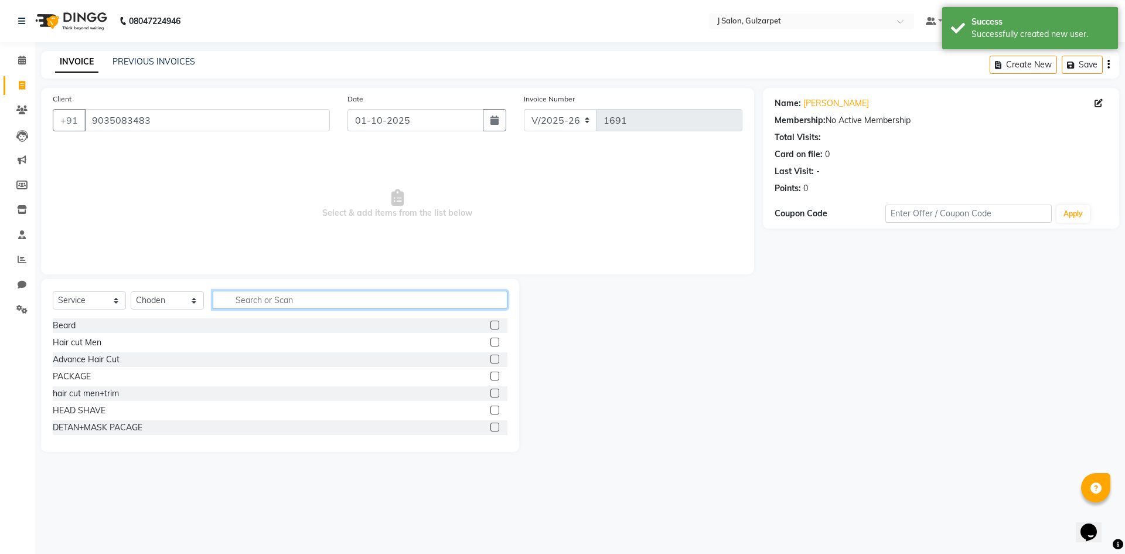
click at [258, 295] on input "text" at bounding box center [360, 300] width 295 height 18
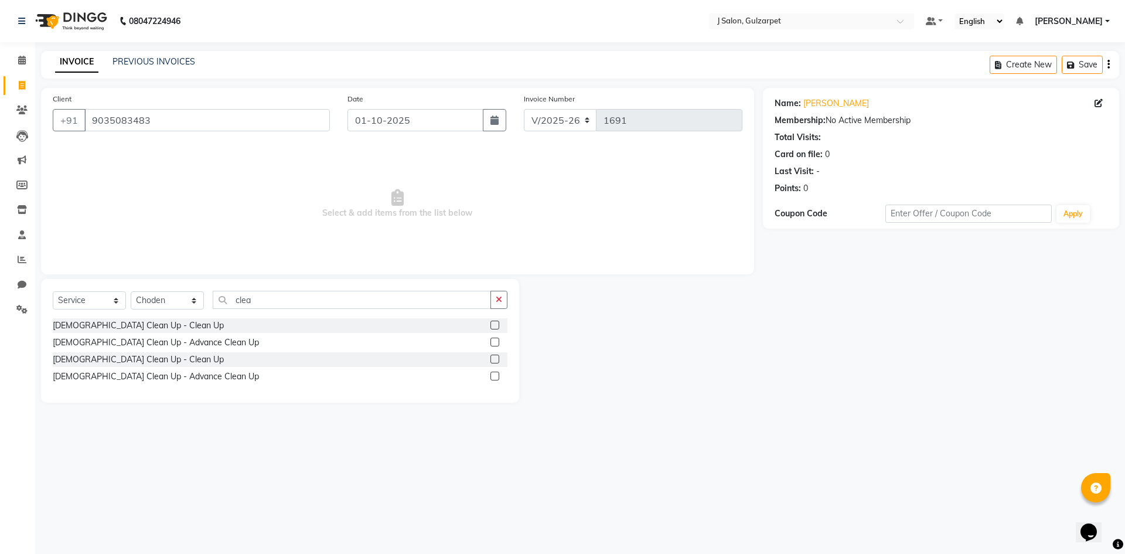
click at [494, 375] on label at bounding box center [494, 375] width 9 height 9
click at [494, 375] on input "checkbox" at bounding box center [494, 377] width 8 height 8
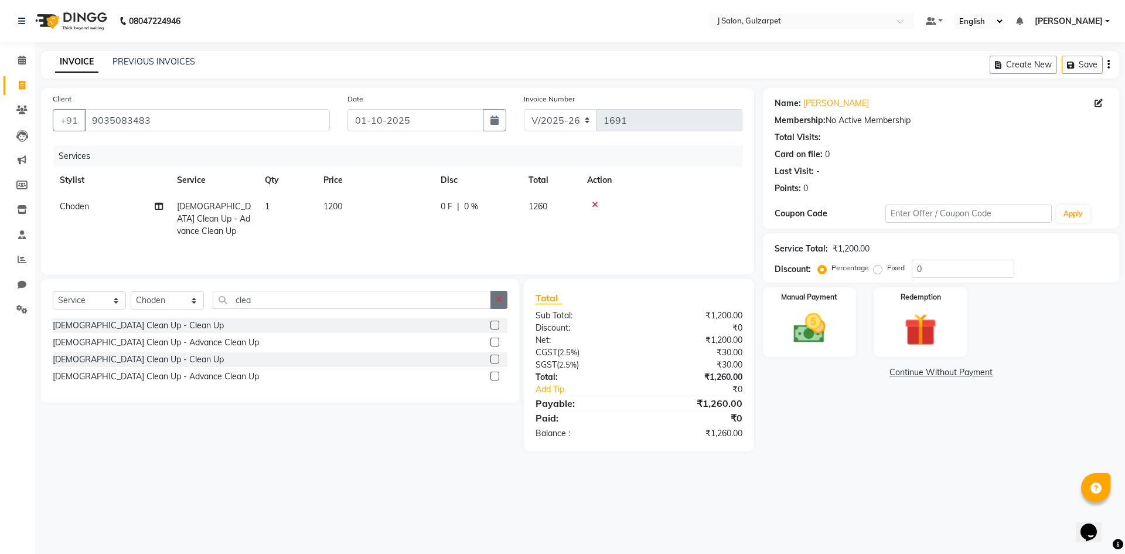
click at [497, 295] on icon "button" at bounding box center [499, 299] width 6 height 8
click at [491, 295] on input "text" at bounding box center [352, 300] width 278 height 18
click at [493, 323] on label at bounding box center [494, 324] width 9 height 9
click at [493, 323] on input "checkbox" at bounding box center [494, 326] width 8 height 8
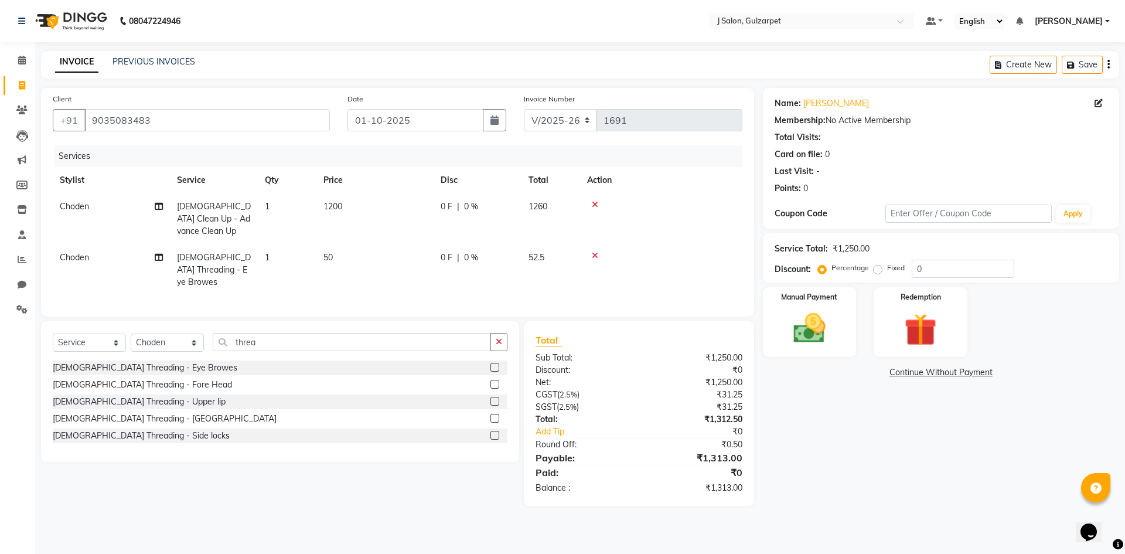
click at [492, 380] on label at bounding box center [494, 384] width 9 height 9
click at [492, 381] on input "checkbox" at bounding box center [494, 385] width 8 height 8
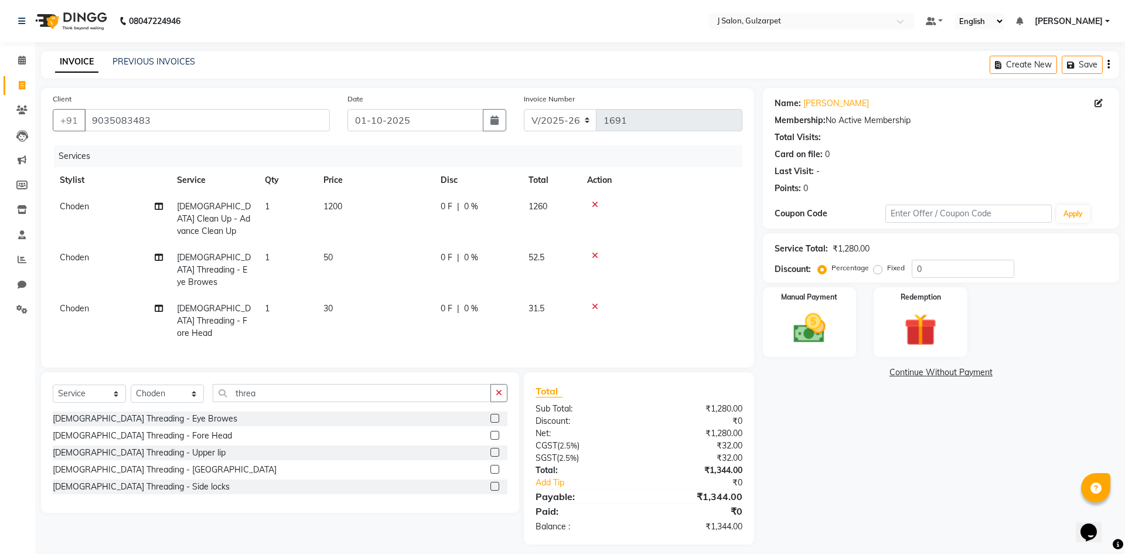
click at [495, 448] on label at bounding box center [494, 452] width 9 height 9
click at [495, 449] on input "checkbox" at bounding box center [494, 453] width 8 height 8
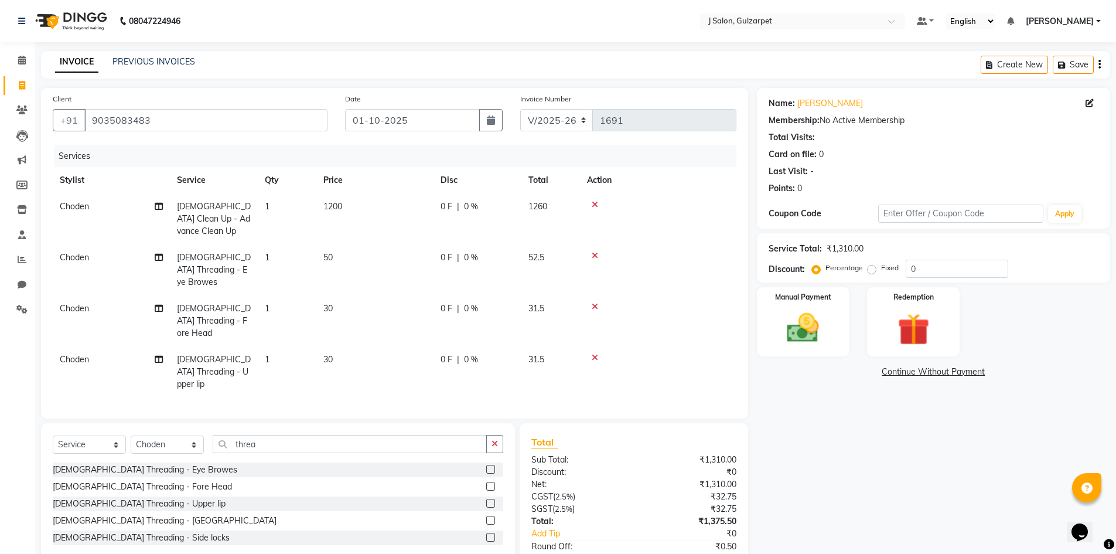
click at [493, 516] on label at bounding box center [490, 520] width 9 height 9
click at [493, 517] on input "checkbox" at bounding box center [490, 521] width 8 height 8
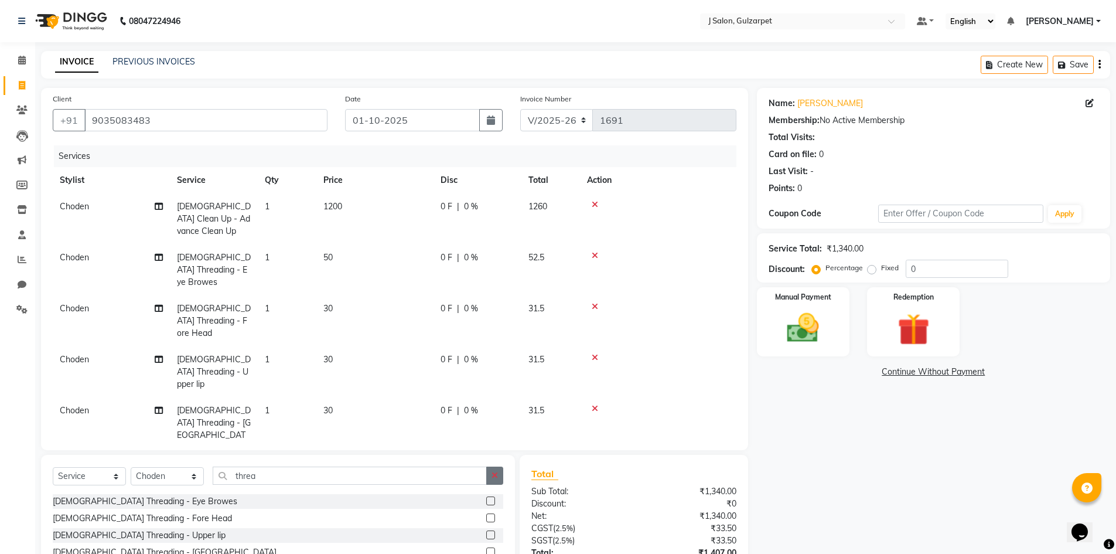
click at [491, 466] on button "button" at bounding box center [494, 475] width 17 height 18
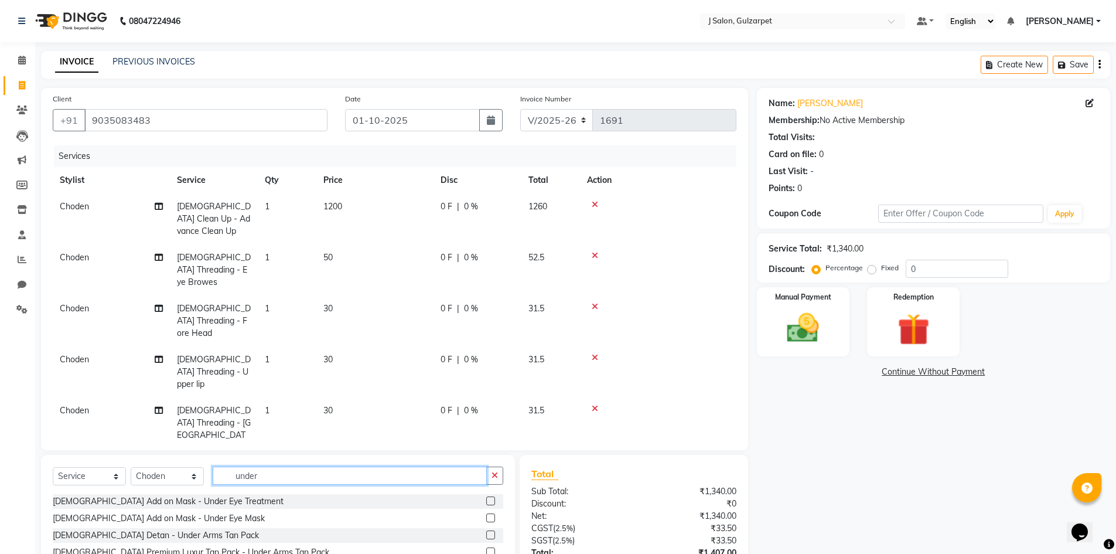
scroll to position [36, 0]
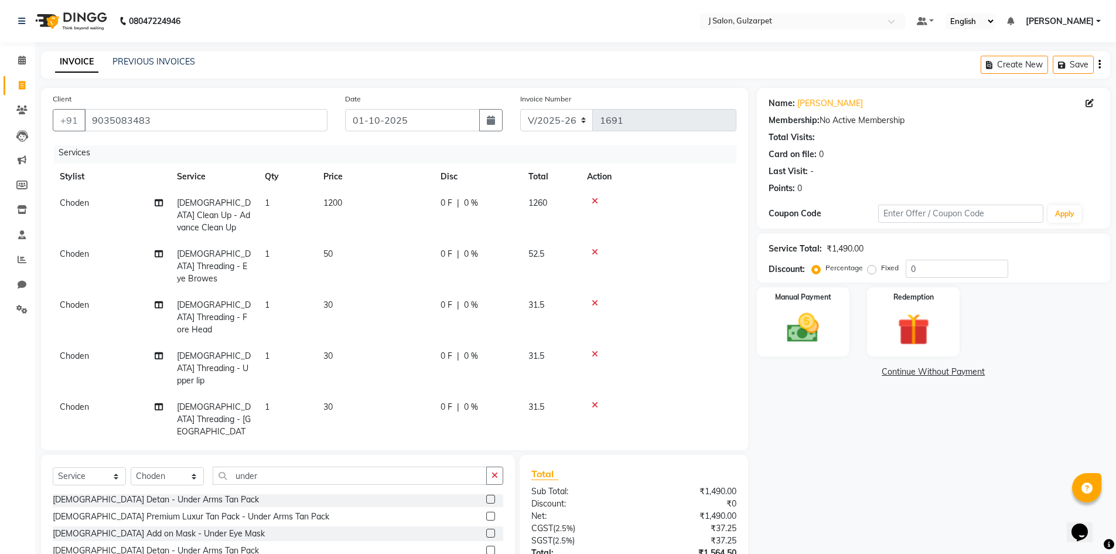
scroll to position [5, 0]
click at [155, 475] on select "Select Stylist Admin [PERSON_NAME] [PERSON_NAME] Gulfam [PERSON_NAME] [PERSON_N…" at bounding box center [167, 476] width 73 height 18
click at [131, 467] on select "Select Stylist Admin [PERSON_NAME] [PERSON_NAME] Gulfam [PERSON_NAME] [PERSON_N…" at bounding box center [167, 476] width 73 height 18
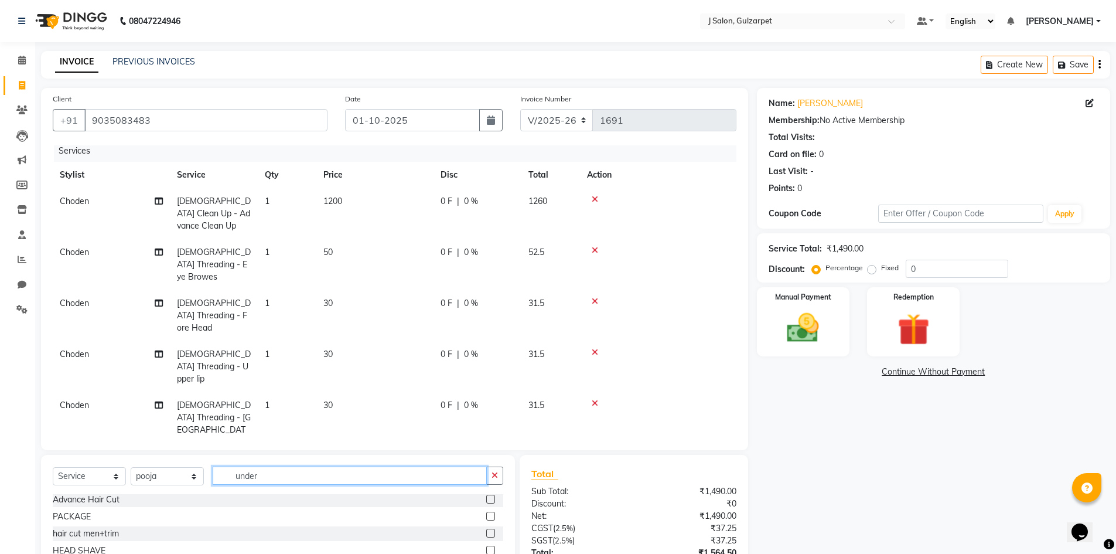
click at [305, 473] on input "under" at bounding box center [350, 475] width 274 height 18
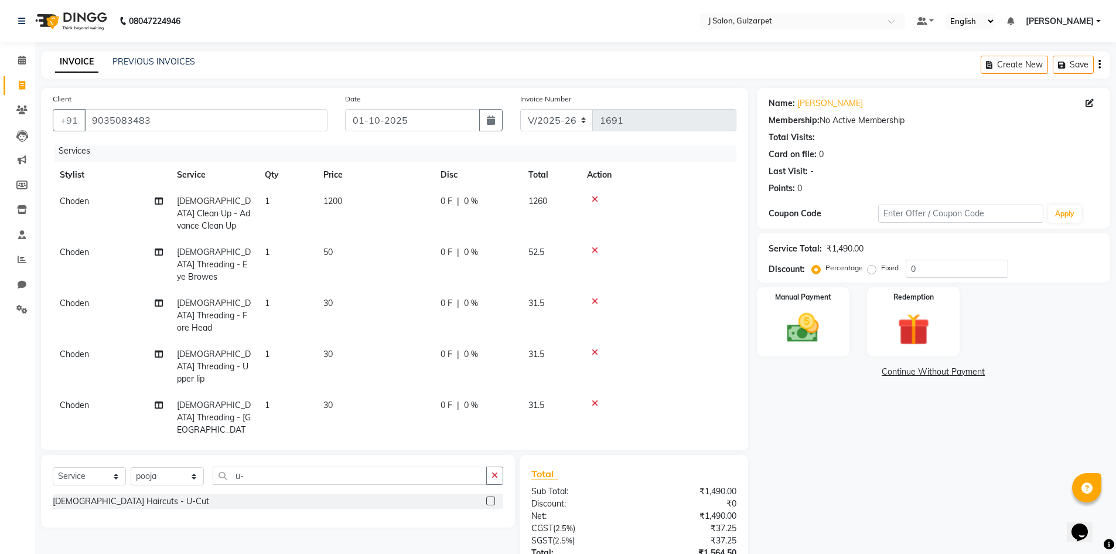
click at [489, 503] on label at bounding box center [490, 500] width 9 height 9
click at [489, 503] on input "checkbox" at bounding box center [490, 501] width 8 height 8
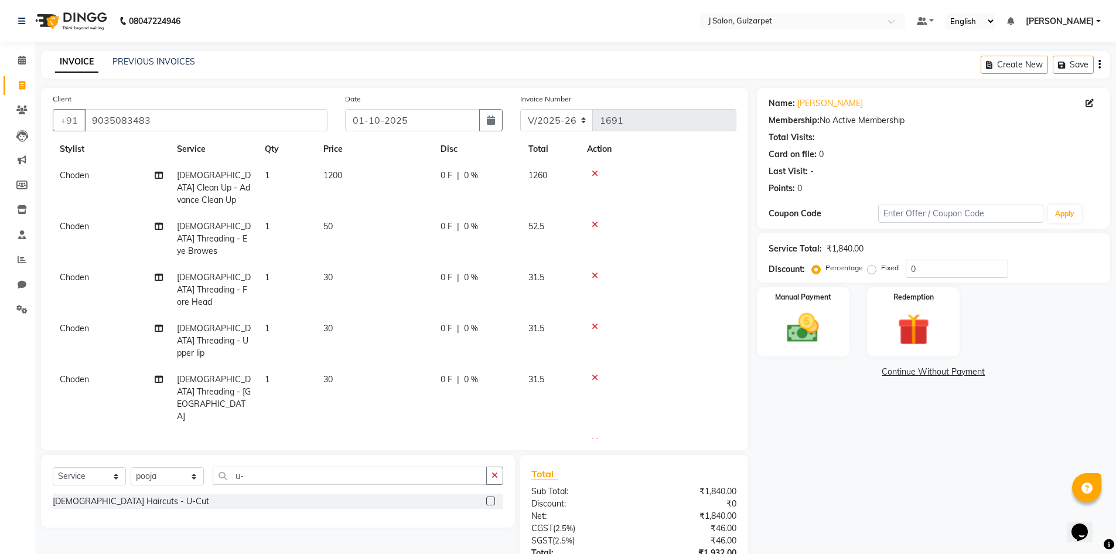
scroll to position [44, 0]
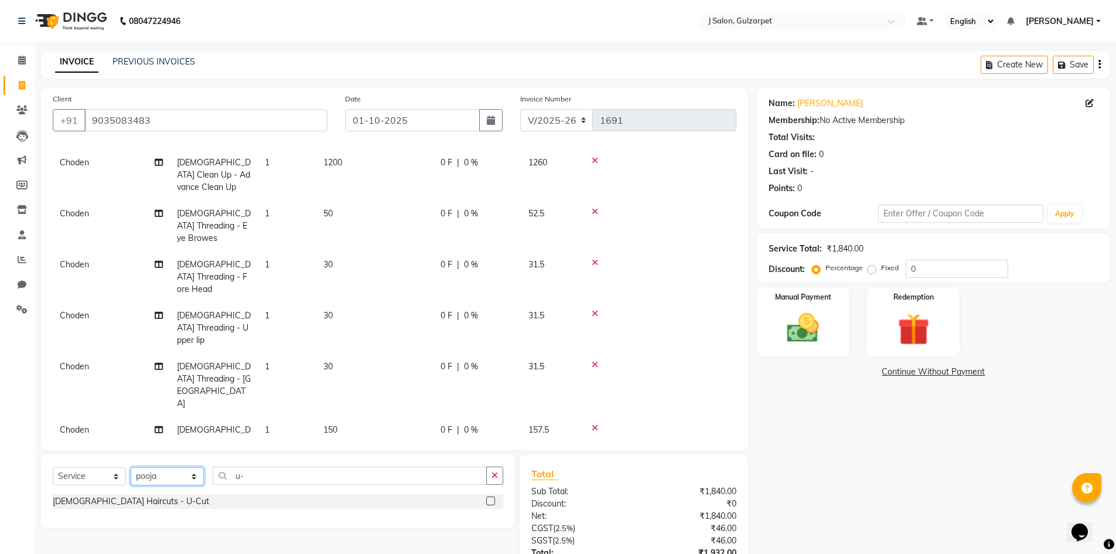
click at [151, 477] on select "Select Stylist Admin [PERSON_NAME] [PERSON_NAME] Gulfam [PERSON_NAME] [PERSON_N…" at bounding box center [167, 476] width 73 height 18
click at [131, 467] on select "Select Stylist Admin [PERSON_NAME] [PERSON_NAME] Gulfam [PERSON_NAME] [PERSON_N…" at bounding box center [167, 476] width 73 height 18
click at [486, 501] on label at bounding box center [490, 500] width 9 height 9
click at [486, 501] on input "checkbox" at bounding box center [490, 501] width 8 height 8
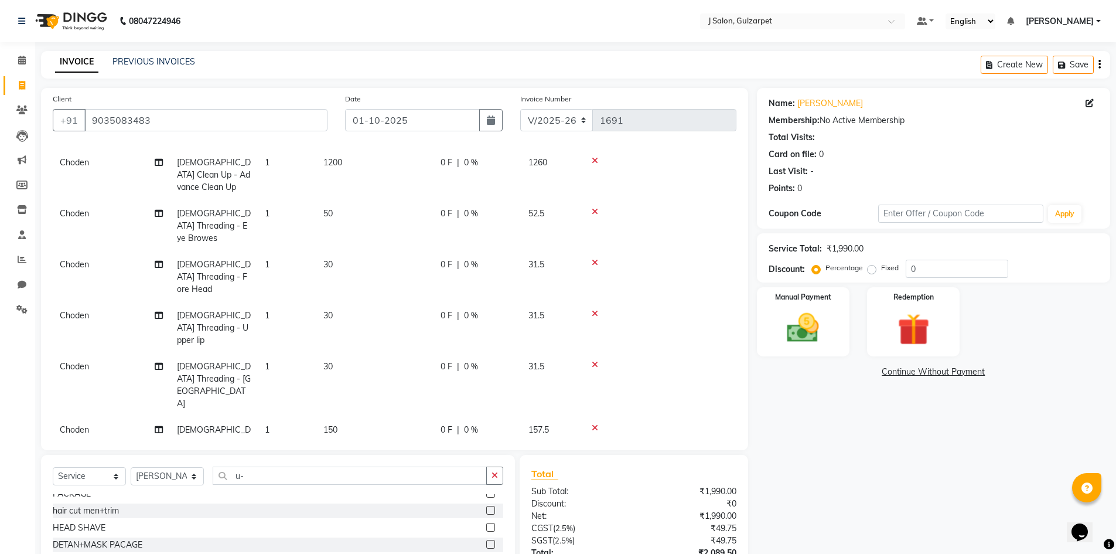
click at [486, 497] on label at bounding box center [490, 493] width 9 height 9
click at [486, 497] on input "checkbox" at bounding box center [490, 494] width 8 height 8
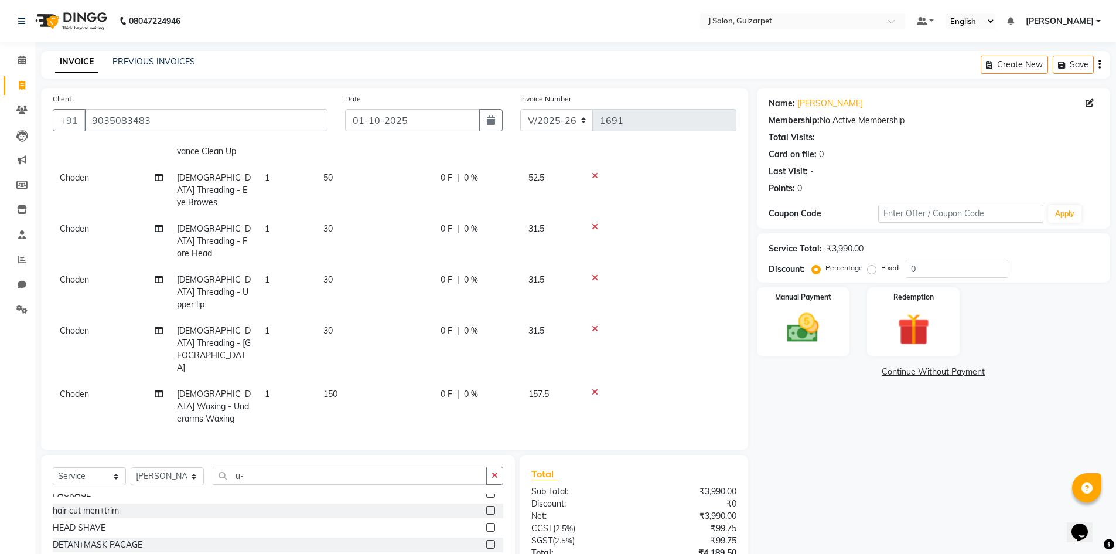
scroll to position [97, 0]
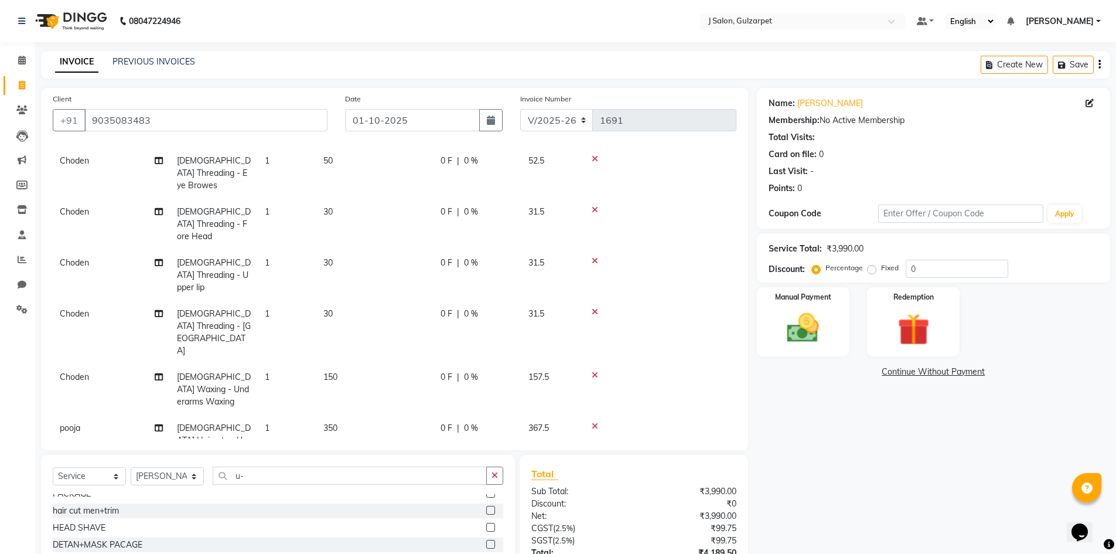
click at [336, 500] on span "2000" at bounding box center [332, 505] width 19 height 11
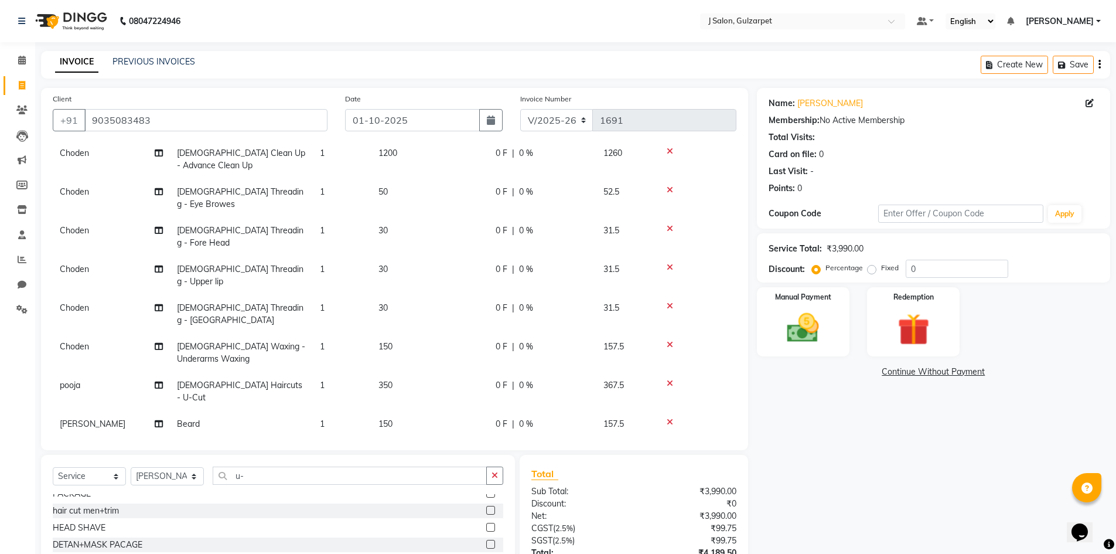
click at [411, 444] on input "2000" at bounding box center [429, 453] width 103 height 18
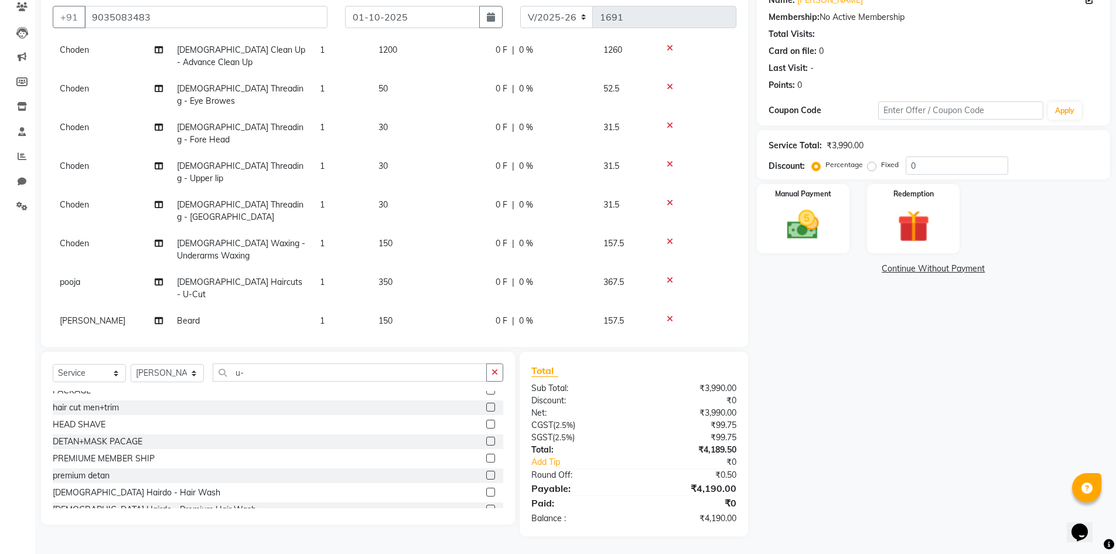
click at [486, 311] on tbody "Choden [DEMOGRAPHIC_DATA] Clean Up - Advance Clean Up 1 1200 0 F | 0 % 1260 Cho…" at bounding box center [395, 208] width 684 height 342
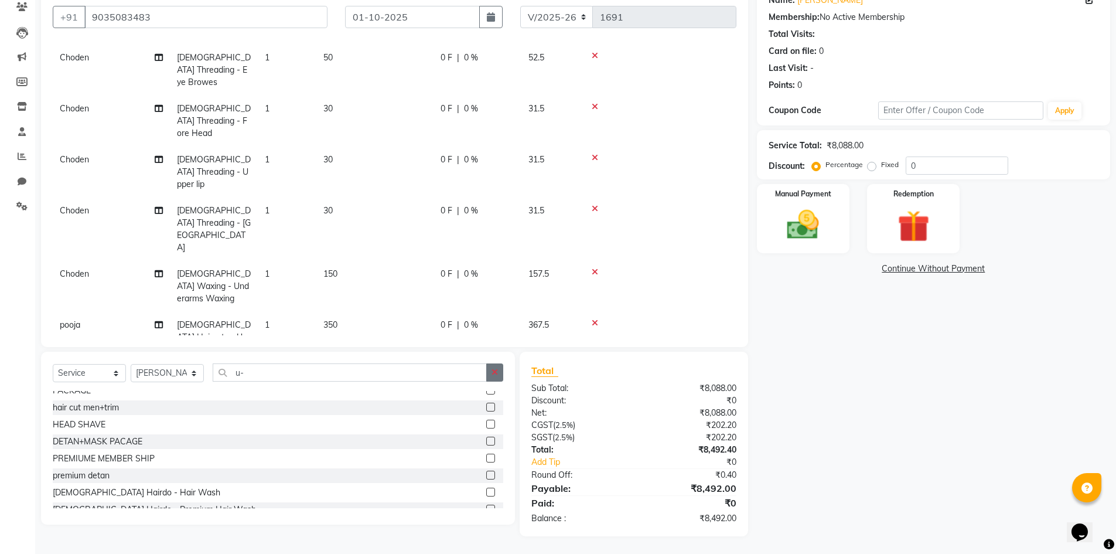
click at [491, 372] on button "button" at bounding box center [494, 372] width 17 height 18
click at [167, 369] on select "Select Stylist Admin [PERSON_NAME] [PERSON_NAME] Gulfam [PERSON_NAME] [PERSON_N…" at bounding box center [167, 373] width 73 height 18
click at [131, 364] on select "Select Stylist Admin [PERSON_NAME] [PERSON_NAME] Gulfam [PERSON_NAME] [PERSON_N…" at bounding box center [167, 373] width 73 height 18
click at [486, 407] on label at bounding box center [490, 406] width 9 height 9
click at [486, 407] on input "checkbox" at bounding box center [490, 408] width 8 height 8
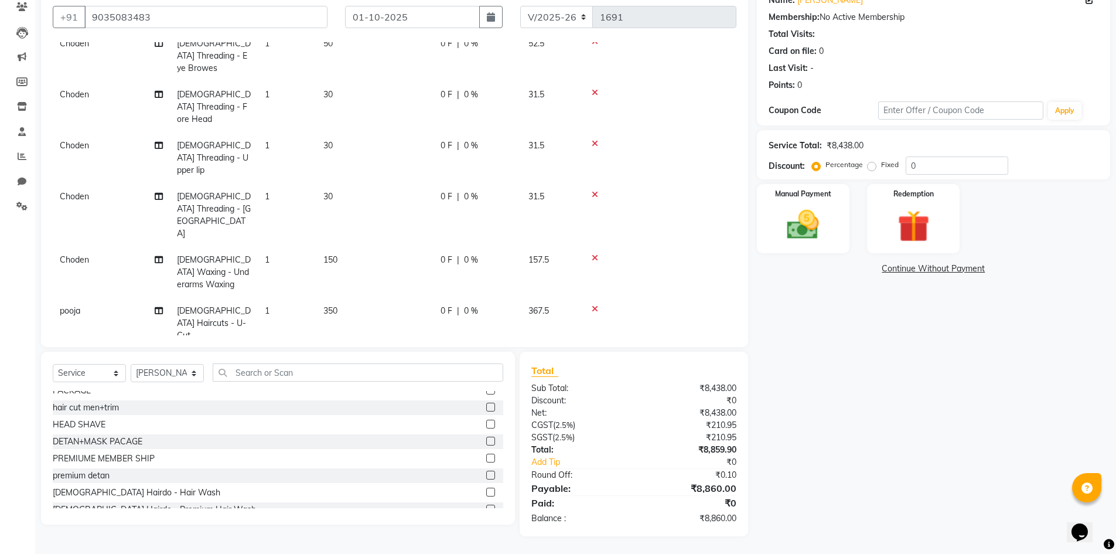
scroll to position [123, 0]
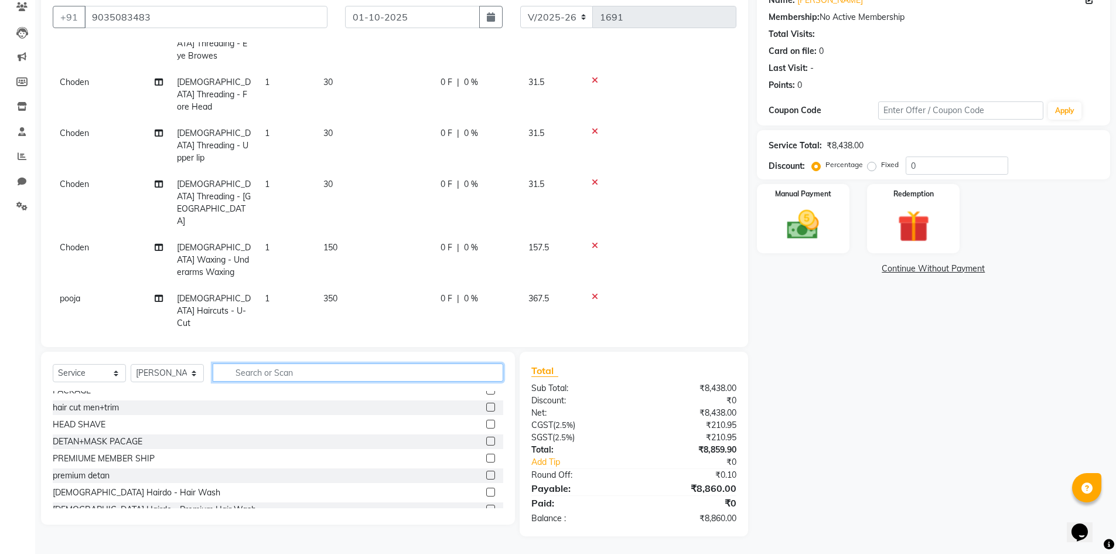
click at [235, 369] on input "text" at bounding box center [358, 372] width 291 height 18
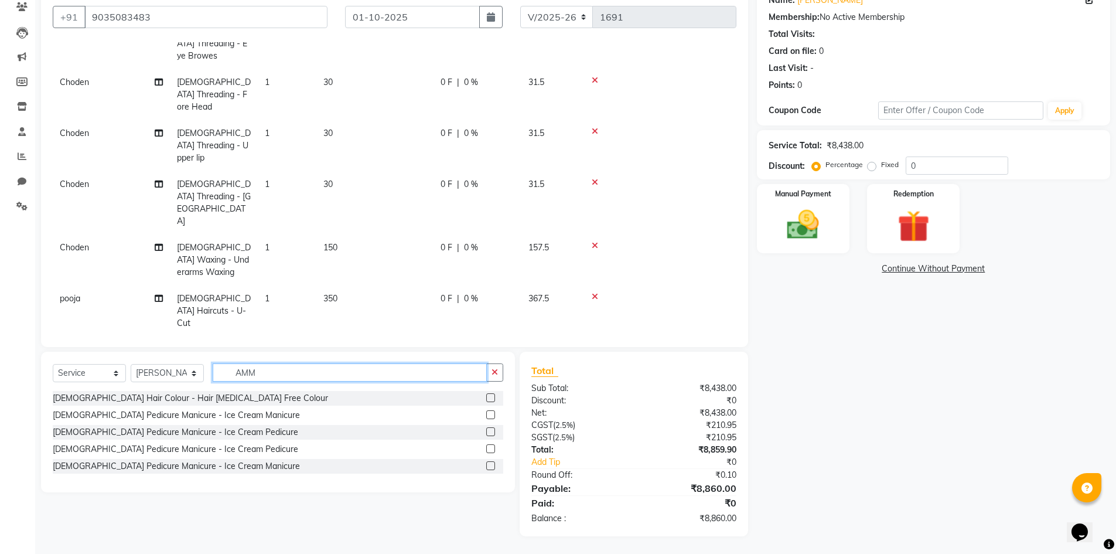
scroll to position [0, 0]
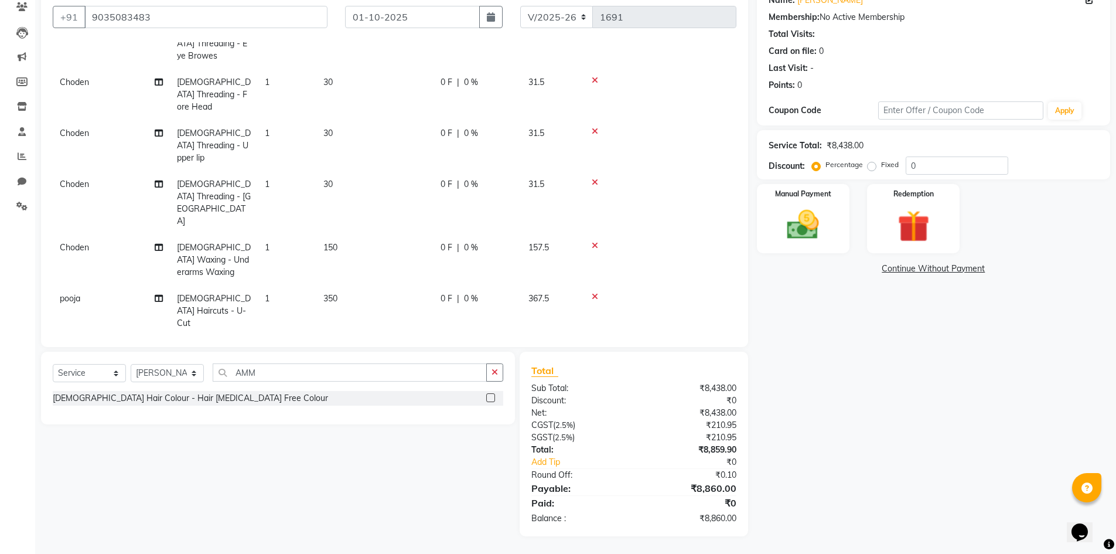
click at [489, 398] on label at bounding box center [490, 397] width 9 height 9
click at [489, 398] on input "checkbox" at bounding box center [490, 398] width 8 height 8
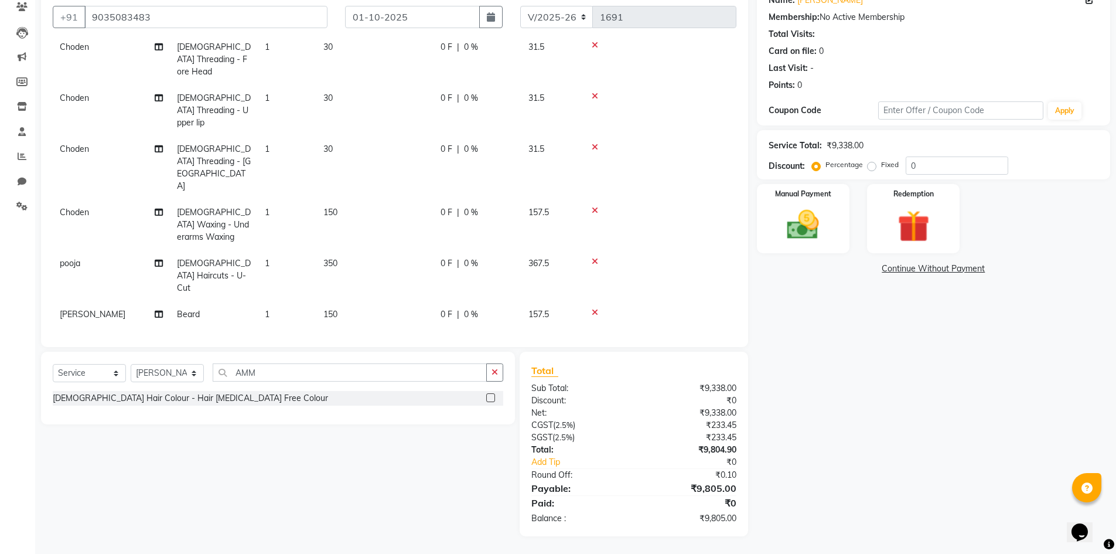
scroll to position [174, 0]
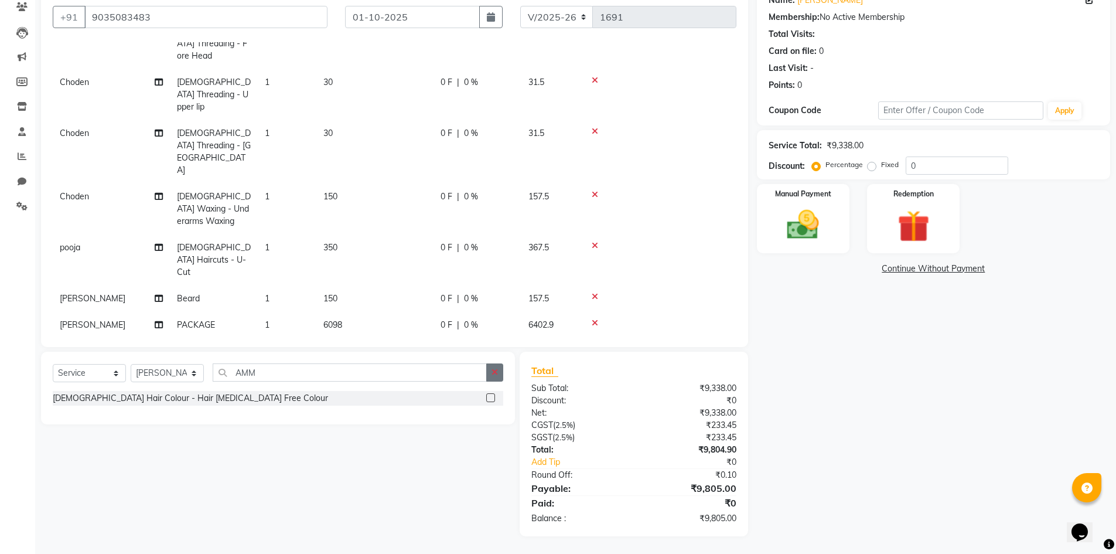
click at [499, 370] on button "button" at bounding box center [494, 372] width 17 height 18
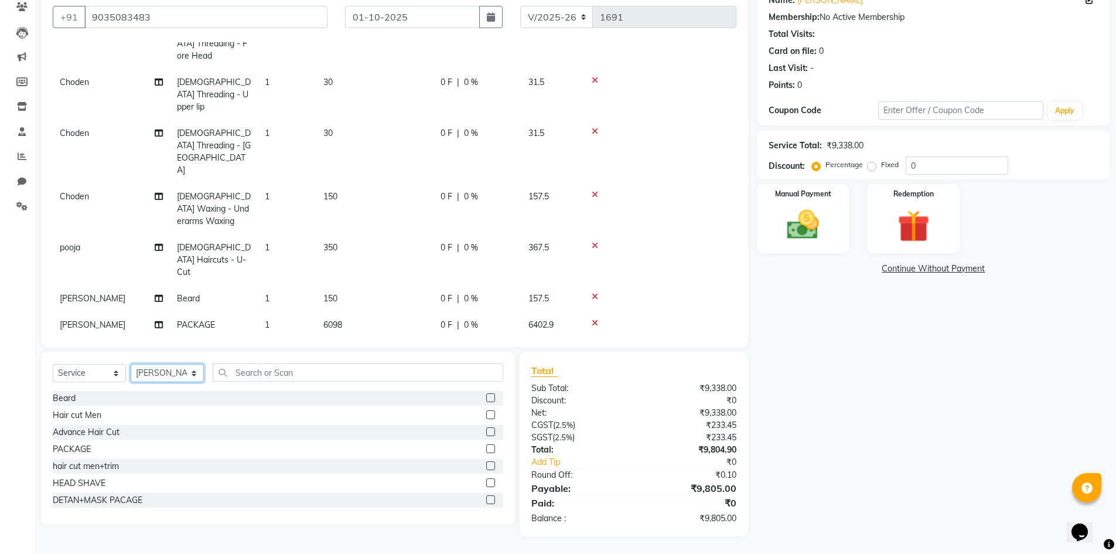
drag, startPoint x: 172, startPoint y: 371, endPoint x: 164, endPoint y: 364, distance: 10.8
click at [172, 371] on select "Select Stylist Admin [PERSON_NAME] [PERSON_NAME] Gulfam [PERSON_NAME] [PERSON_N…" at bounding box center [167, 373] width 73 height 18
click at [131, 364] on select "Select Stylist Admin [PERSON_NAME] [PERSON_NAME] Gulfam [PERSON_NAME] [PERSON_N…" at bounding box center [167, 373] width 73 height 18
click at [486, 397] on label at bounding box center [490, 397] width 9 height 9
click at [486, 397] on input "checkbox" at bounding box center [490, 398] width 8 height 8
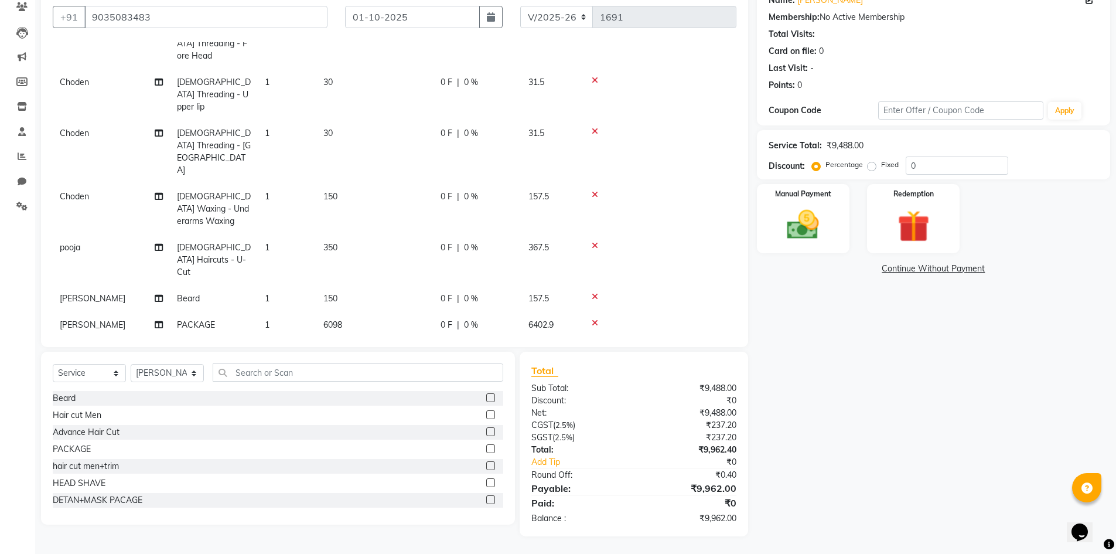
scroll to position [200, 0]
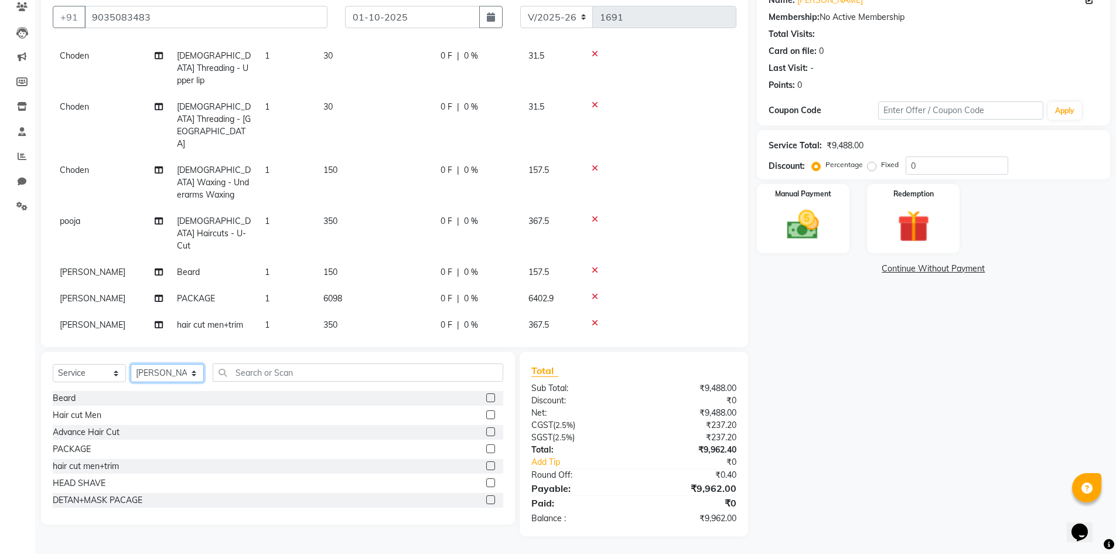
click at [158, 368] on select "Select Stylist Admin [PERSON_NAME] [PERSON_NAME] Gulfam [PERSON_NAME] [PERSON_N…" at bounding box center [167, 373] width 73 height 18
click at [131, 364] on select "Select Stylist Admin [PERSON_NAME] [PERSON_NAME] Gulfam [PERSON_NAME] [PERSON_N…" at bounding box center [167, 373] width 73 height 18
click at [285, 371] on input "text" at bounding box center [358, 372] width 291 height 18
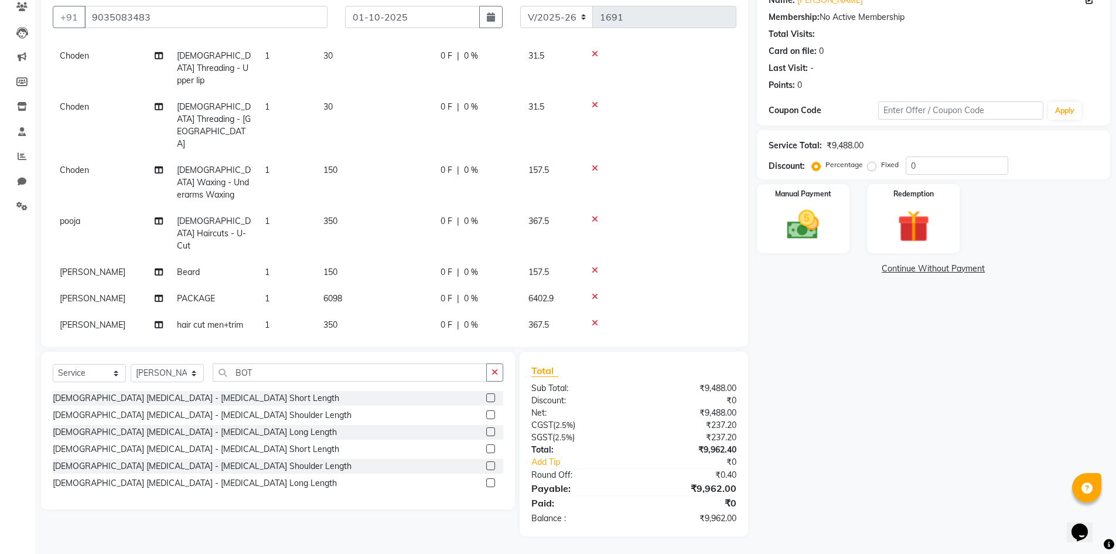
click at [488, 397] on label at bounding box center [490, 397] width 9 height 9
click at [488, 397] on input "checkbox" at bounding box center [490, 398] width 8 height 8
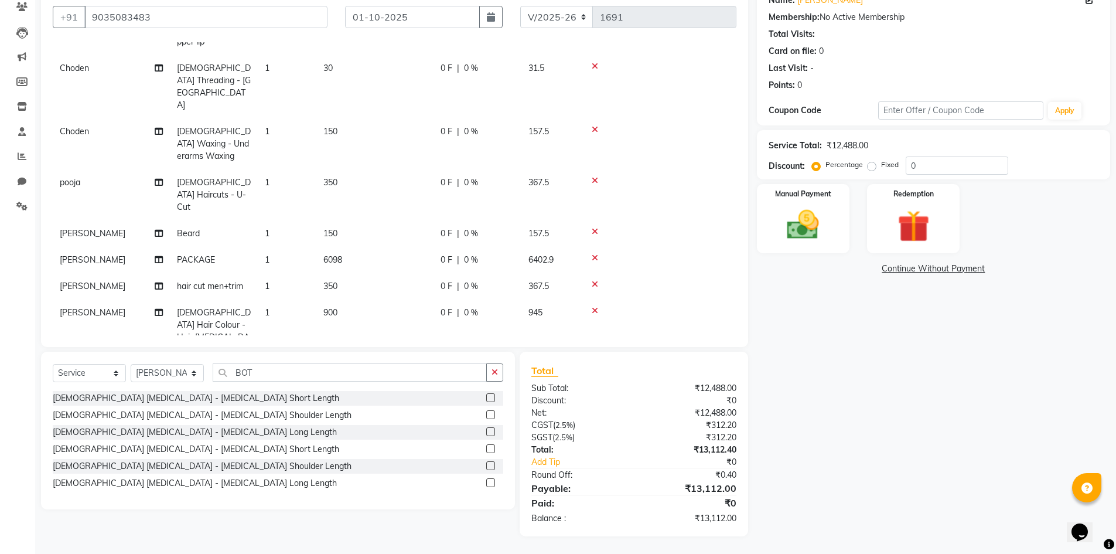
click at [333, 397] on span "3000" at bounding box center [332, 402] width 19 height 11
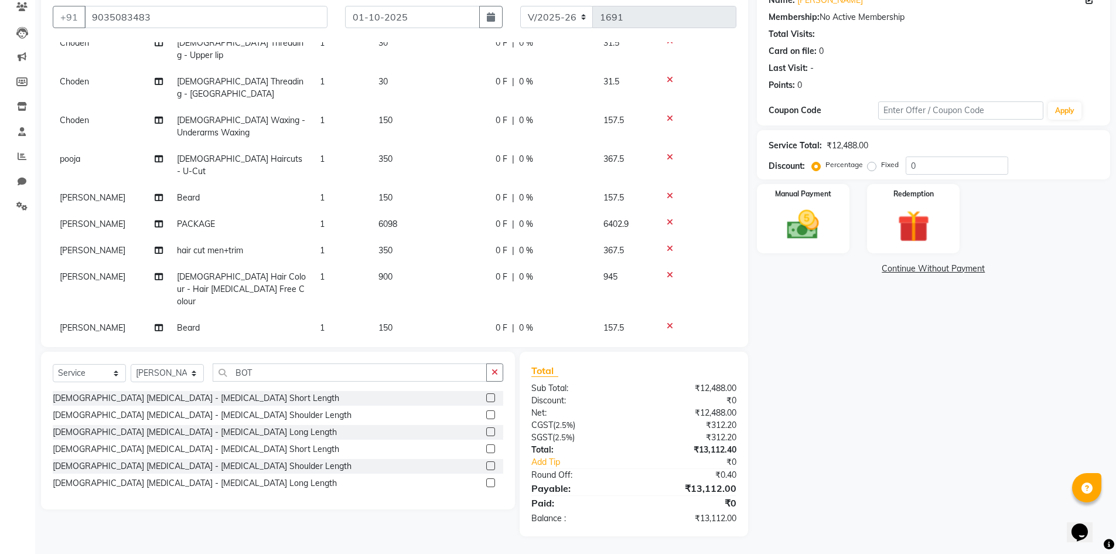
click at [393, 348] on input "3000" at bounding box center [429, 357] width 103 height 18
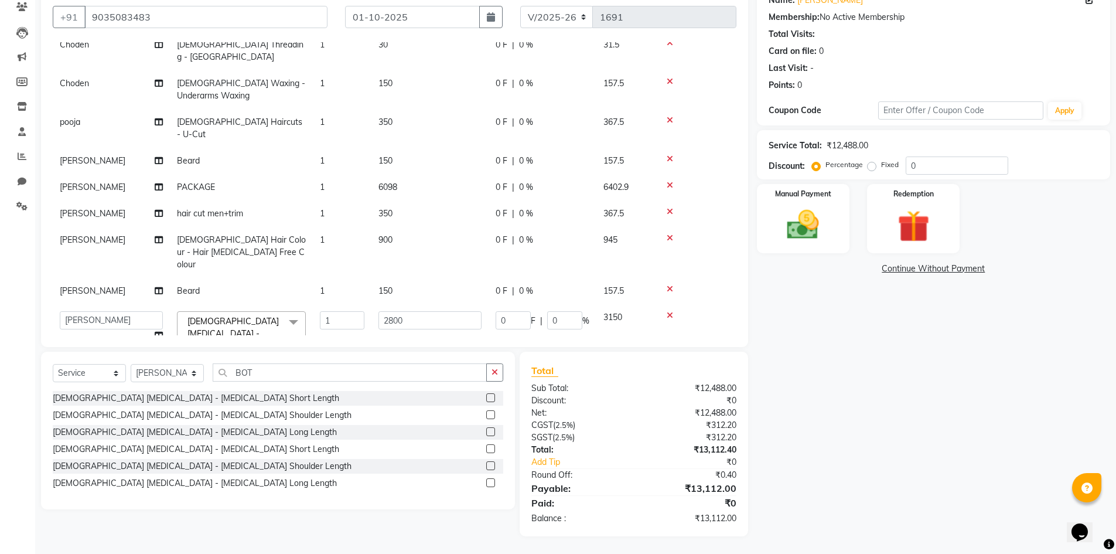
click at [444, 315] on tr "Admin [PERSON_NAME] [PERSON_NAME] Gulfam [PERSON_NAME] [PERSON_NAME] [PERSON_NA…" at bounding box center [395, 341] width 684 height 75
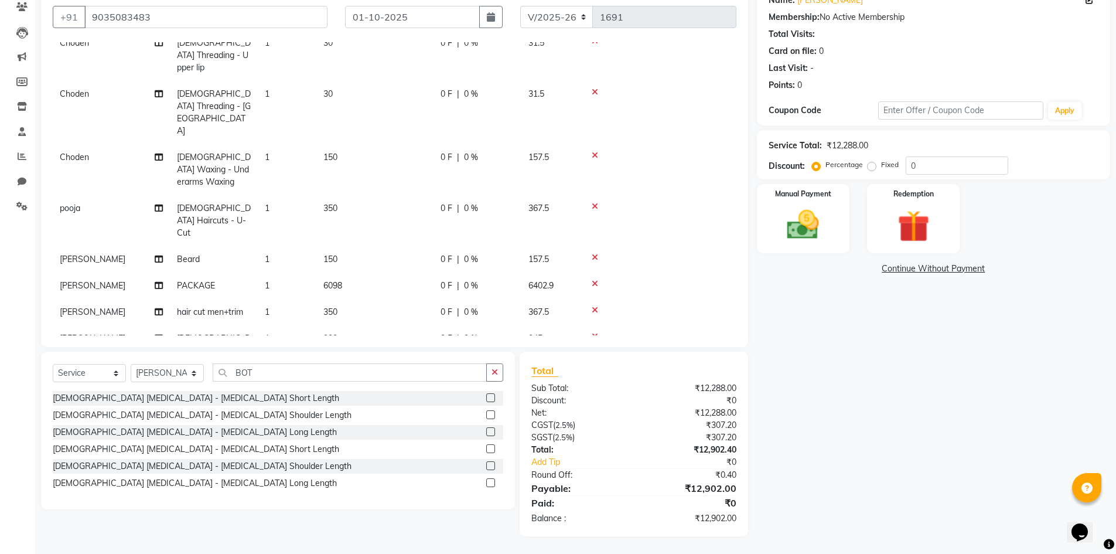
scroll to position [239, 0]
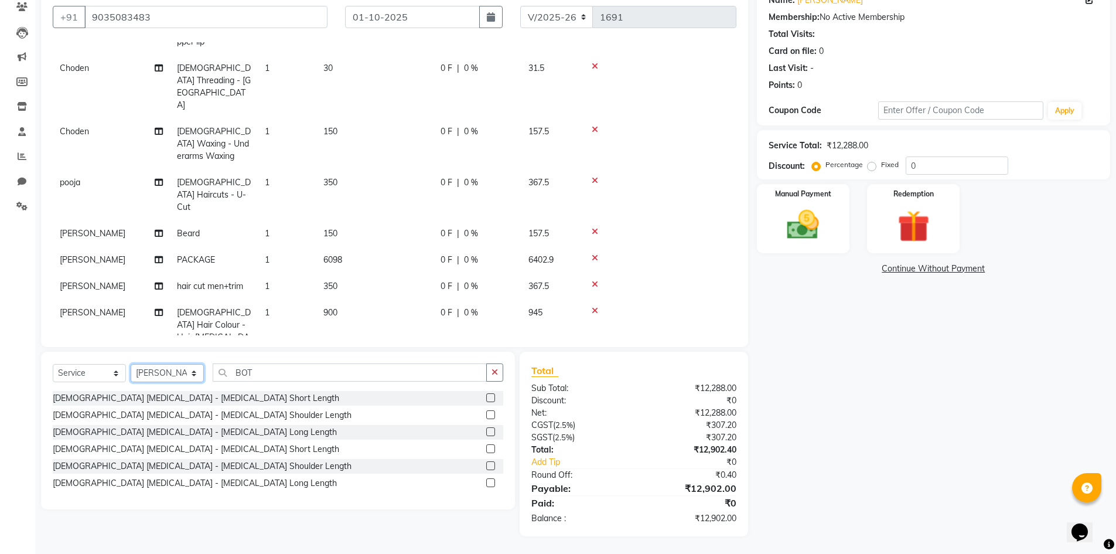
click at [169, 378] on select "Select Stylist Admin [PERSON_NAME] [PERSON_NAME] Gulfam [PERSON_NAME] [PERSON_N…" at bounding box center [167, 373] width 73 height 18
click at [131, 364] on select "Select Stylist Admin [PERSON_NAME] [PERSON_NAME] Gulfam [PERSON_NAME] [PERSON_N…" at bounding box center [167, 373] width 73 height 18
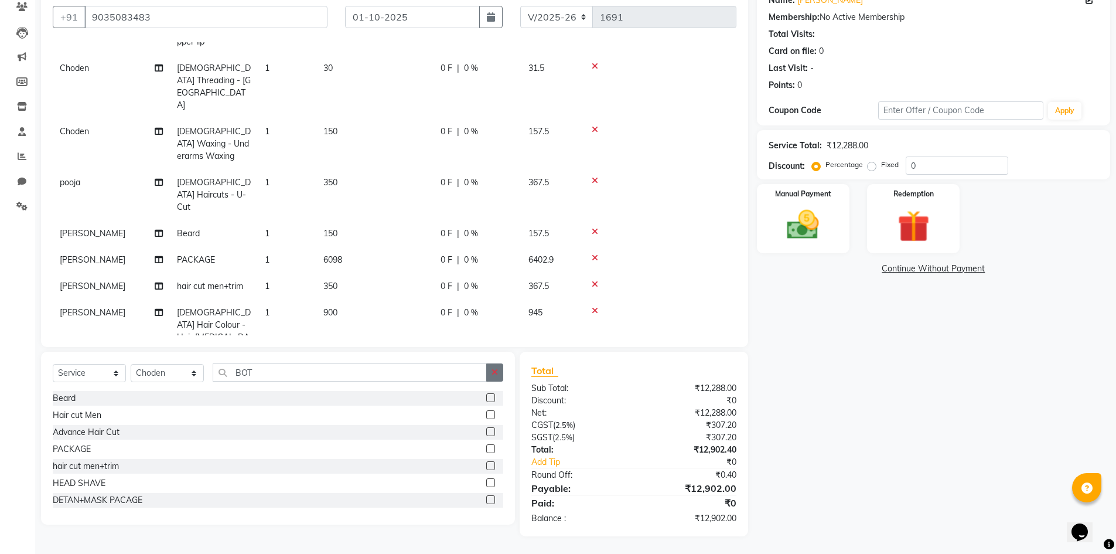
click at [499, 374] on button "button" at bounding box center [494, 372] width 17 height 18
click at [319, 371] on input "text" at bounding box center [358, 372] width 291 height 18
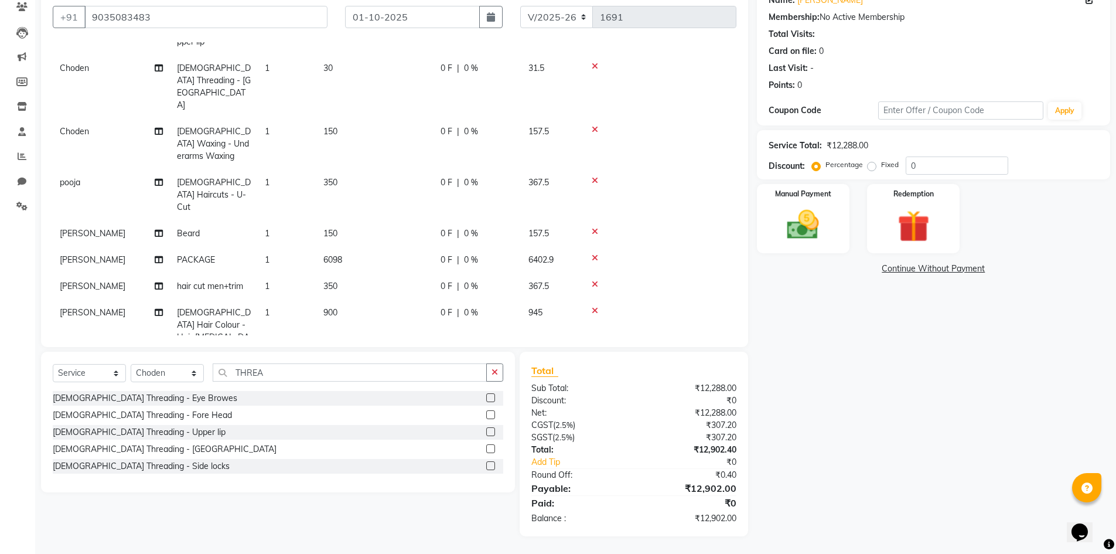
click at [490, 394] on label at bounding box center [490, 397] width 9 height 9
click at [490, 394] on input "checkbox" at bounding box center [490, 398] width 8 height 8
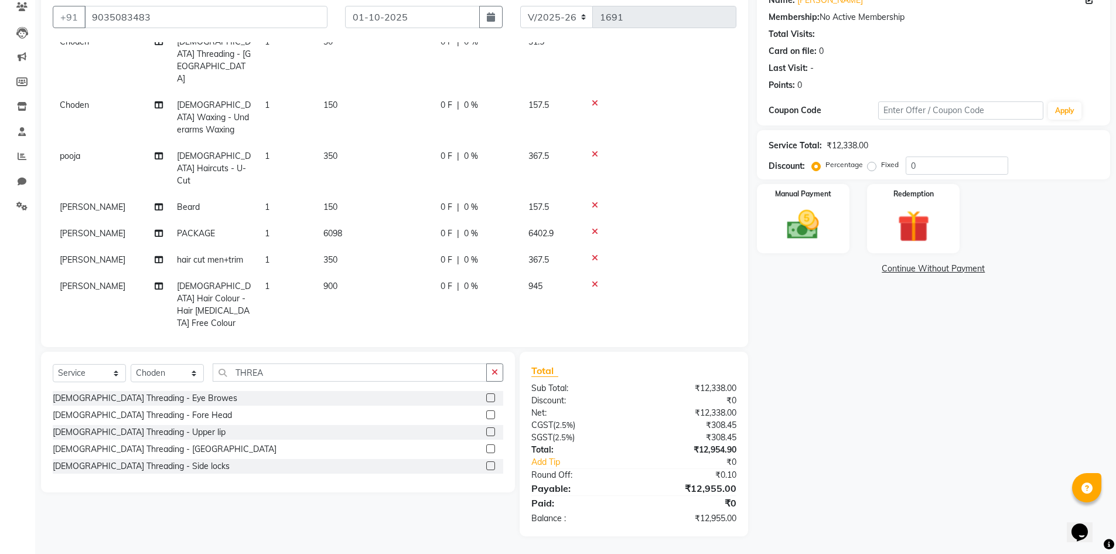
scroll to position [278, 0]
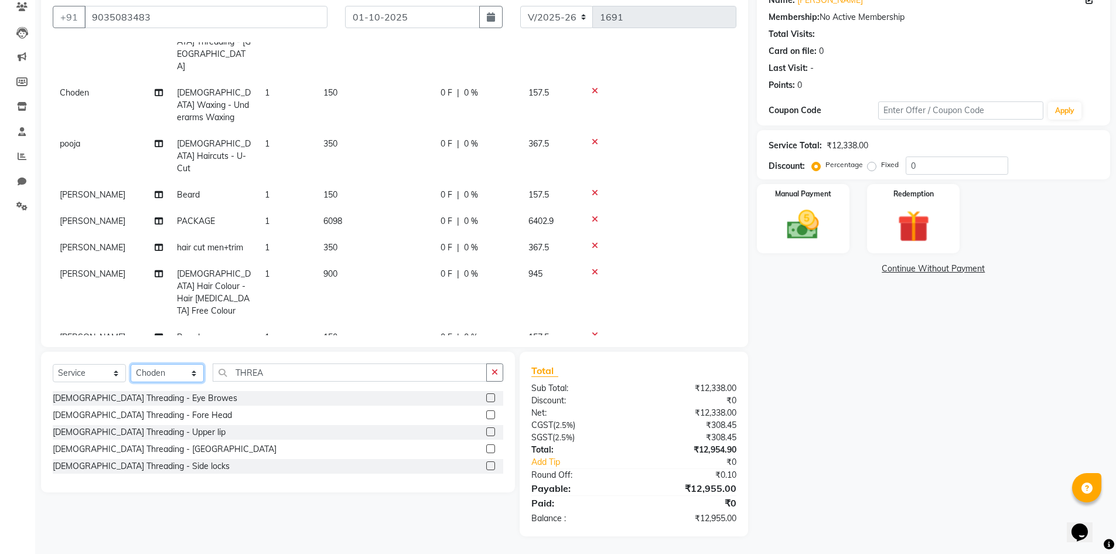
click at [163, 376] on select "Select Stylist Admin [PERSON_NAME] [PERSON_NAME] Gulfam [PERSON_NAME] [PERSON_N…" at bounding box center [167, 373] width 73 height 18
click at [131, 364] on select "Select Stylist Admin [PERSON_NAME] [PERSON_NAME] Gulfam [PERSON_NAME] [PERSON_N…" at bounding box center [167, 373] width 73 height 18
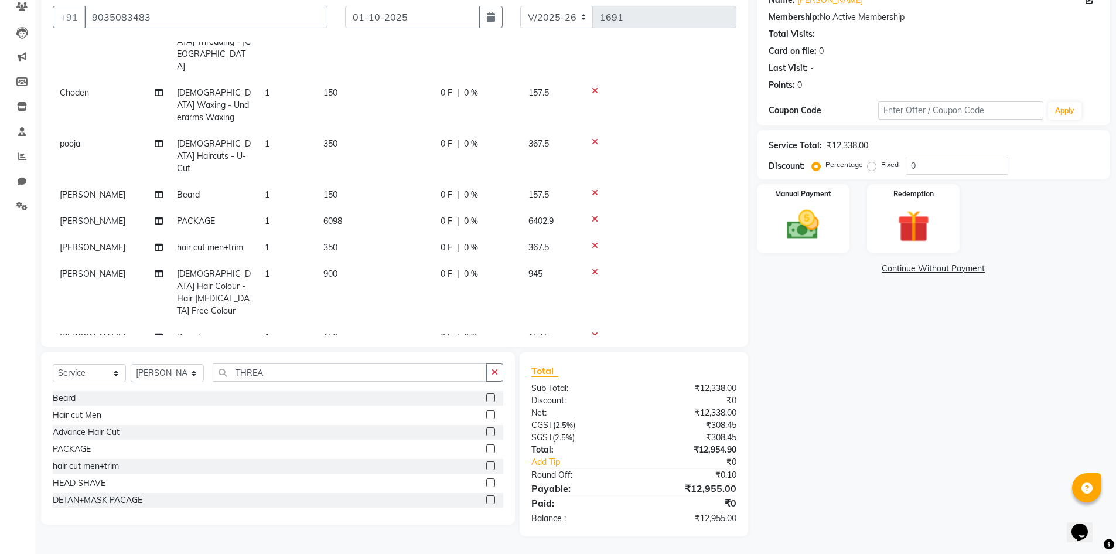
click at [486, 449] on label at bounding box center [490, 448] width 9 height 9
click at [486, 449] on input "checkbox" at bounding box center [490, 449] width 8 height 8
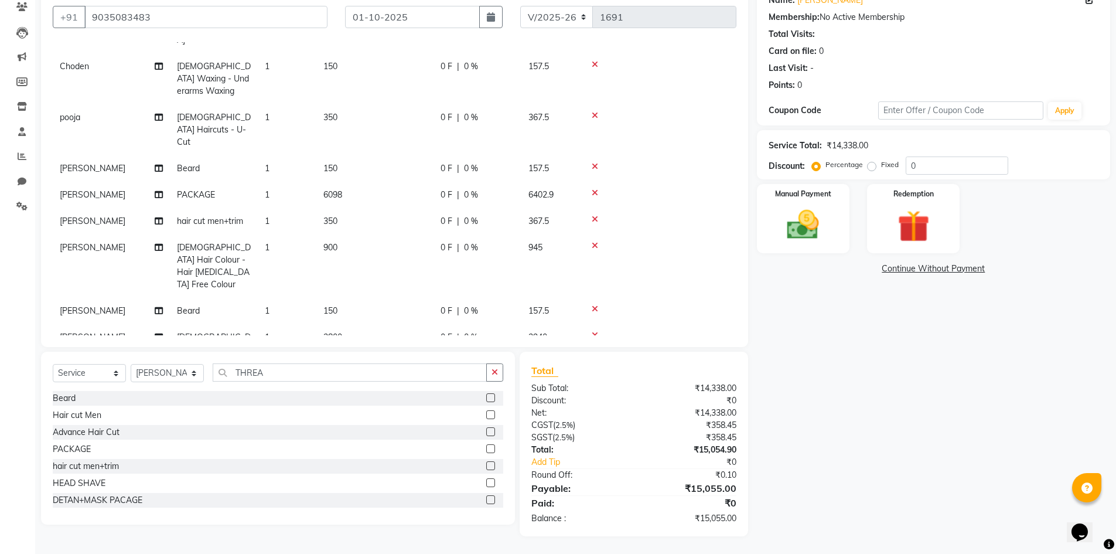
click at [332, 458] on span "2000" at bounding box center [332, 463] width 19 height 11
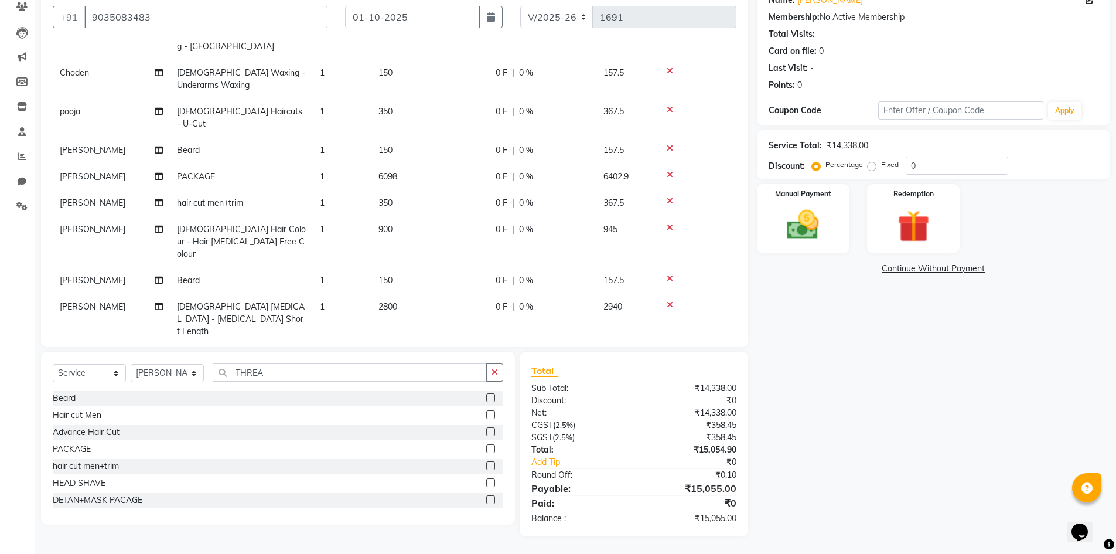
click at [417, 390] on input "2000" at bounding box center [429, 399] width 103 height 18
click at [428, 313] on tbody "Choden [DEMOGRAPHIC_DATA] Clean Up - Advance Clean Up 1 1200 0 F | 0 % 1260 Cho…" at bounding box center [395, 146] width 684 height 561
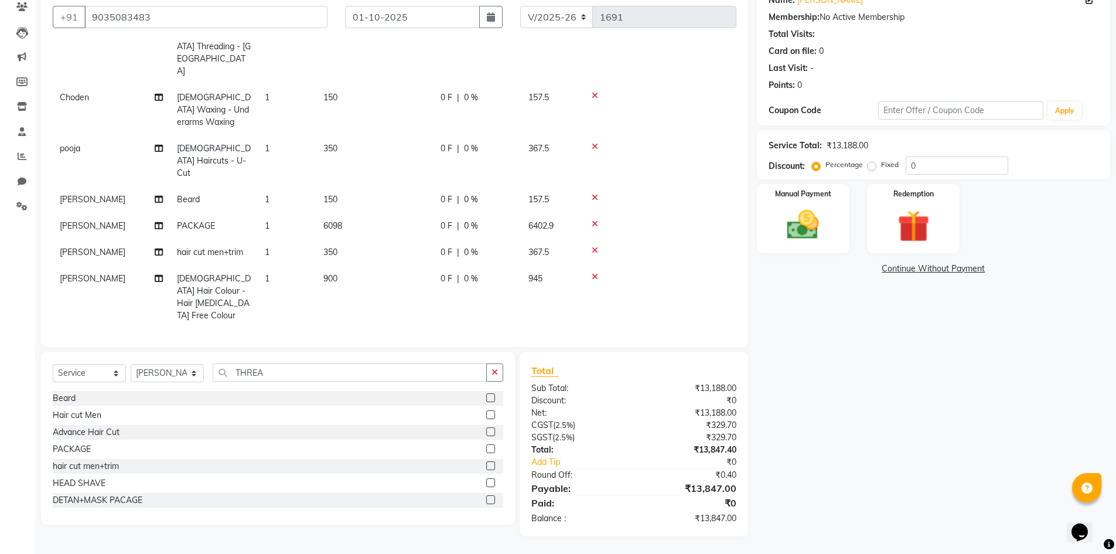
scroll to position [304, 0]
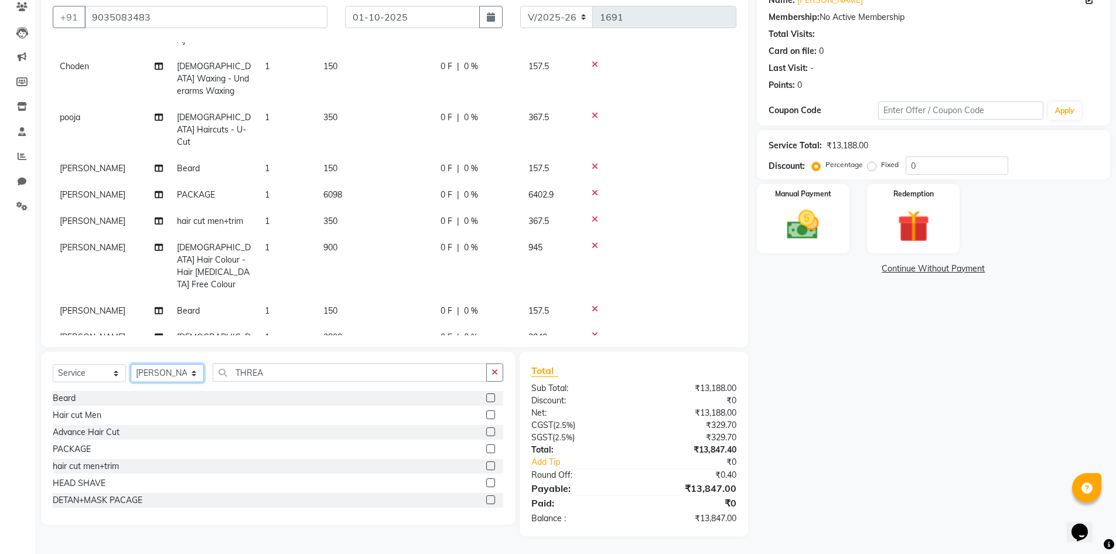
click at [170, 371] on select "Select Stylist Admin [PERSON_NAME] [PERSON_NAME] Gulfam [PERSON_NAME] [PERSON_N…" at bounding box center [167, 373] width 73 height 18
click at [131, 364] on select "Select Stylist Admin [PERSON_NAME] [PERSON_NAME] Gulfam [PERSON_NAME] [PERSON_N…" at bounding box center [167, 373] width 73 height 18
click at [486, 449] on label at bounding box center [490, 448] width 9 height 9
click at [486, 449] on input "checkbox" at bounding box center [490, 449] width 8 height 8
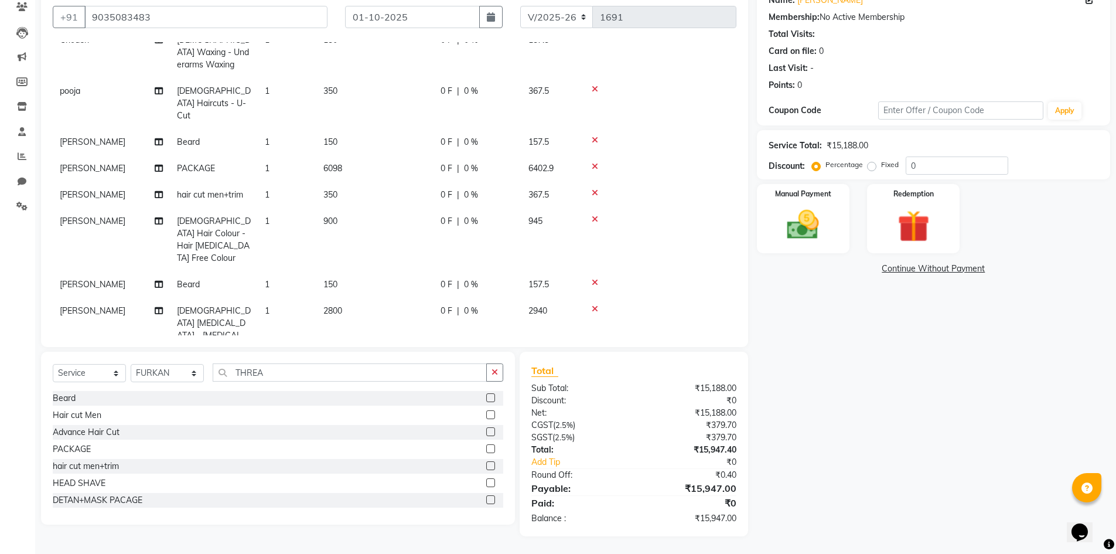
click at [347, 451] on td "2000" at bounding box center [374, 464] width 117 height 26
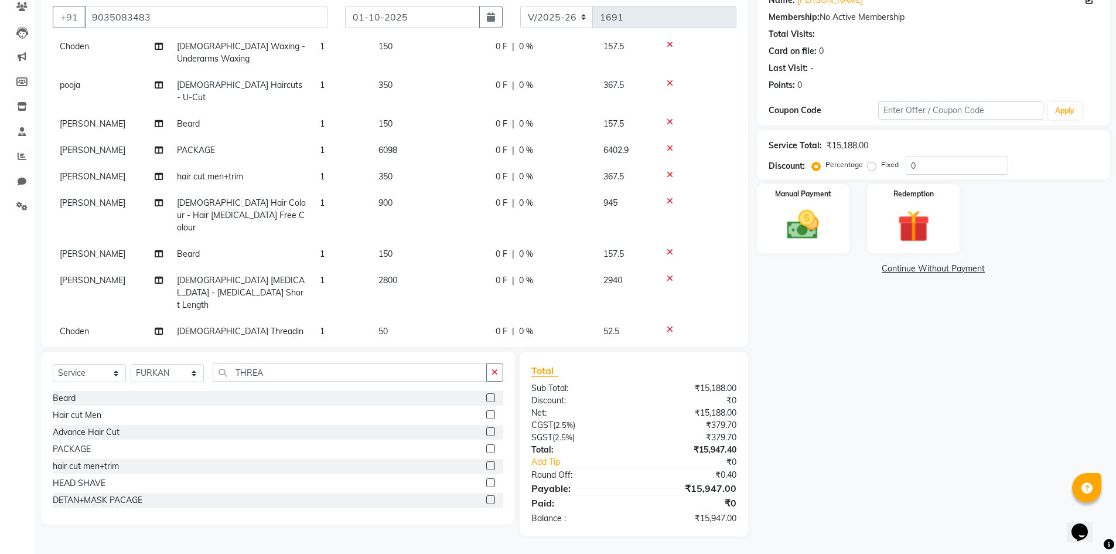
click at [405, 390] on input "2000" at bounding box center [429, 399] width 103 height 18
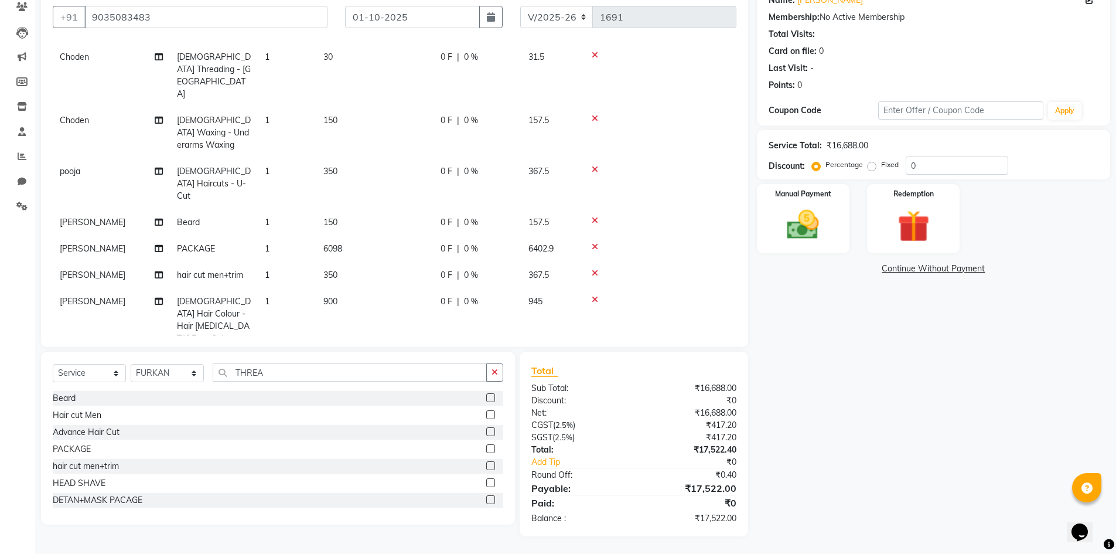
click at [420, 315] on tbody "Choden [DEMOGRAPHIC_DATA] Clean Up - Advance Clean Up 1 1200 0 F | 0 % 1260 Cho…" at bounding box center [395, 198] width 684 height 717
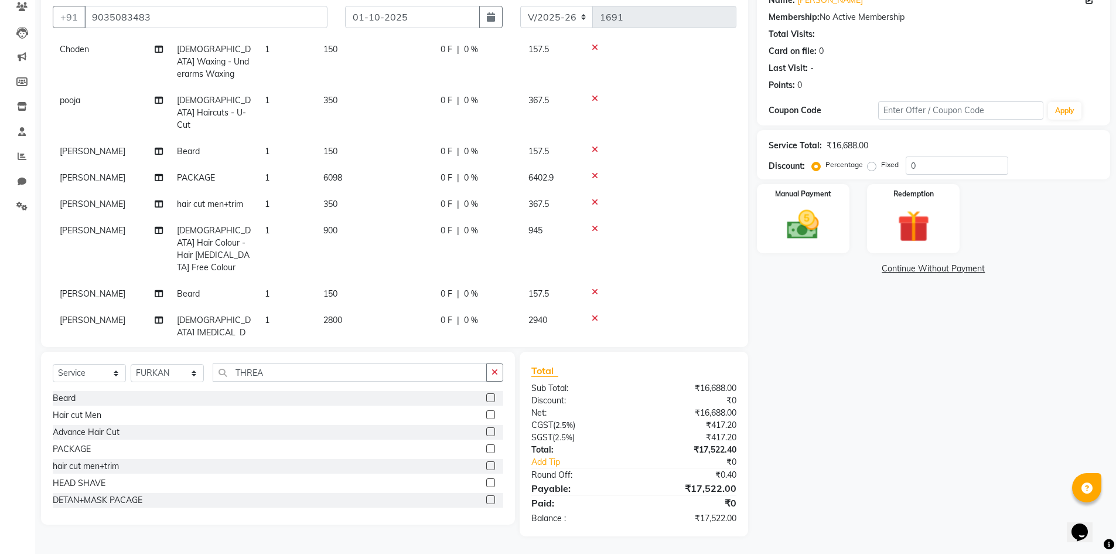
scroll to position [330, 0]
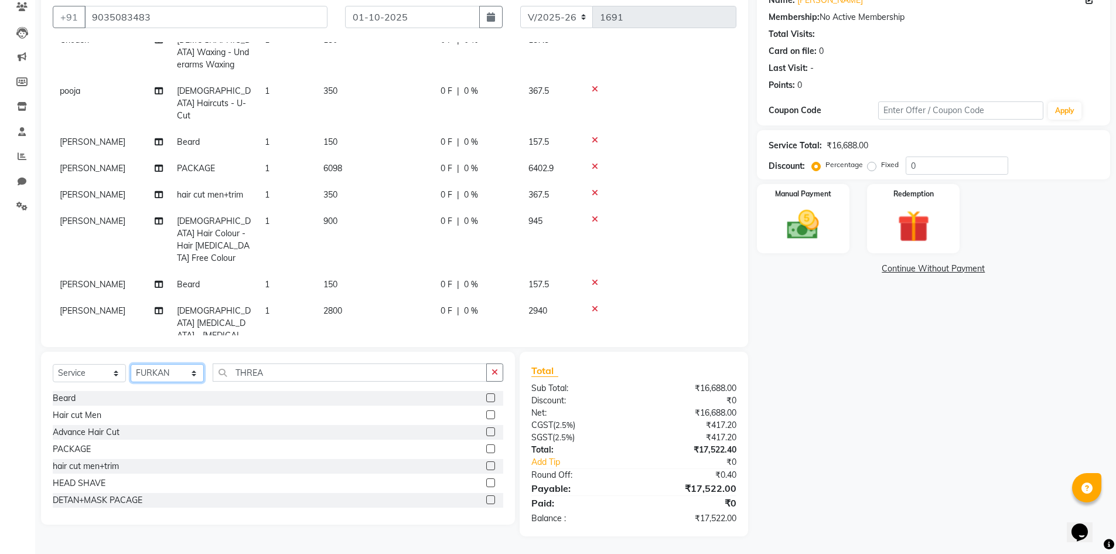
click at [152, 370] on select "Select Stylist Admin [PERSON_NAME] [PERSON_NAME] Gulfam [PERSON_NAME] [PERSON_N…" at bounding box center [167, 373] width 73 height 18
click at [131, 364] on select "Select Stylist Admin [PERSON_NAME] [PERSON_NAME] Gulfam [PERSON_NAME] [PERSON_N…" at bounding box center [167, 373] width 73 height 18
click at [493, 368] on icon "button" at bounding box center [495, 372] width 6 height 8
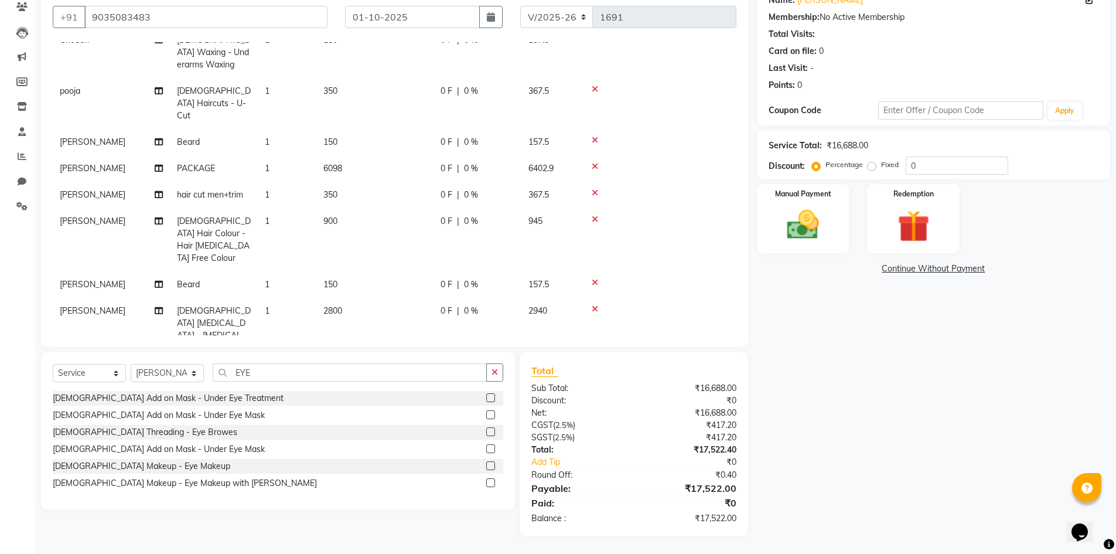
click at [487, 431] on label at bounding box center [490, 431] width 9 height 9
click at [487, 431] on input "checkbox" at bounding box center [490, 432] width 8 height 8
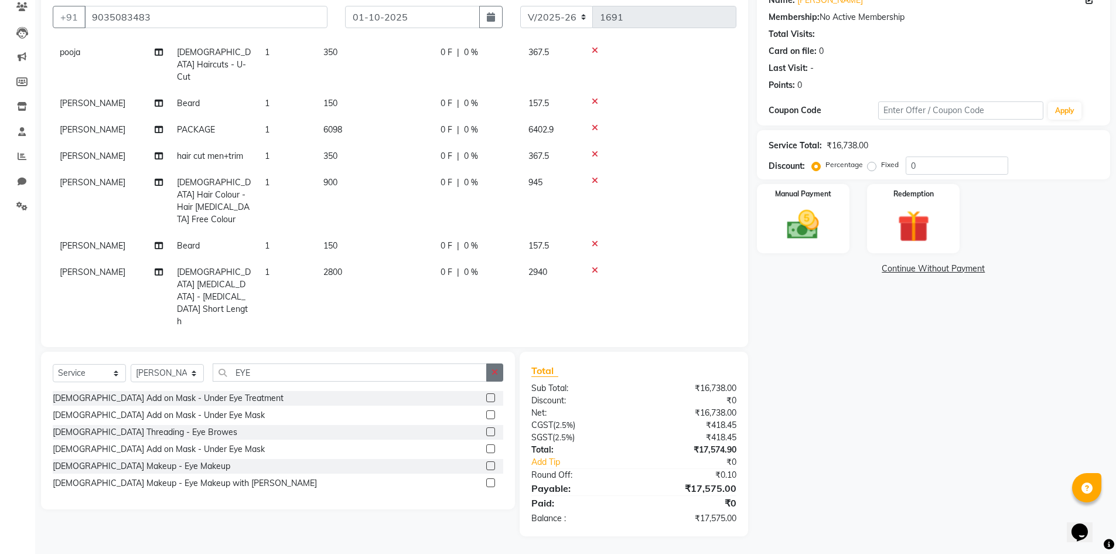
click at [496, 369] on icon "button" at bounding box center [495, 372] width 6 height 8
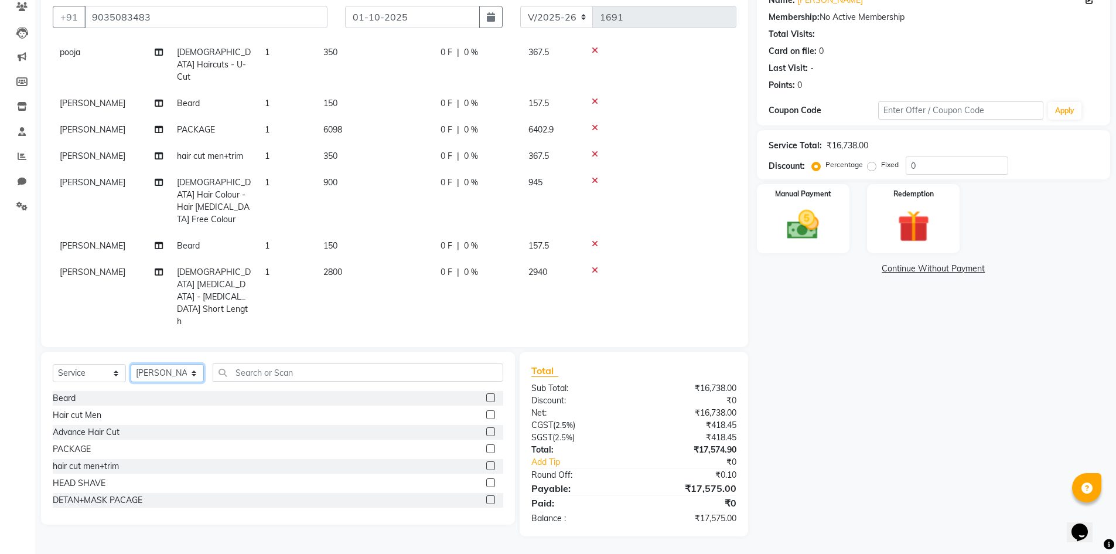
drag, startPoint x: 159, startPoint y: 373, endPoint x: 155, endPoint y: 366, distance: 8.9
click at [159, 373] on select "Select Stylist Admin [PERSON_NAME] [PERSON_NAME] Gulfam [PERSON_NAME] [PERSON_N…" at bounding box center [167, 373] width 73 height 18
click at [131, 364] on select "Select Stylist Admin [PERSON_NAME] [PERSON_NAME] Gulfam [PERSON_NAME] [PERSON_N…" at bounding box center [167, 373] width 73 height 18
click at [486, 414] on label at bounding box center [490, 414] width 9 height 9
click at [486, 414] on input "checkbox" at bounding box center [490, 415] width 8 height 8
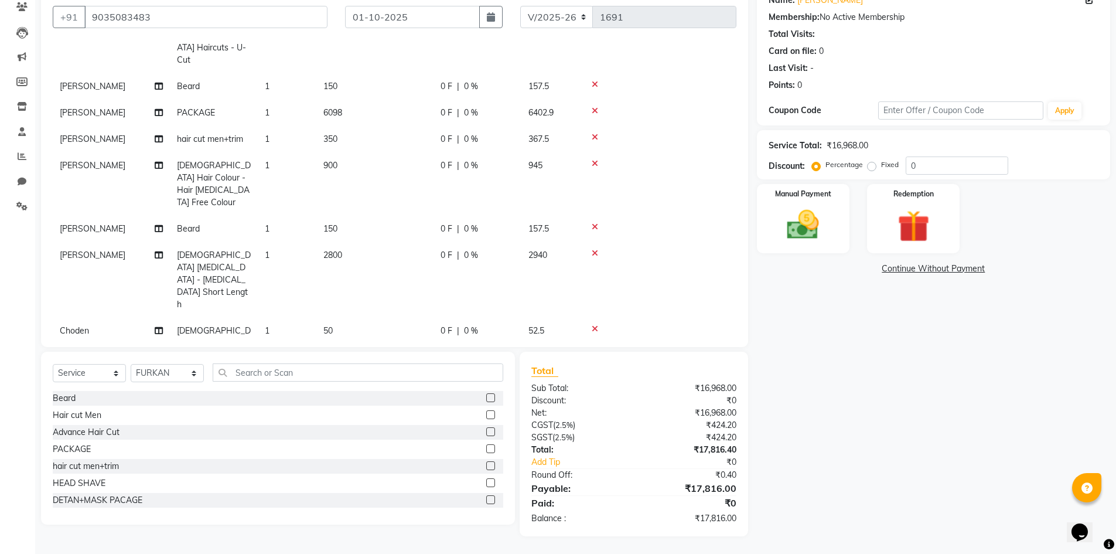
scroll to position [395, 0]
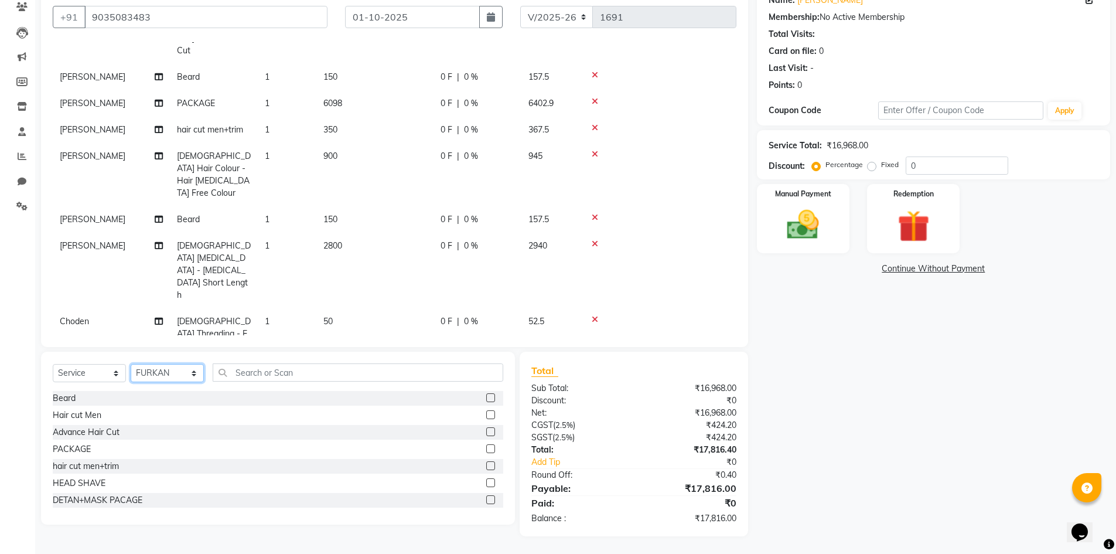
click at [154, 371] on select "Select Stylist Admin [PERSON_NAME] [PERSON_NAME] Gulfam [PERSON_NAME] [PERSON_N…" at bounding box center [167, 373] width 73 height 18
click at [131, 364] on select "Select Stylist Admin [PERSON_NAME] [PERSON_NAME] Gulfam [PERSON_NAME] [PERSON_N…" at bounding box center [167, 373] width 73 height 18
click at [486, 468] on label at bounding box center [490, 465] width 9 height 9
click at [486, 468] on input "checkbox" at bounding box center [490, 466] width 8 height 8
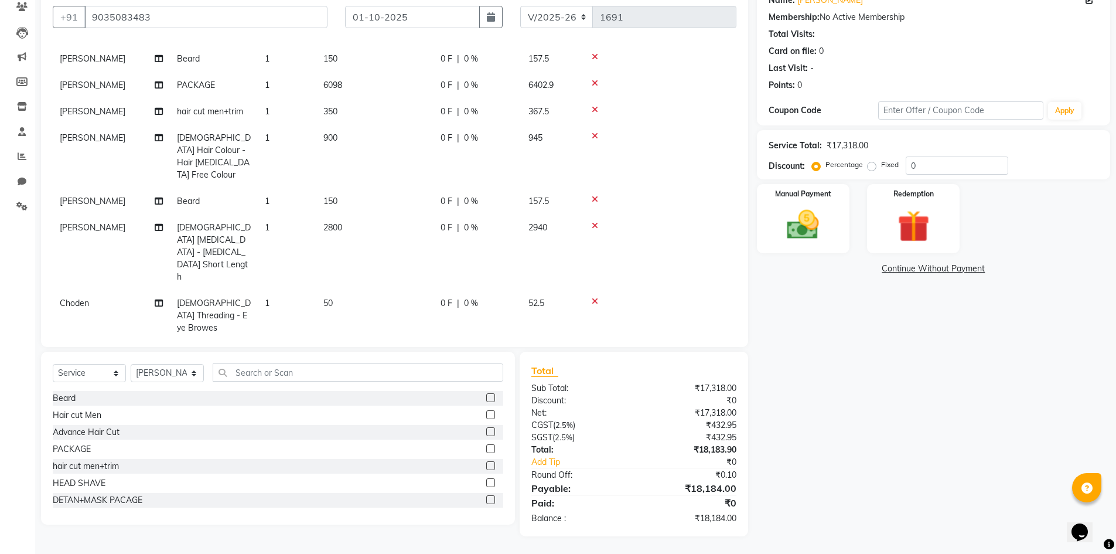
scroll to position [422, 0]
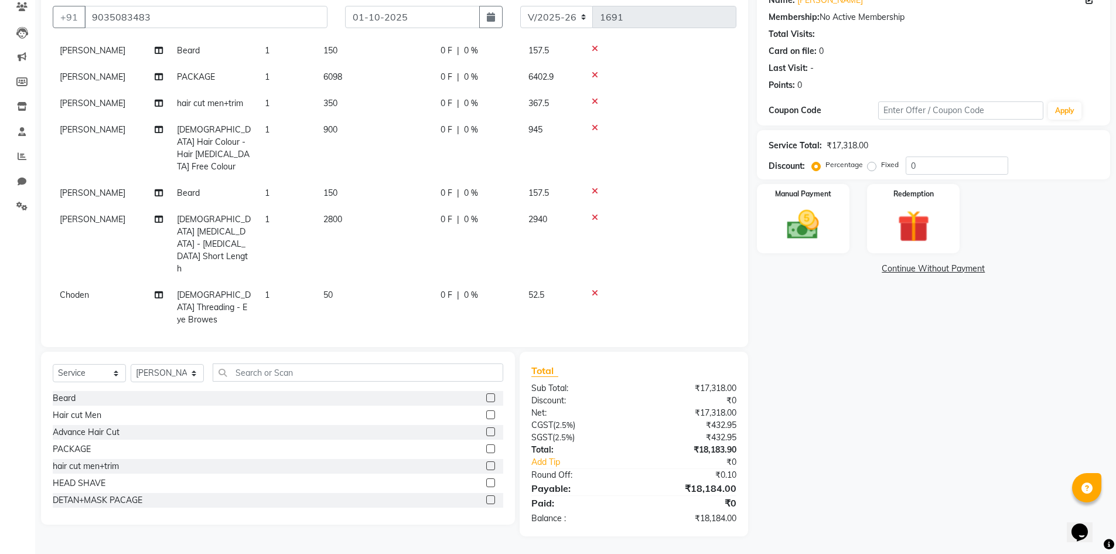
click at [486, 412] on label at bounding box center [490, 414] width 9 height 9
click at [486, 412] on input "checkbox" at bounding box center [490, 415] width 8 height 8
click at [339, 377] on input "text" at bounding box center [358, 372] width 291 height 18
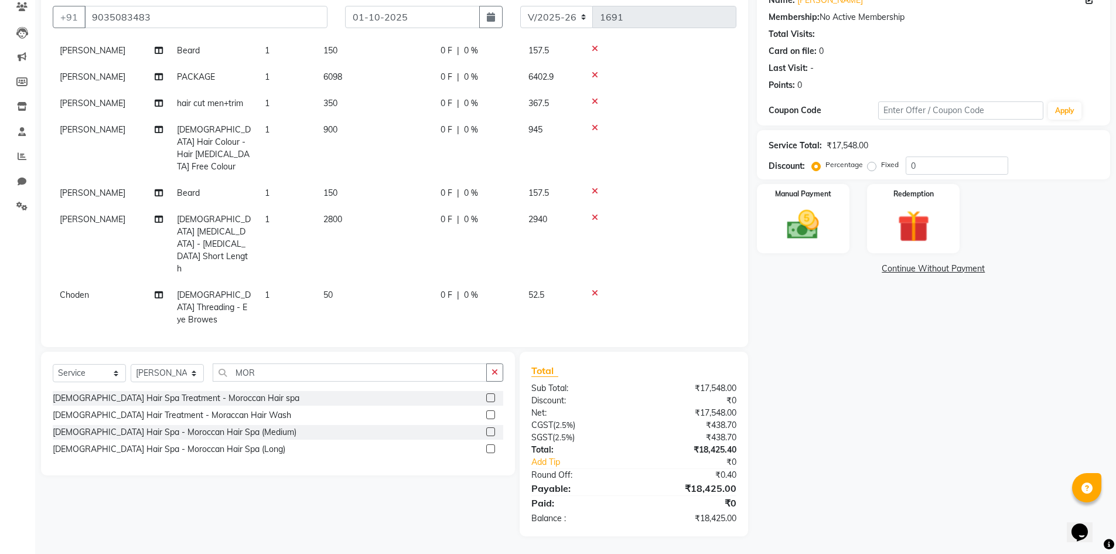
click at [487, 394] on label at bounding box center [490, 397] width 9 height 9
click at [487, 394] on input "checkbox" at bounding box center [490, 398] width 8 height 8
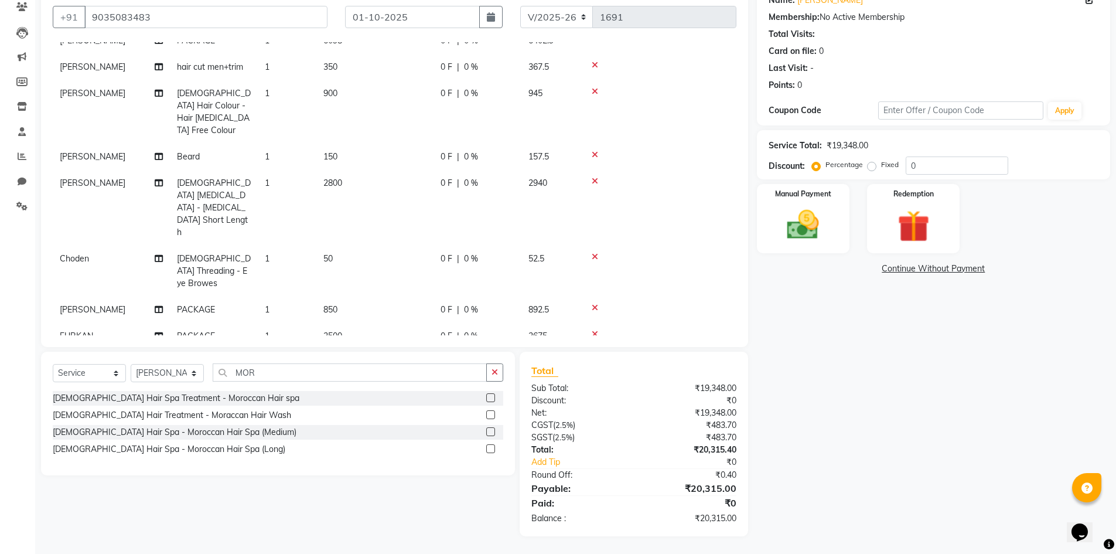
scroll to position [499, 0]
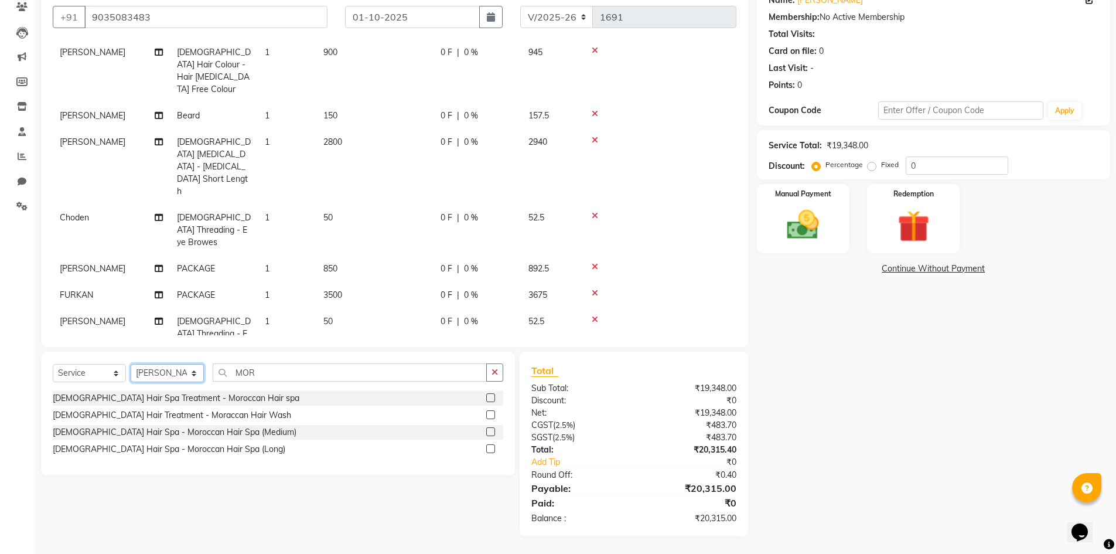
click at [159, 373] on select "Select Stylist Admin [PERSON_NAME] [PERSON_NAME] Gulfam [PERSON_NAME] [PERSON_N…" at bounding box center [167, 373] width 73 height 18
click at [131, 364] on select "Select Stylist Admin [PERSON_NAME] [PERSON_NAME] Gulfam [PERSON_NAME] [PERSON_N…" at bounding box center [167, 373] width 73 height 18
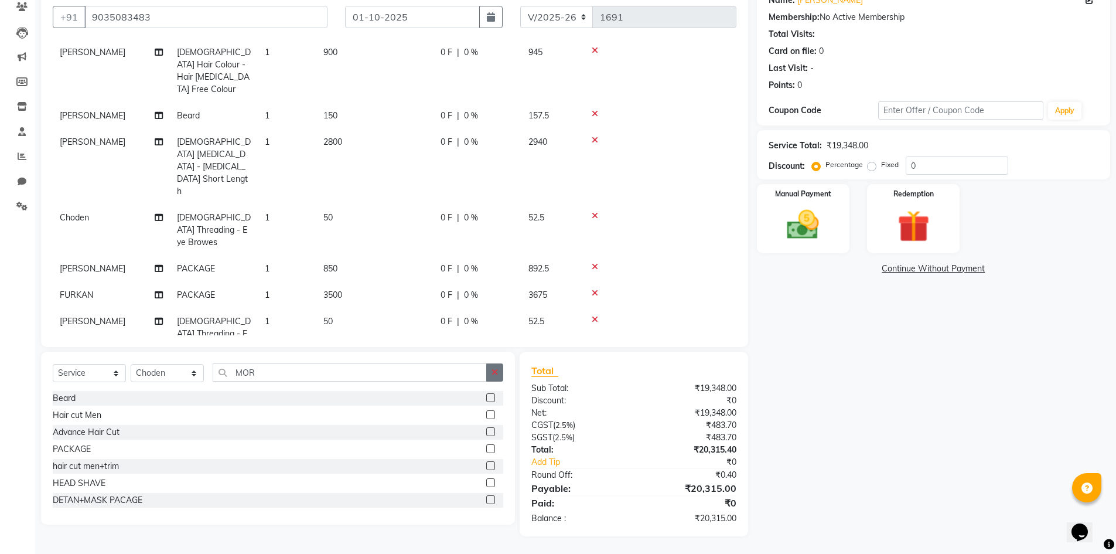
click at [487, 368] on button "button" at bounding box center [494, 372] width 17 height 18
click at [241, 369] on input "text" at bounding box center [358, 372] width 291 height 18
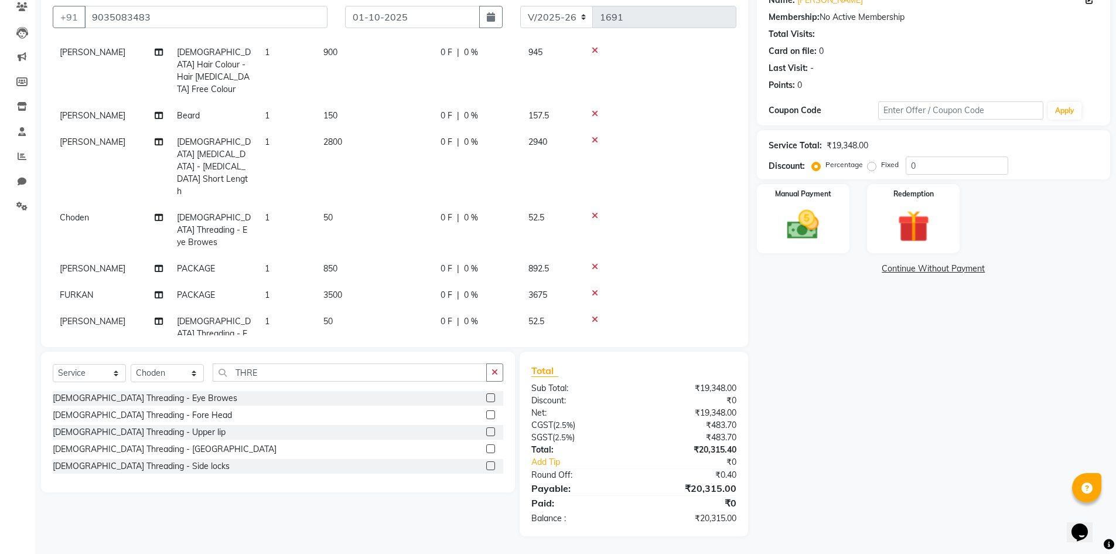
click at [492, 397] on label at bounding box center [490, 397] width 9 height 9
click at [492, 397] on input "checkbox" at bounding box center [490, 398] width 8 height 8
click at [492, 413] on label at bounding box center [490, 414] width 9 height 9
click at [492, 413] on input "checkbox" at bounding box center [490, 415] width 8 height 8
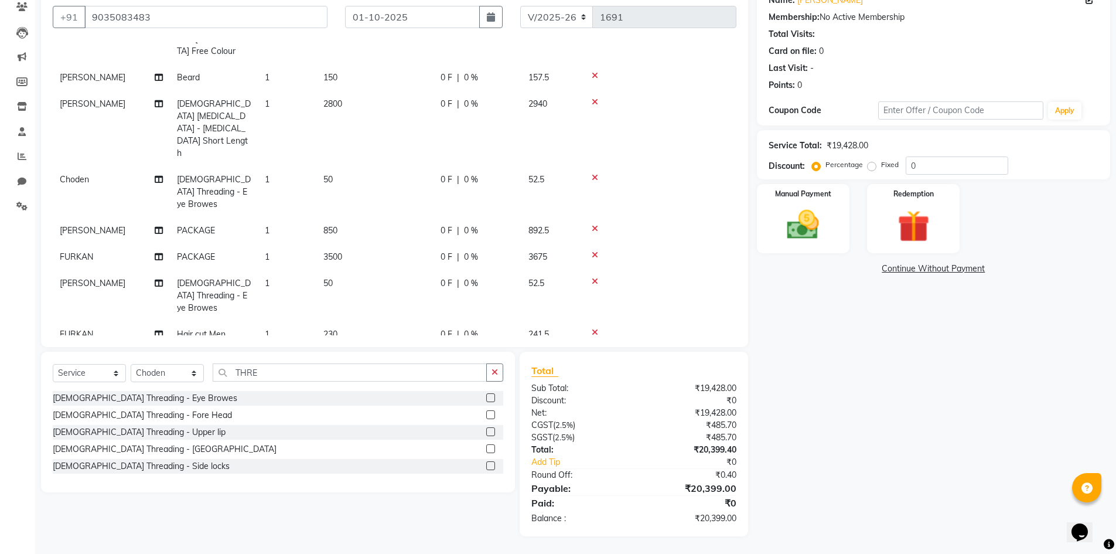
scroll to position [576, 0]
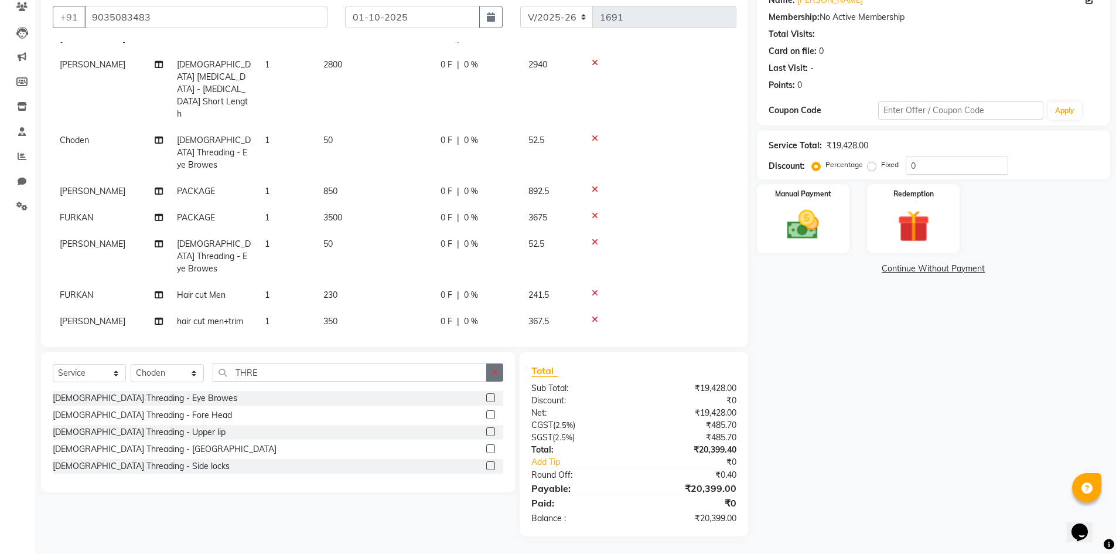
click at [494, 370] on icon "button" at bounding box center [495, 372] width 6 height 8
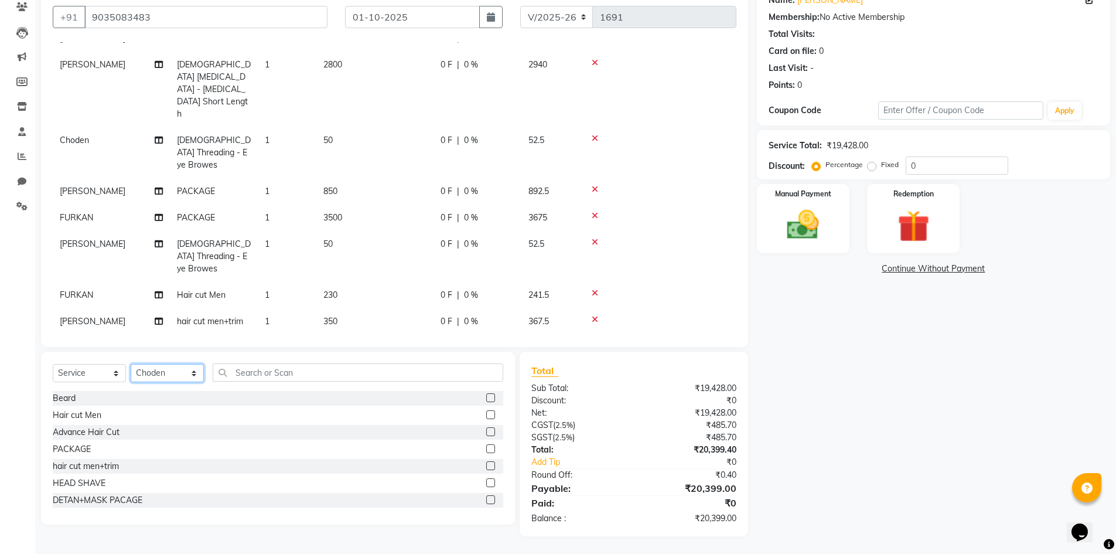
click at [175, 376] on select "Select Stylist Admin [PERSON_NAME] [PERSON_NAME] Gulfam [PERSON_NAME] [PERSON_N…" at bounding box center [167, 373] width 73 height 18
click at [131, 364] on select "Select Stylist Admin [PERSON_NAME] [PERSON_NAME] Gulfam [PERSON_NAME] [PERSON_N…" at bounding box center [167, 373] width 73 height 18
click at [486, 399] on label at bounding box center [490, 397] width 9 height 9
click at [486, 399] on input "checkbox" at bounding box center [490, 398] width 8 height 8
click at [185, 374] on select "Select Stylist Admin [PERSON_NAME] [PERSON_NAME] Gulfam [PERSON_NAME] [PERSON_N…" at bounding box center [167, 373] width 73 height 18
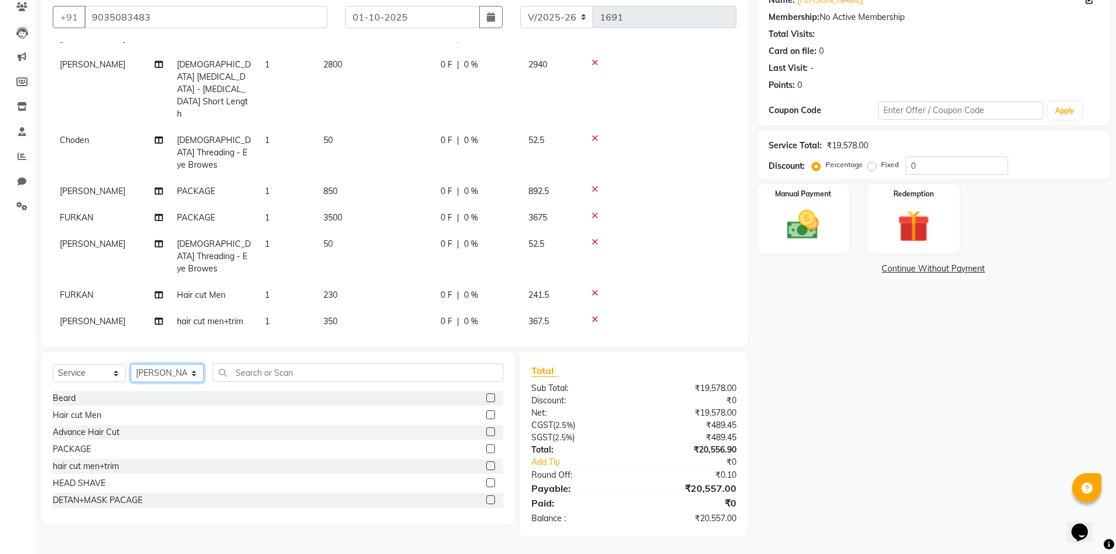
click at [131, 364] on select "Select Stylist Admin [PERSON_NAME] [PERSON_NAME] Gulfam [PERSON_NAME] [PERSON_N…" at bounding box center [167, 373] width 73 height 18
click at [486, 398] on label at bounding box center [490, 397] width 9 height 9
click at [486, 398] on input "checkbox" at bounding box center [490, 398] width 8 height 8
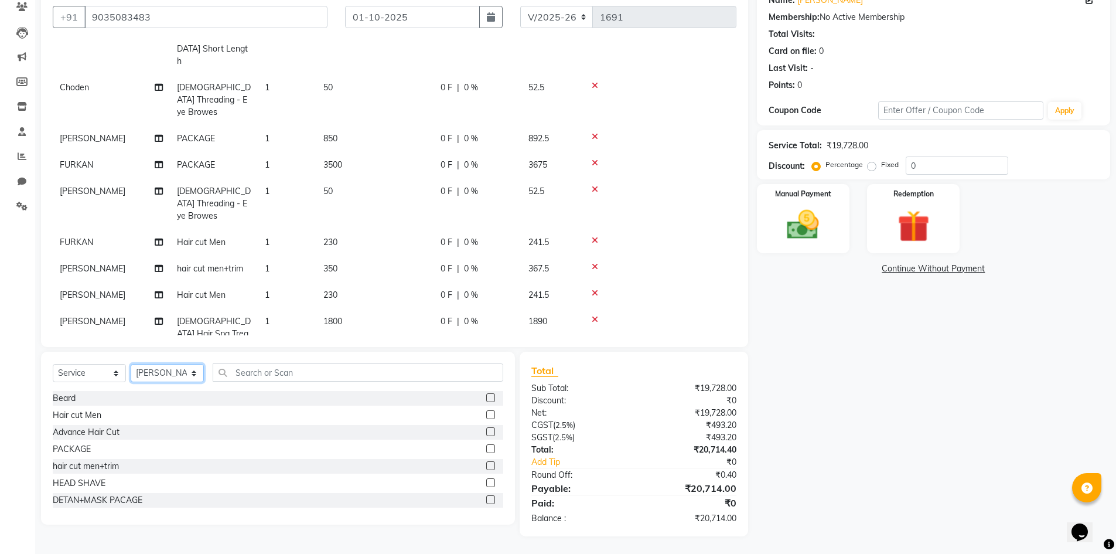
click at [175, 377] on select "Select Stylist Admin [PERSON_NAME] [PERSON_NAME] Gulfam [PERSON_NAME] [PERSON_N…" at bounding box center [167, 373] width 73 height 18
click at [131, 364] on select "Select Stylist Admin [PERSON_NAME] [PERSON_NAME] Gulfam [PERSON_NAME] [PERSON_N…" at bounding box center [167, 373] width 73 height 18
click at [301, 367] on input "text" at bounding box center [358, 372] width 291 height 18
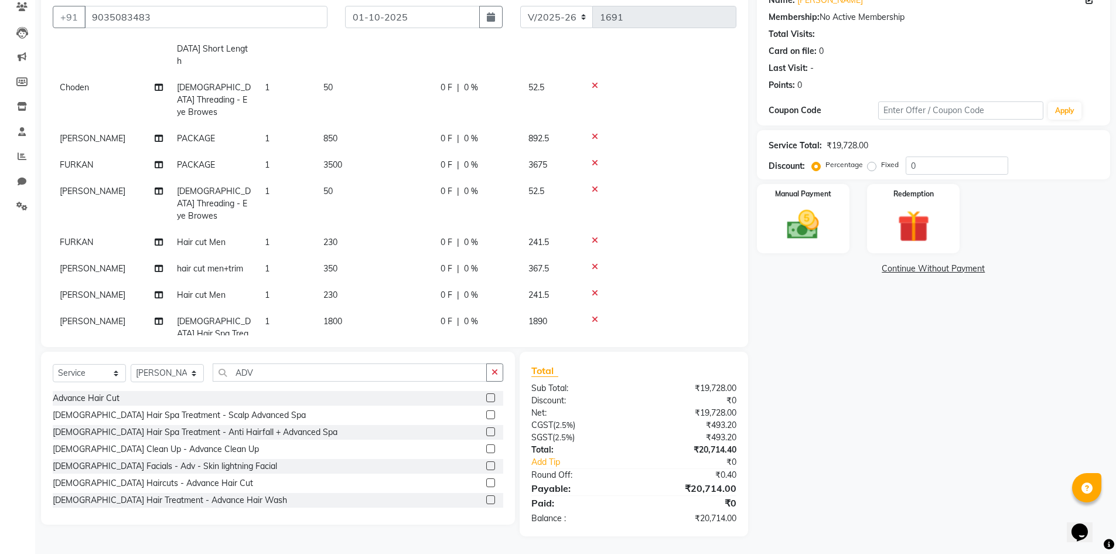
click at [486, 480] on label at bounding box center [490, 482] width 9 height 9
click at [486, 480] on input "checkbox" at bounding box center [490, 483] width 8 height 8
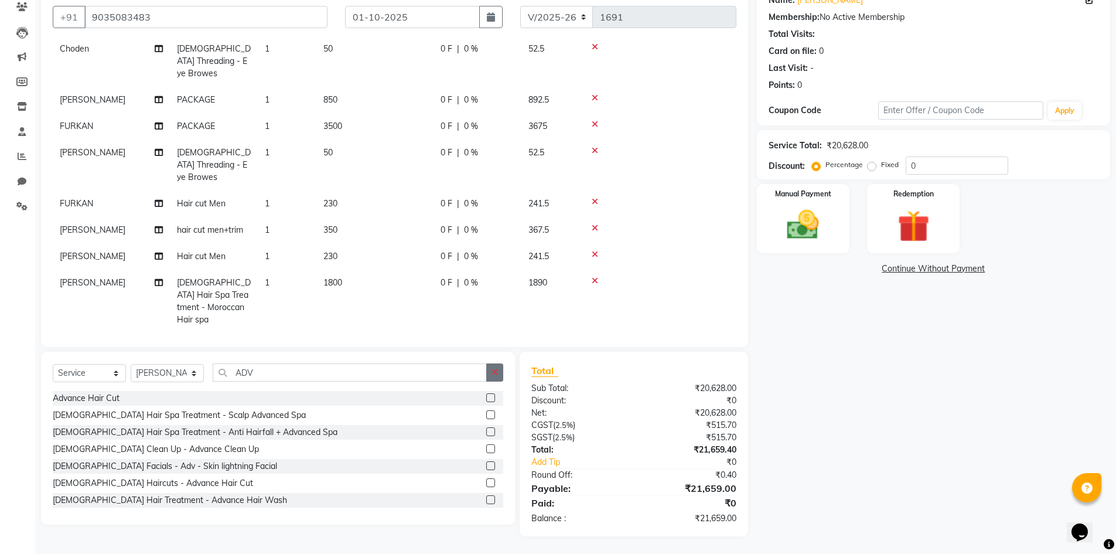
click at [493, 374] on icon "button" at bounding box center [495, 372] width 6 height 8
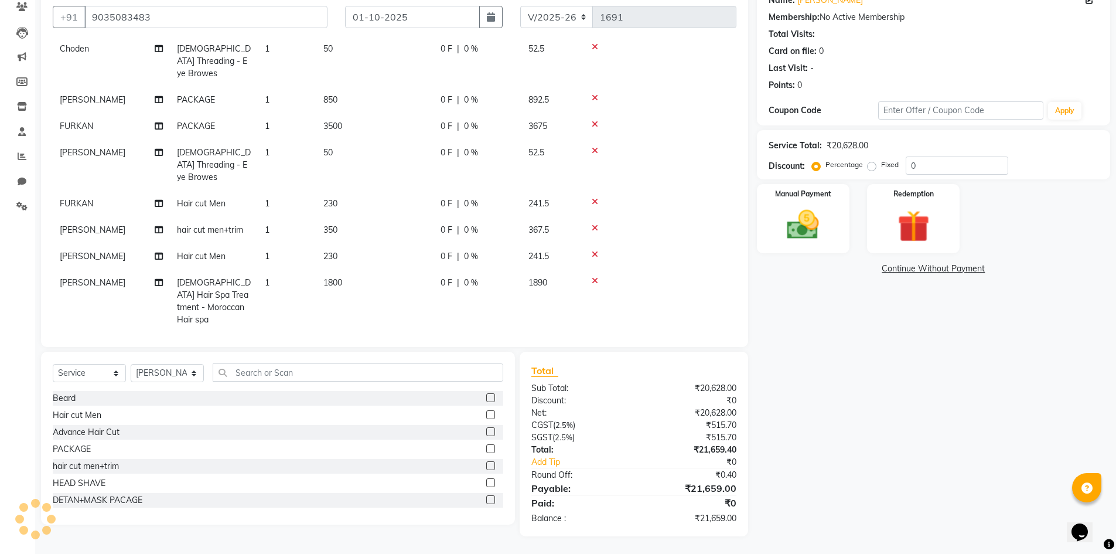
click at [486, 396] on label at bounding box center [490, 397] width 9 height 9
click at [486, 396] on input "checkbox" at bounding box center [490, 398] width 8 height 8
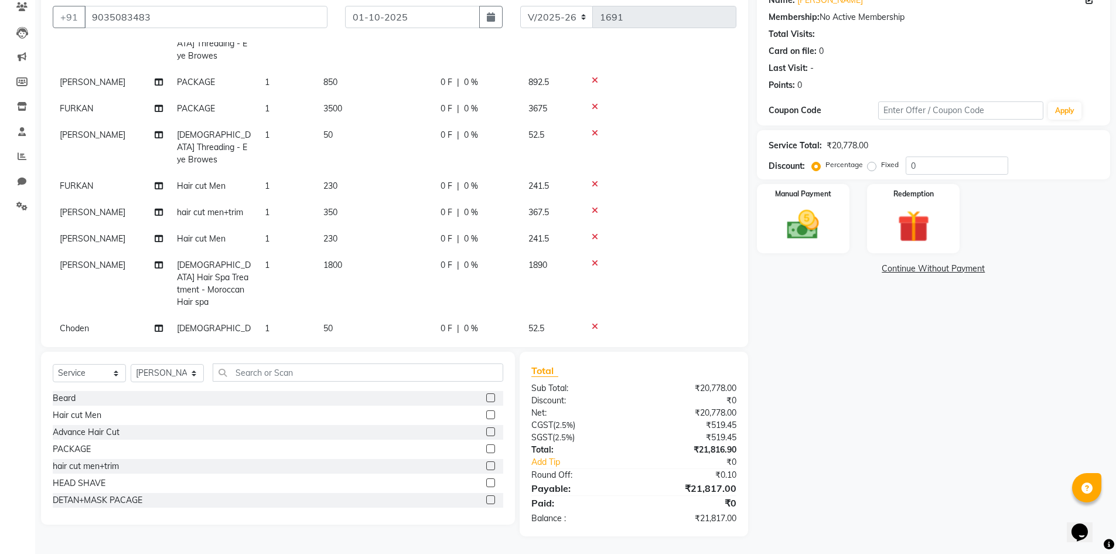
scroll to position [694, 0]
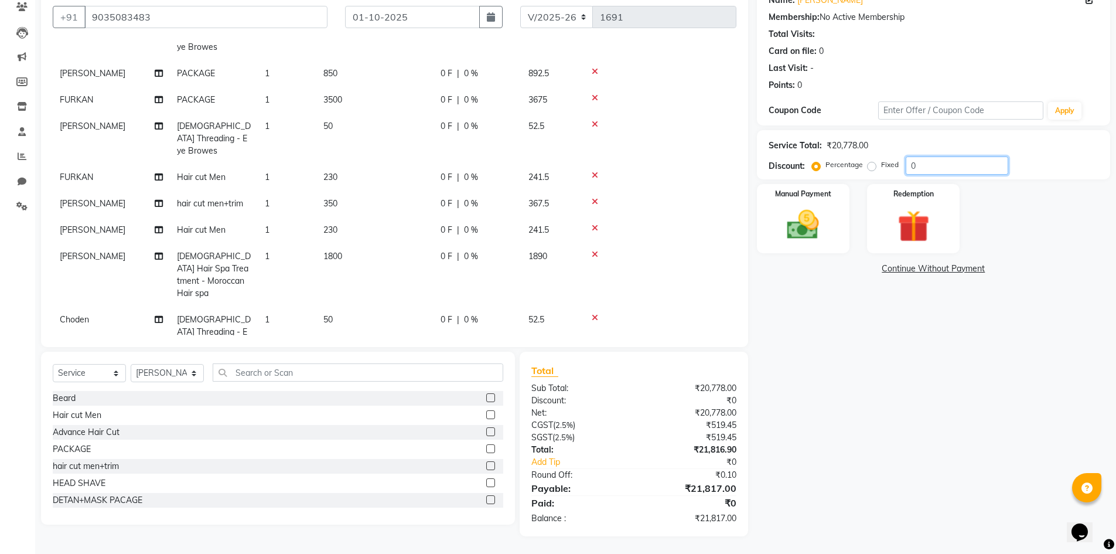
click at [924, 161] on input "0" at bounding box center [957, 165] width 103 height 18
click at [794, 231] on img at bounding box center [803, 225] width 54 height 38
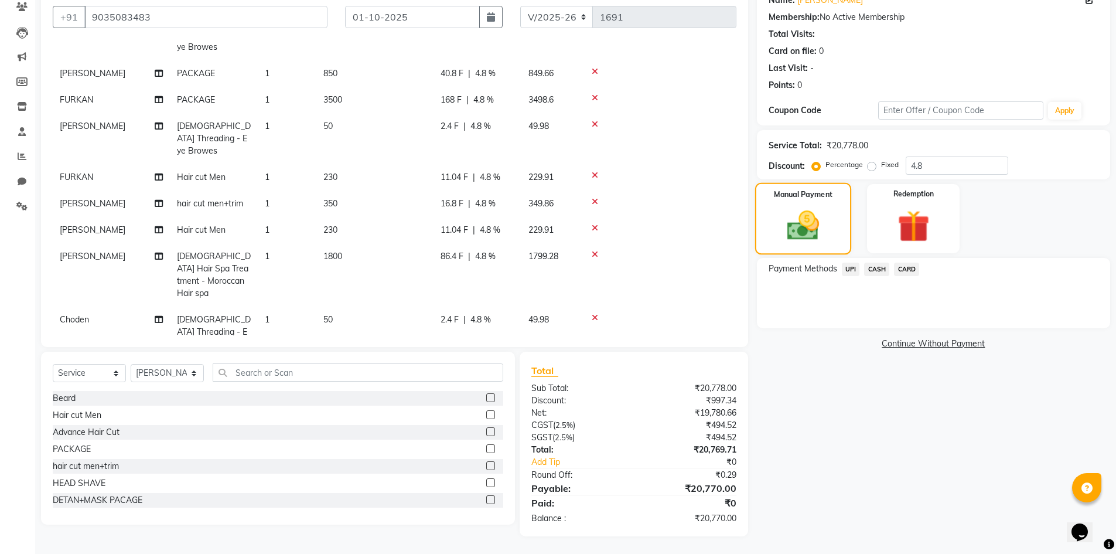
click at [794, 231] on img at bounding box center [803, 225] width 52 height 37
click at [883, 267] on span "CASH" at bounding box center [876, 268] width 25 height 13
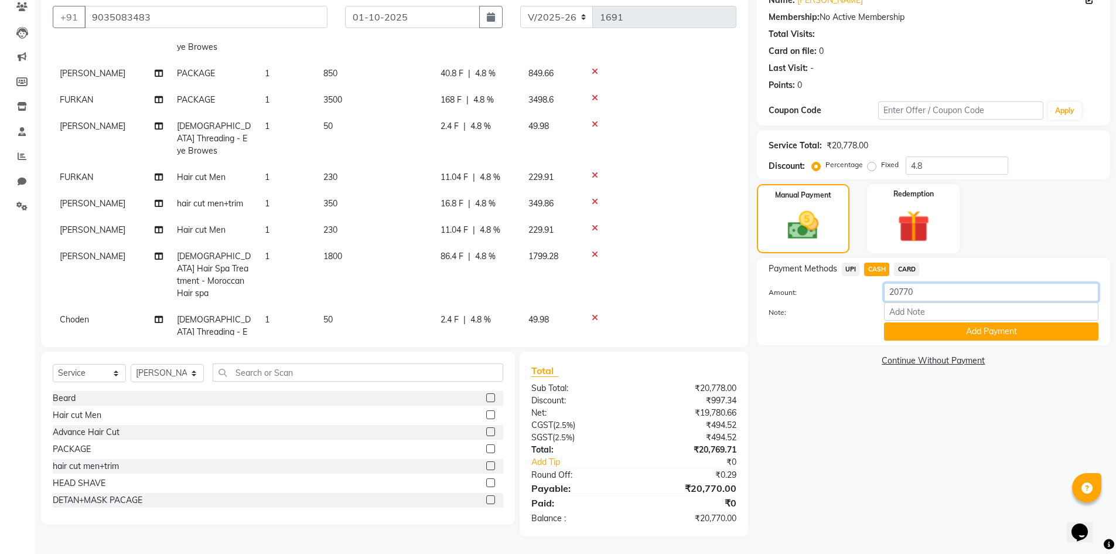
click at [947, 297] on input "20770" at bounding box center [991, 292] width 214 height 18
click at [970, 325] on button "Add Payment" at bounding box center [991, 331] width 214 height 18
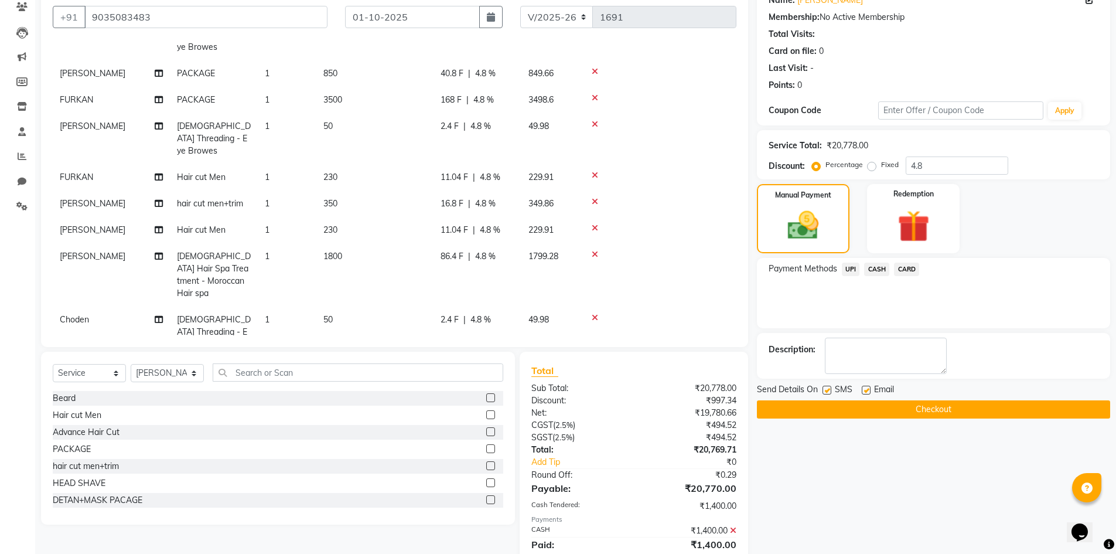
click at [878, 269] on span "CASH" at bounding box center [876, 268] width 25 height 13
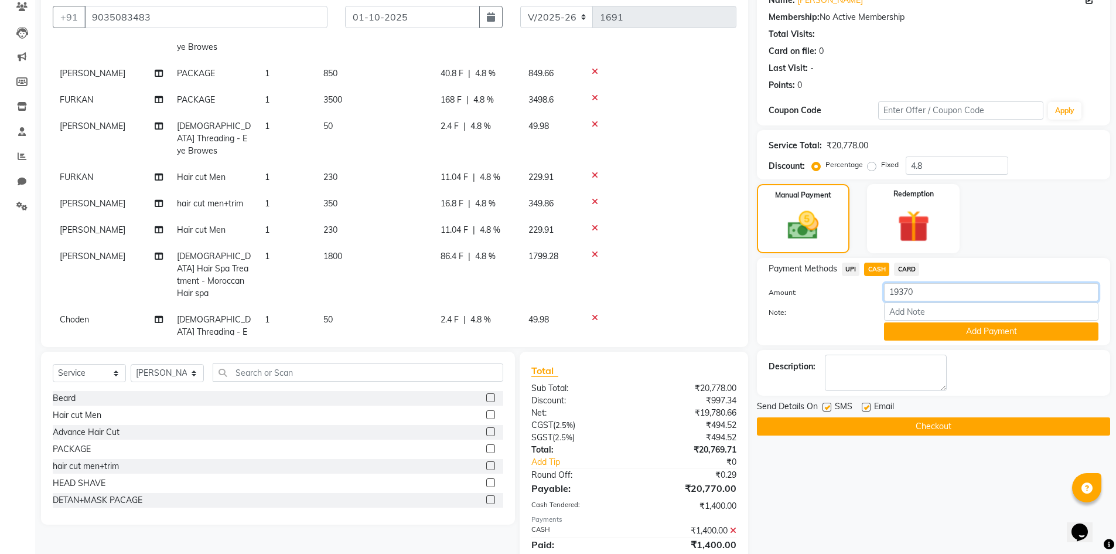
click at [919, 288] on input "19370" at bounding box center [991, 292] width 214 height 18
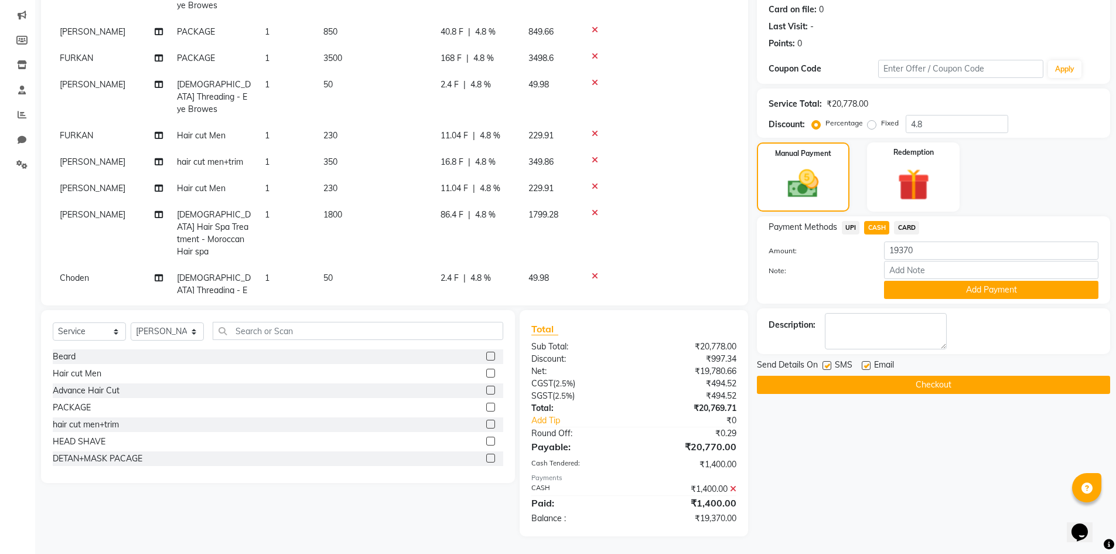
click at [733, 488] on icon at bounding box center [733, 489] width 6 height 8
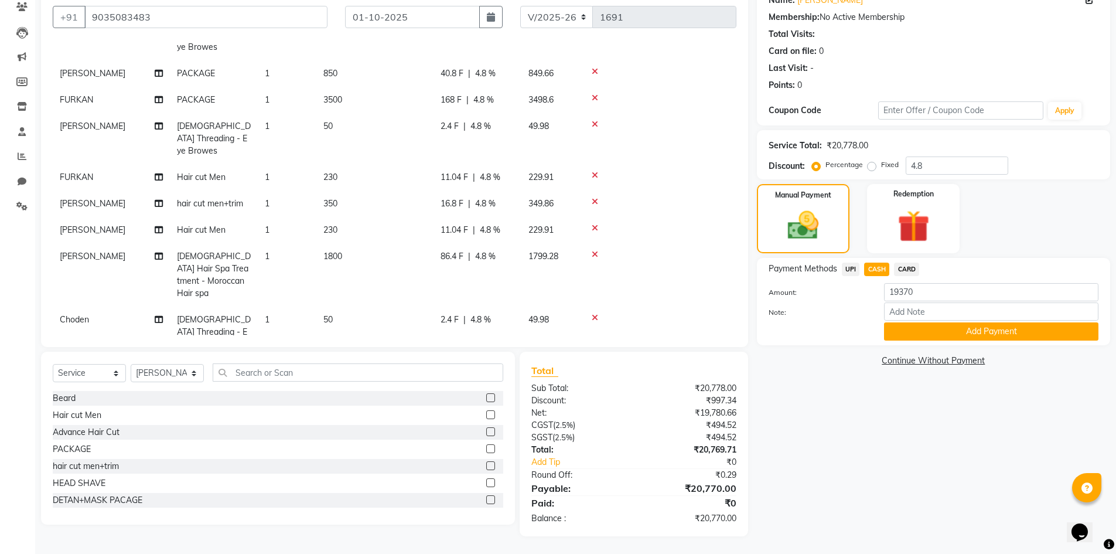
scroll to position [103, 0]
click at [923, 296] on input "19370" at bounding box center [991, 292] width 214 height 18
click at [948, 333] on button "Add Payment" at bounding box center [991, 331] width 214 height 18
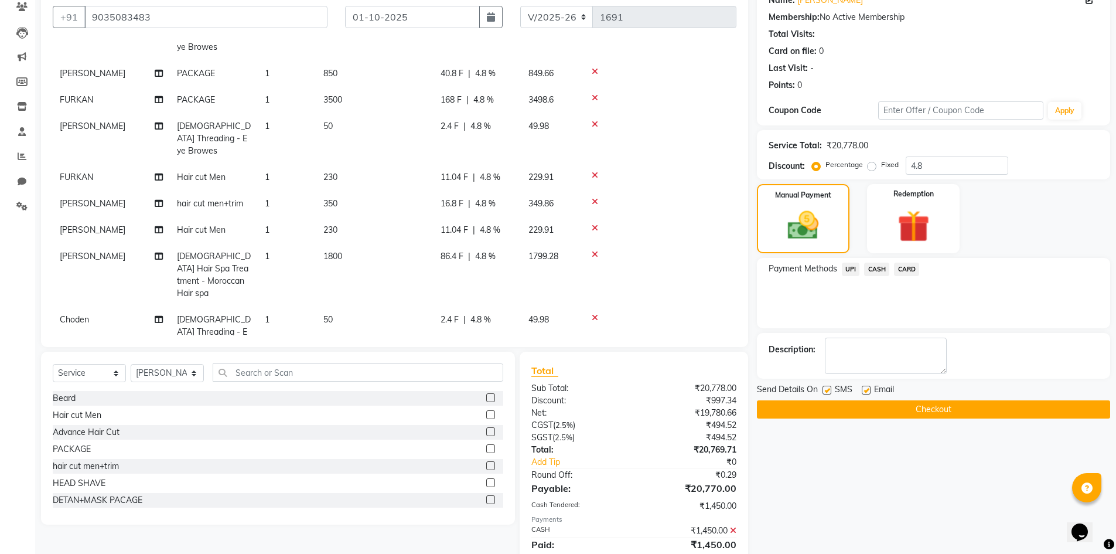
click at [853, 267] on span "UPI" at bounding box center [851, 268] width 18 height 13
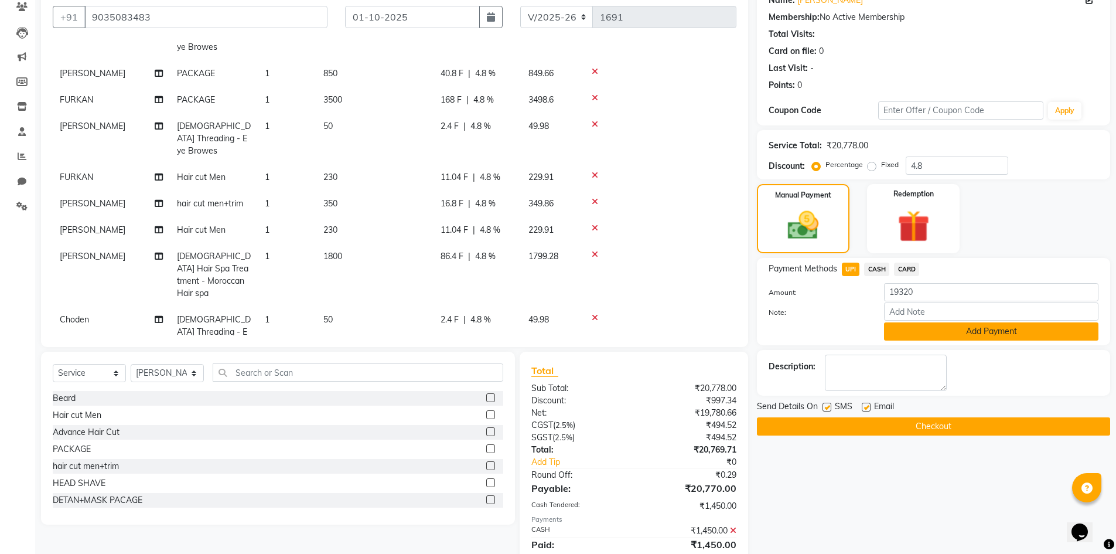
click at [985, 332] on button "Add Payment" at bounding box center [991, 331] width 214 height 18
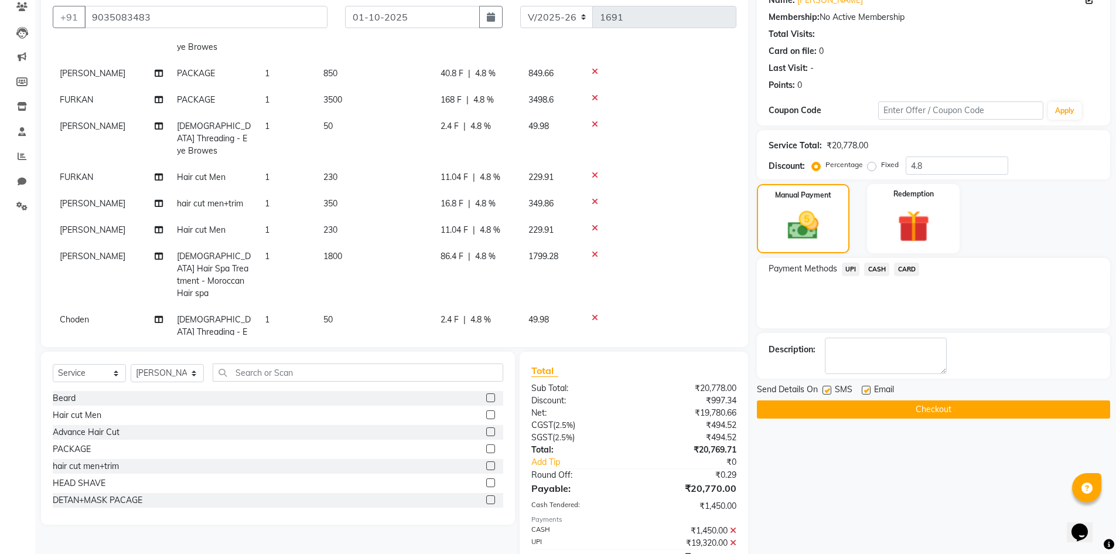
click at [929, 412] on button "Checkout" at bounding box center [933, 409] width 353 height 18
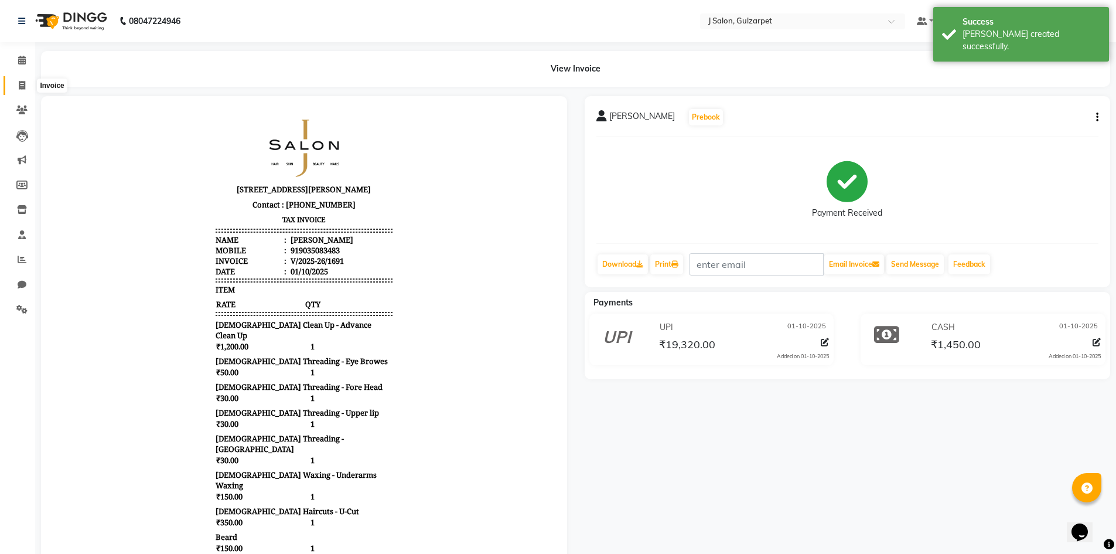
click at [16, 83] on span at bounding box center [22, 85] width 21 height 13
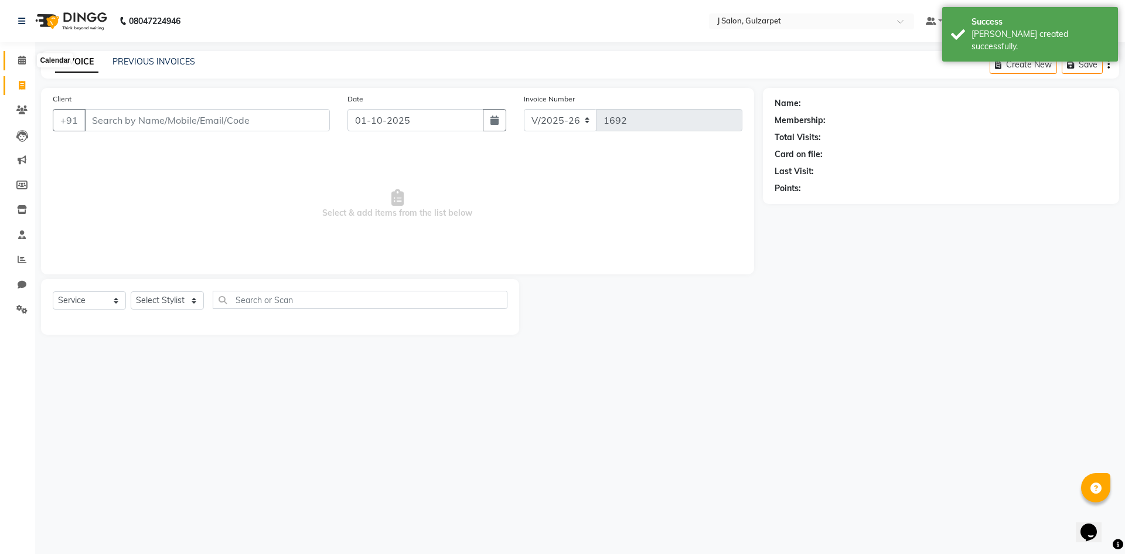
click at [25, 62] on icon at bounding box center [22, 60] width 8 height 9
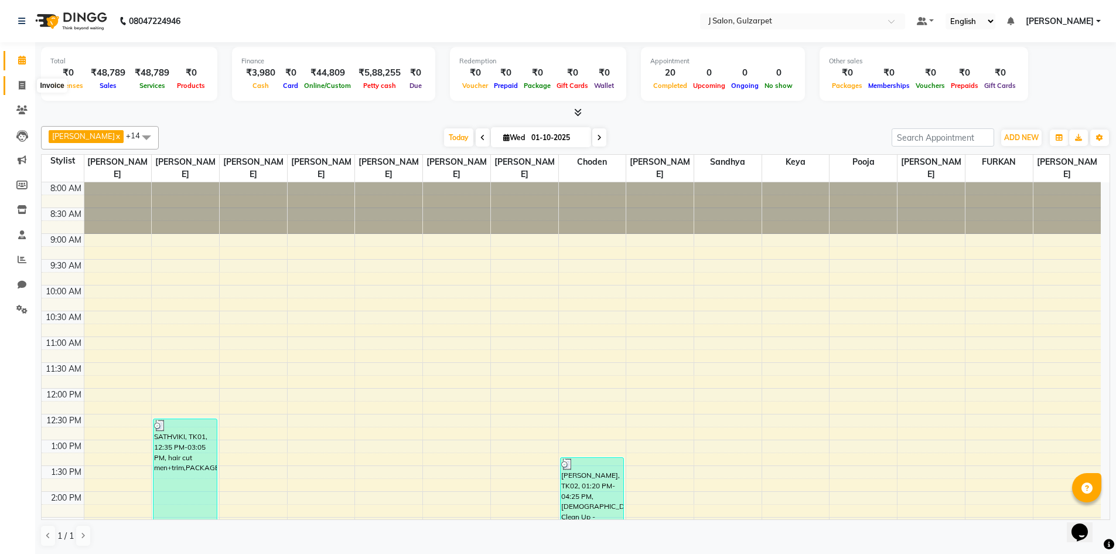
click at [20, 79] on span at bounding box center [22, 85] width 21 height 13
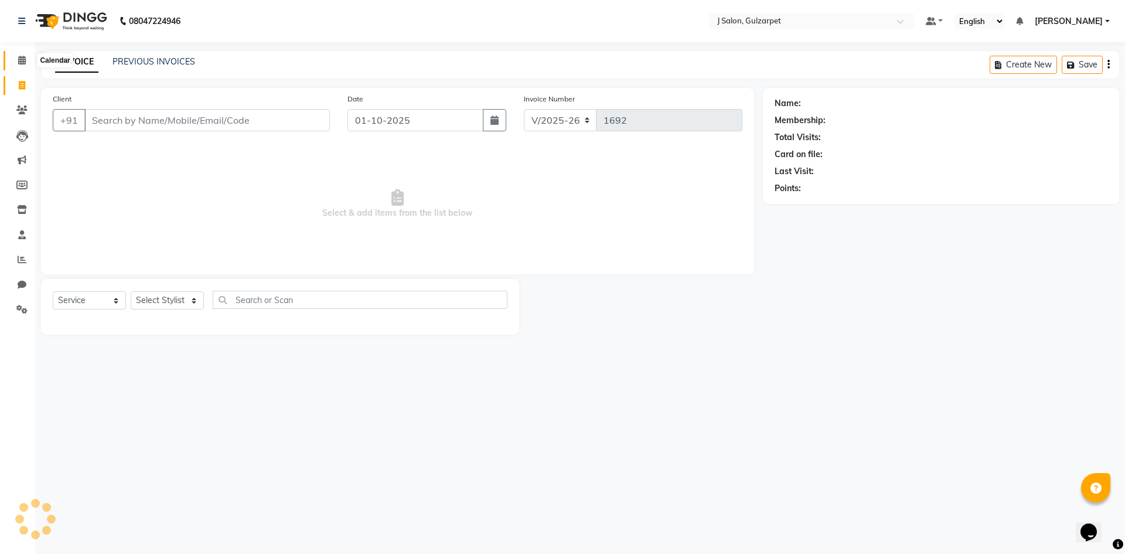
click at [20, 54] on span at bounding box center [22, 60] width 21 height 13
